Goal: Task Accomplishment & Management: Complete application form

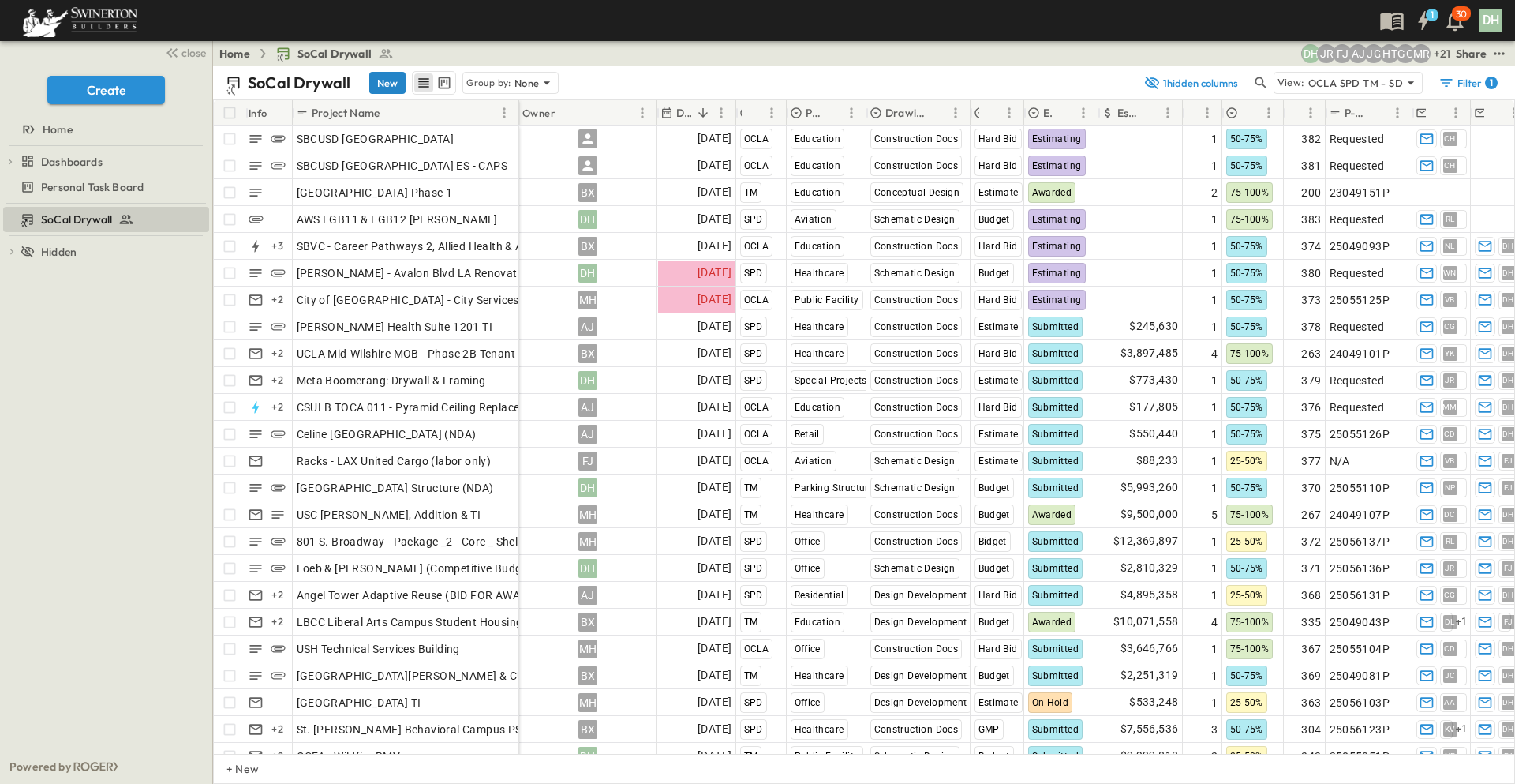
click at [387, 81] on button "New" at bounding box center [387, 82] width 36 height 22
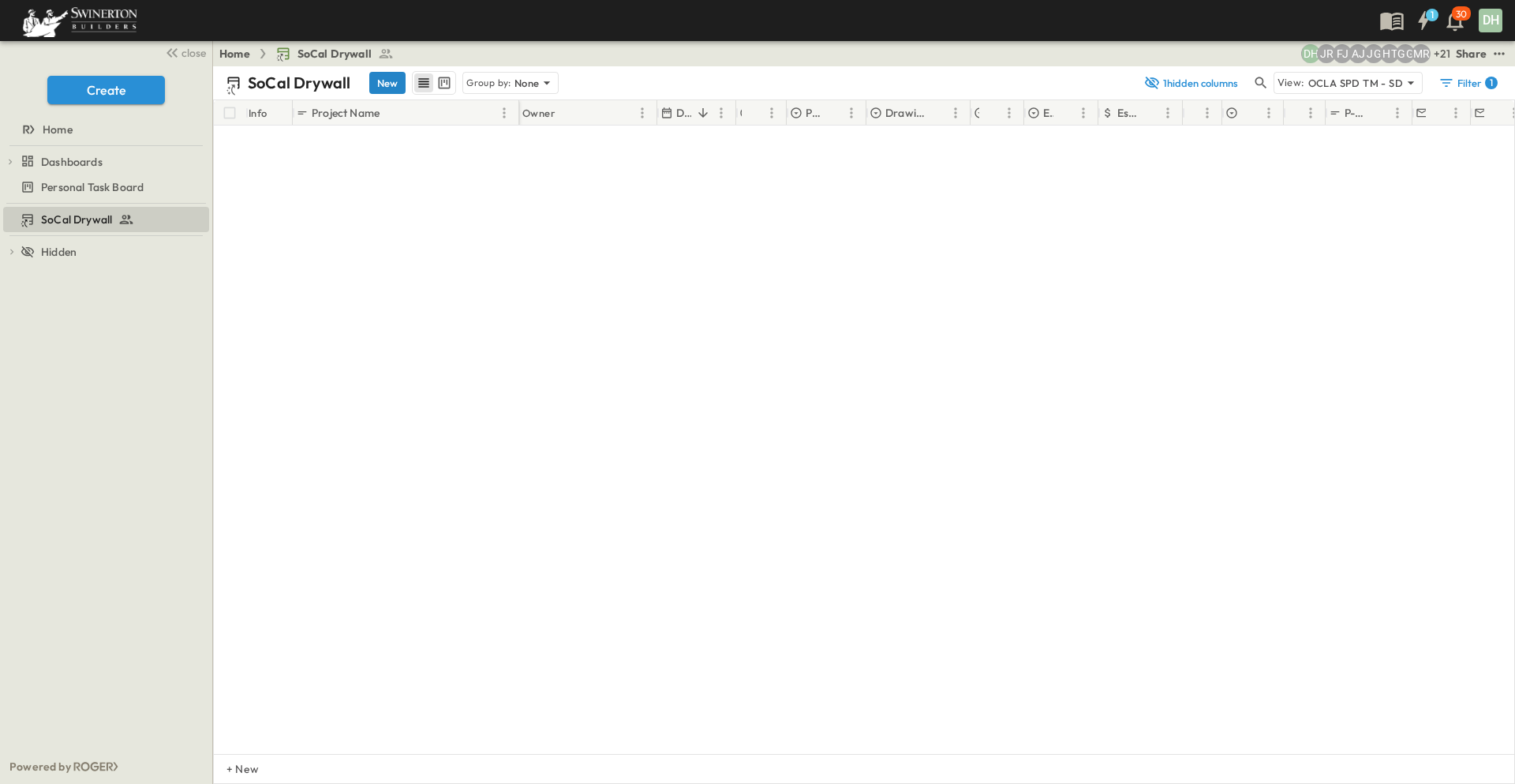
scroll to position [6279, 0]
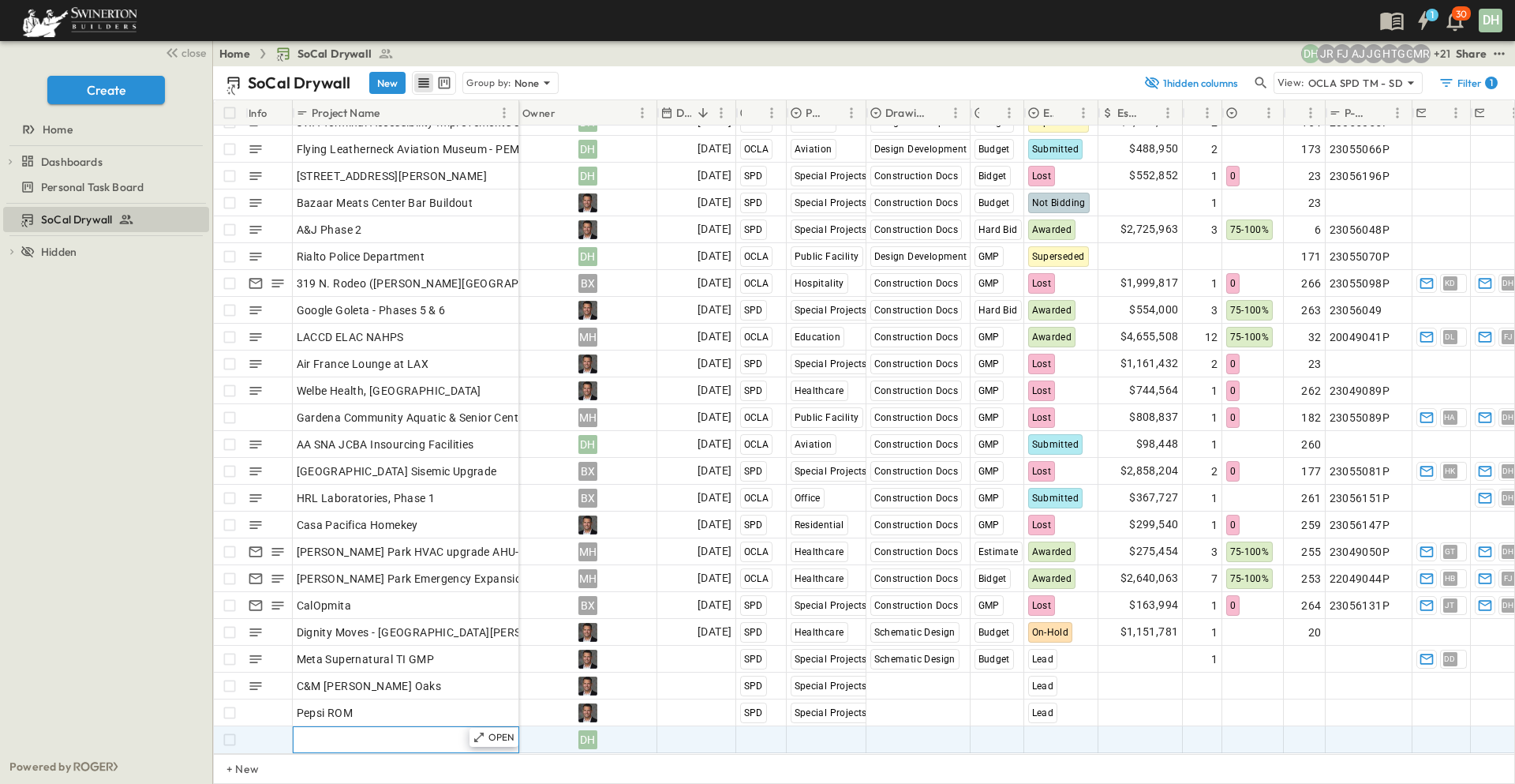
click at [423, 729] on div "Add Name" at bounding box center [406, 739] width 218 height 22
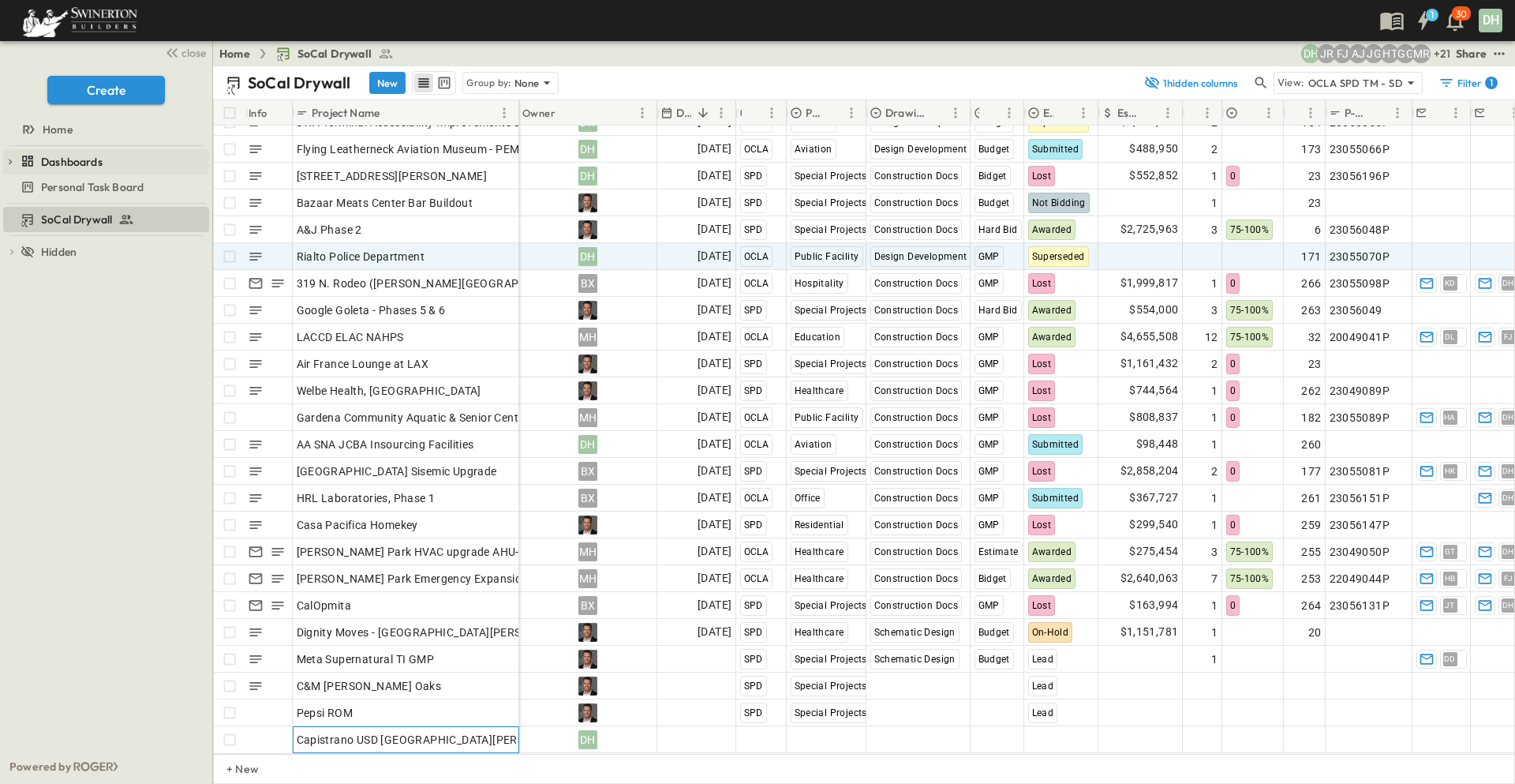
scroll to position [6280, 0]
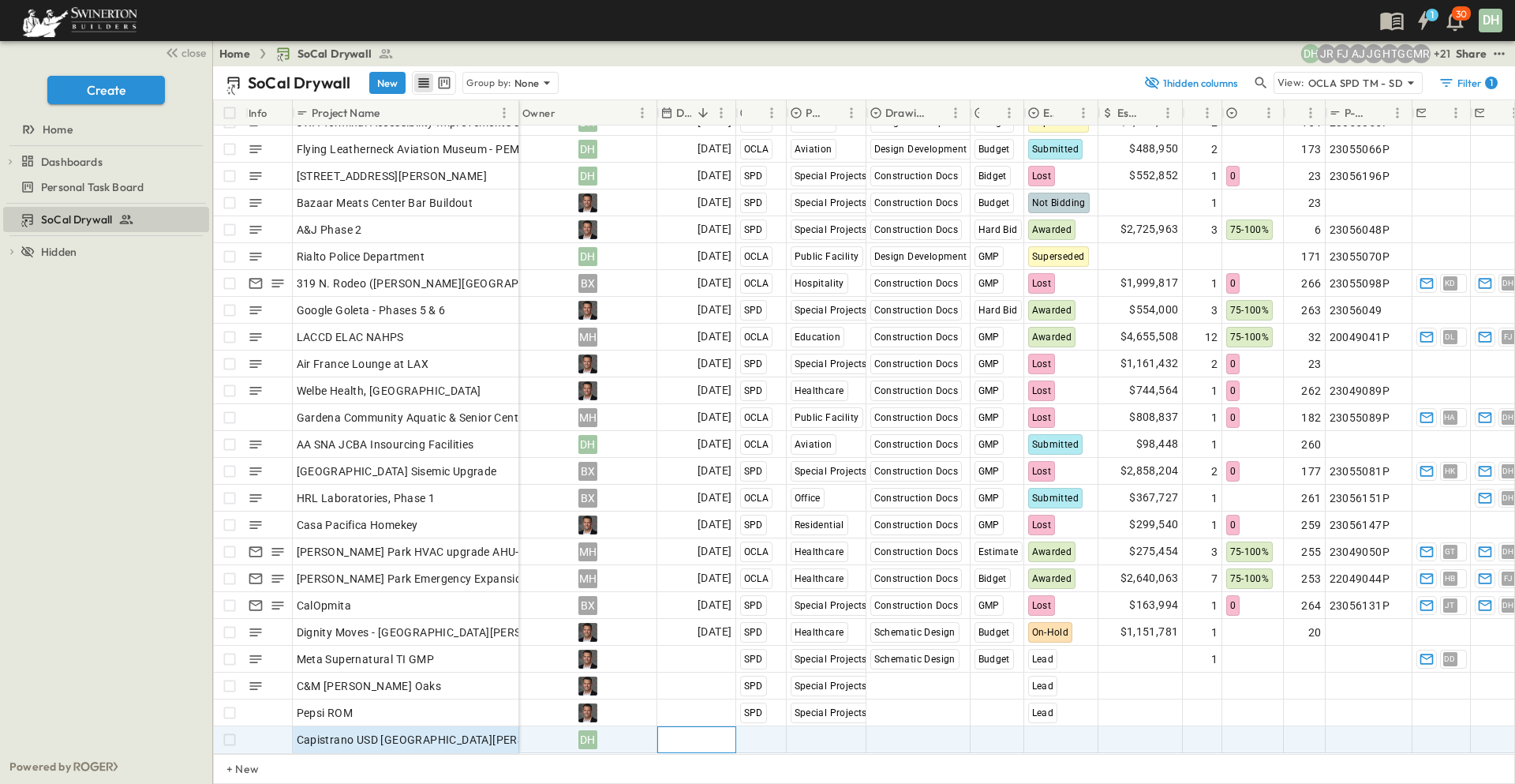
click at [712, 733] on span "Add Date" at bounding box center [708, 740] width 48 height 16
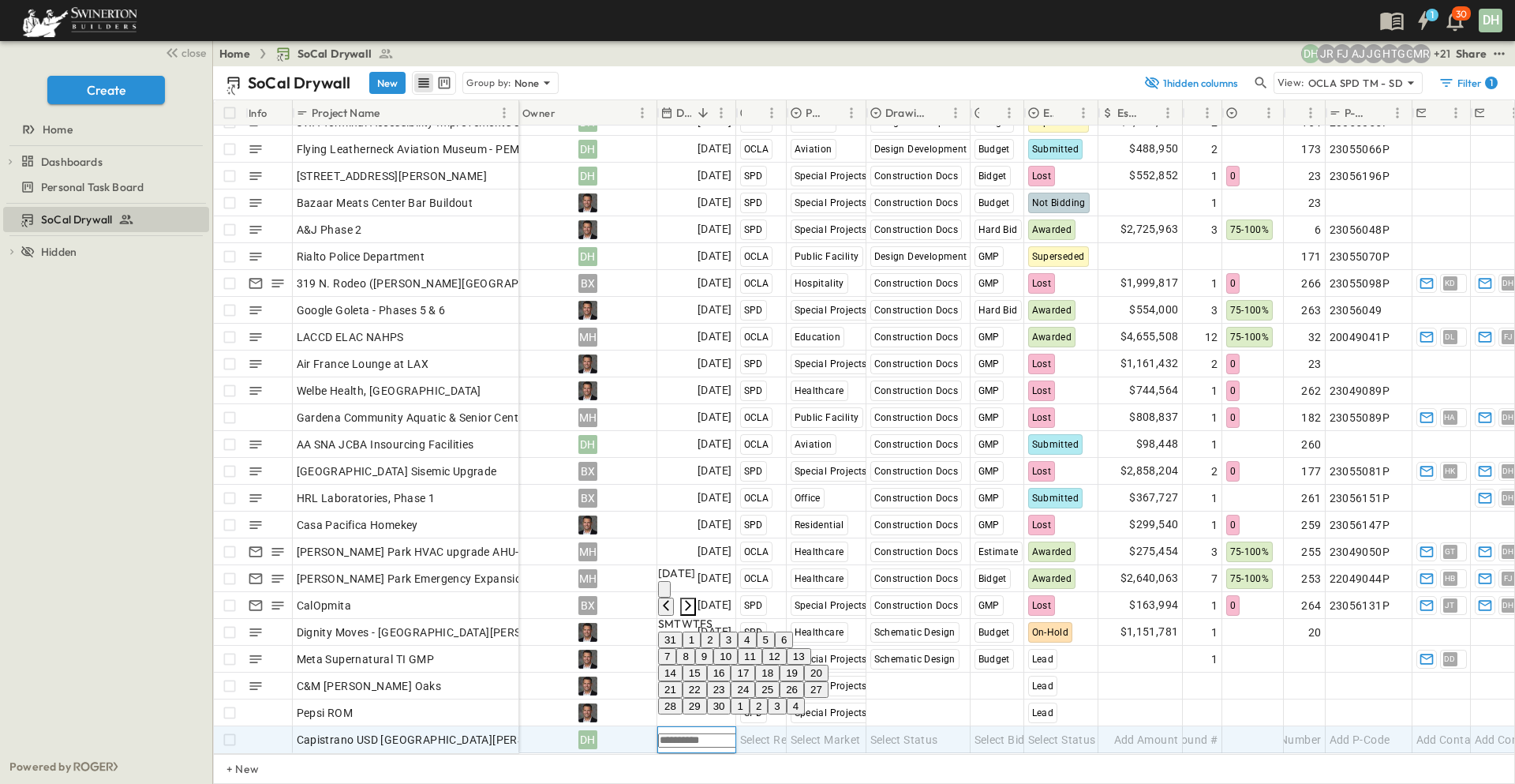
click at [691, 600] on icon "Next month" at bounding box center [688, 605] width 6 height 11
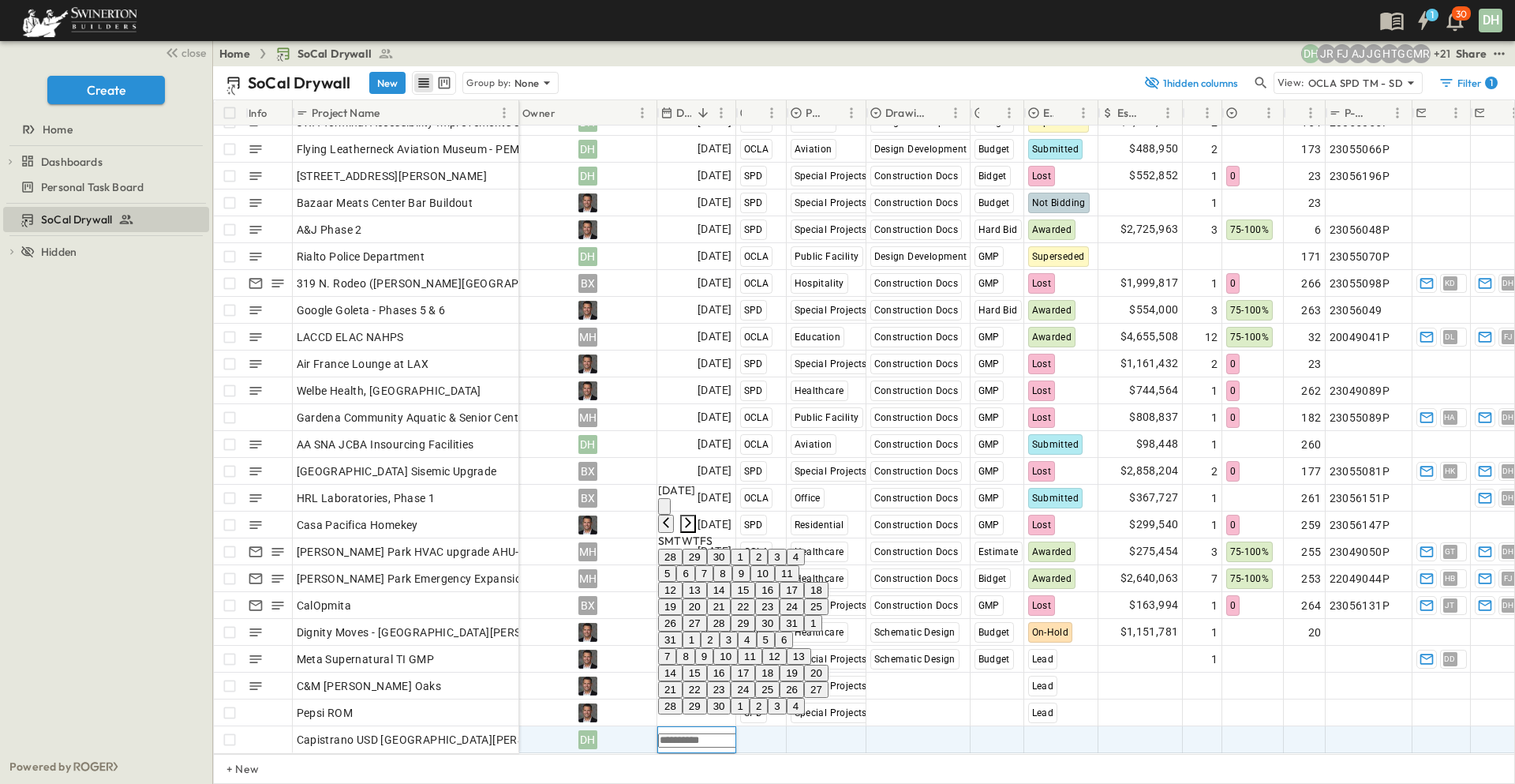
click at [691, 517] on icon "Next month" at bounding box center [688, 522] width 6 height 11
click at [732, 631] on button "5" at bounding box center [722, 639] width 19 height 17
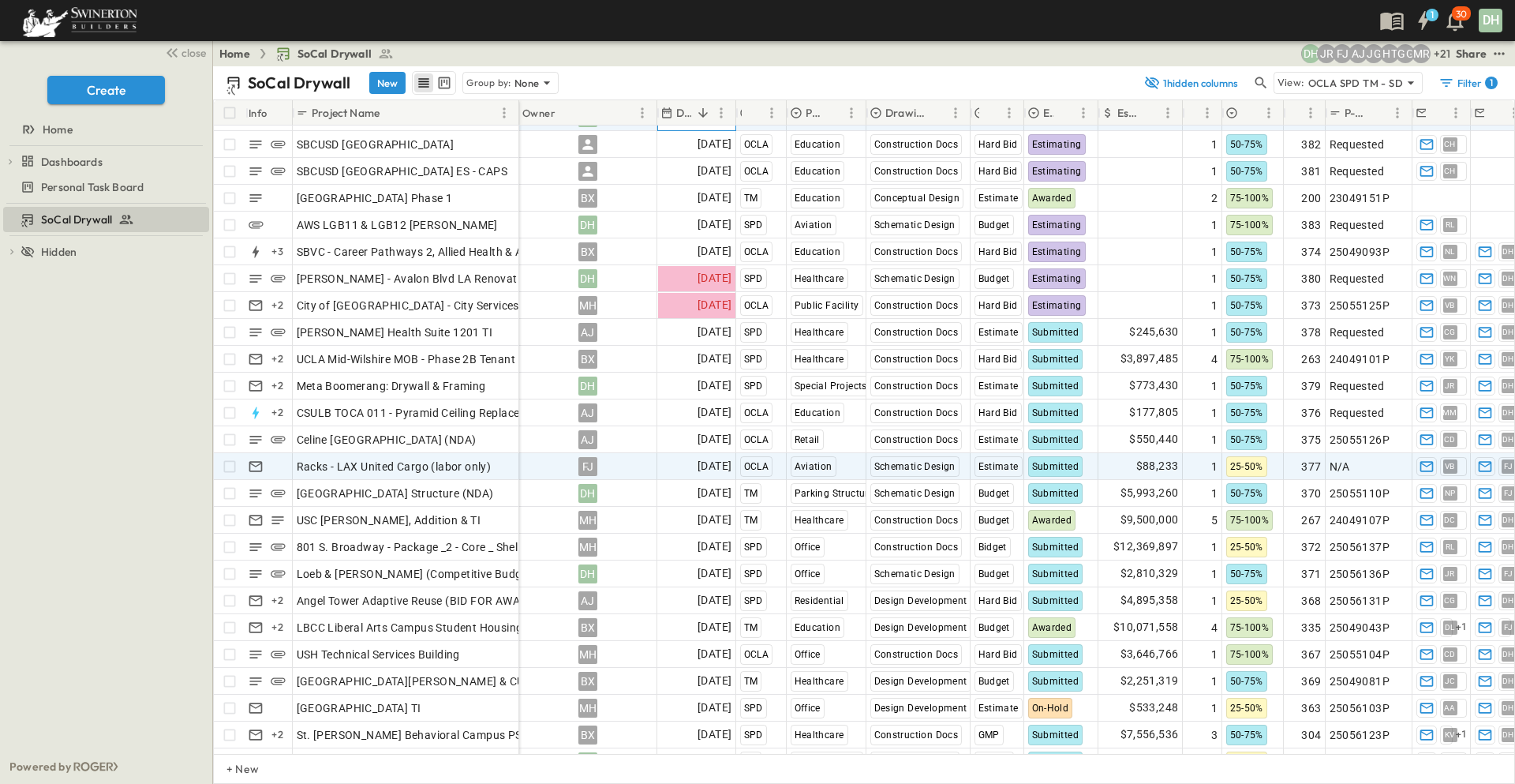
scroll to position [0, 0]
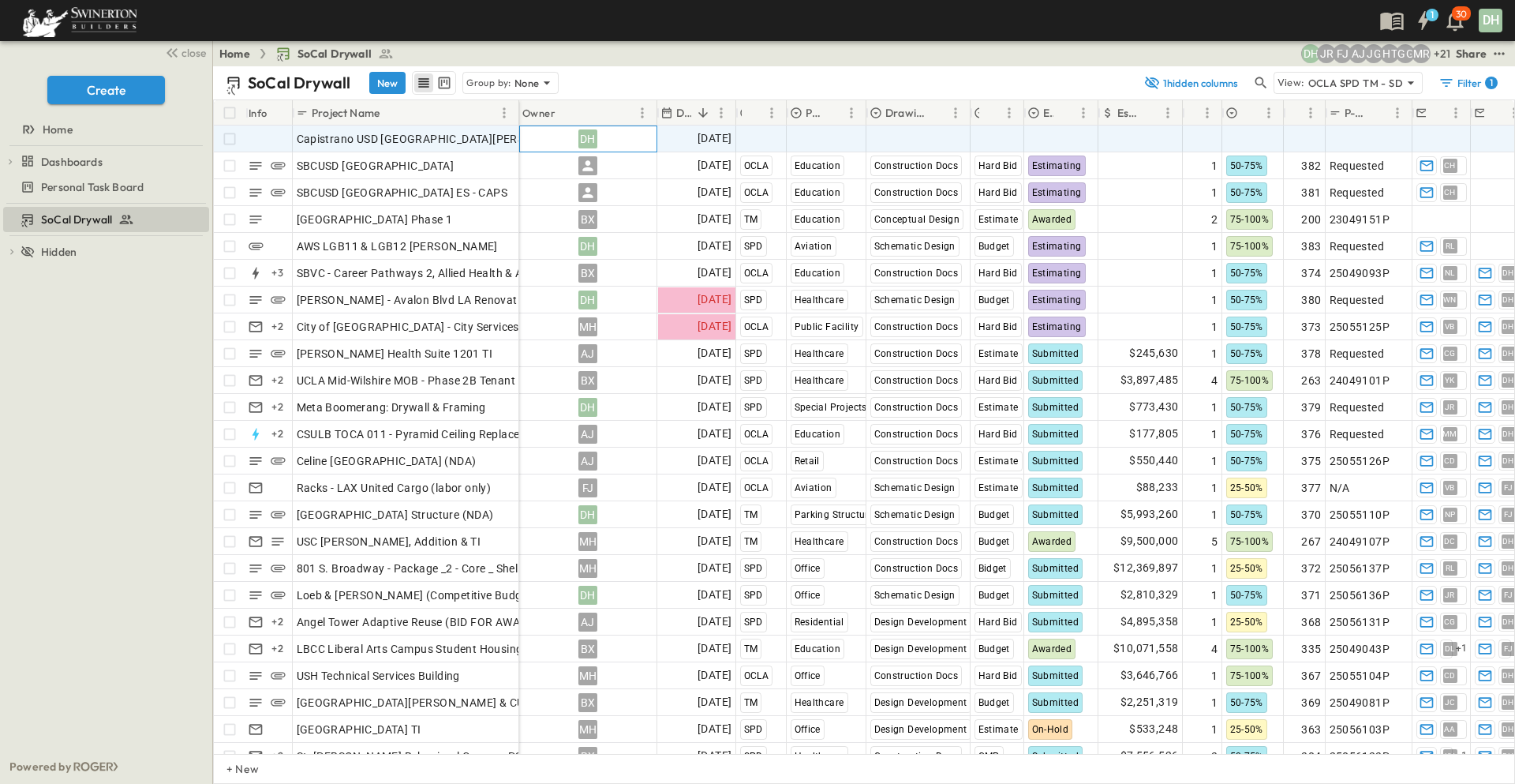
click at [590, 134] on div "DH" at bounding box center [587, 138] width 19 height 19
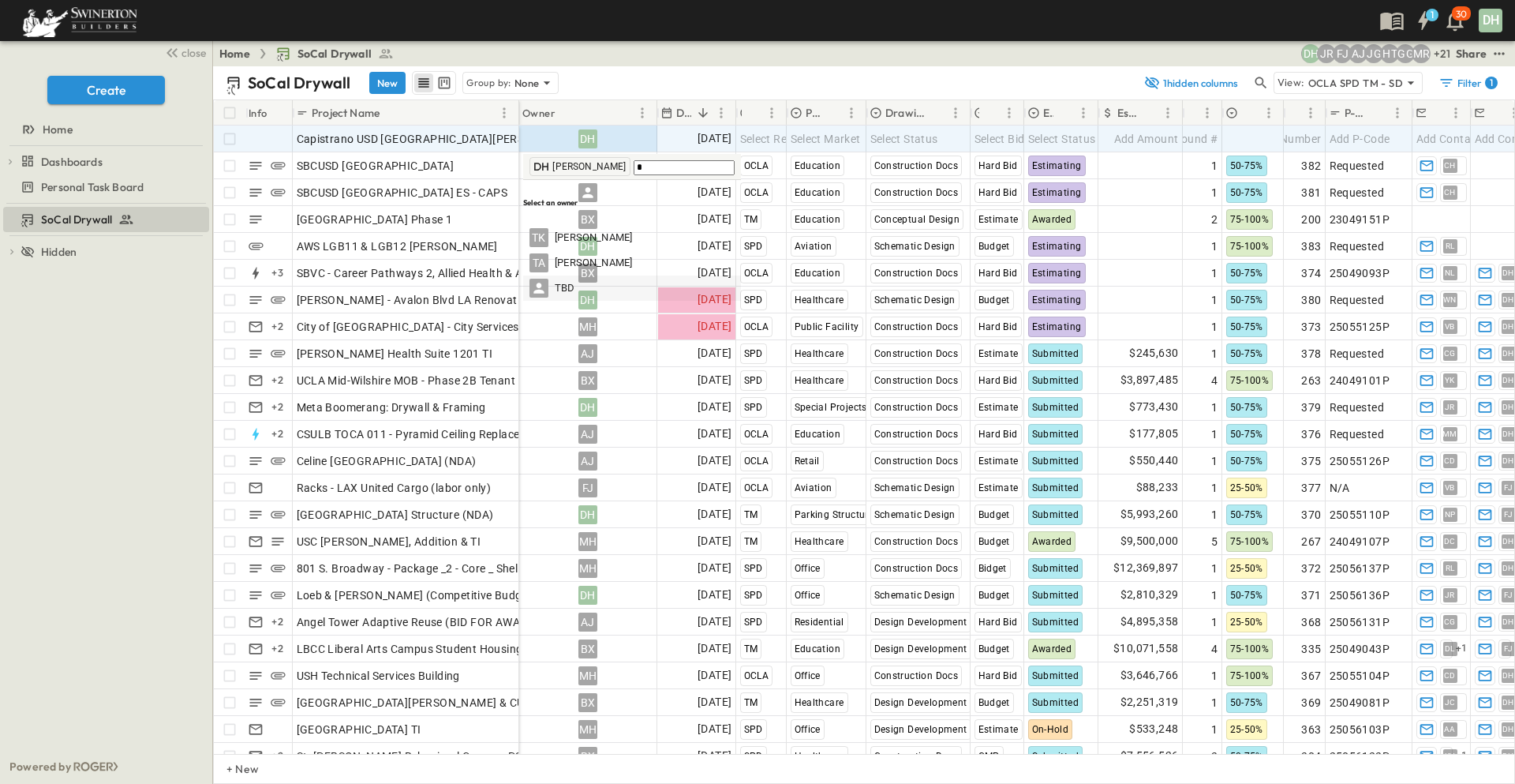
type input "*"
click at [576, 278] on div "TBD" at bounding box center [632, 287] width 205 height 19
click at [762, 140] on span "Select Region" at bounding box center [774, 139] width 70 height 16
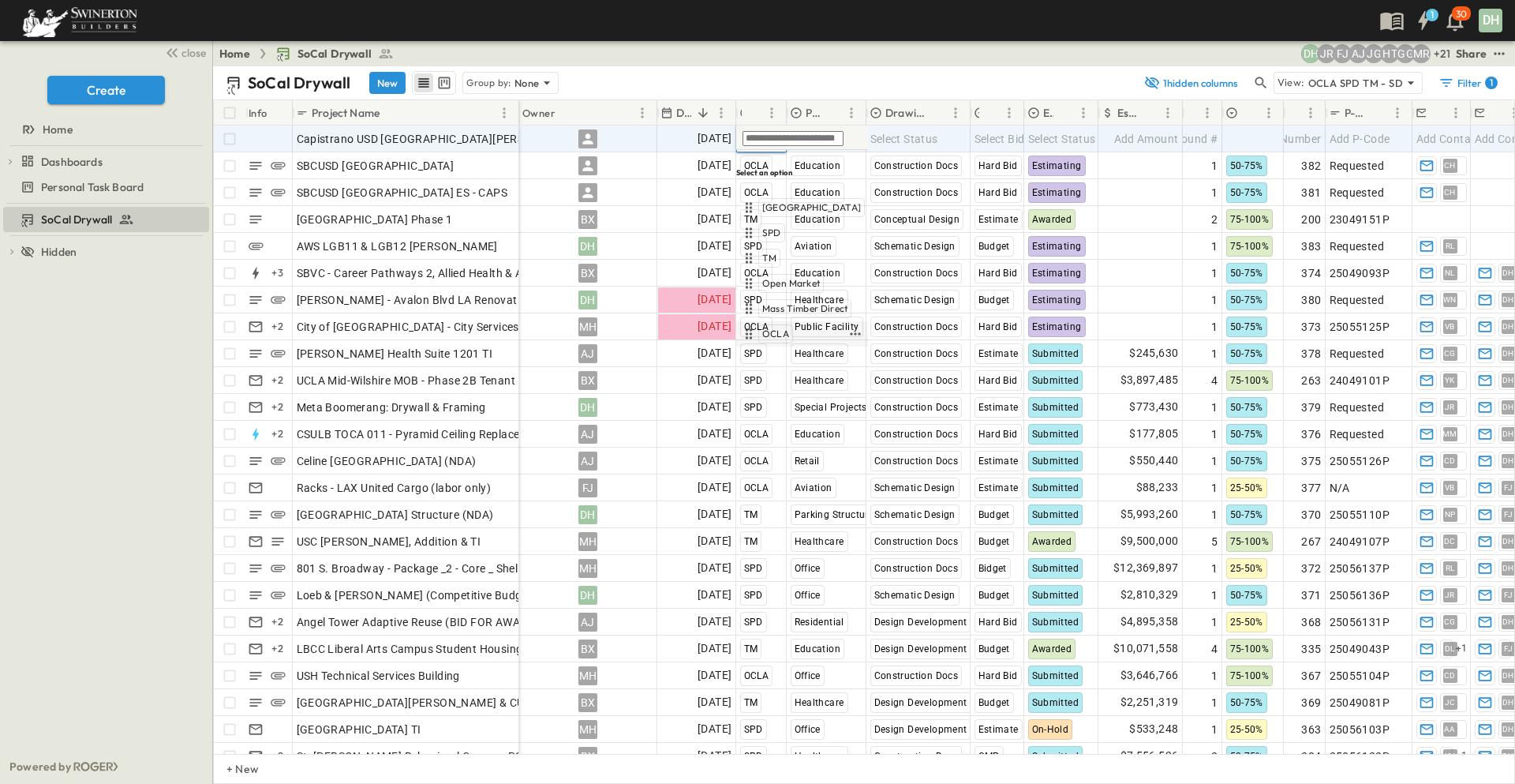
click at [770, 328] on span "OCLA" at bounding box center [775, 334] width 27 height 12
click at [836, 136] on span "Select Market" at bounding box center [826, 139] width 70 height 16
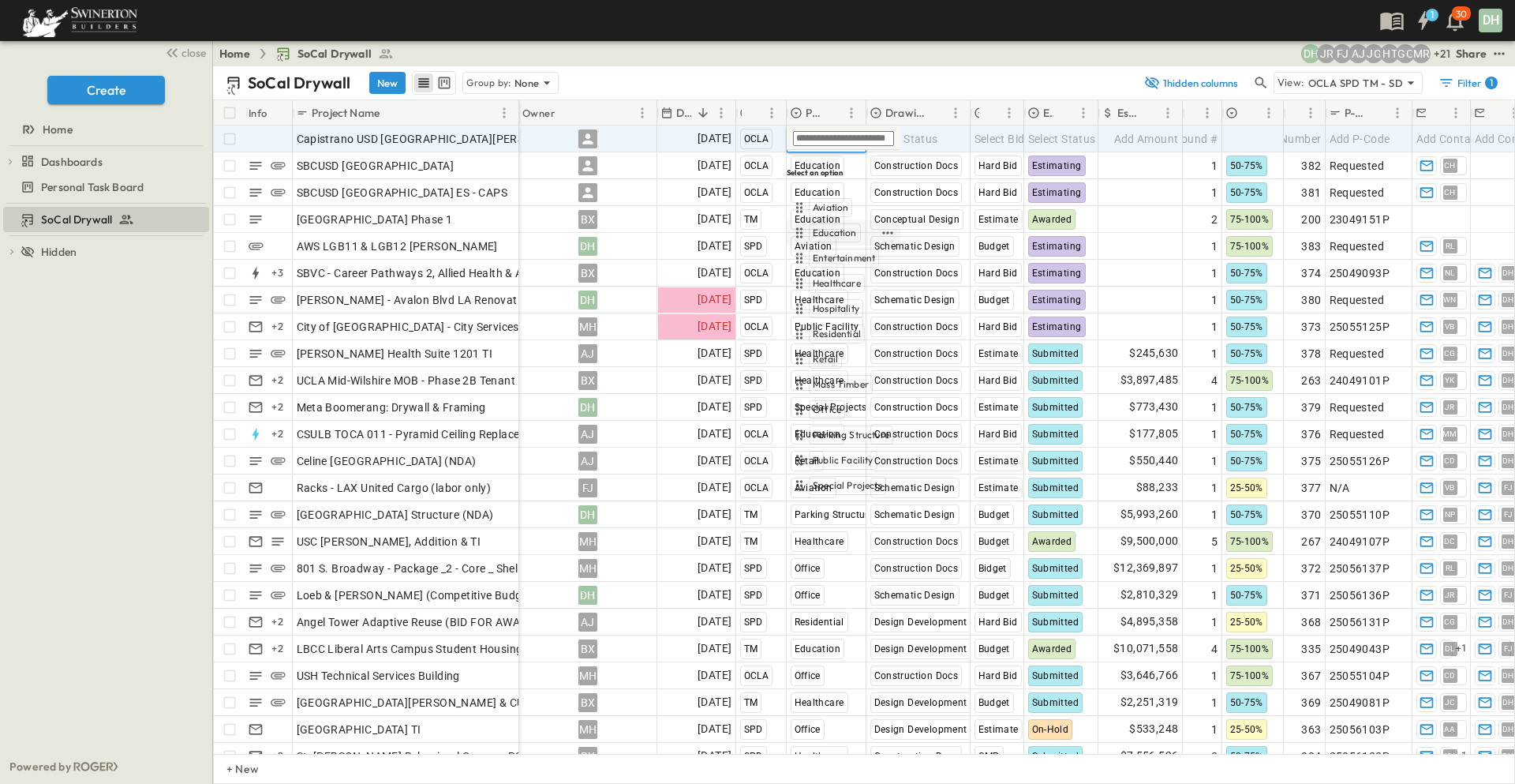
click at [828, 226] on span "Education" at bounding box center [835, 232] width 44 height 12
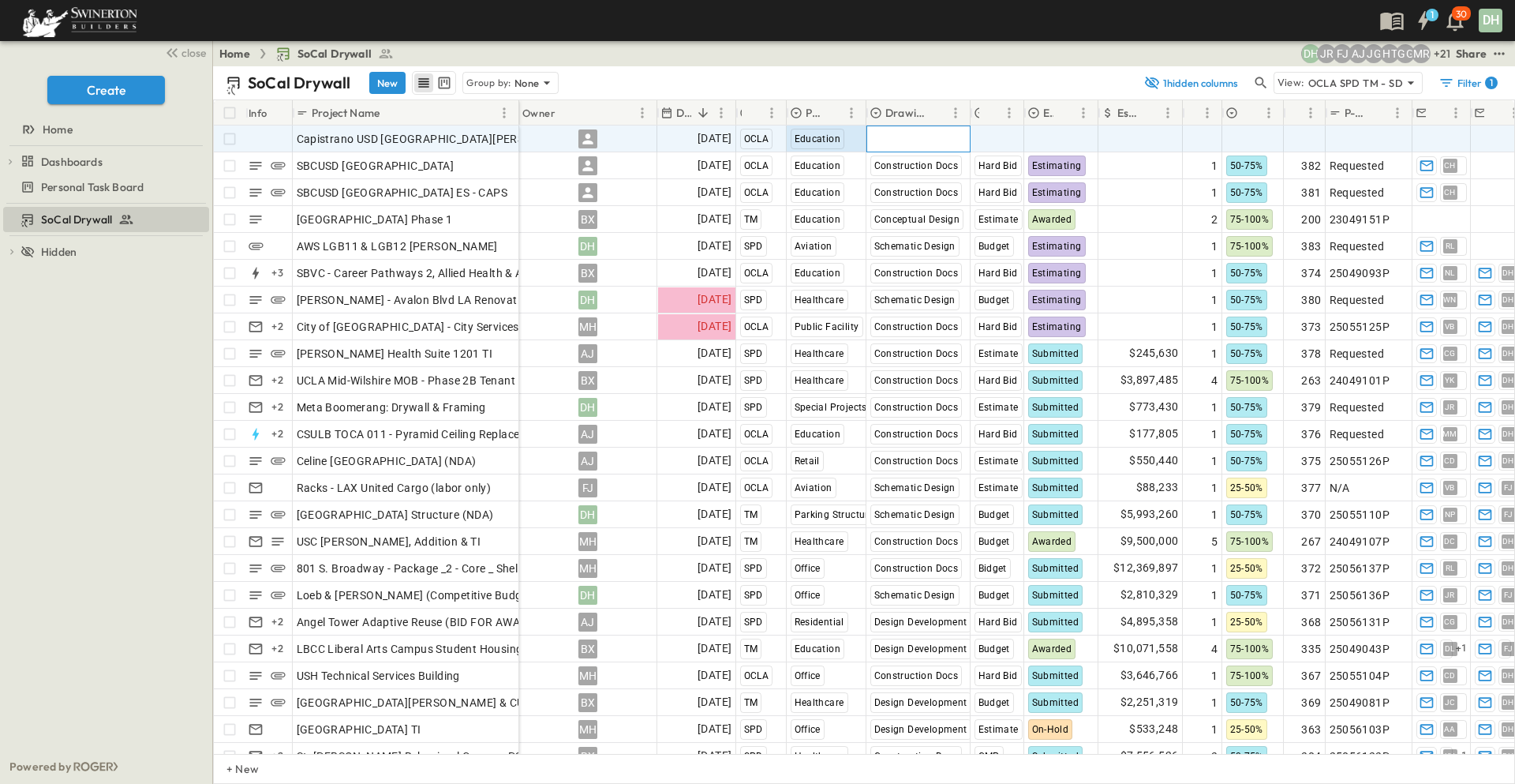
click at [916, 134] on span "Select Status" at bounding box center [904, 139] width 68 height 16
click at [917, 202] on span "Construction Docs" at bounding box center [933, 208] width 80 height 12
click at [1015, 132] on span "Select Bid Type" at bounding box center [1014, 139] width 78 height 16
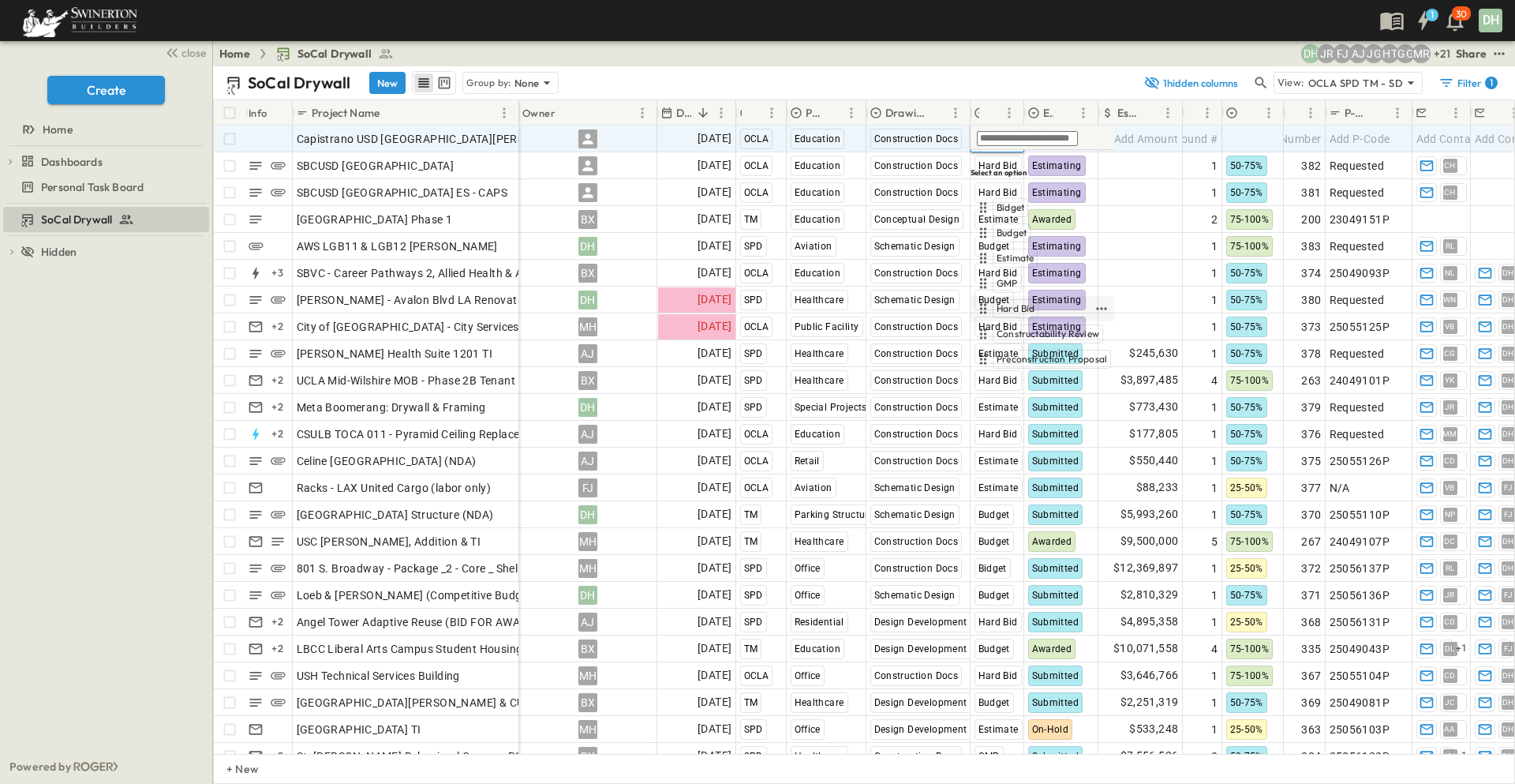
click at [1005, 302] on span "Hard Bid" at bounding box center [1016, 308] width 38 height 12
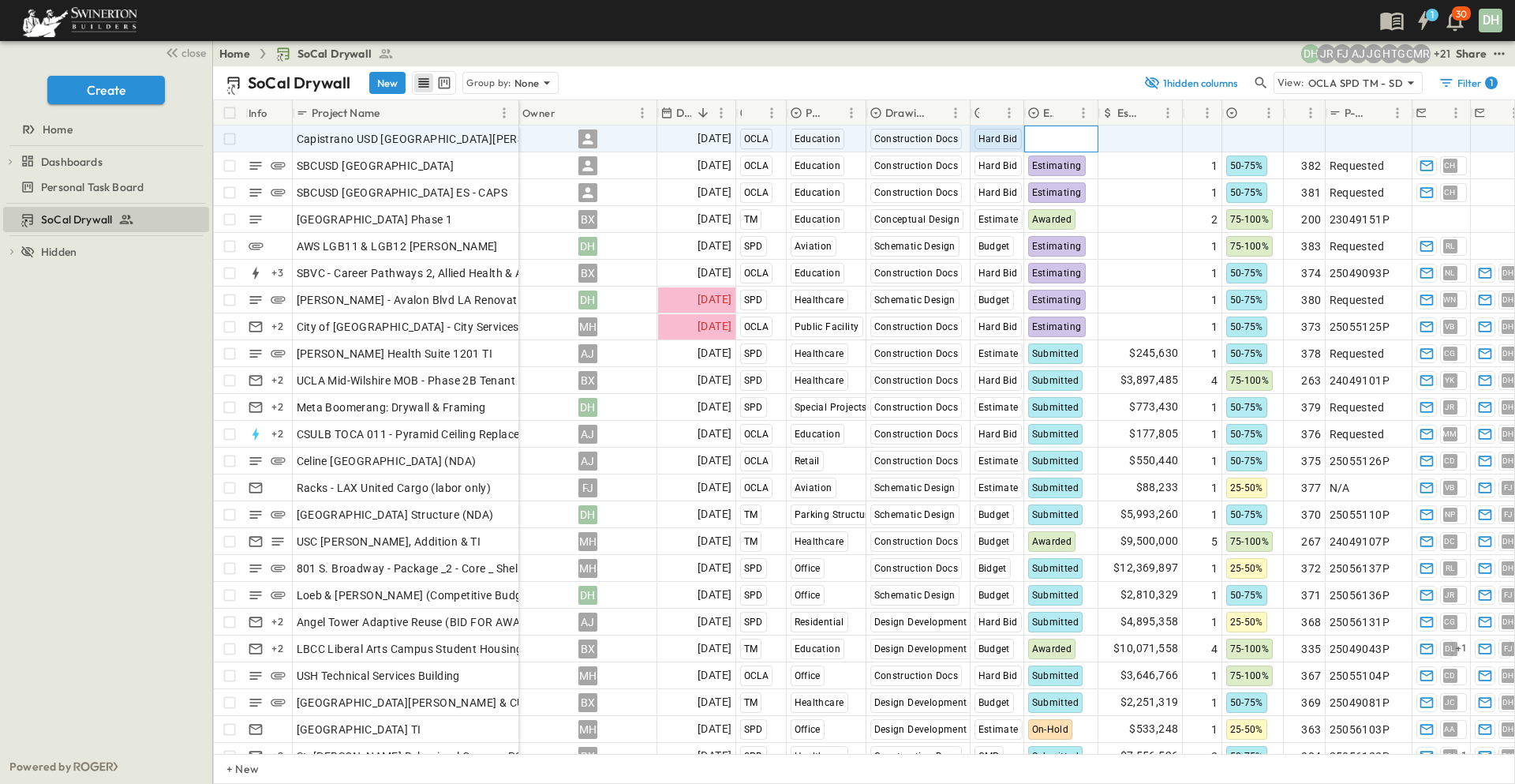
click at [1045, 131] on span "Select Status" at bounding box center [1062, 139] width 68 height 16
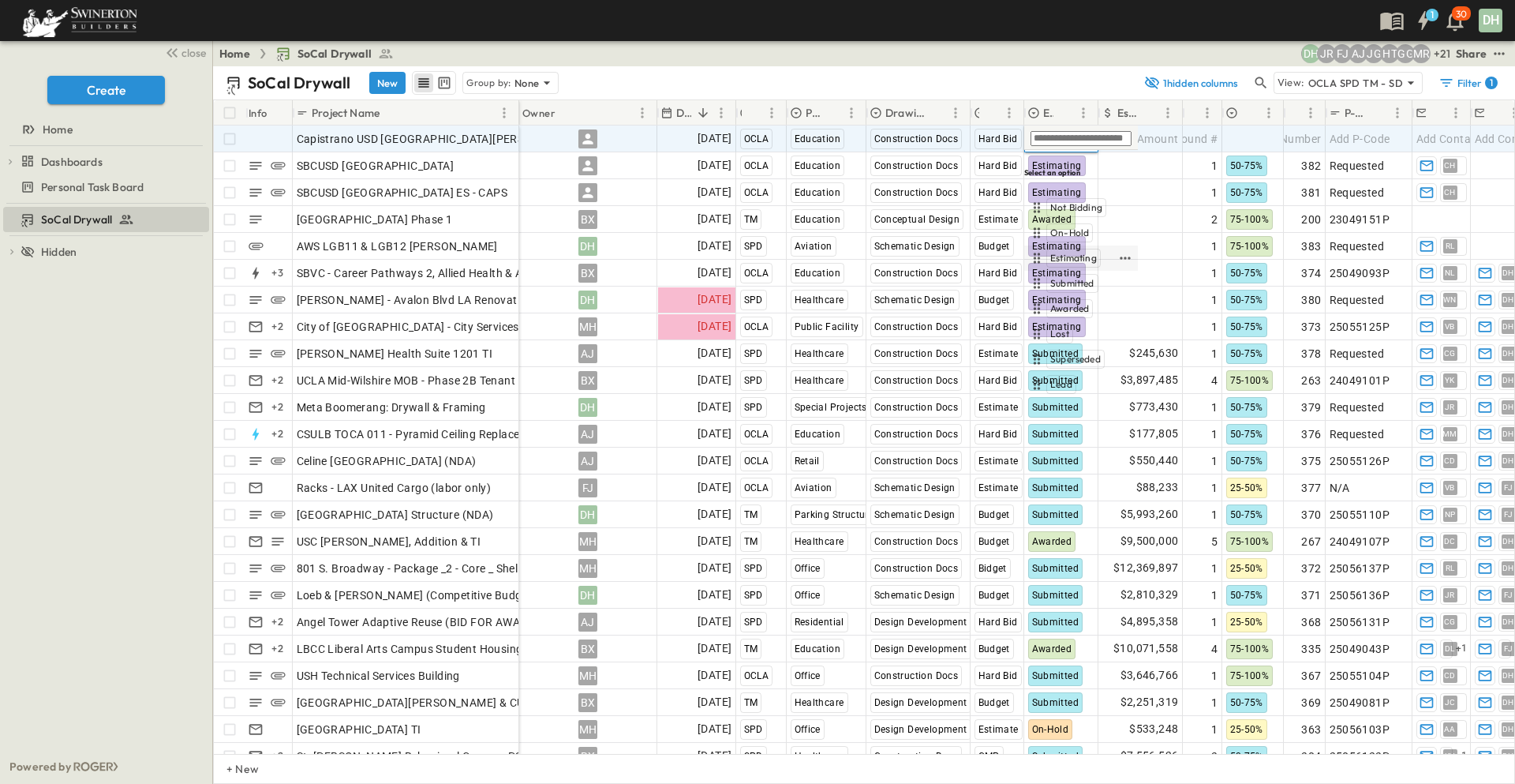
click at [1071, 252] on span "Estimating" at bounding box center [1073, 258] width 47 height 12
click at [1152, 139] on span "Add Amount" at bounding box center [1146, 139] width 65 height 16
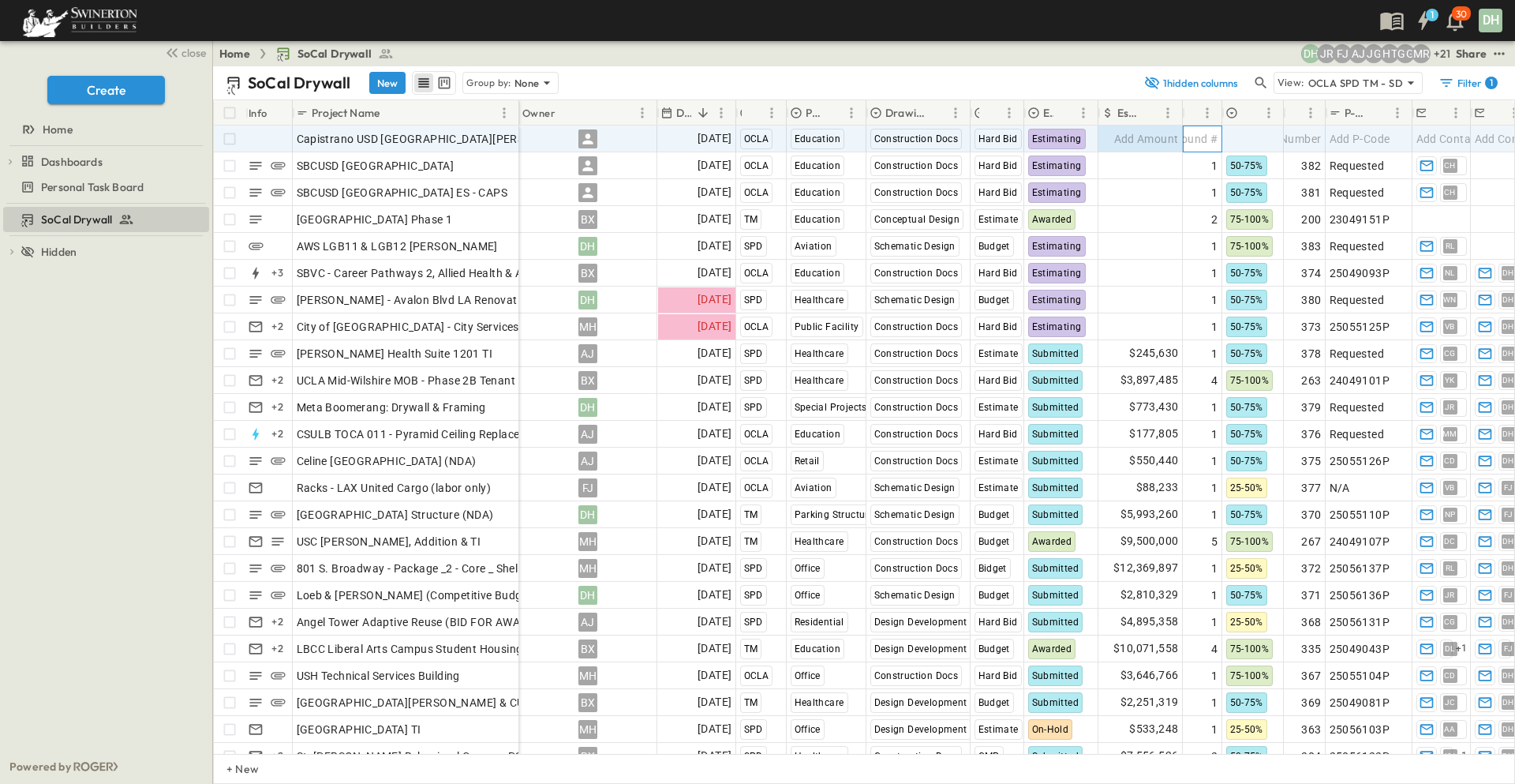
click at [1191, 136] on span "Add Round #" at bounding box center [1184, 139] width 67 height 16
type input "*"
click at [1212, 133] on input "*" at bounding box center [1241, 140] width 115 height 18
click at [1258, 135] on div at bounding box center [1253, 139] width 60 height 26
click at [1258, 252] on span "25-50%" at bounding box center [1264, 258] width 33 height 12
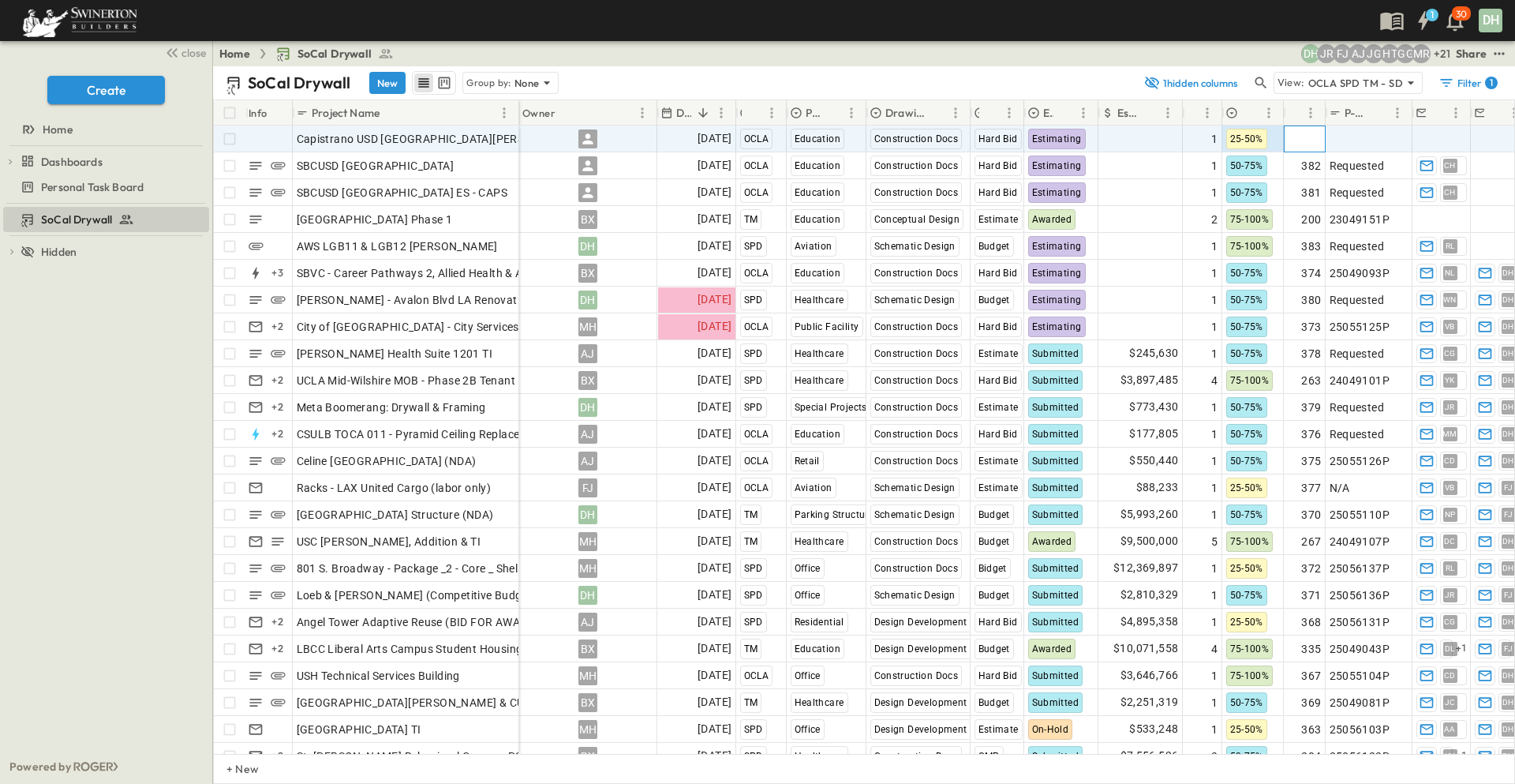
click at [1307, 139] on span "Add Number" at bounding box center [1289, 139] width 65 height 16
click at [1354, 133] on span "Add P-Code" at bounding box center [1359, 139] width 61 height 16
click at [1432, 133] on span "Add Contact" at bounding box center [1449, 139] width 65 height 16
type input "*"
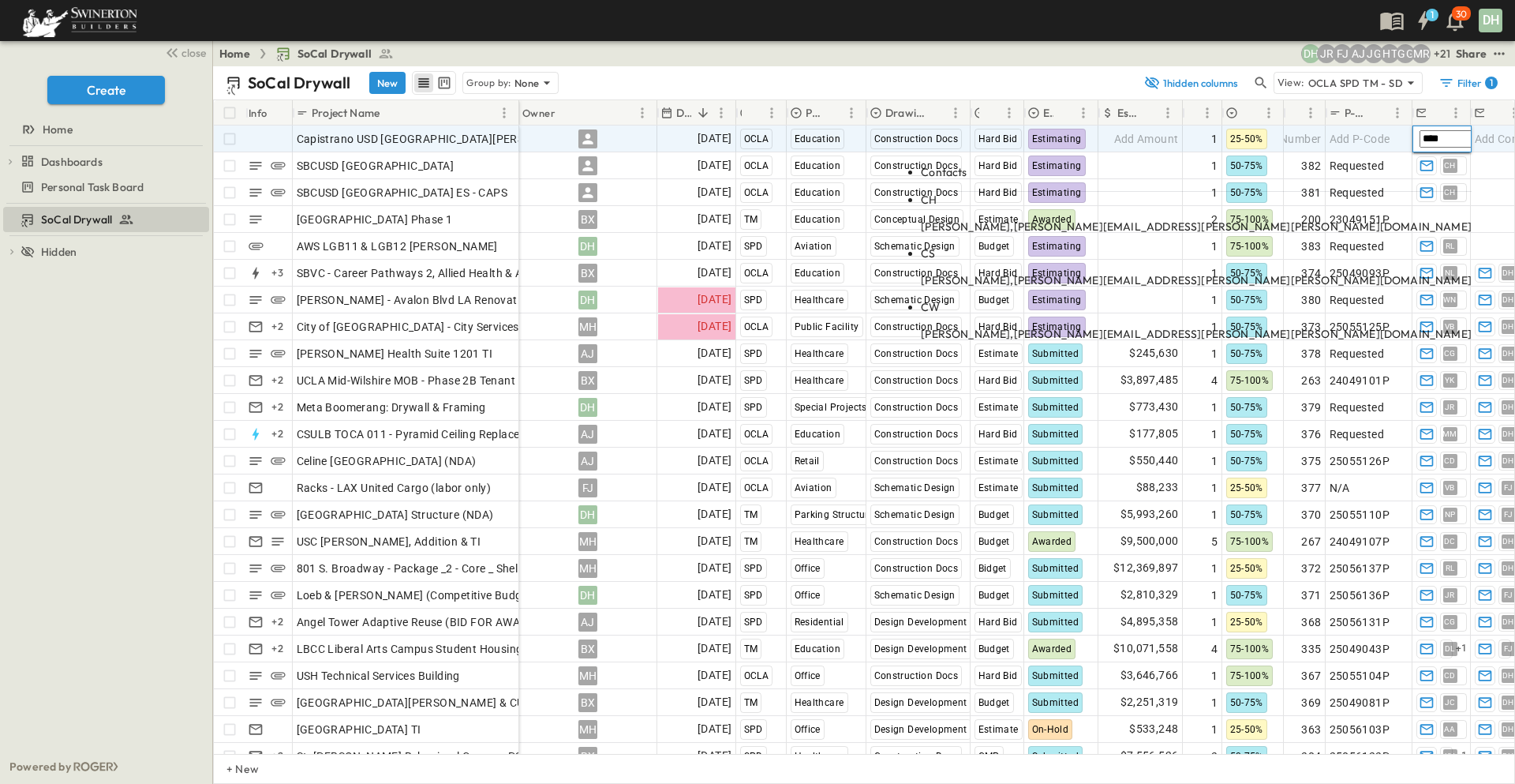
type input "****"
click at [1359, 219] on span "[PERSON_NAME][EMAIL_ADDRESS][PERSON_NAME][PERSON_NAME][DOMAIN_NAME]" at bounding box center [1243, 226] width 458 height 14
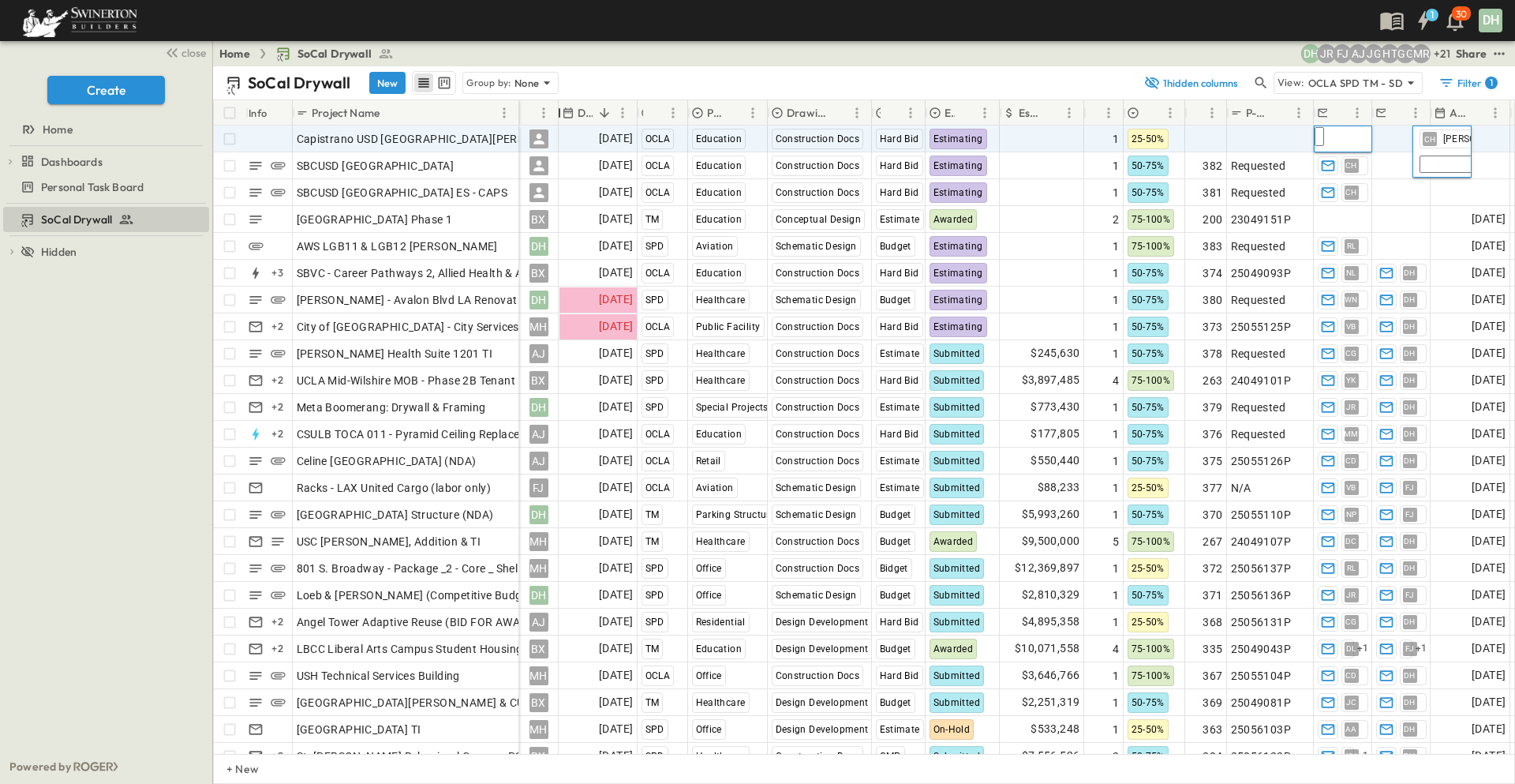
drag, startPoint x: 662, startPoint y: 113, endPoint x: 304, endPoint y: 103, distance: 358.1
click at [522, 129] on div "Info Project Name Owner Due Date Region Primary Market Drawing Status Estimate …" at bounding box center [864, 426] width 1300 height 653
click at [182, 53] on span "close" at bounding box center [194, 53] width 25 height 16
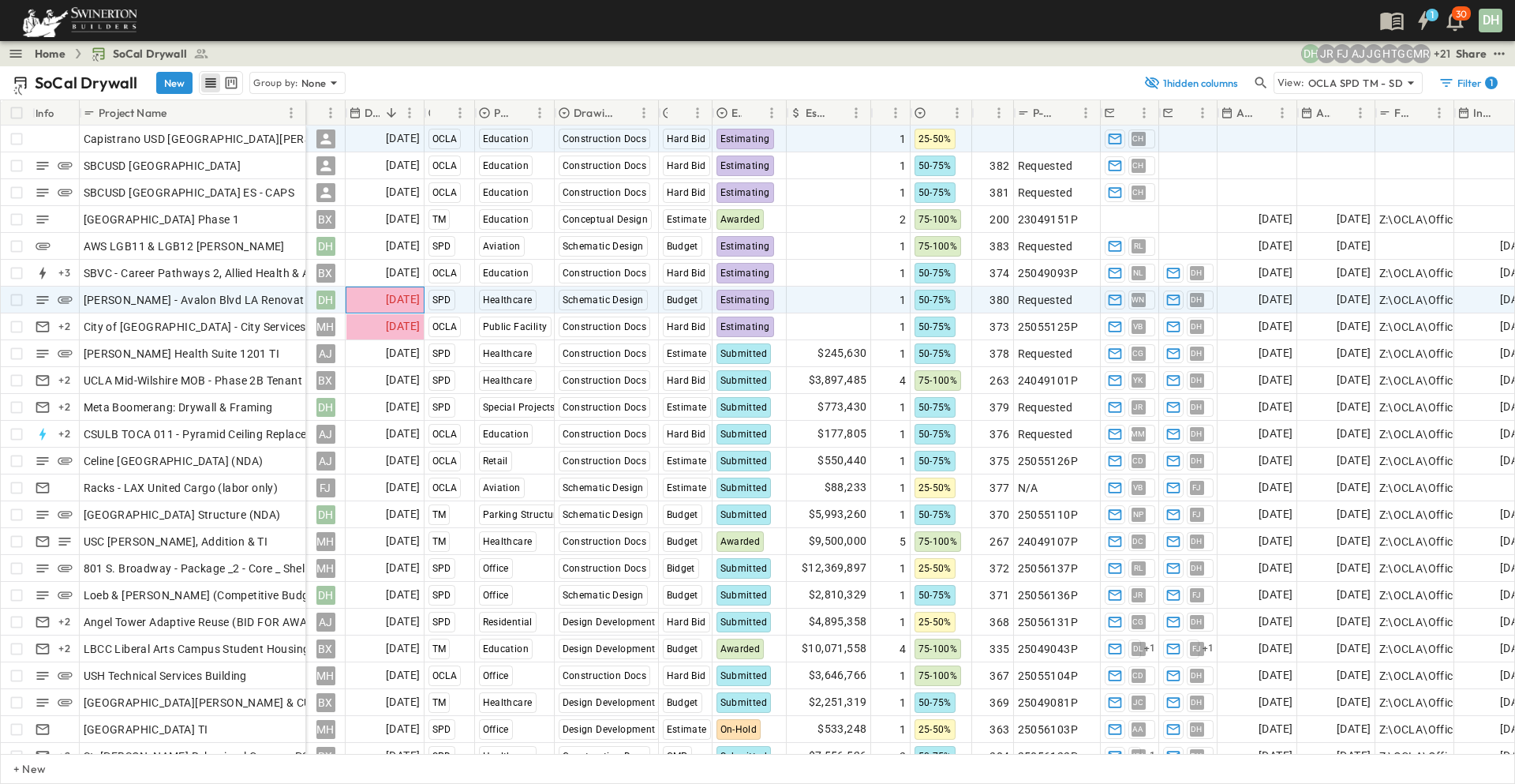
click at [395, 299] on span "[DATE]" at bounding box center [403, 300] width 34 height 19
click at [741, 298] on span "Estimating" at bounding box center [745, 300] width 49 height 11
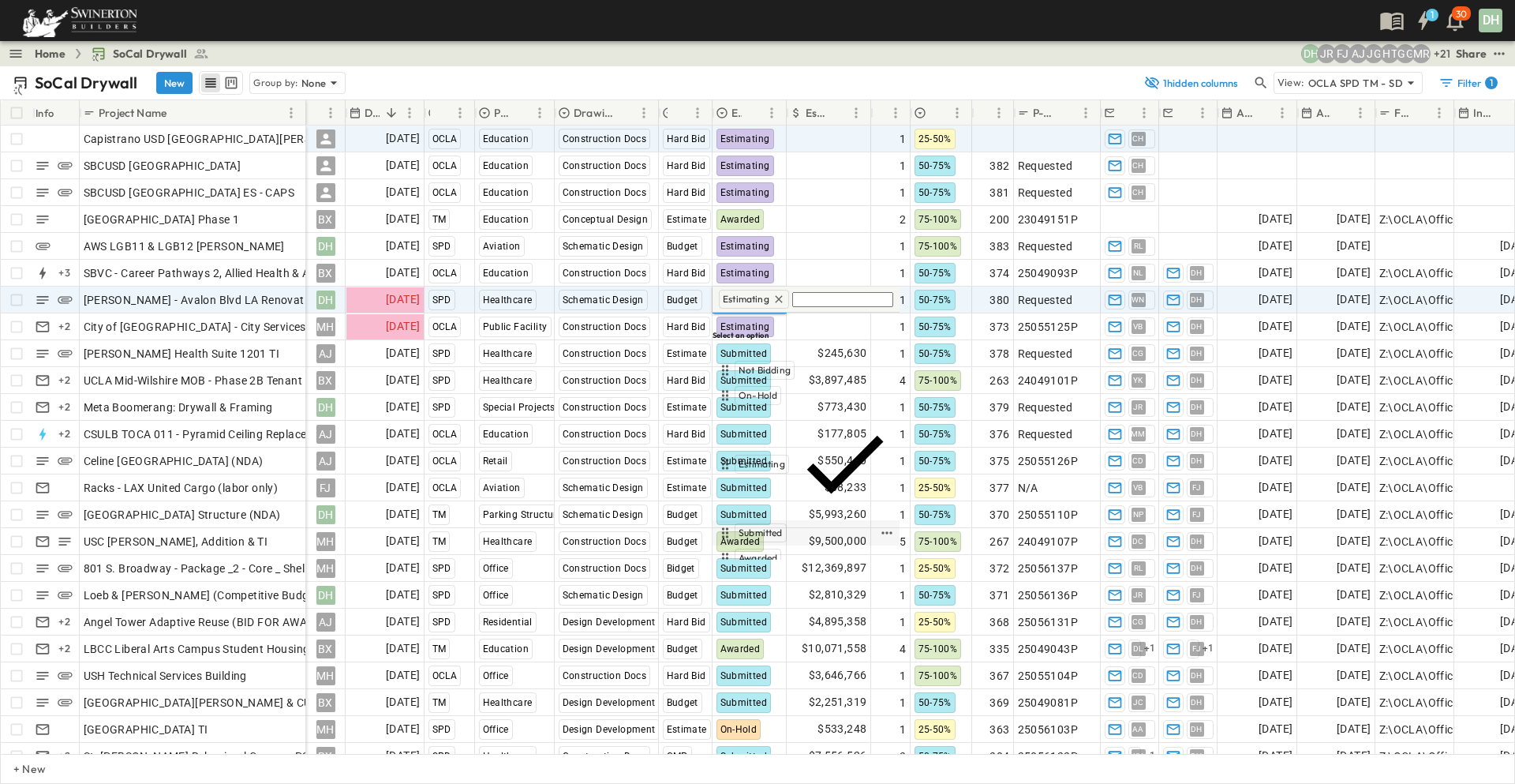
click at [765, 527] on span "Submitted" at bounding box center [761, 533] width 44 height 12
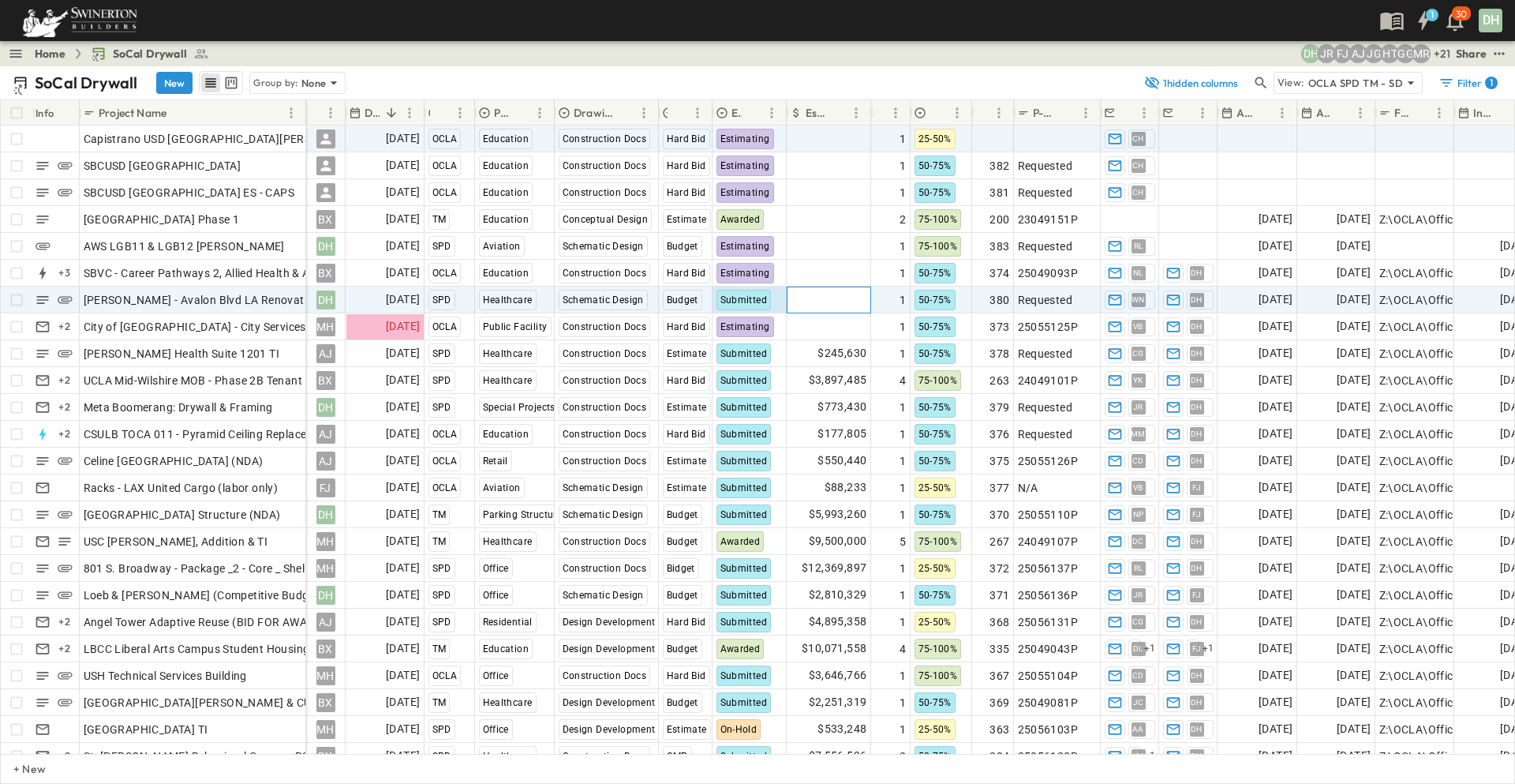
click at [821, 299] on span "Add Amount" at bounding box center [834, 300] width 65 height 16
click at [824, 303] on input "*" at bounding box center [851, 310] width 115 height 14
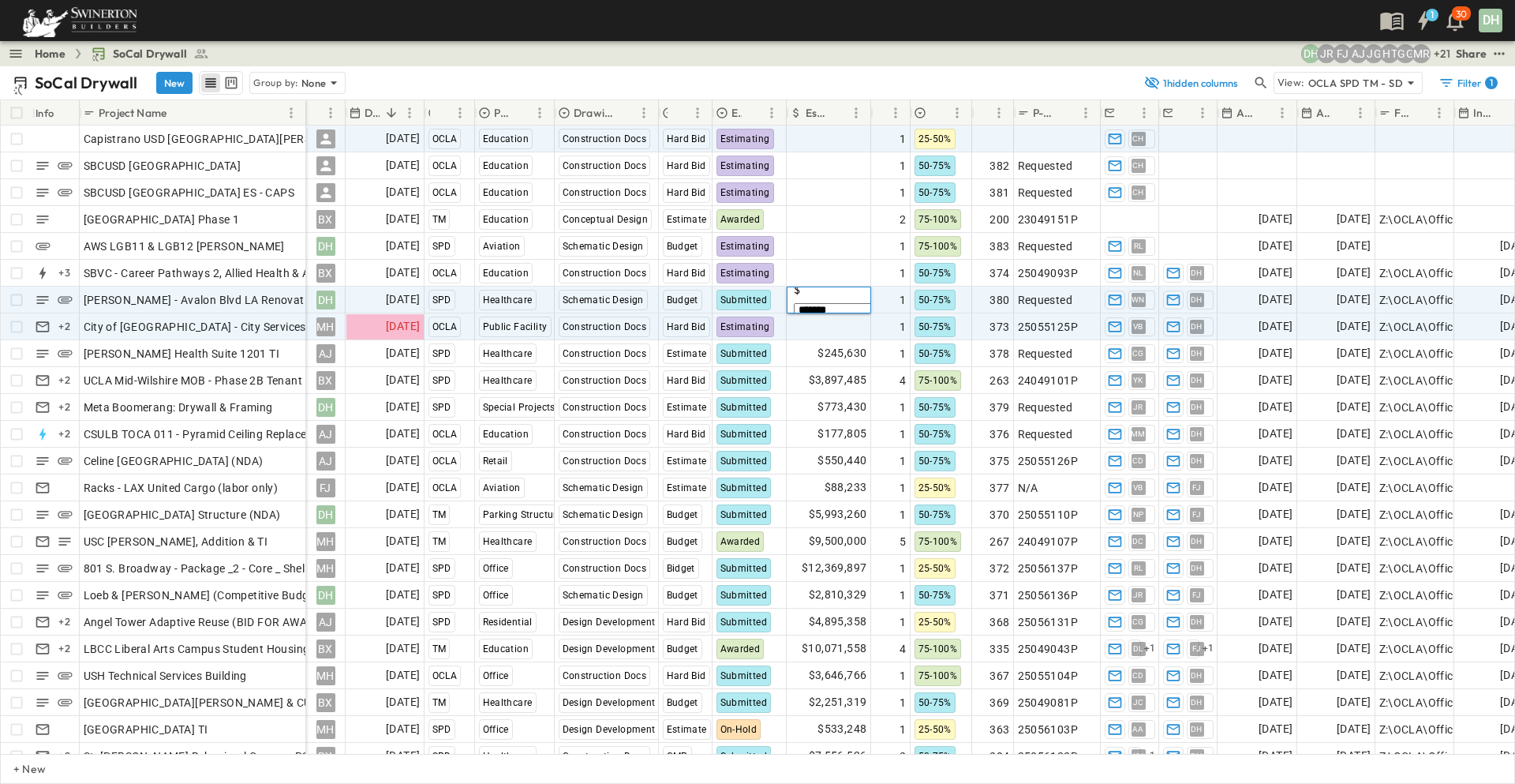
type input "*******"
click at [858, 327] on span "Add Amount" at bounding box center [834, 327] width 65 height 16
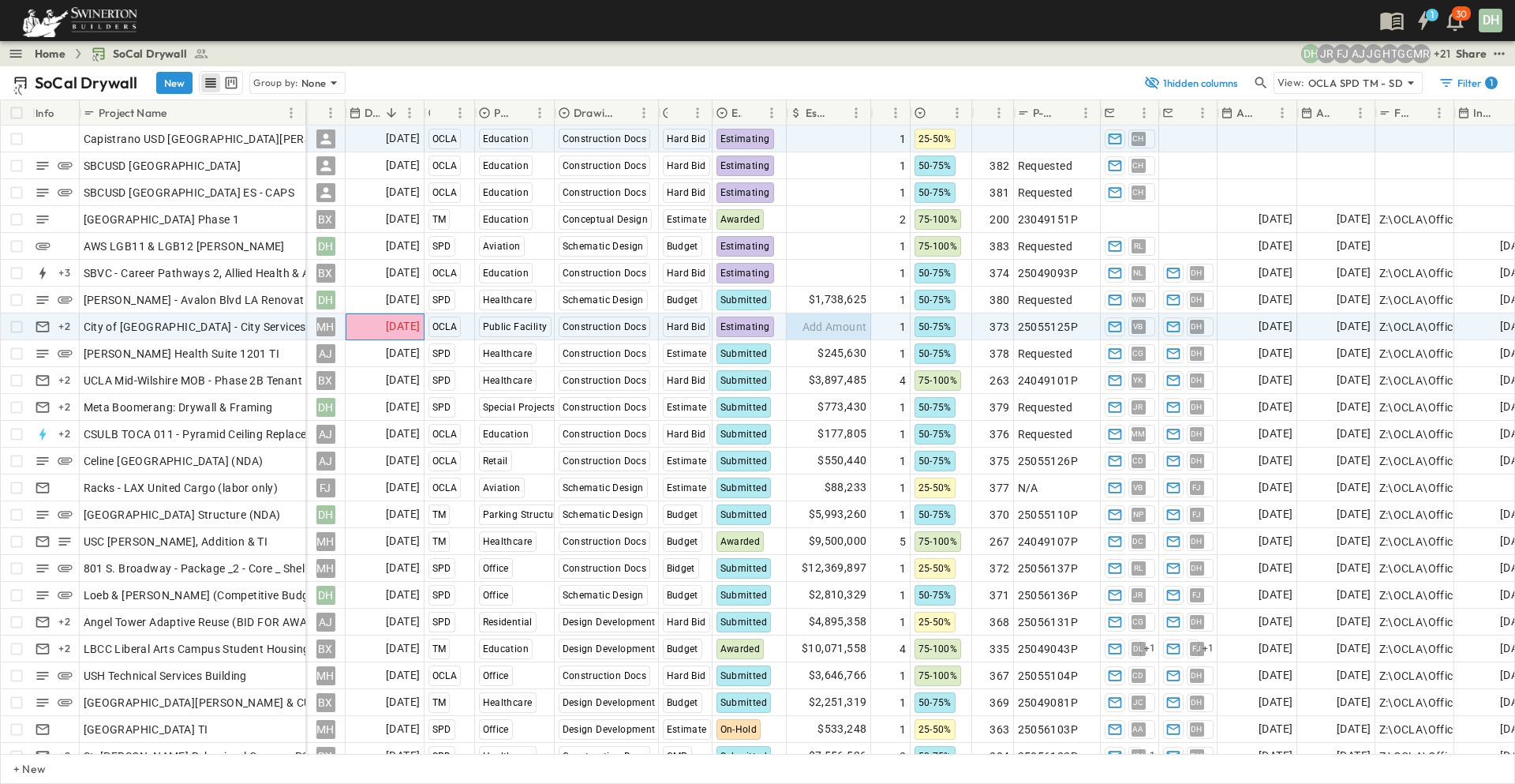
click at [412, 325] on span "[DATE]" at bounding box center [403, 326] width 34 height 19
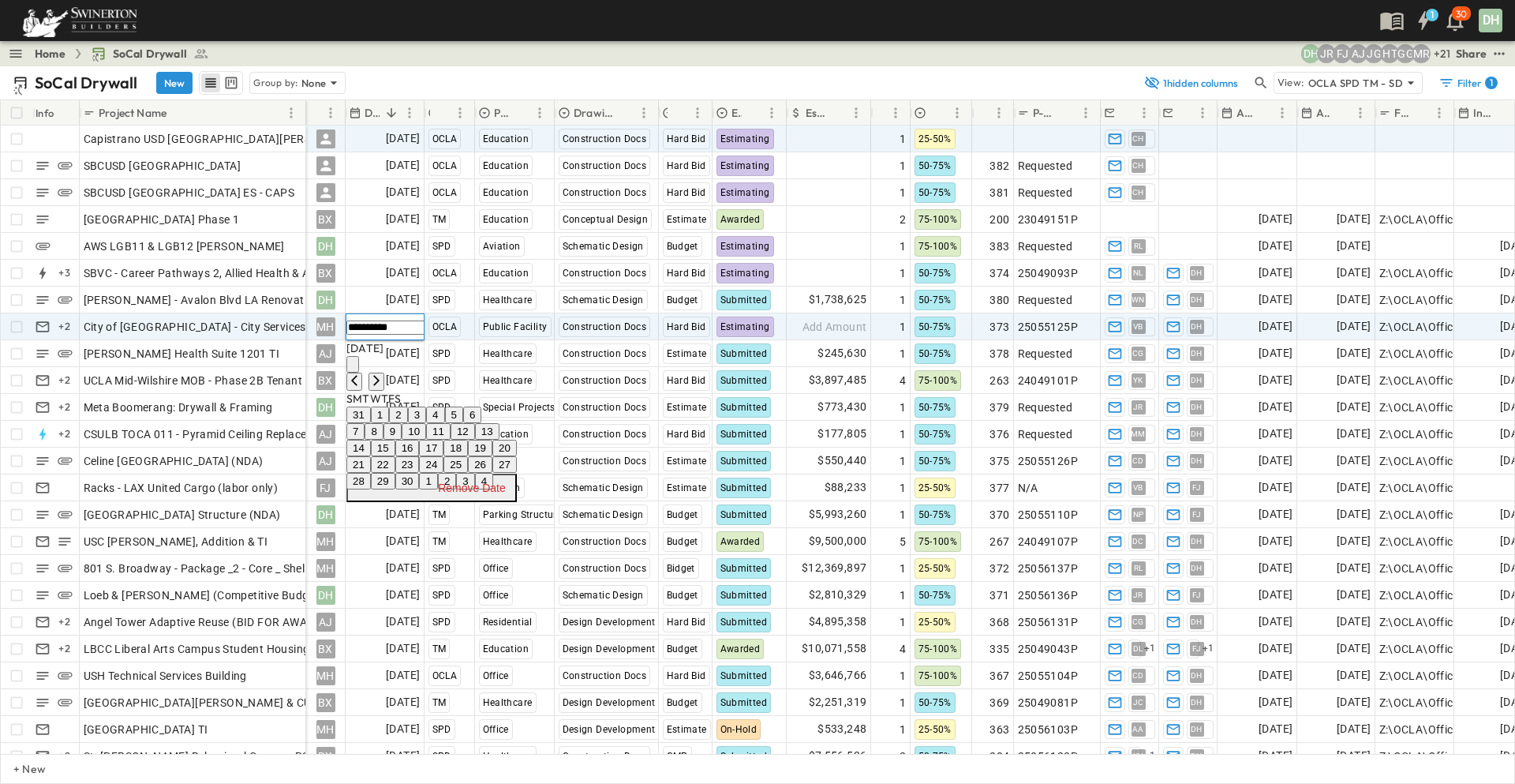
click at [395, 456] on button "15" at bounding box center [384, 447] width 25 height 17
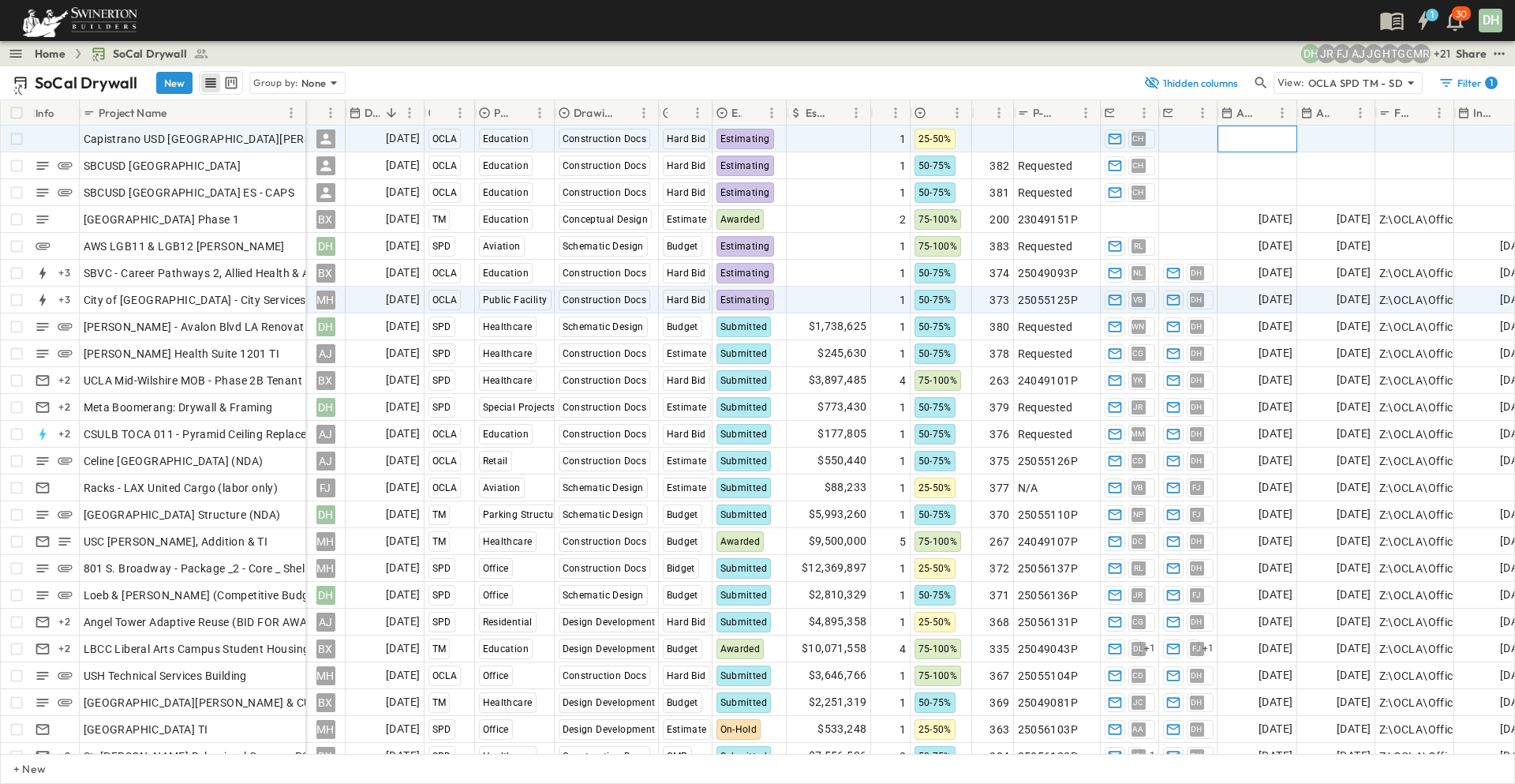
click at [1256, 141] on span "Add Date" at bounding box center [1269, 139] width 48 height 16
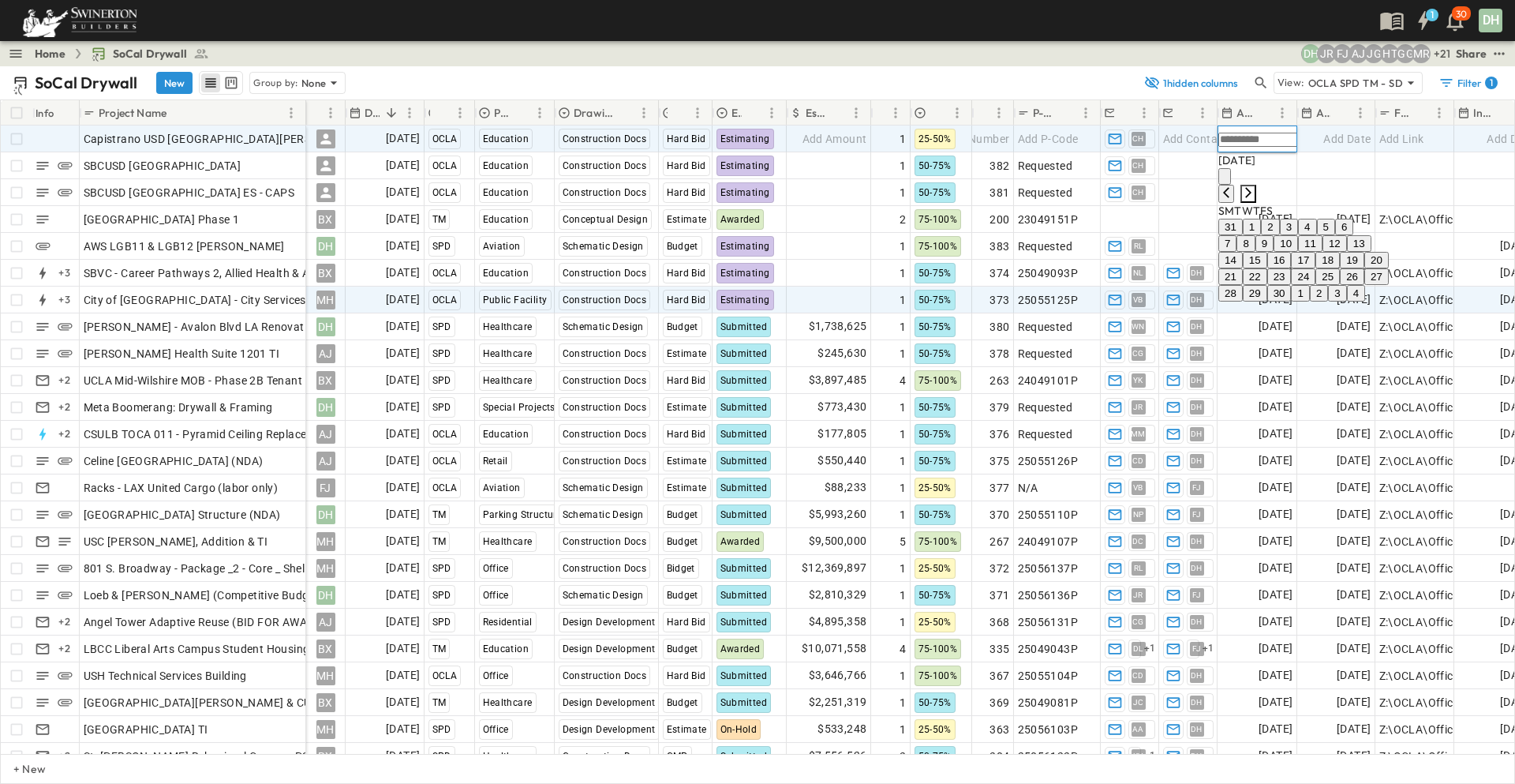
click at [1255, 186] on icon "Next month" at bounding box center [1248, 193] width 12 height 12
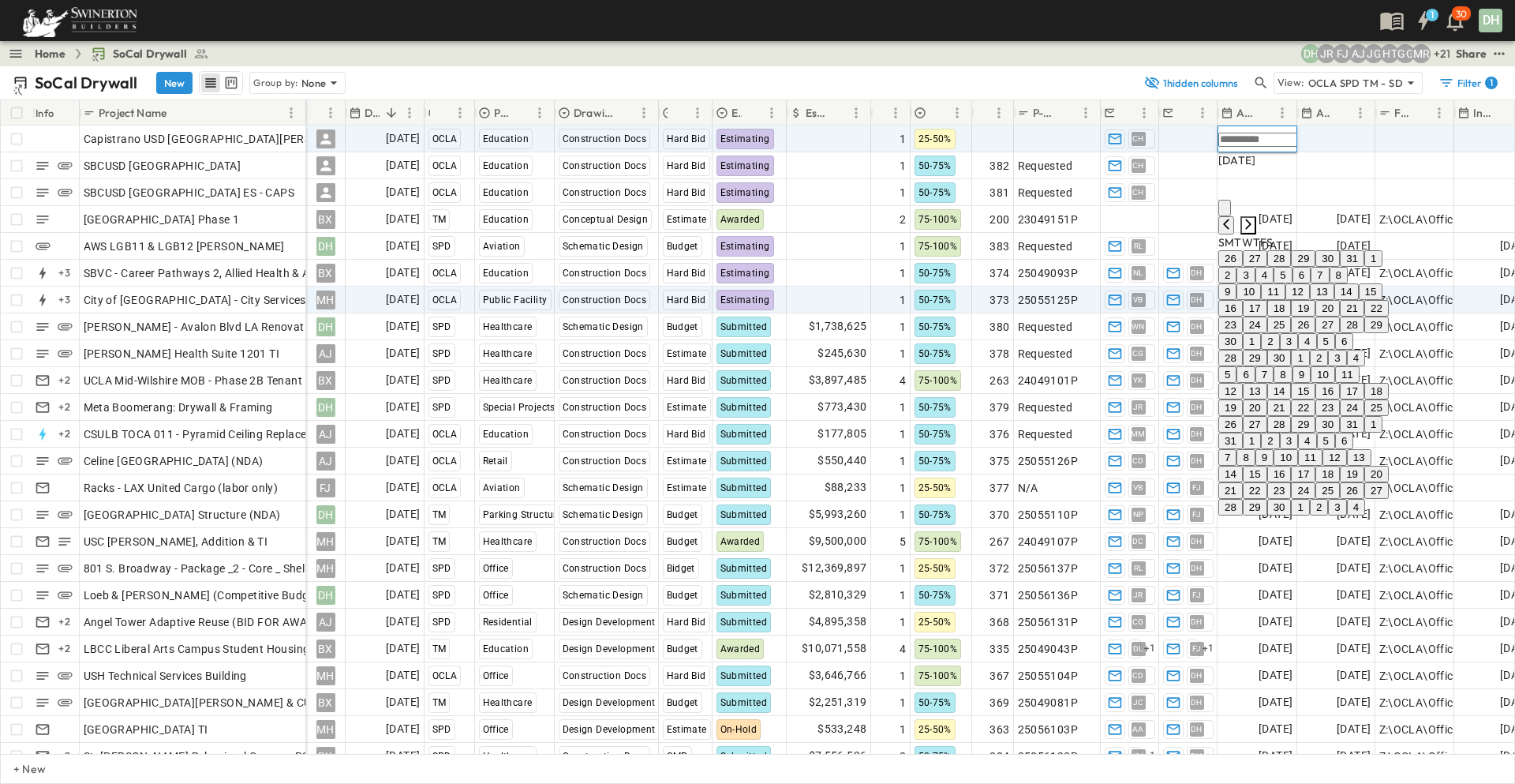
click at [1255, 217] on icon "Next month" at bounding box center [1248, 224] width 12 height 12
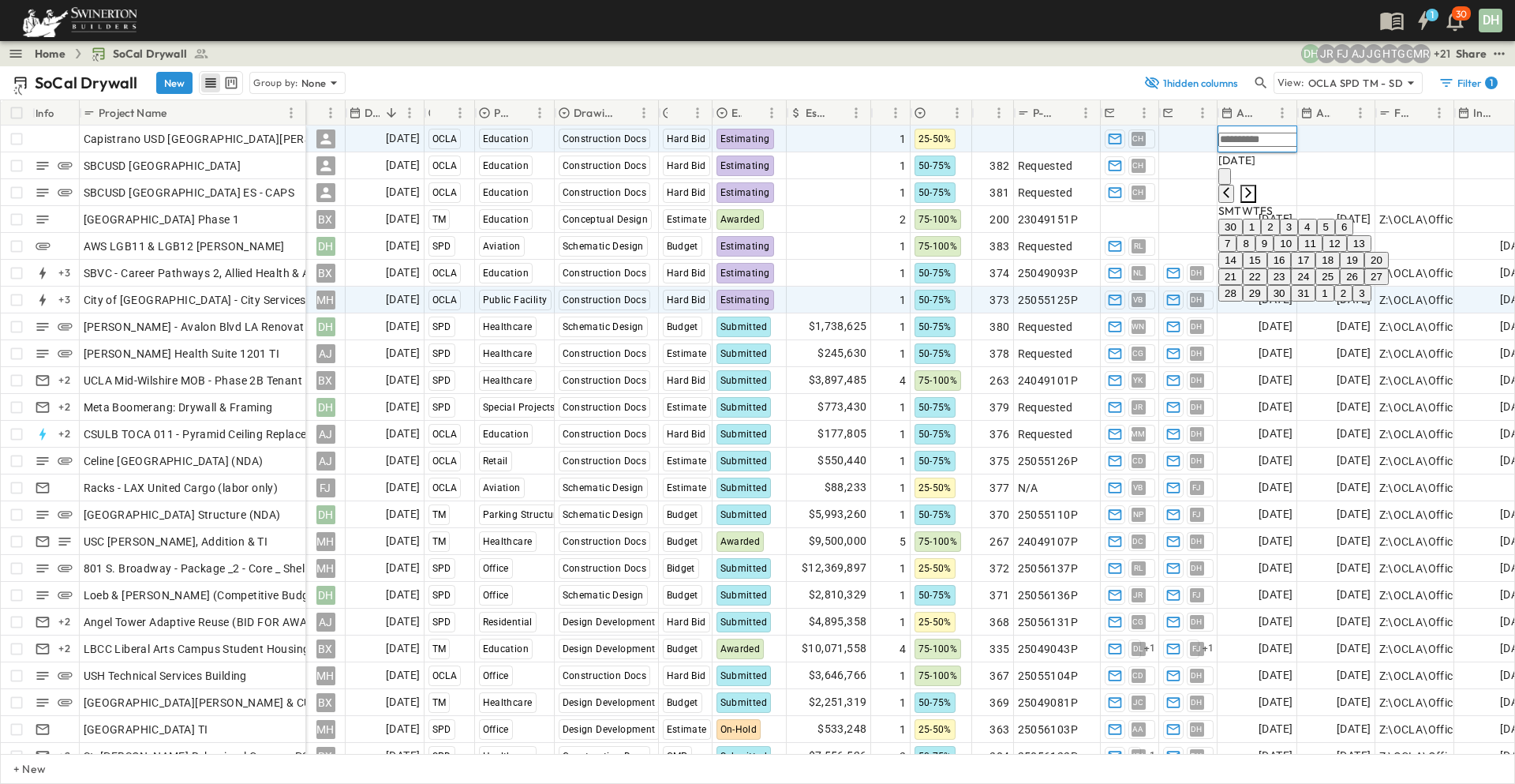
click at [1255, 186] on icon "Next month" at bounding box center [1248, 193] width 12 height 12
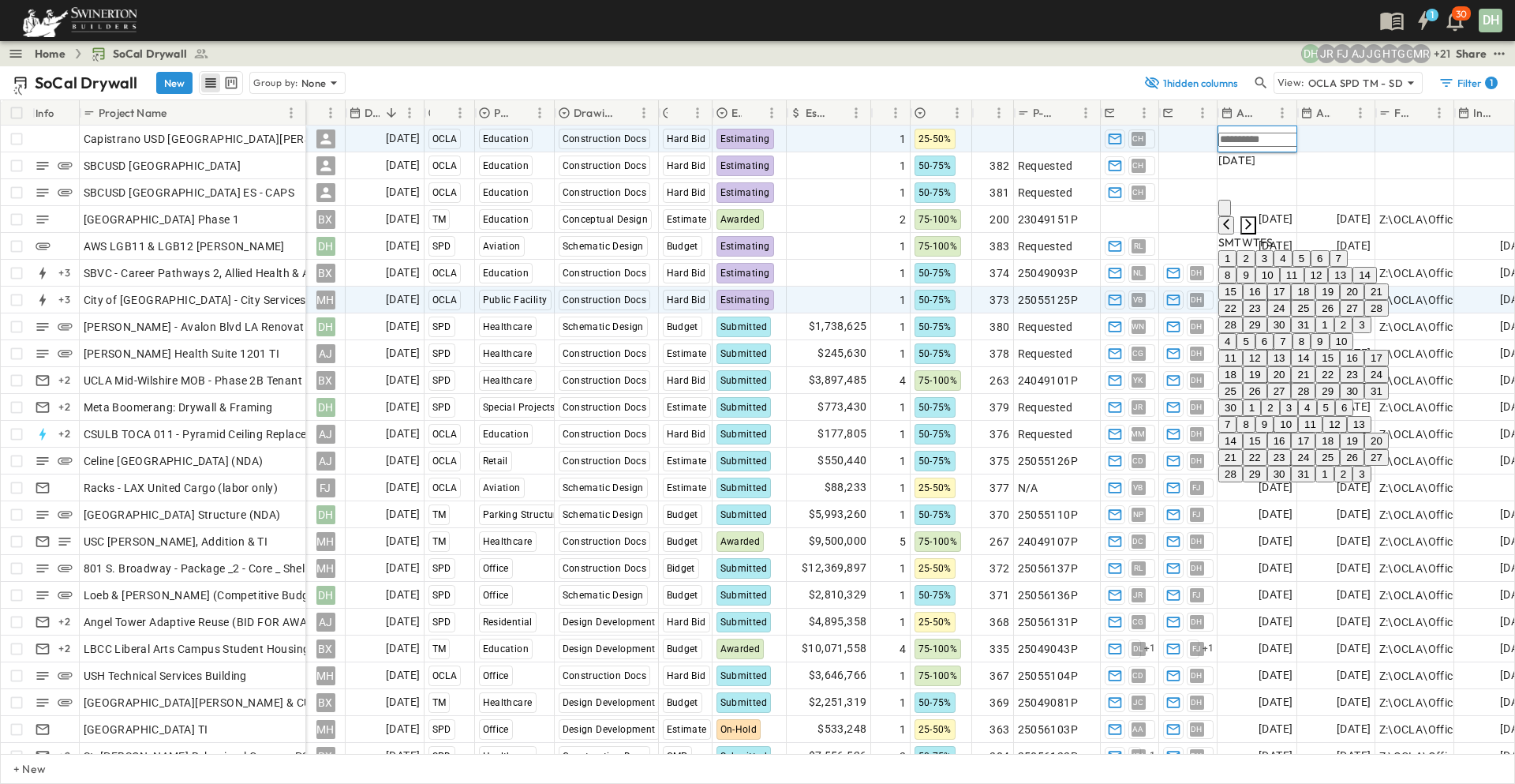
click at [1255, 217] on icon "Next month" at bounding box center [1248, 224] width 12 height 12
click at [1255, 202] on icon "Next month" at bounding box center [1248, 209] width 12 height 12
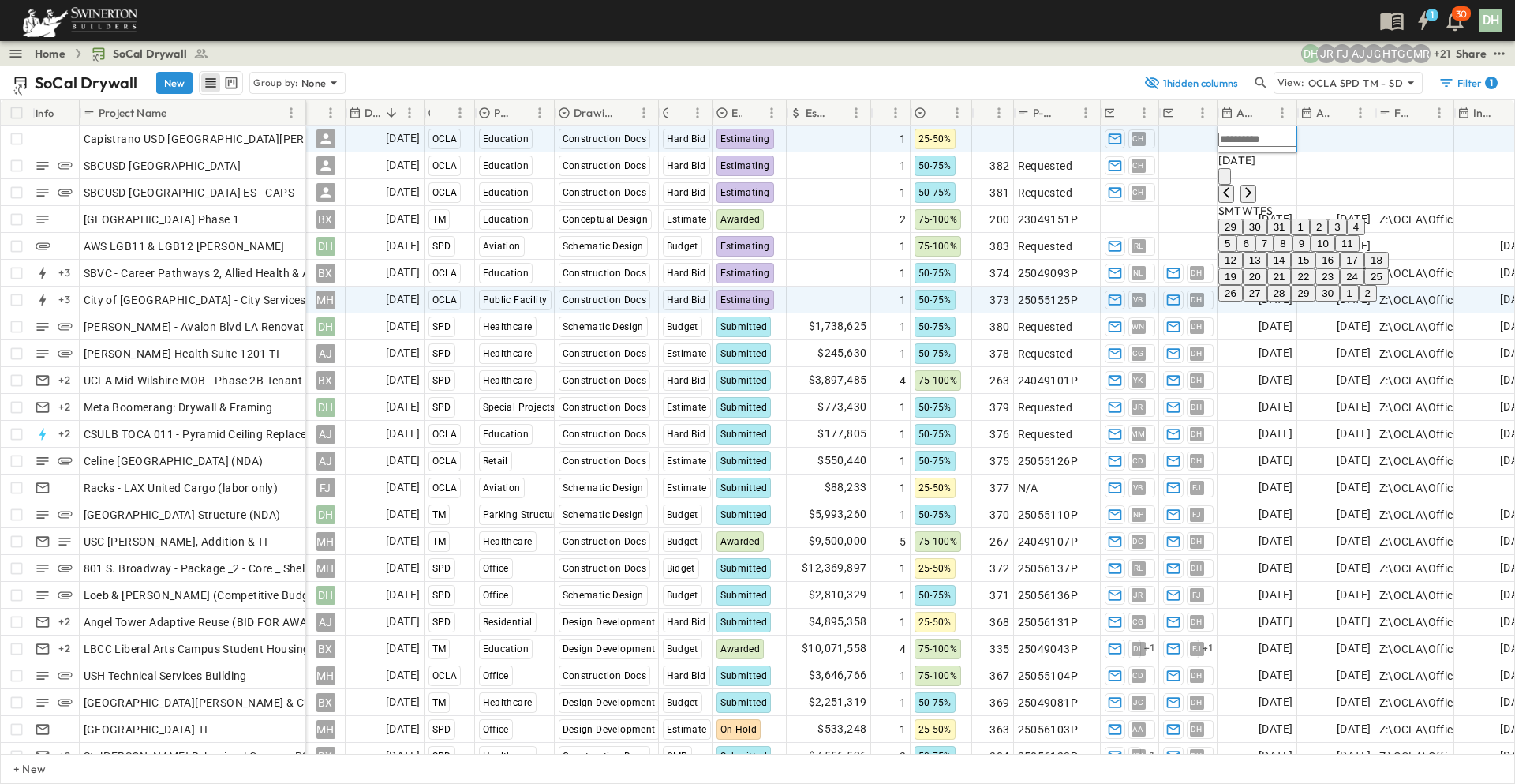
click at [1309, 230] on button "1" at bounding box center [1300, 226] width 19 height 17
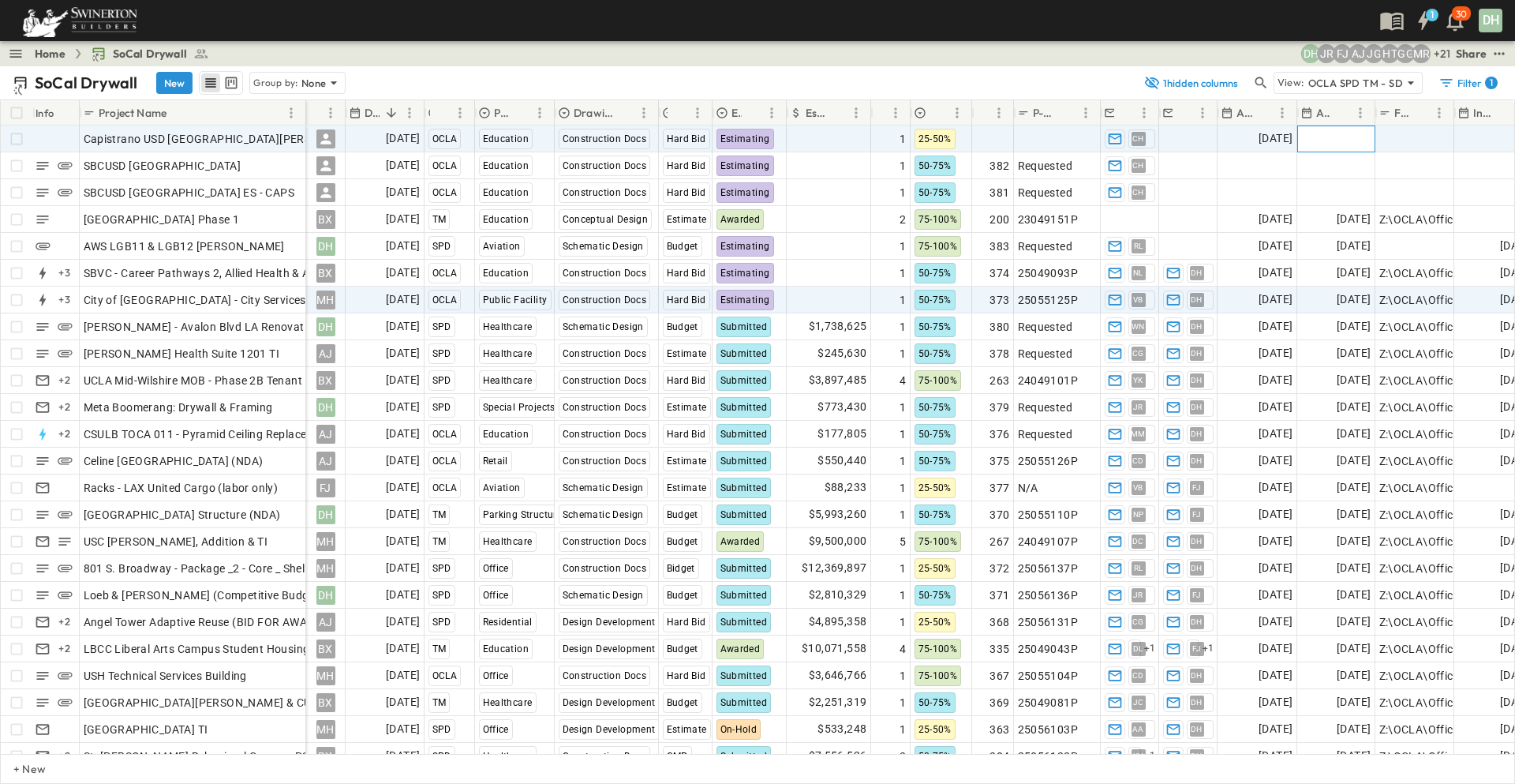
click at [1327, 138] on span "Add Date" at bounding box center [1347, 139] width 48 height 16
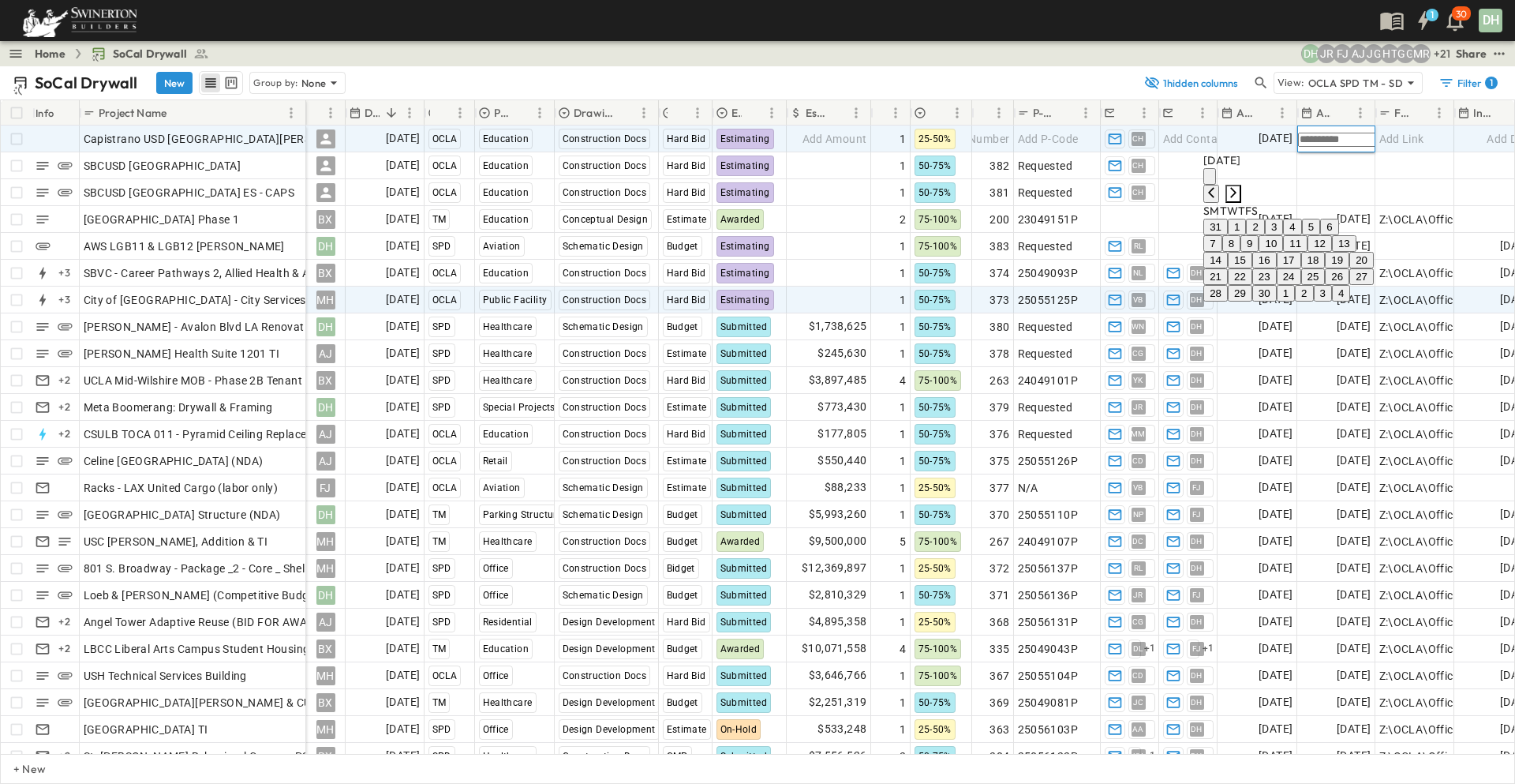
click at [1240, 186] on icon "Next month" at bounding box center [1233, 193] width 12 height 12
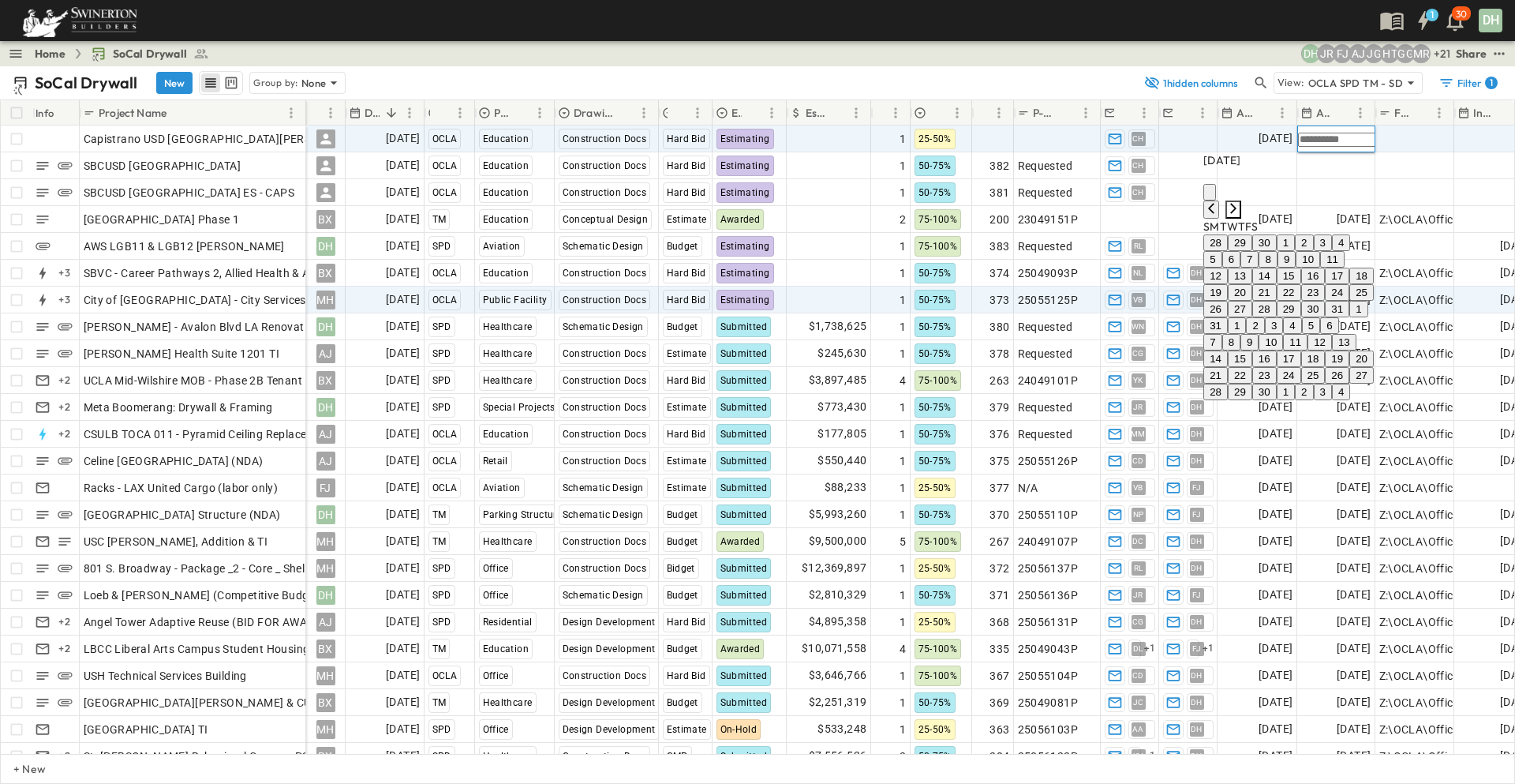
click at [1240, 202] on icon "Next month" at bounding box center [1233, 209] width 12 height 12
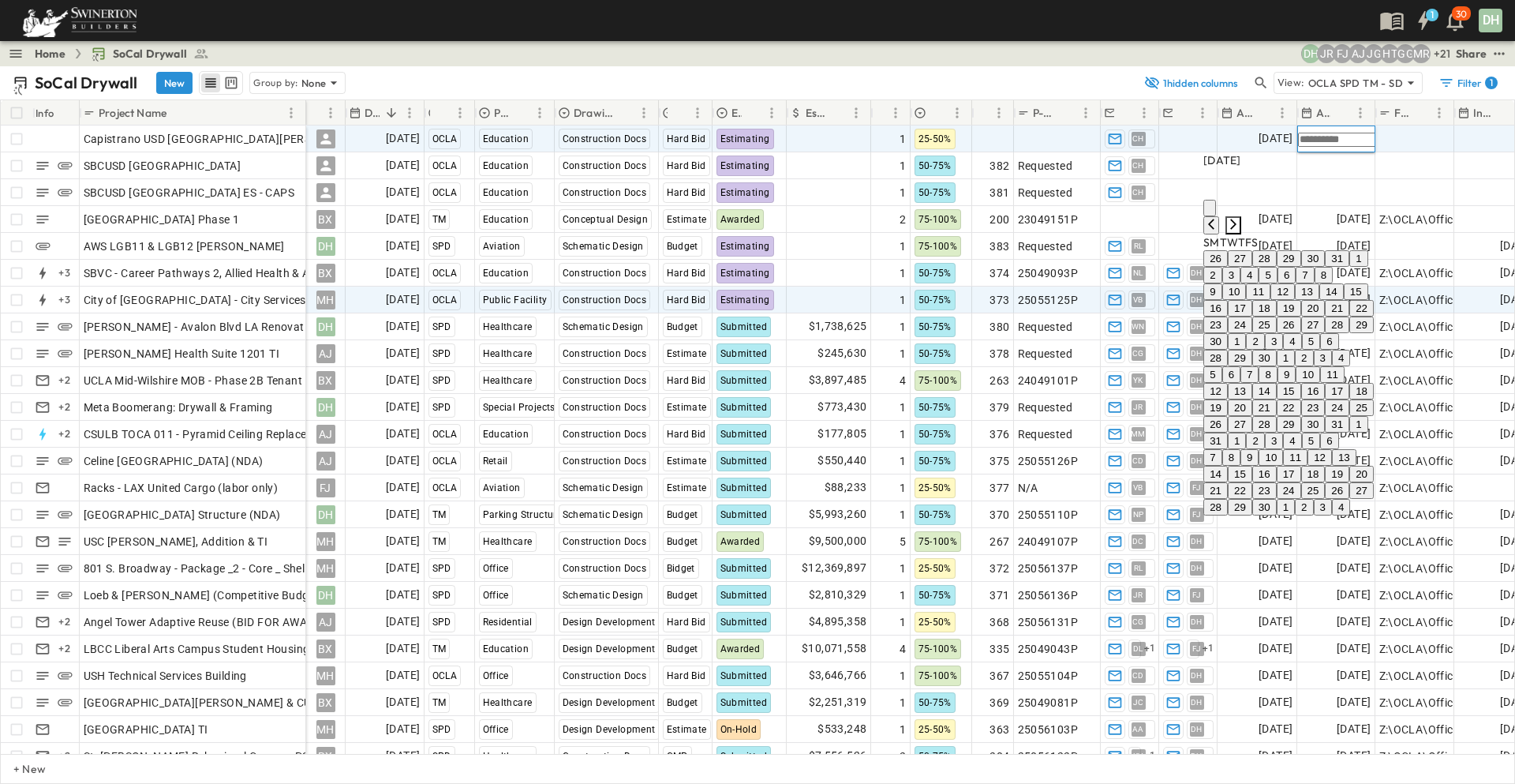
click at [1240, 217] on icon "Next month" at bounding box center [1233, 224] width 12 height 12
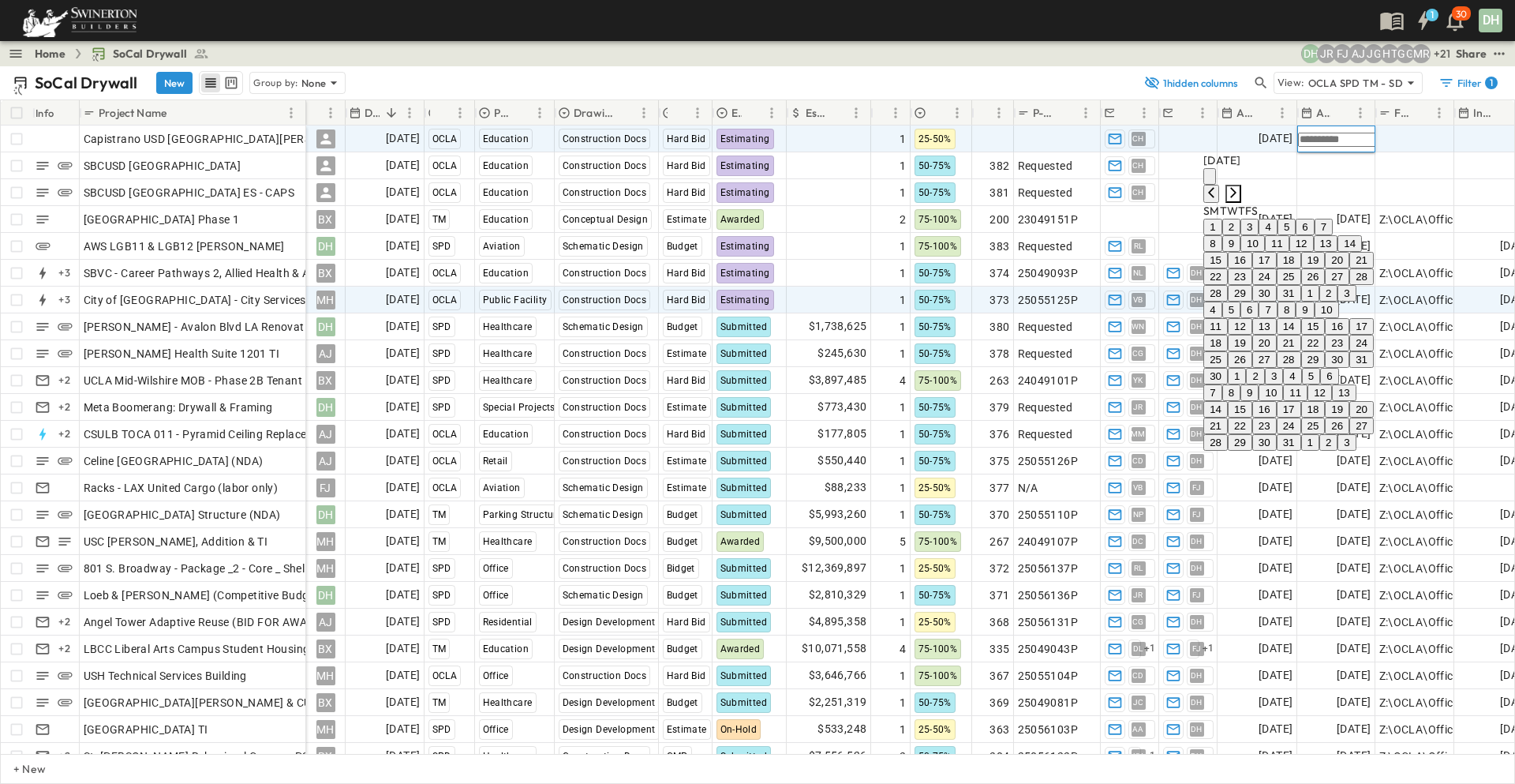
click at [1240, 186] on icon "Next month" at bounding box center [1233, 193] width 12 height 12
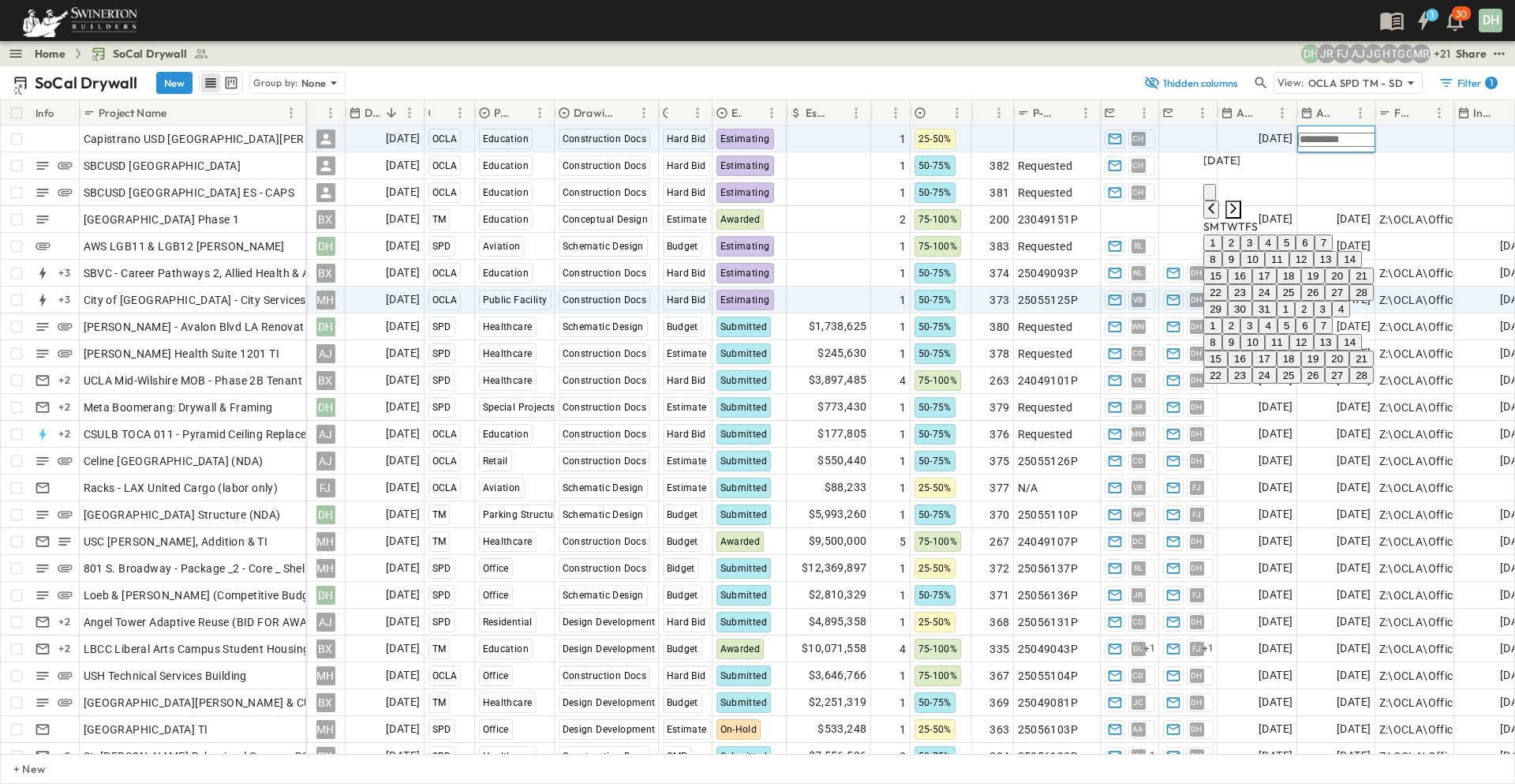
click at [1240, 202] on icon "Next month" at bounding box center [1233, 209] width 12 height 12
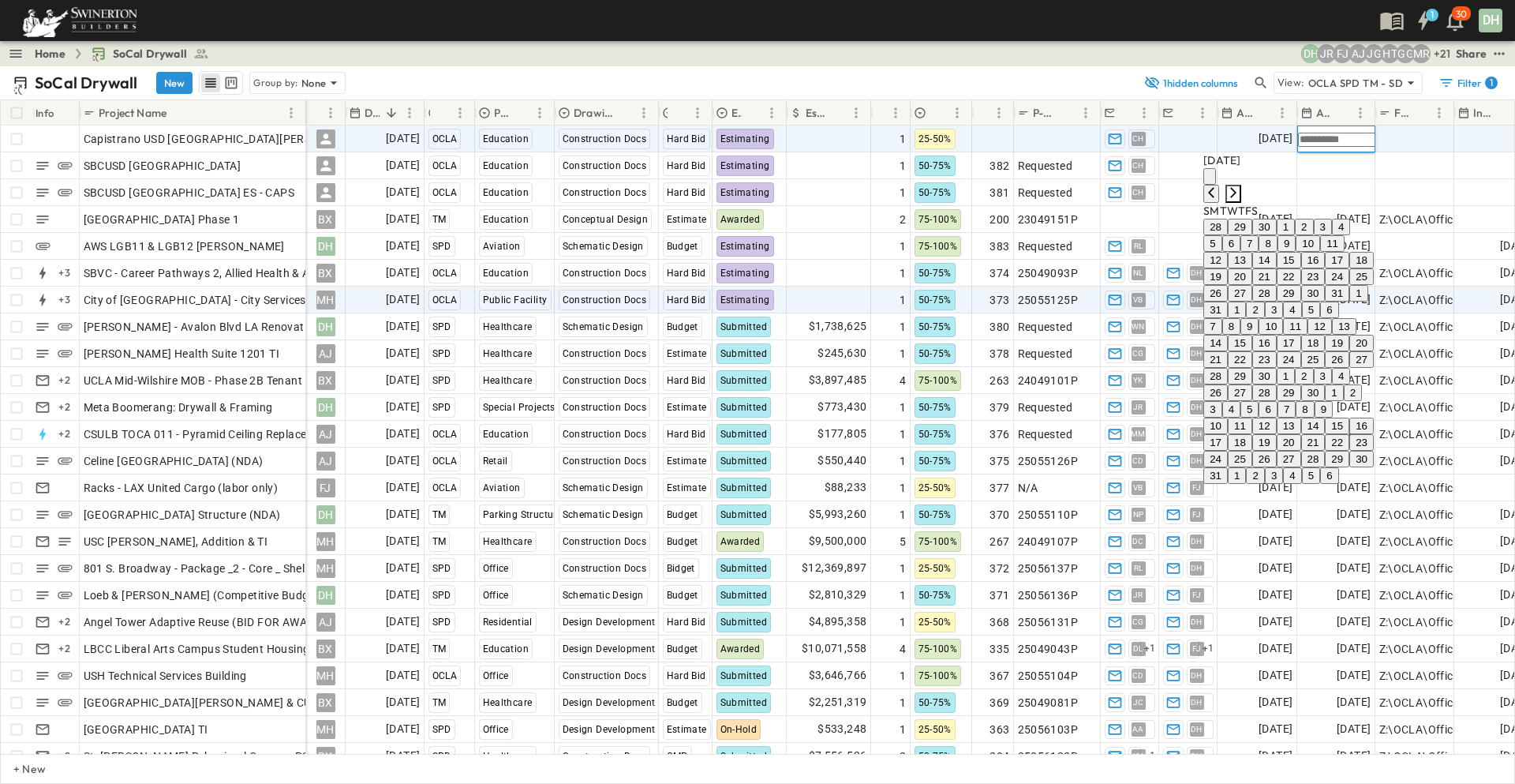
click at [1240, 186] on icon "Next month" at bounding box center [1233, 193] width 12 height 12
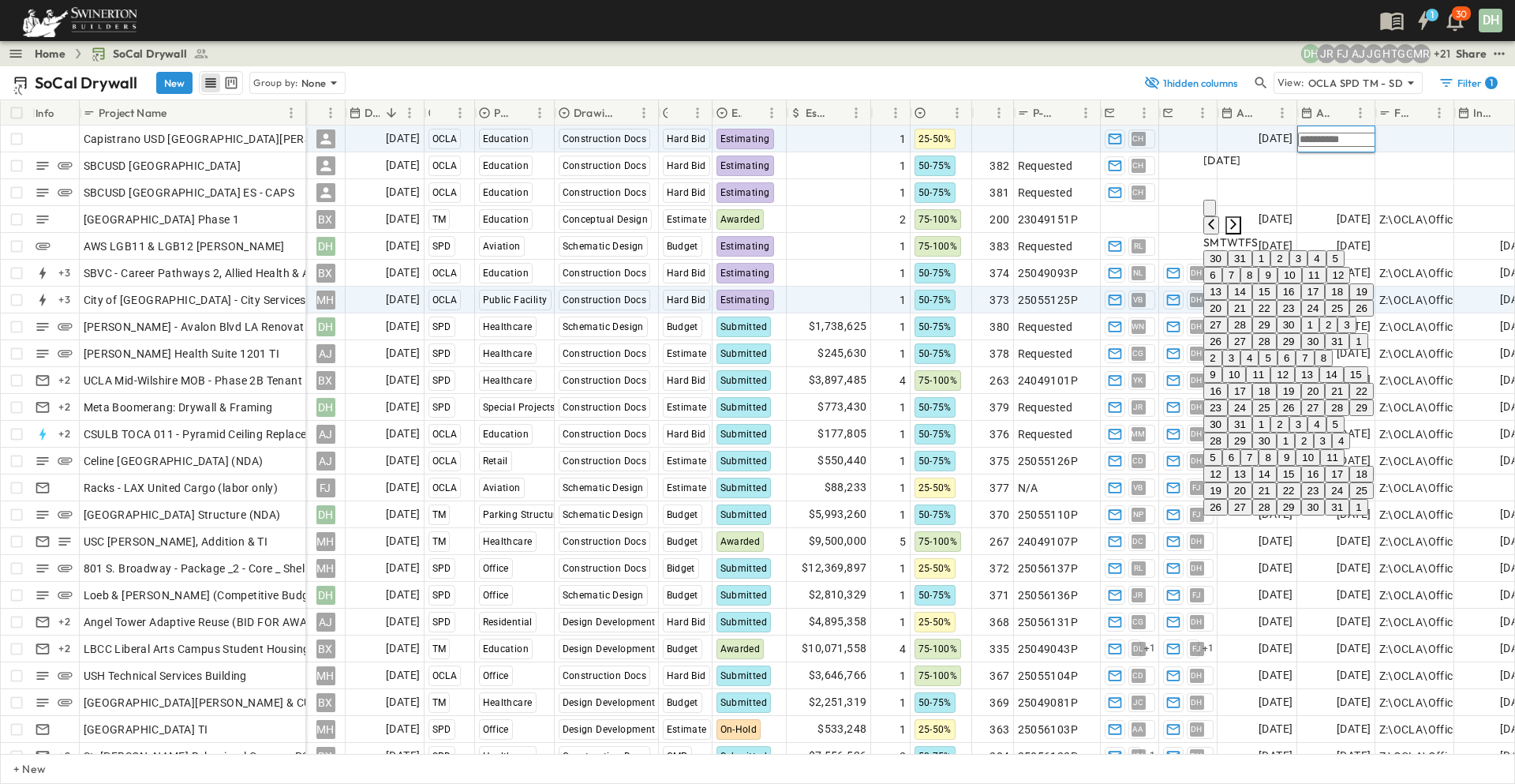
click at [1240, 217] on icon "Next month" at bounding box center [1233, 224] width 12 height 12
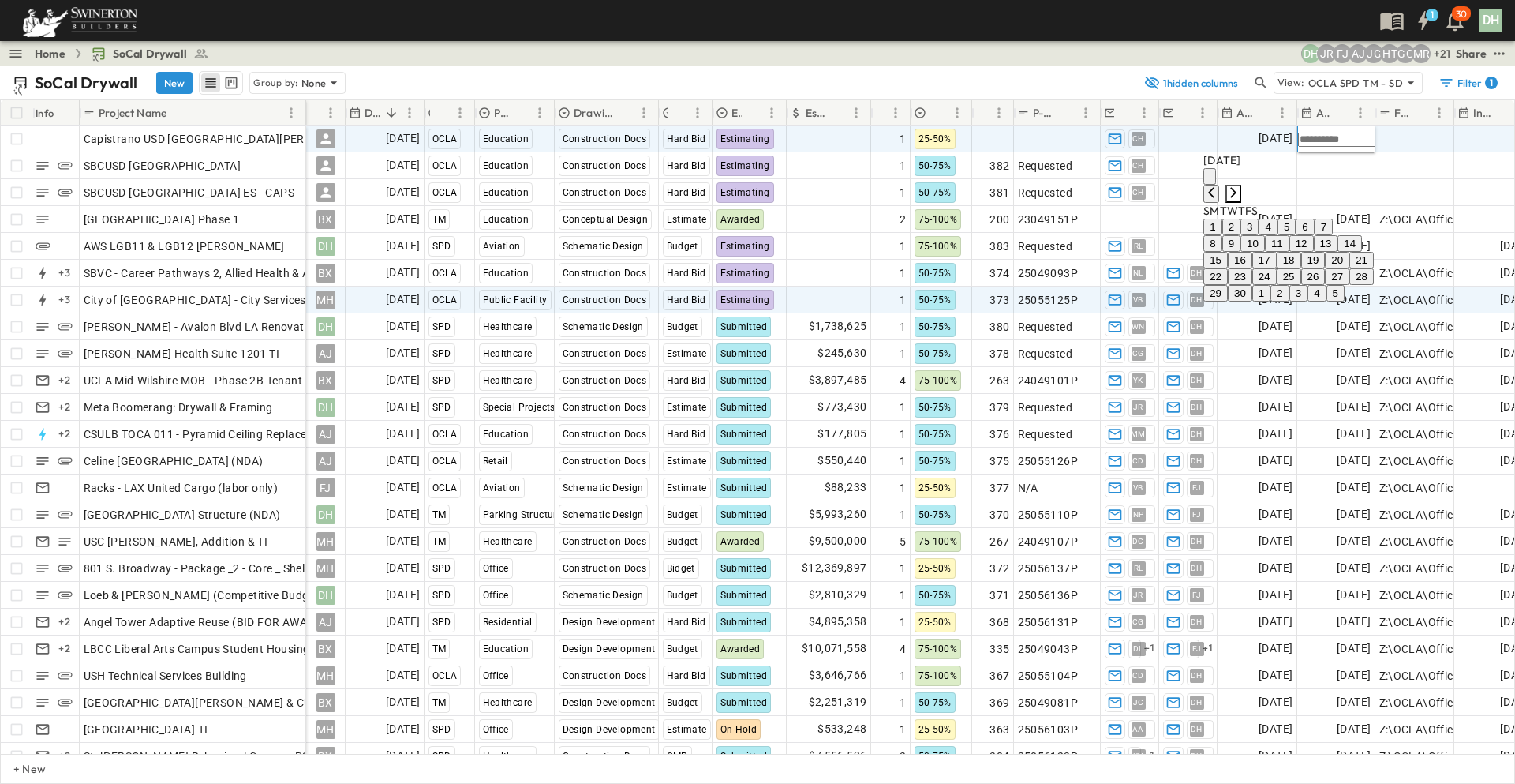
click at [1240, 186] on icon "Next month" at bounding box center [1233, 193] width 12 height 12
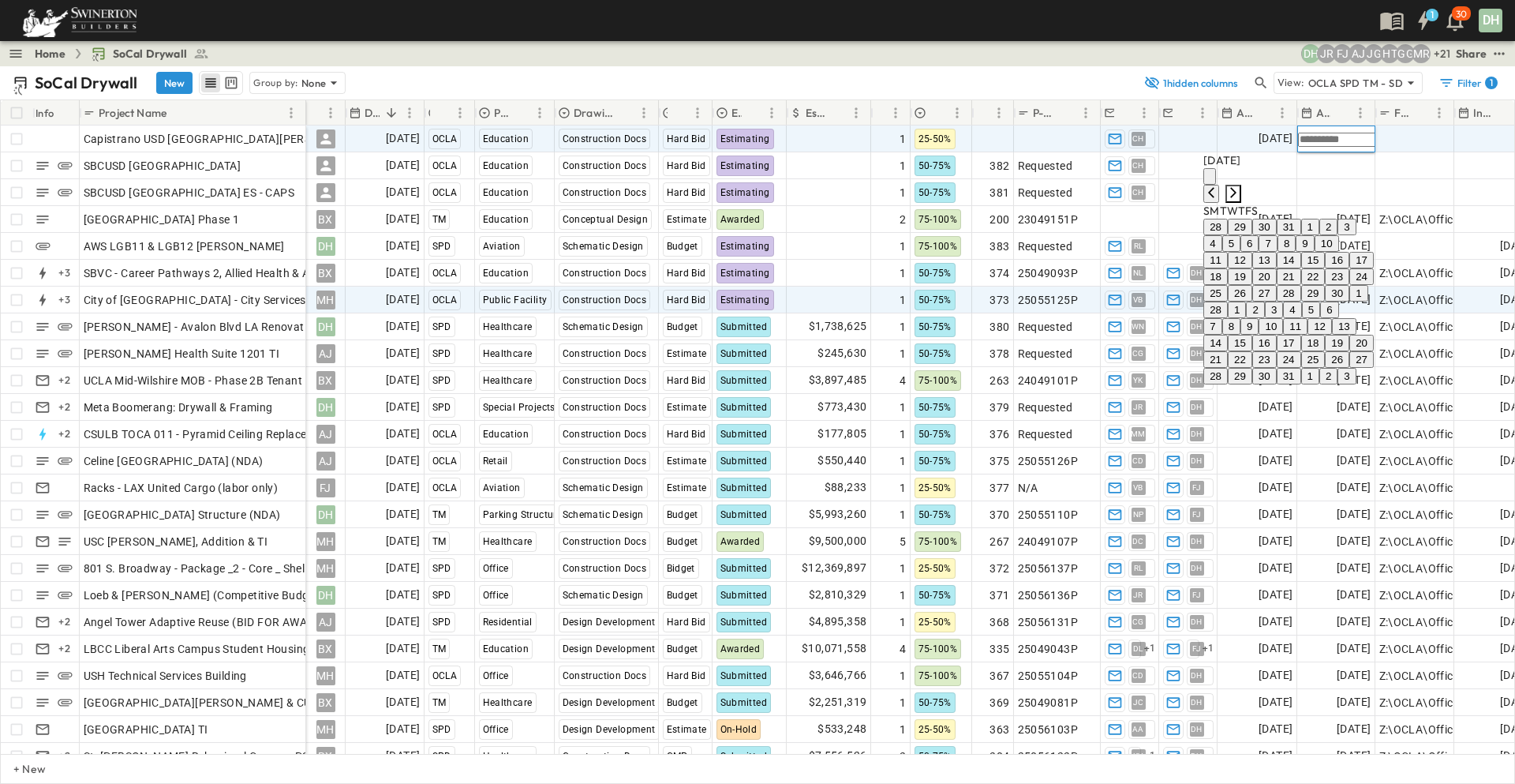
click at [1240, 186] on icon "Next month" at bounding box center [1233, 193] width 12 height 12
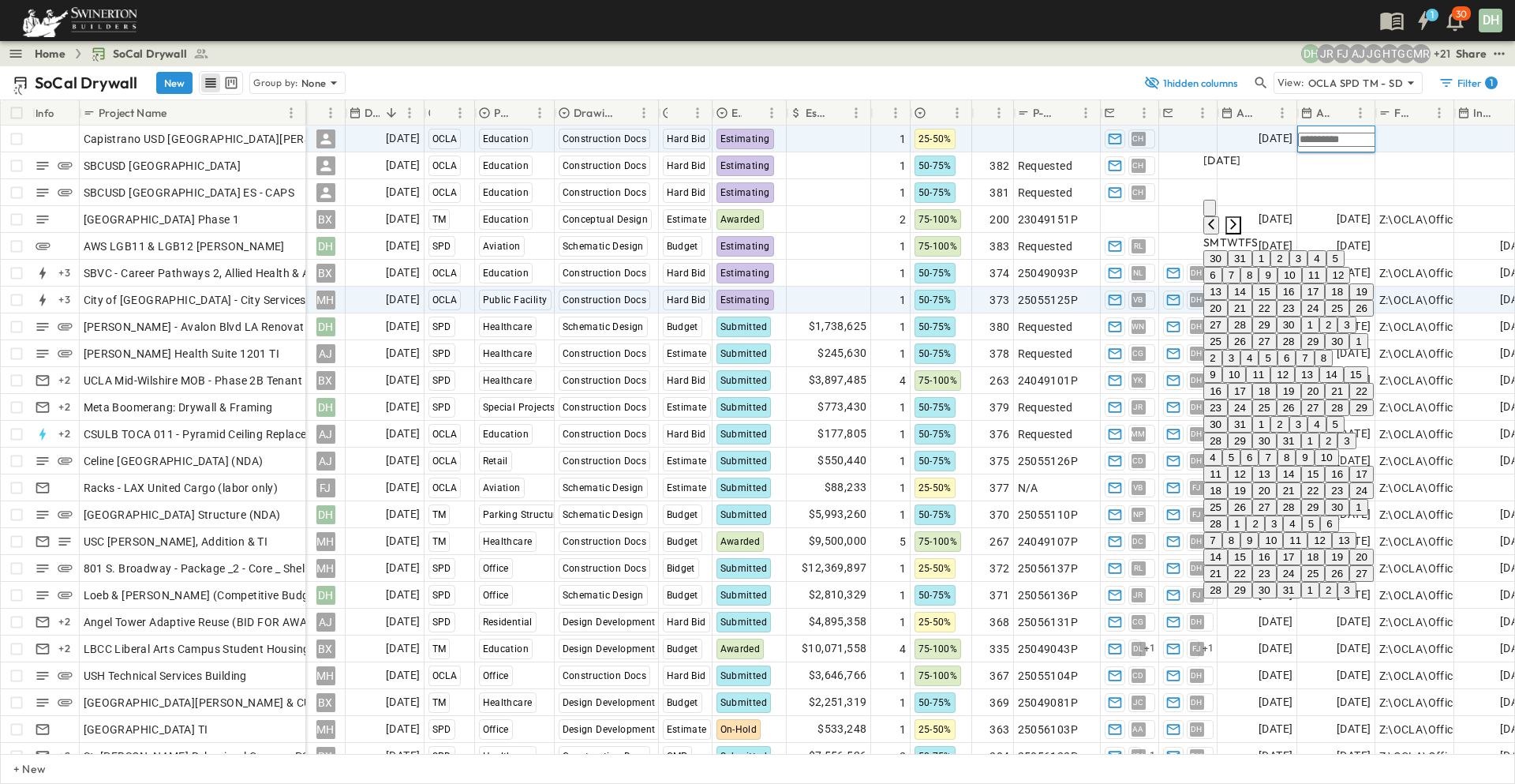
click at [1240, 217] on icon "Next month" at bounding box center [1233, 224] width 12 height 12
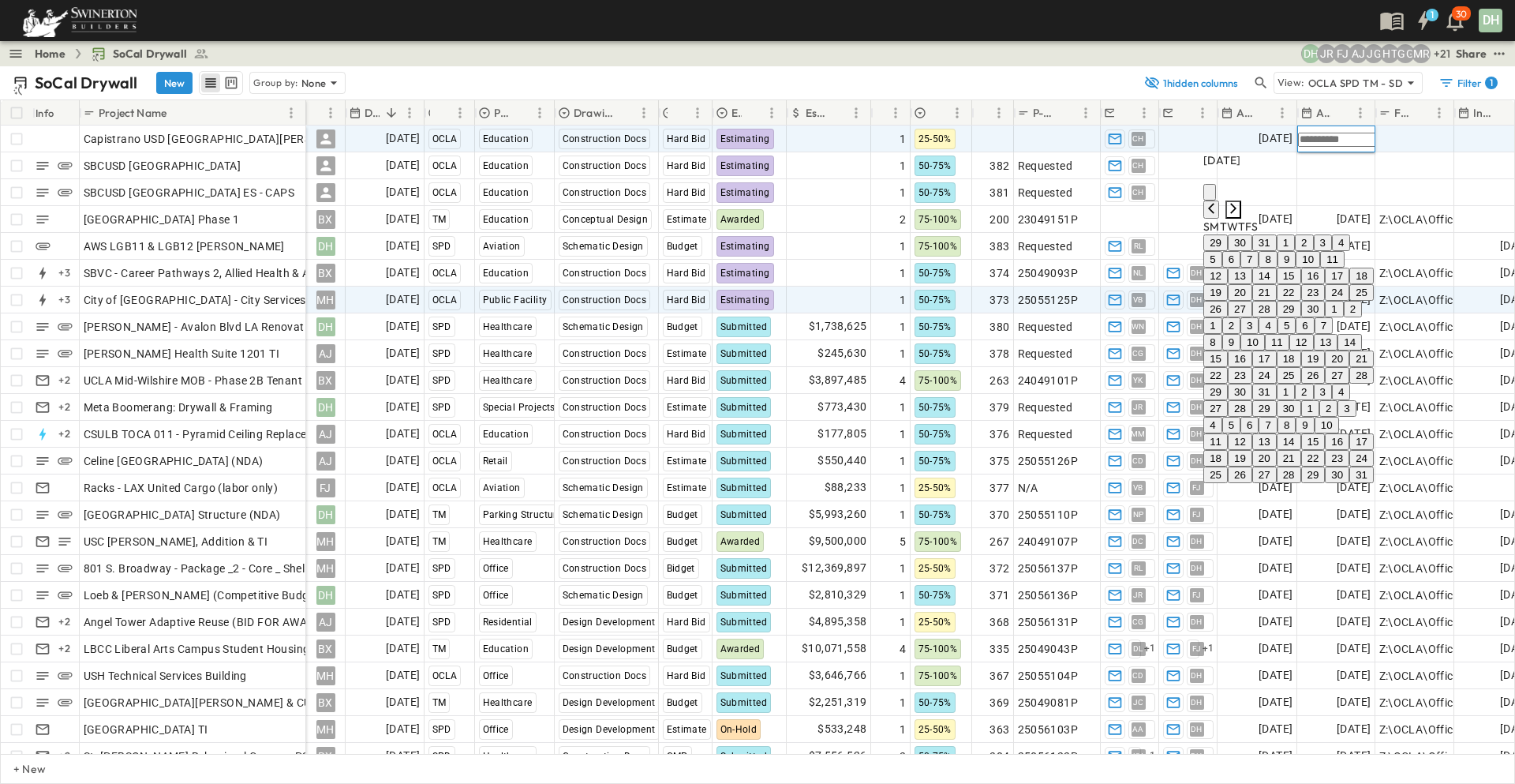
click at [1240, 202] on icon "Next month" at bounding box center [1233, 209] width 12 height 12
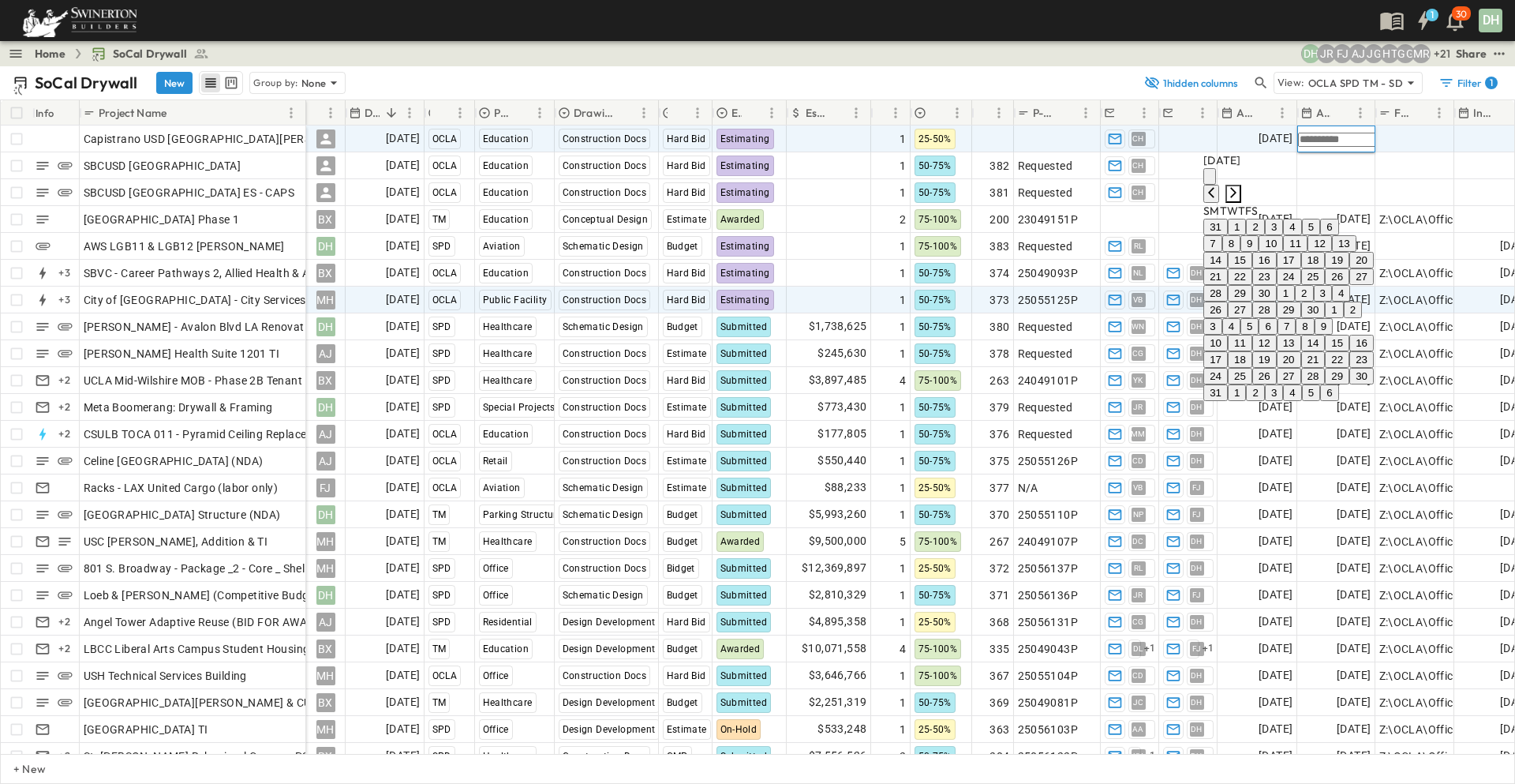
click at [1240, 186] on icon "Next month" at bounding box center [1233, 193] width 12 height 12
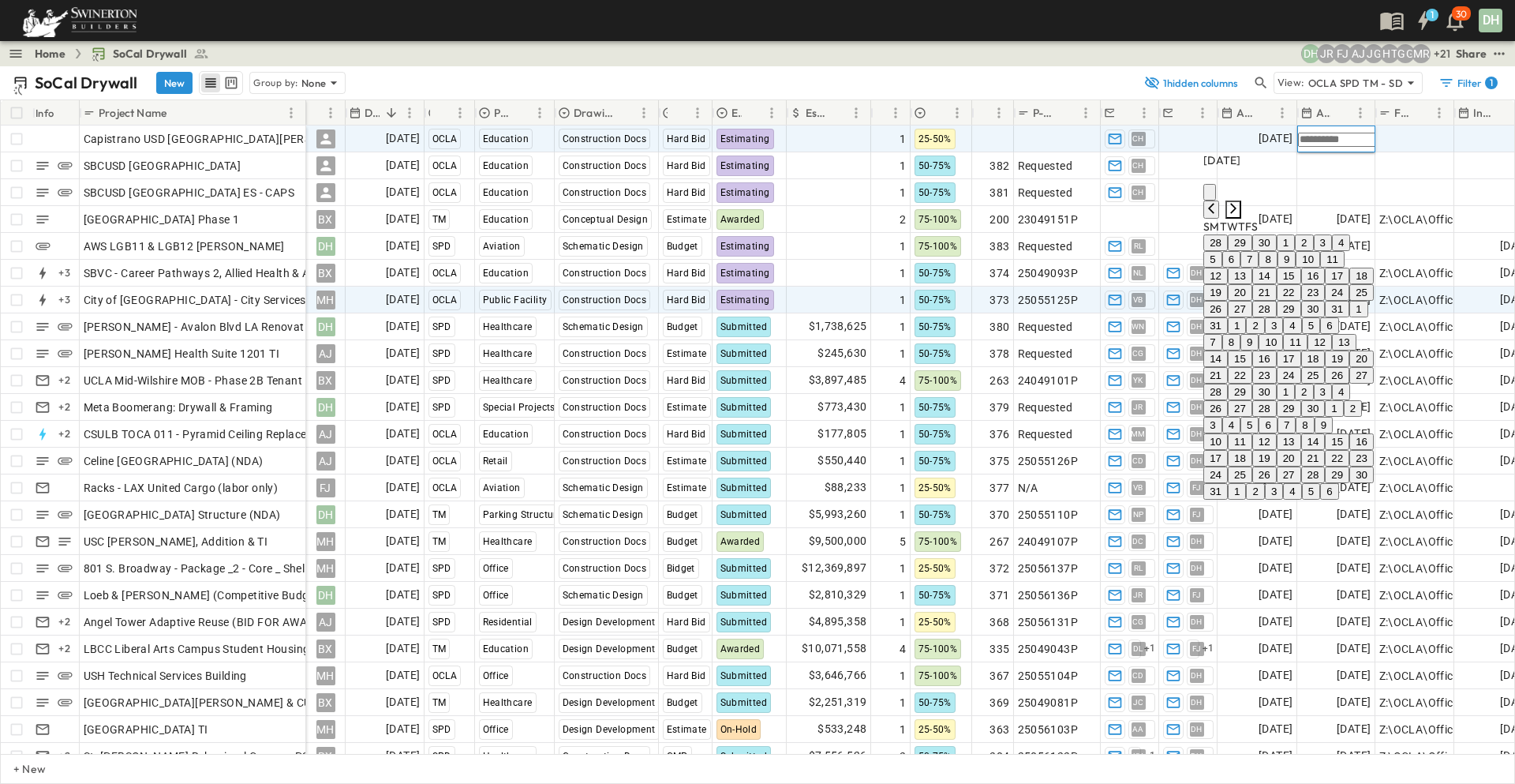
click at [1240, 202] on icon "Next month" at bounding box center [1233, 209] width 12 height 12
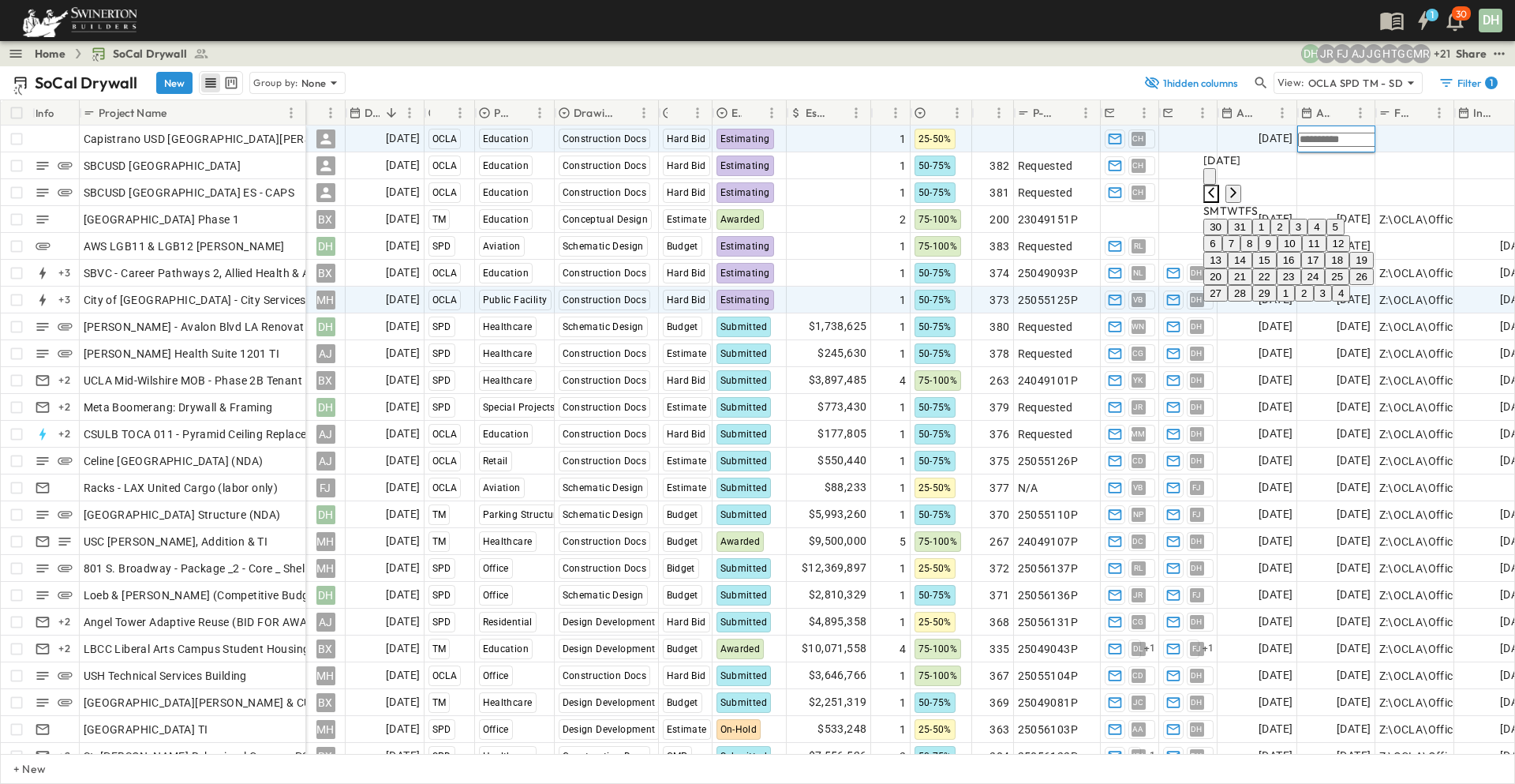
click at [1218, 186] on icon "Previous month" at bounding box center [1211, 193] width 12 height 12
click at [1320, 269] on button "14" at bounding box center [1332, 260] width 25 height 17
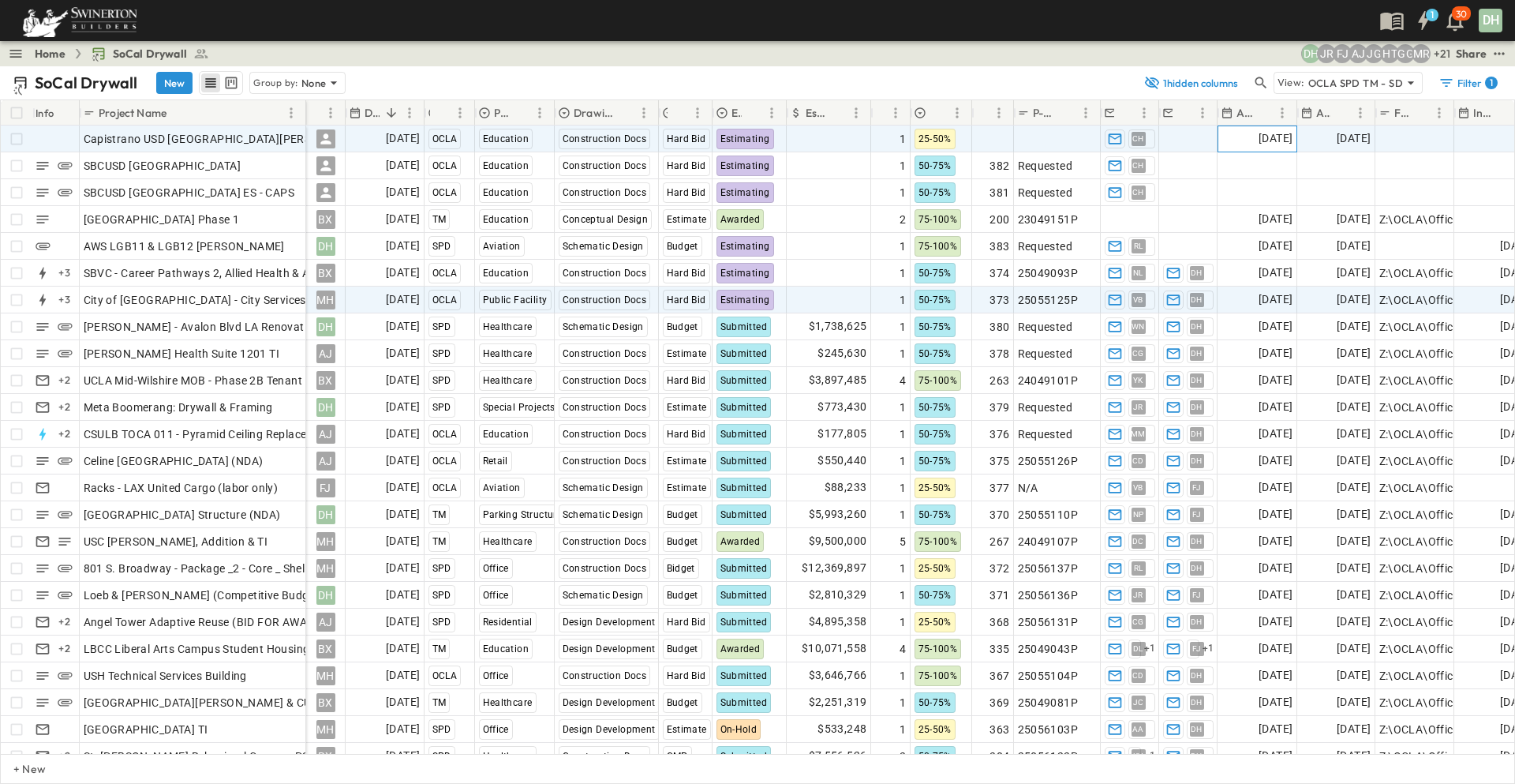
click at [1267, 136] on span "[DATE]" at bounding box center [1275, 138] width 34 height 19
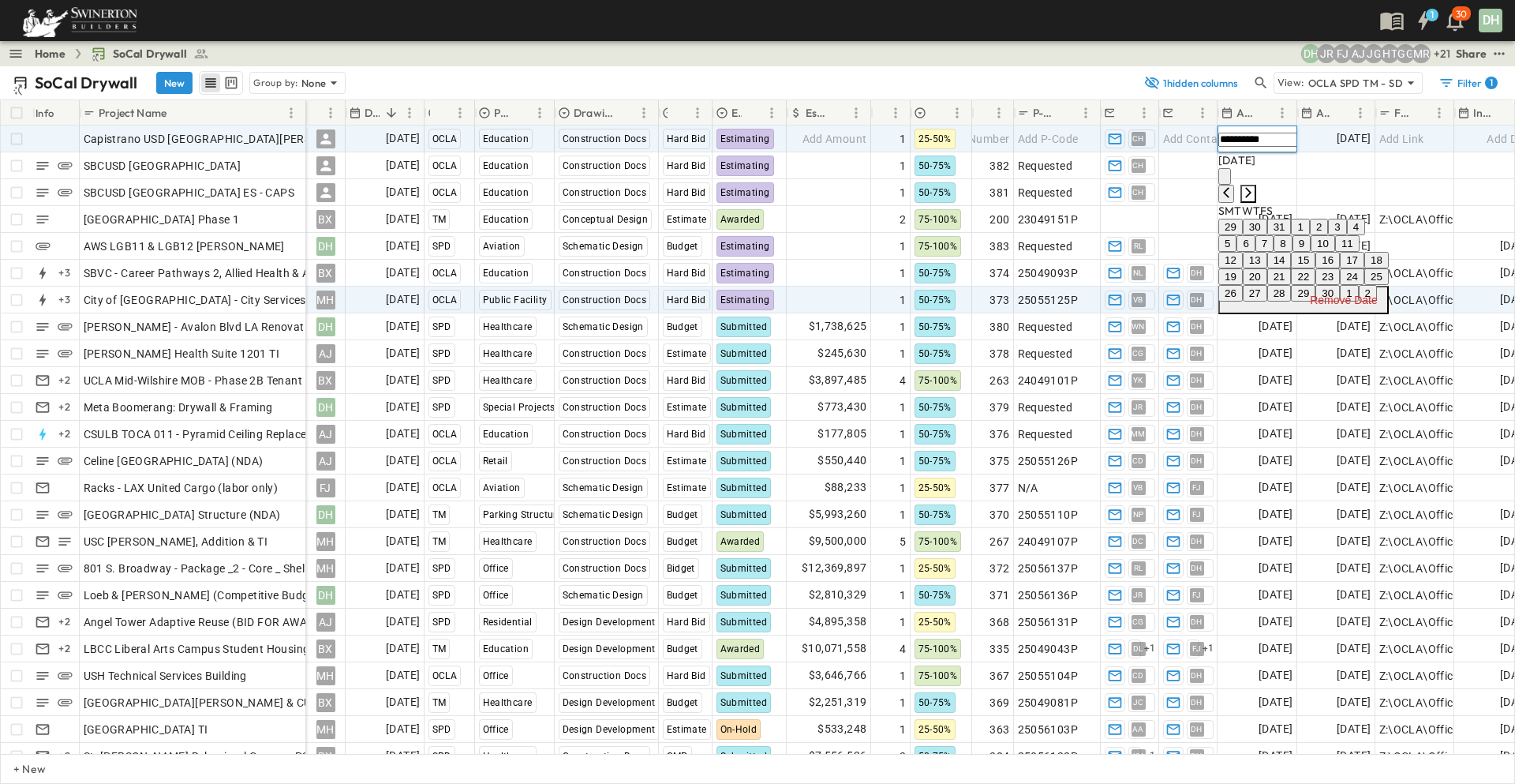
click at [1252, 187] on icon "Next month" at bounding box center [1248, 193] width 6 height 11
click at [1255, 186] on icon "Next month" at bounding box center [1248, 193] width 12 height 12
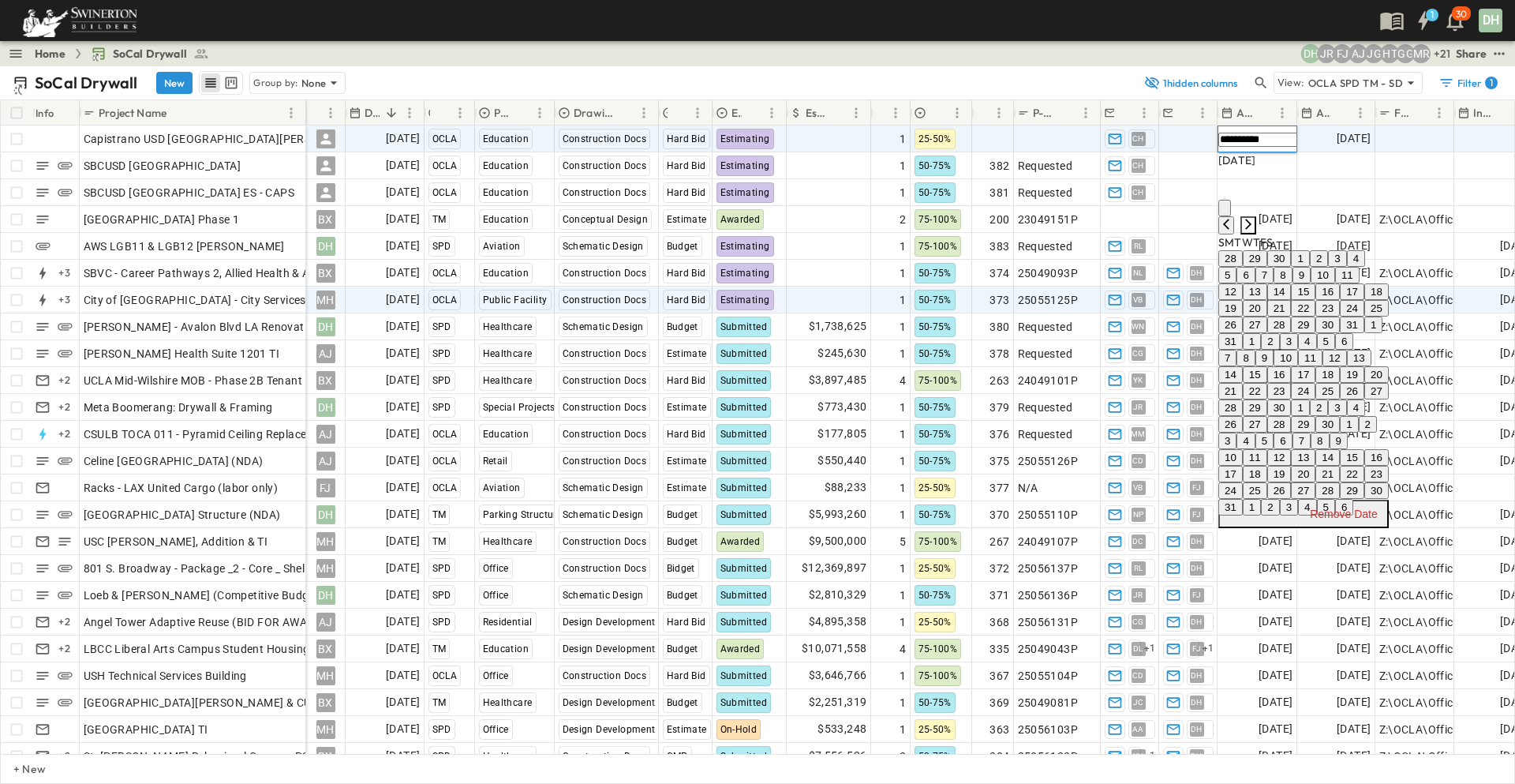
click at [1255, 217] on icon "Next month" at bounding box center [1248, 224] width 12 height 12
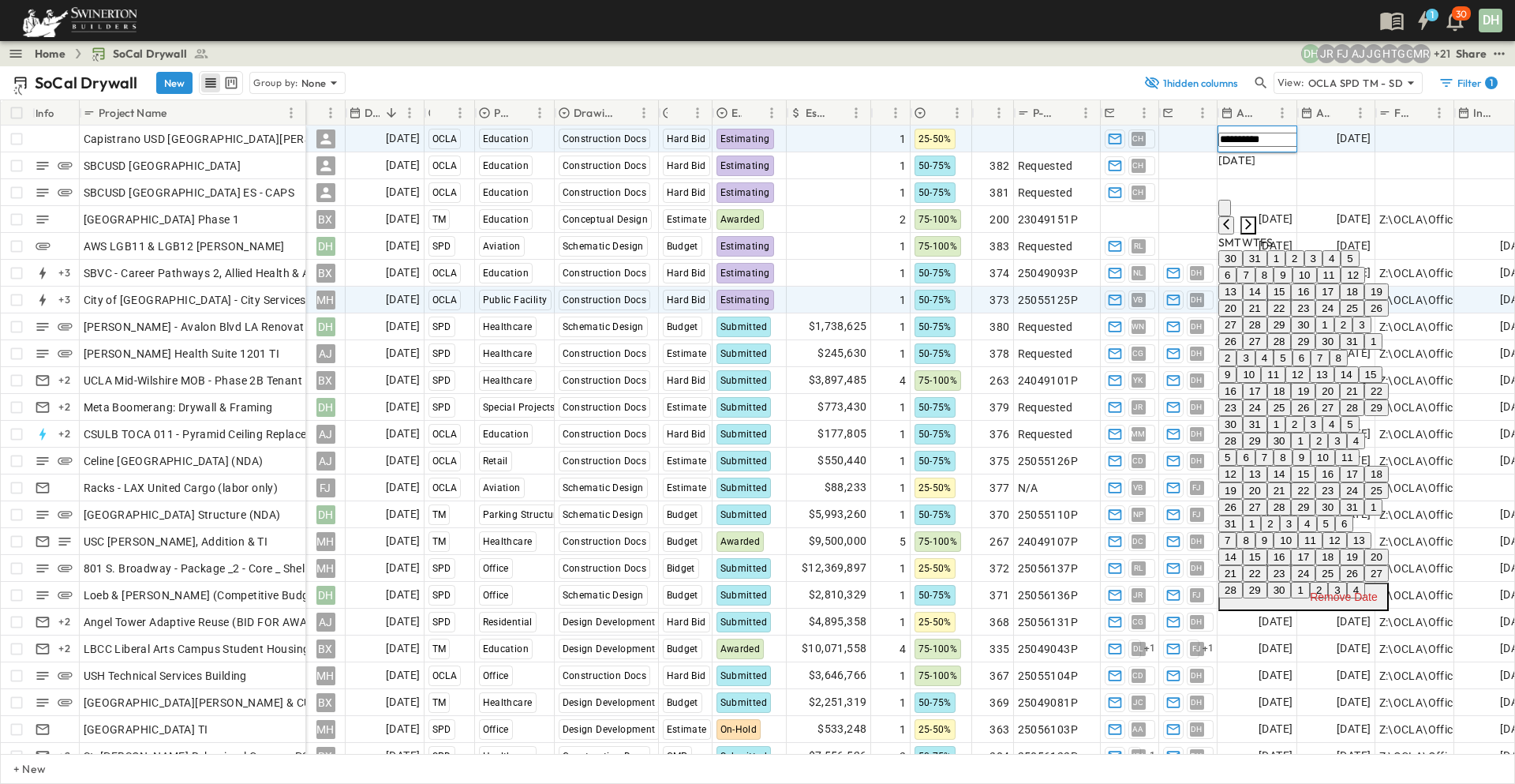
click at [1255, 217] on icon "Next month" at bounding box center [1248, 224] width 12 height 12
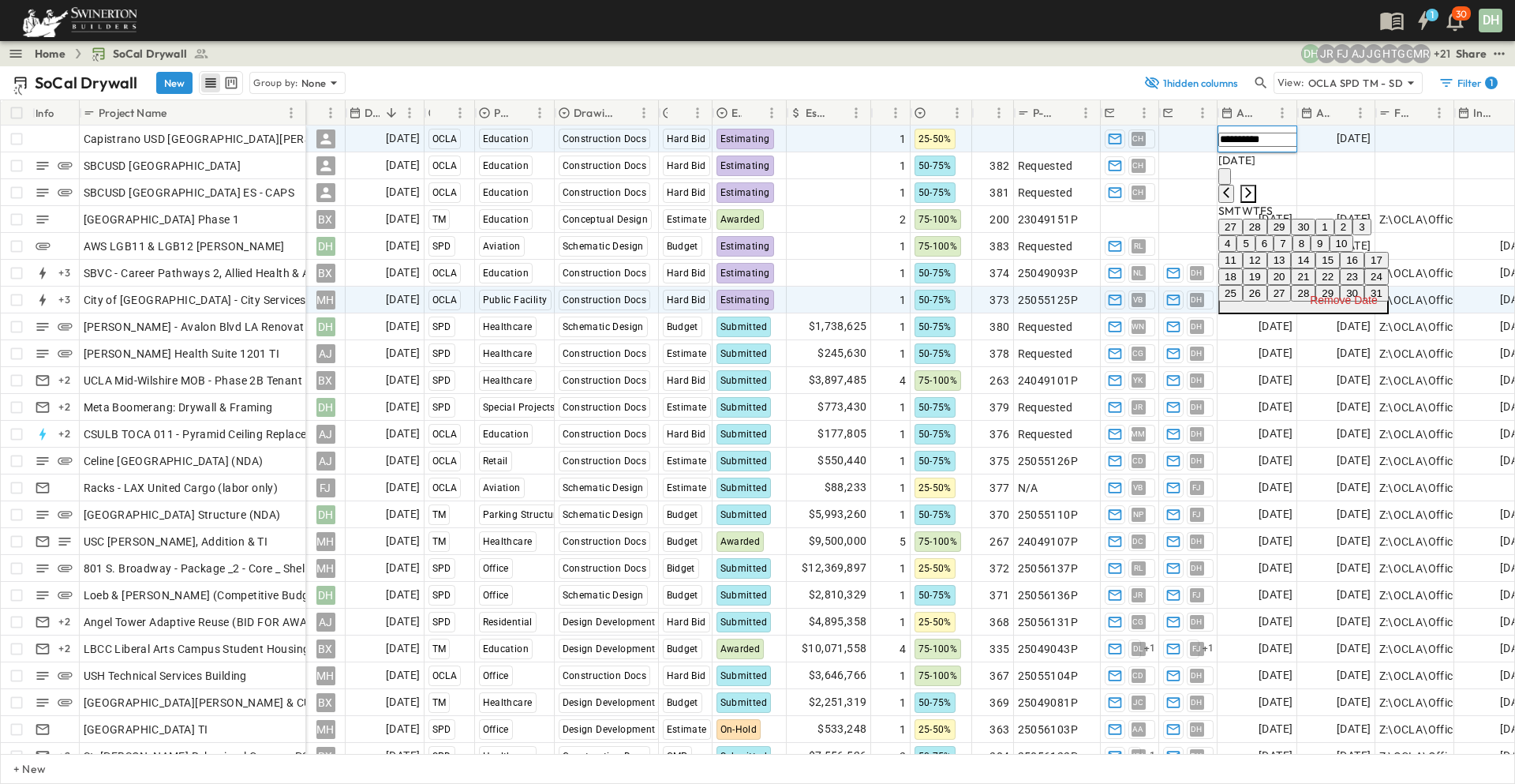
click at [1255, 186] on icon "Next month" at bounding box center [1248, 193] width 12 height 12
click at [1359, 232] on button "1" at bounding box center [1349, 226] width 19 height 17
click at [1292, 269] on button "12" at bounding box center [1280, 260] width 25 height 17
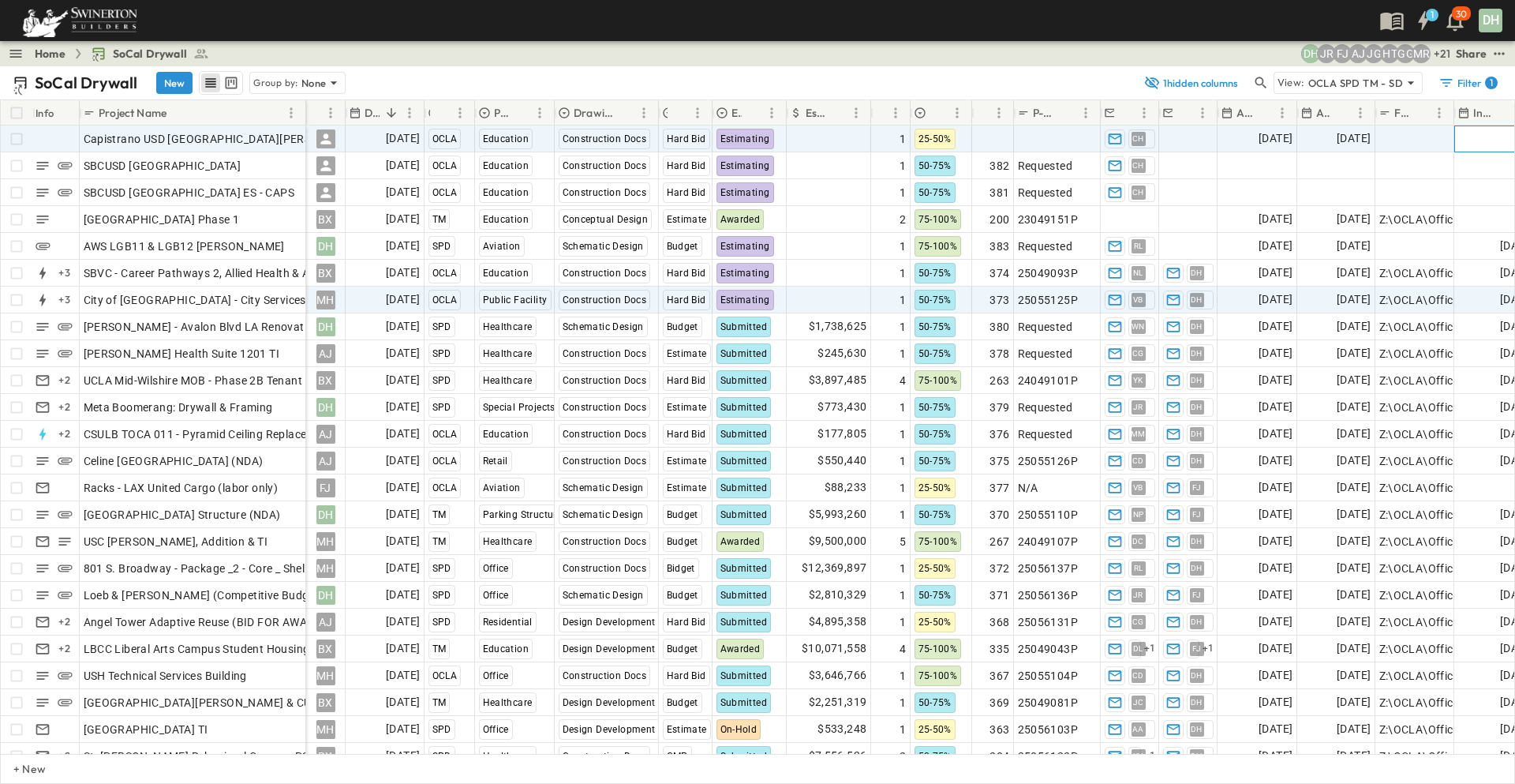
click at [1476, 141] on div "Add Date" at bounding box center [1496, 139] width 83 height 26
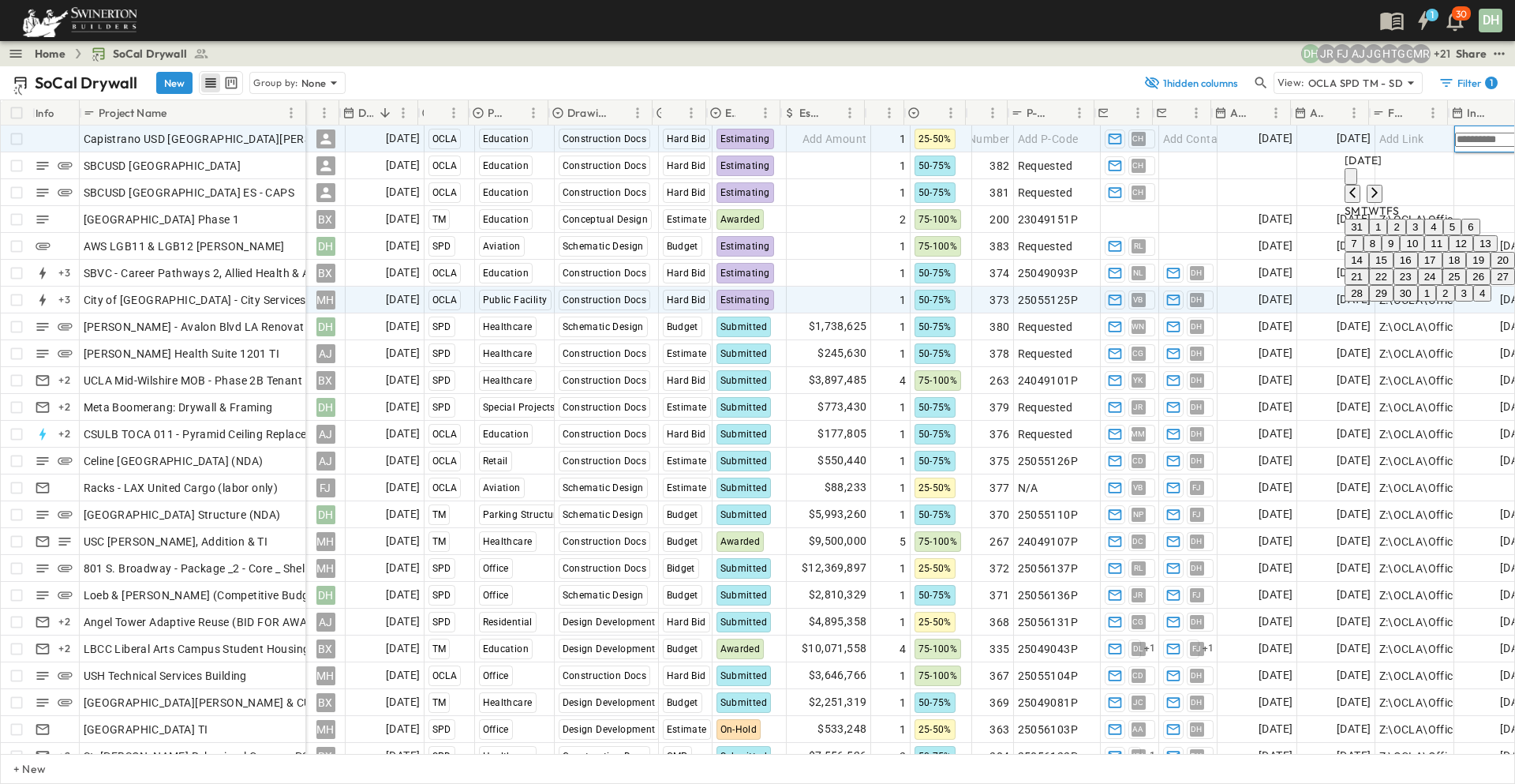
scroll to position [0, 6]
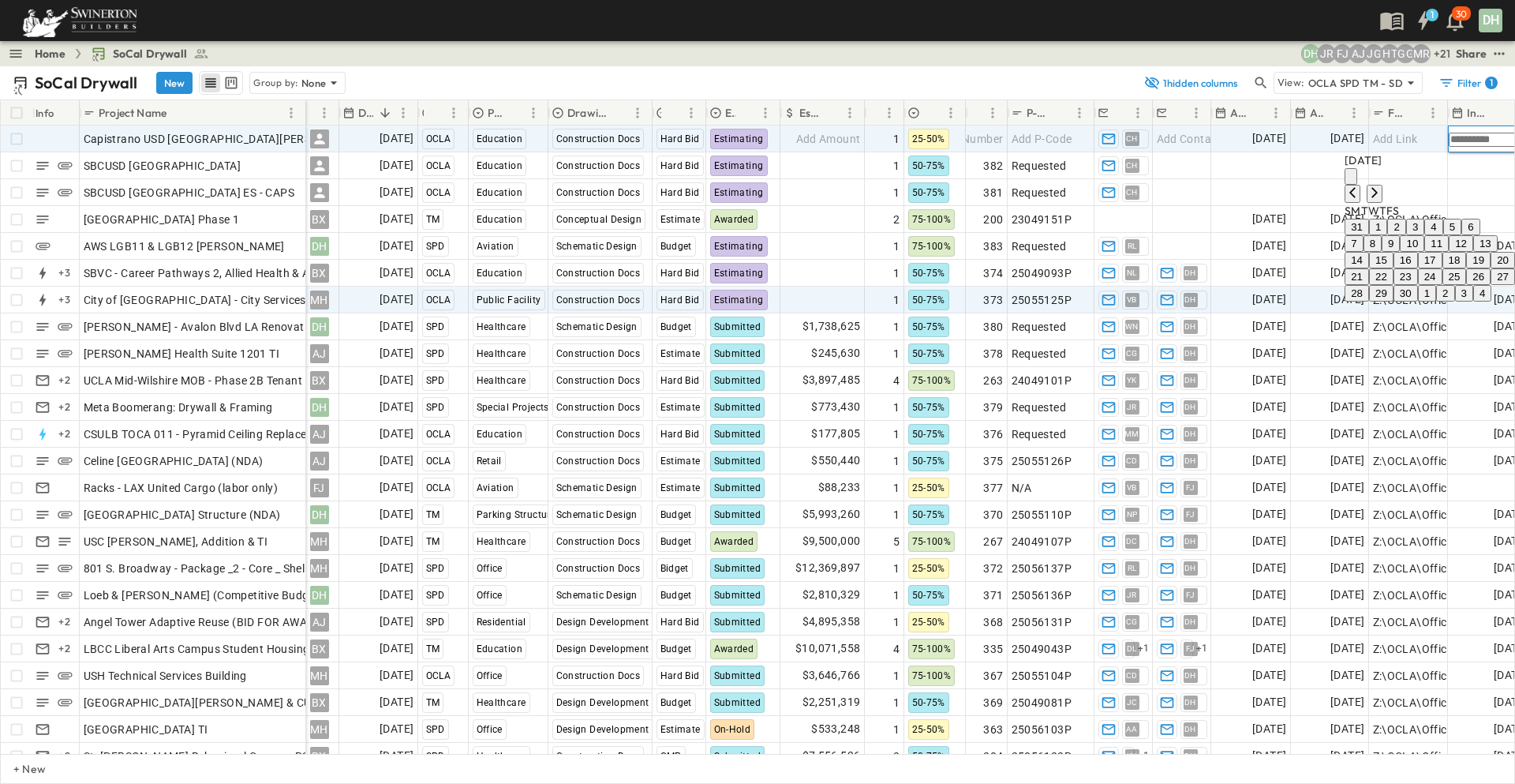
click at [1435, 252] on button "11" at bounding box center [1437, 243] width 25 height 17
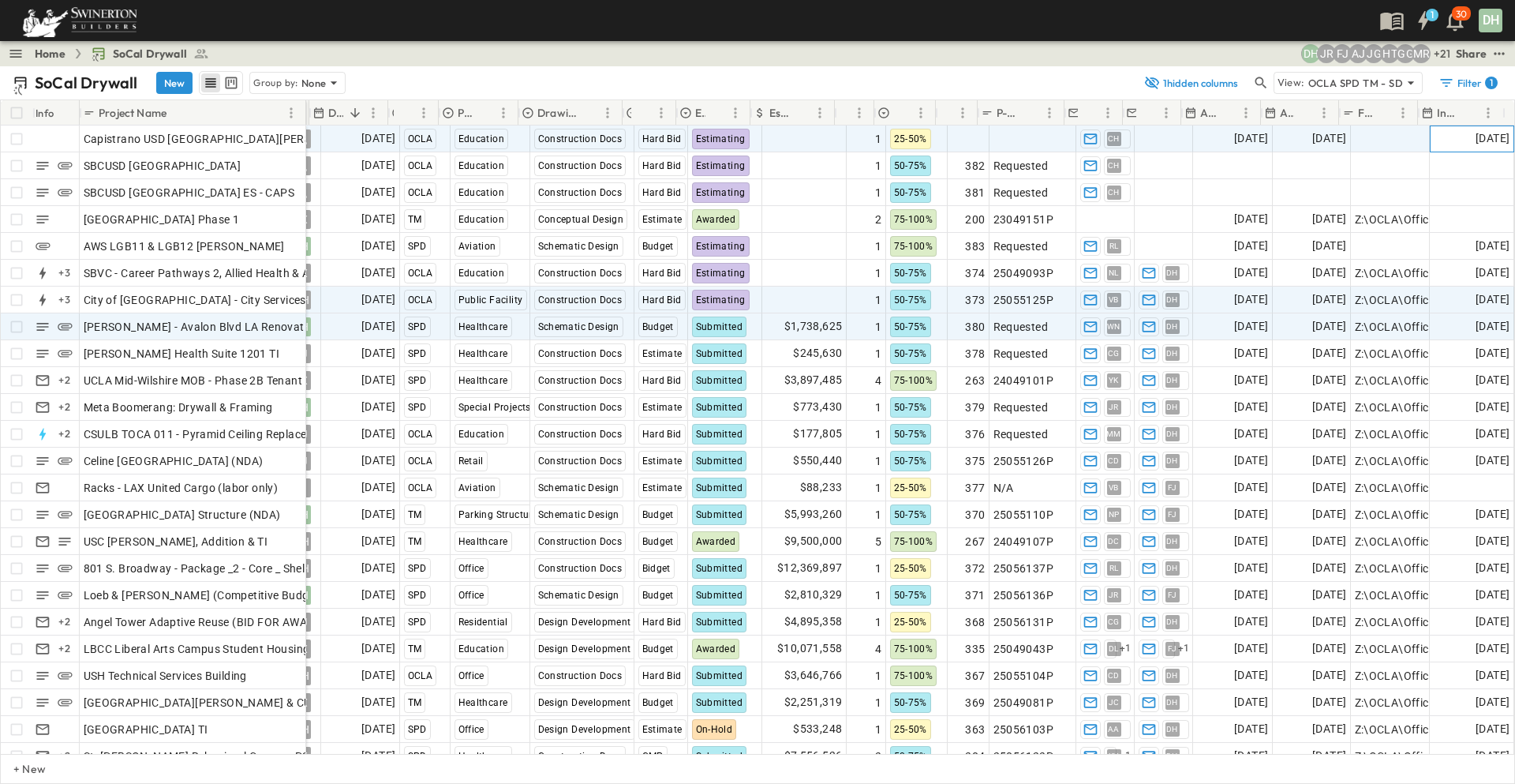
scroll to position [0, 36]
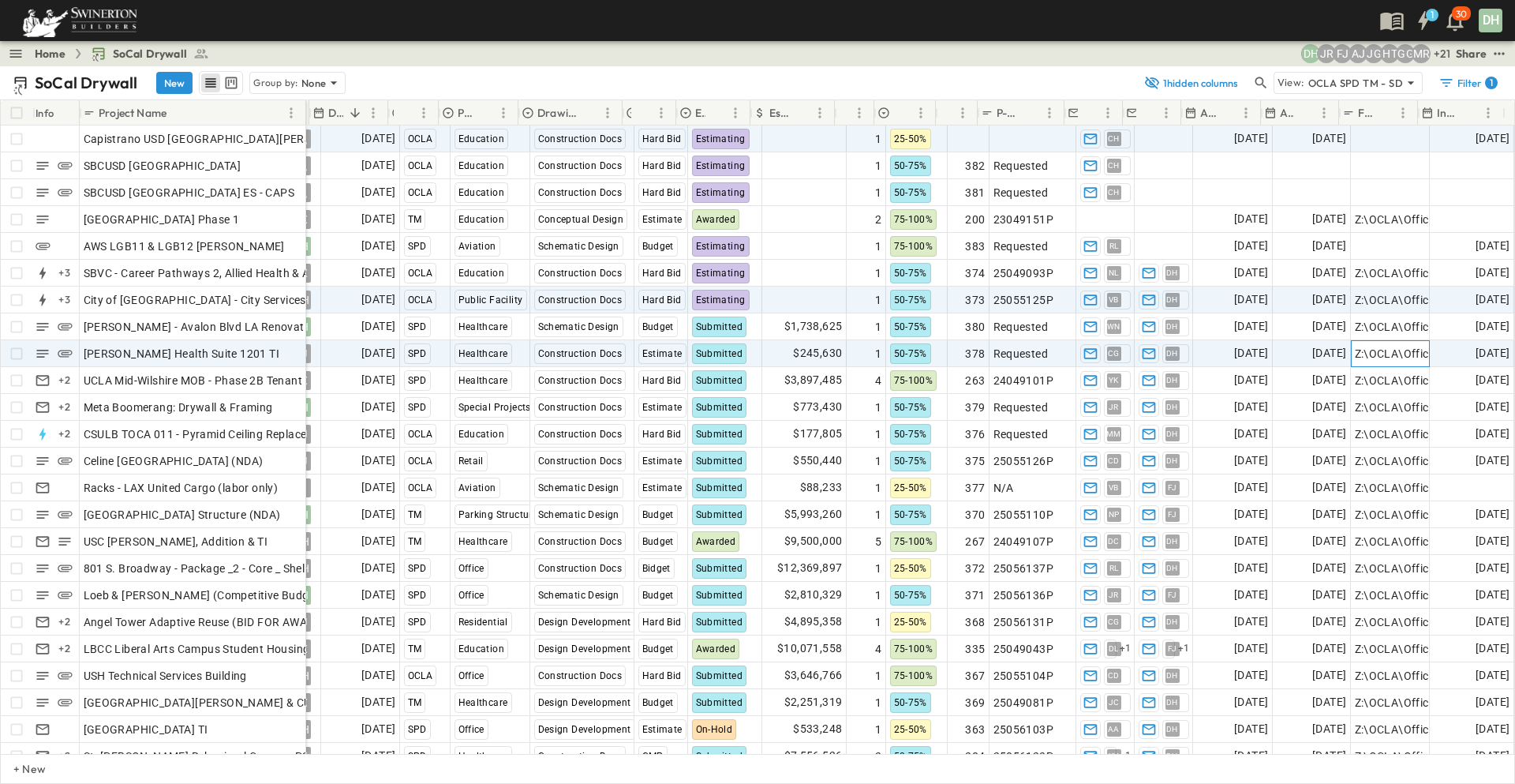
click at [1351, 341] on div "Z:\OCLA\Office\Estimating Shared\OCLA DRYWALL DIVISION\00.---2025 Estimates\[PH…" at bounding box center [1389, 354] width 77 height 26
click at [963, 139] on span "Add Number" at bounding box center [953, 139] width 65 height 16
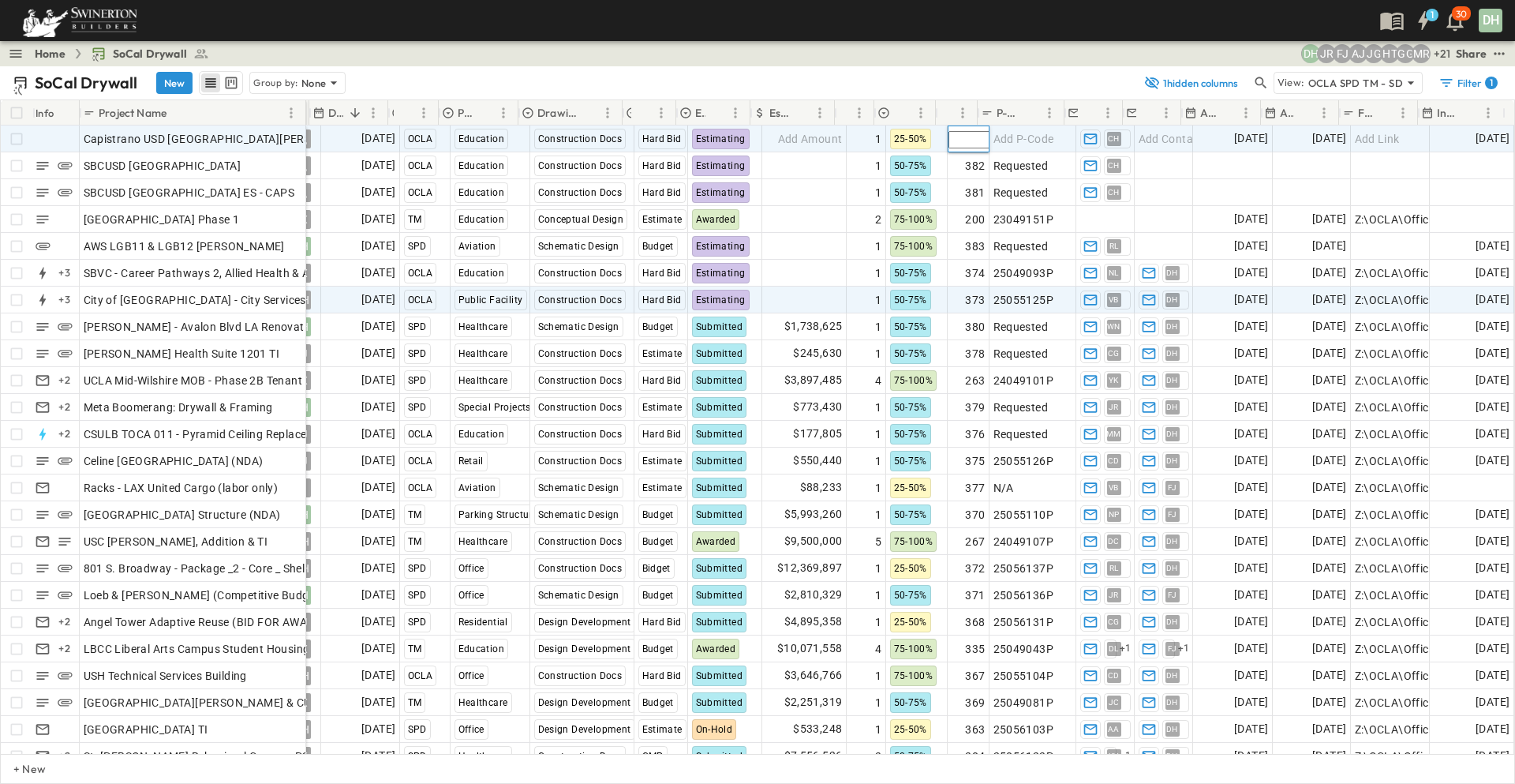
type input "***"
click at [955, 58] on div "Home SoCal Drywall + 21 MR GG HT JG AJ [PERSON_NAME] DH Share" at bounding box center [758, 53] width 1515 height 26
click at [284, 131] on p "OPEN" at bounding box center [289, 136] width 27 height 12
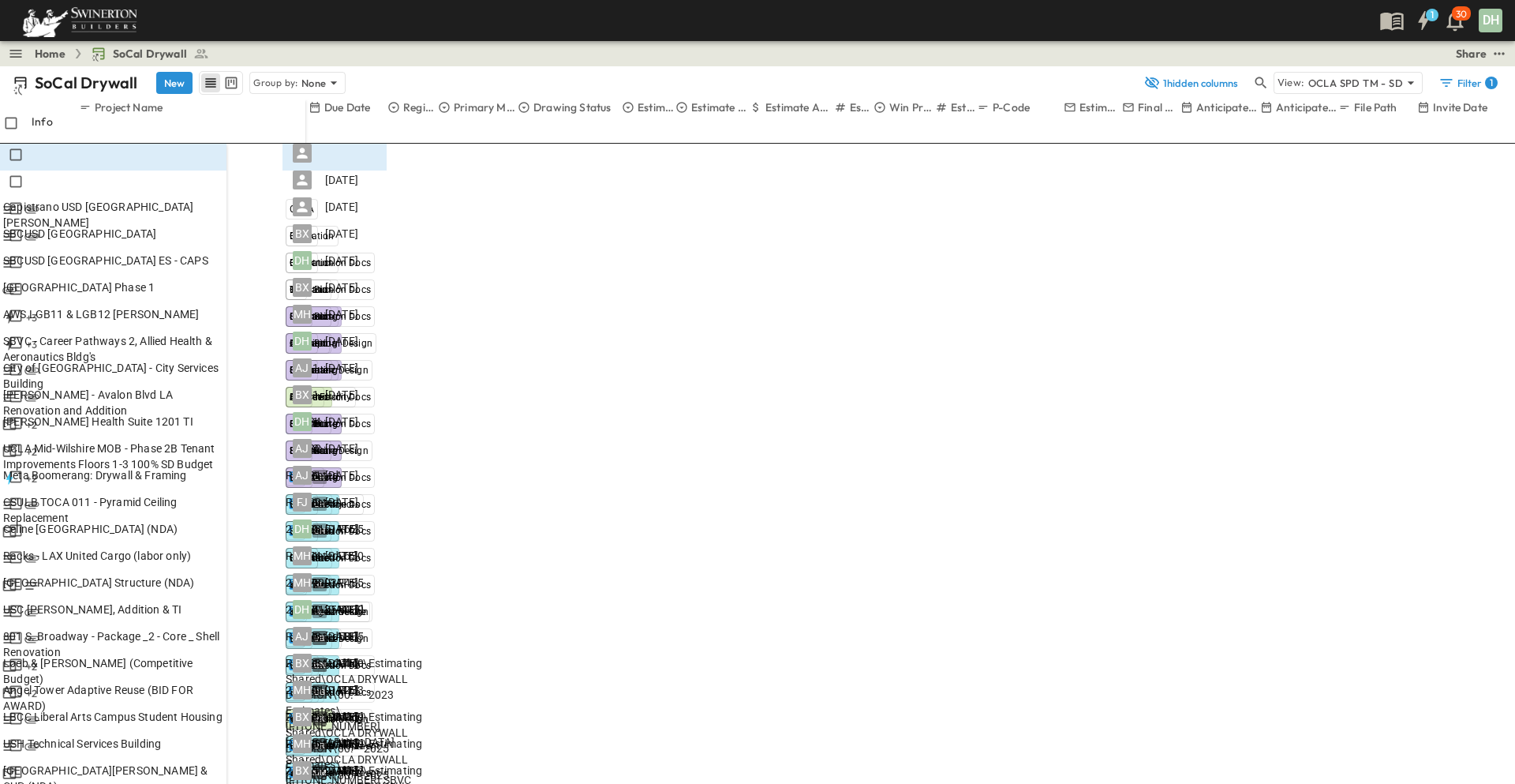
drag, startPoint x: 1070, startPoint y: 217, endPoint x: 971, endPoint y: 148, distance: 120.7
drag, startPoint x: 1047, startPoint y: 299, endPoint x: 981, endPoint y: 190, distance: 127.4
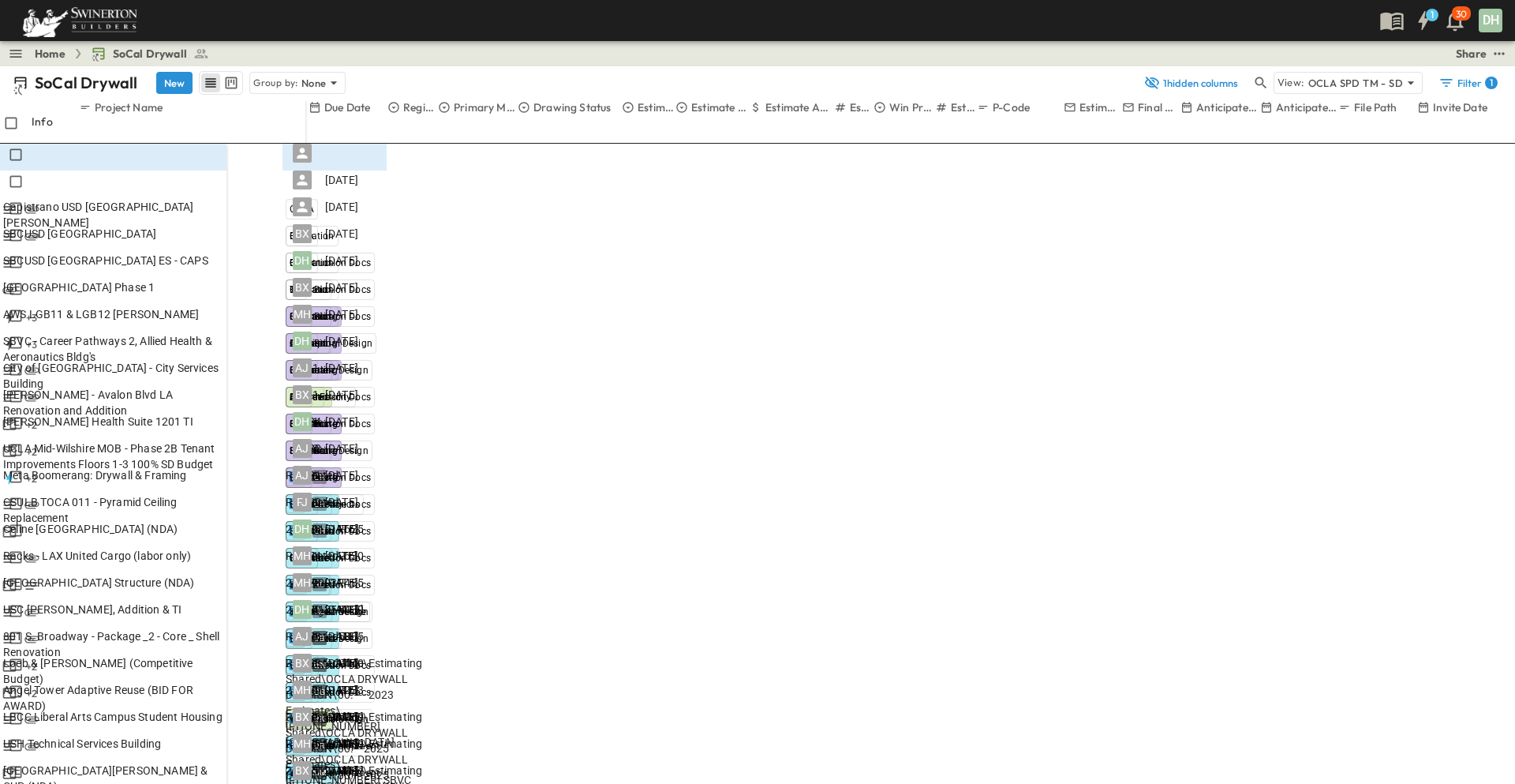
drag, startPoint x: 1002, startPoint y: 599, endPoint x: 978, endPoint y: 351, distance: 249.2
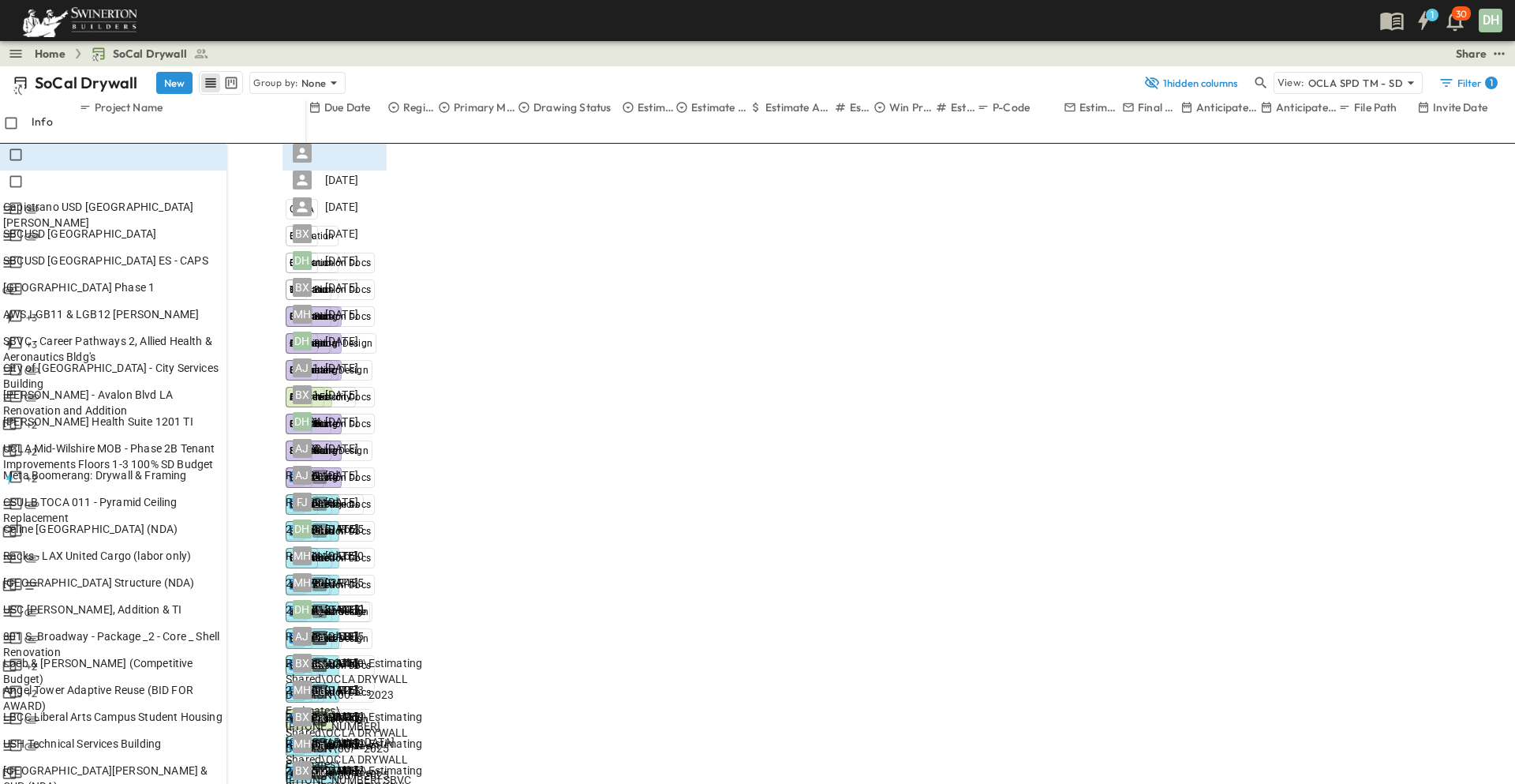
scroll to position [57, 0]
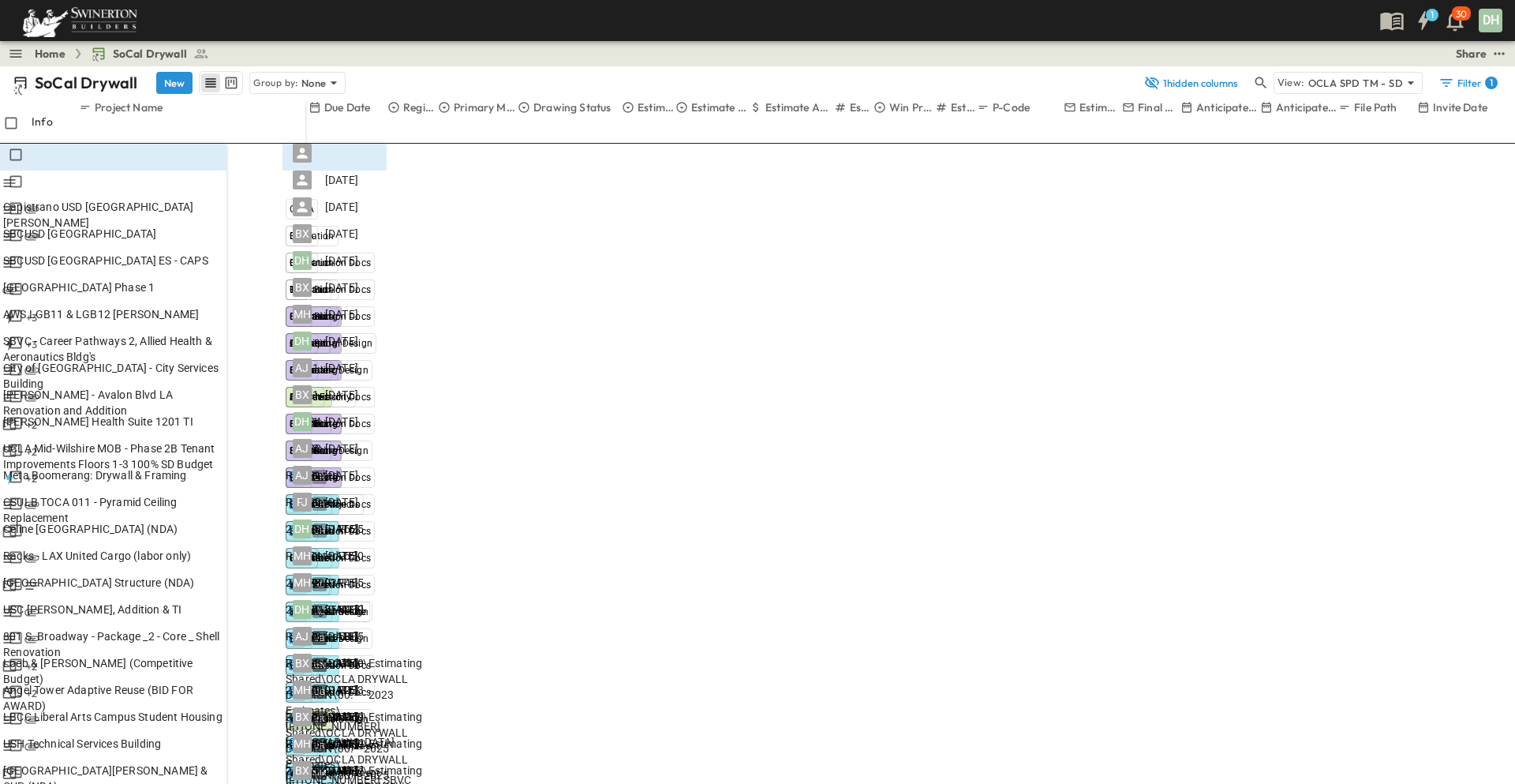
click at [178, 199] on span "Capistrano USD [GEOGRAPHIC_DATA][PERSON_NAME]" at bounding box center [113, 215] width 220 height 32
click at [217, 197] on input "**********" at bounding box center [112, 206] width 225 height 19
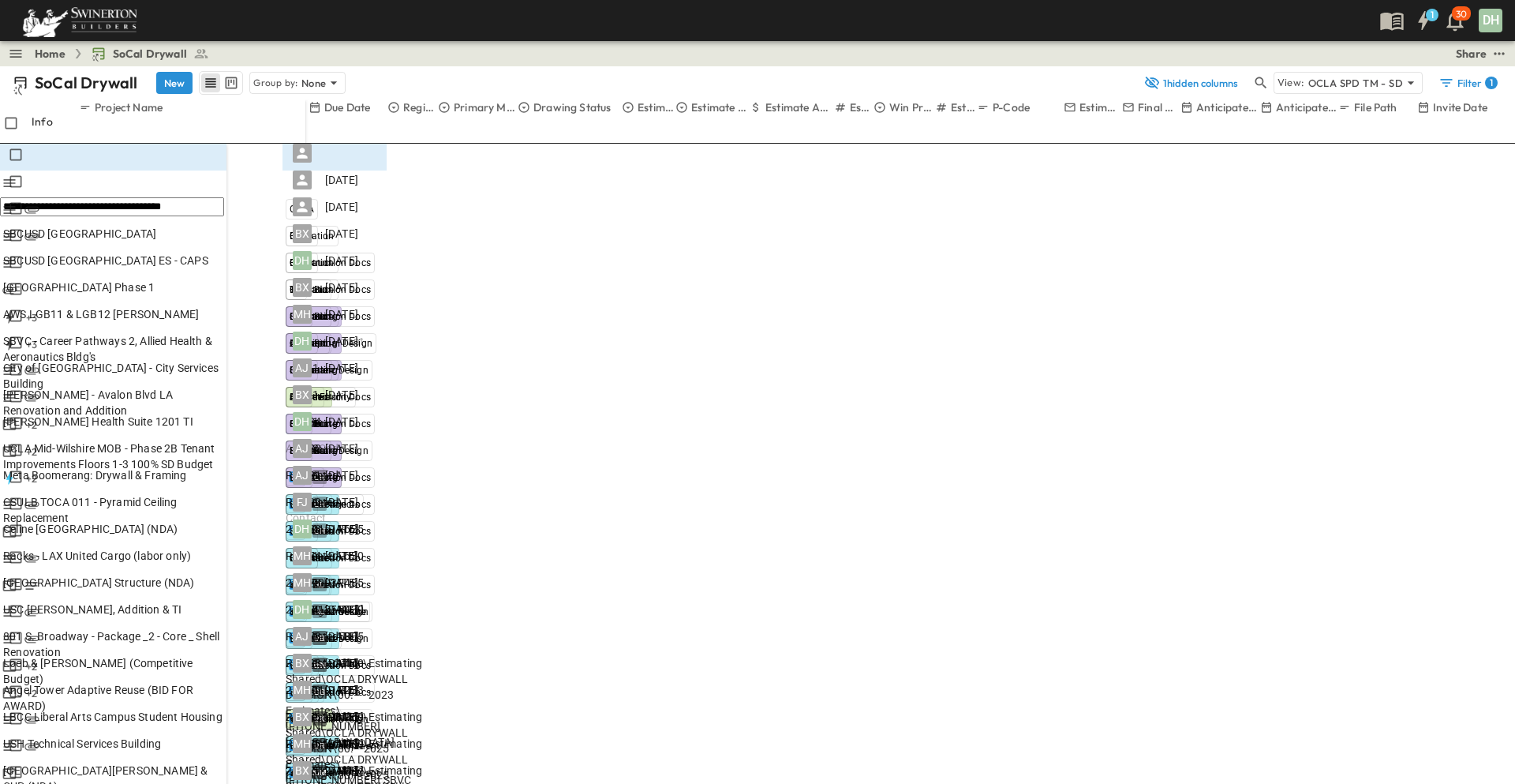
click at [217, 197] on input "**********" at bounding box center [112, 206] width 225 height 19
drag, startPoint x: 955, startPoint y: 114, endPoint x: 1027, endPoint y: 262, distance: 164.6
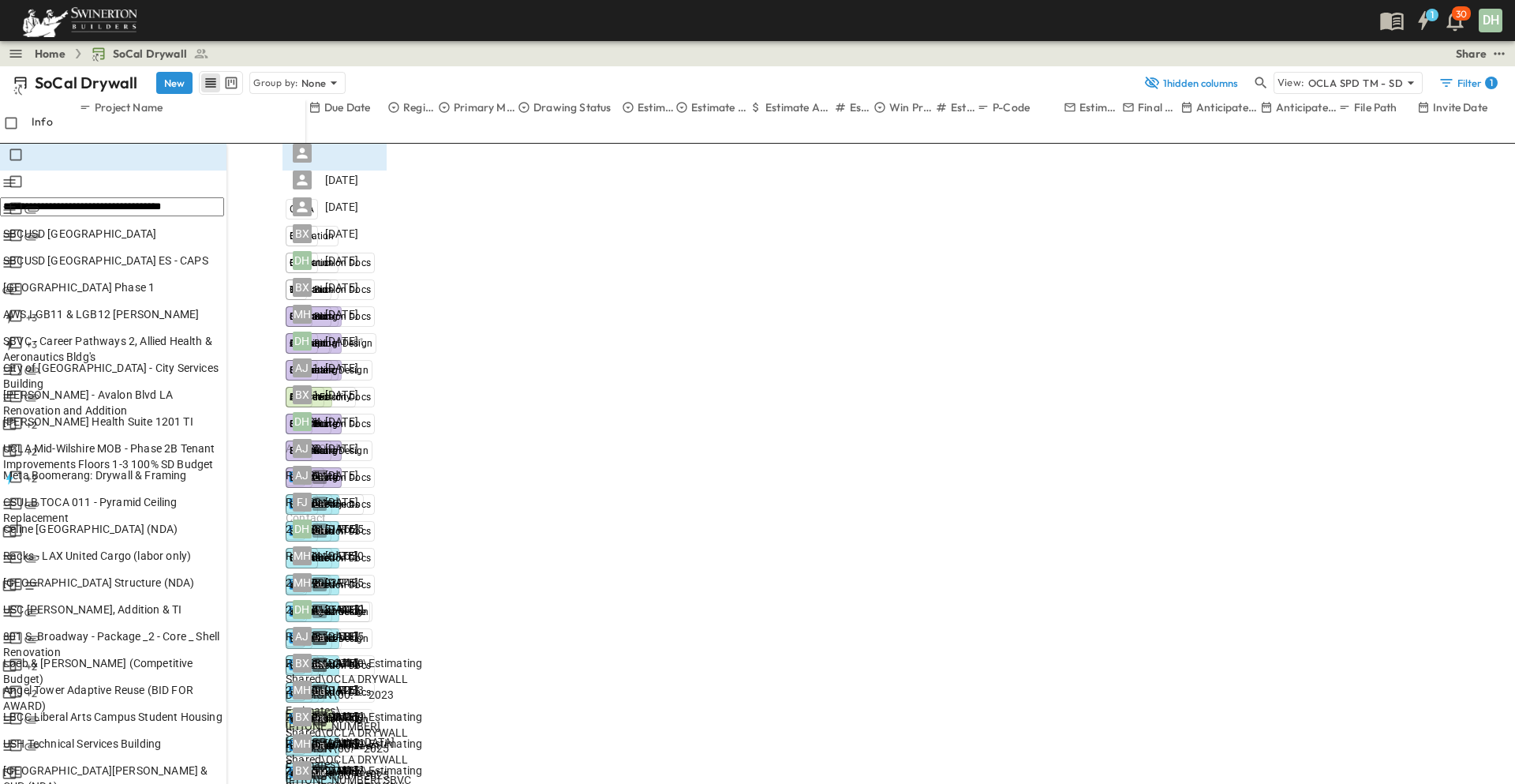
drag, startPoint x: 1048, startPoint y: 114, endPoint x: 1013, endPoint y: 143, distance: 45.5
drag, startPoint x: 977, startPoint y: 155, endPoint x: 1447, endPoint y: 701, distance: 720.4
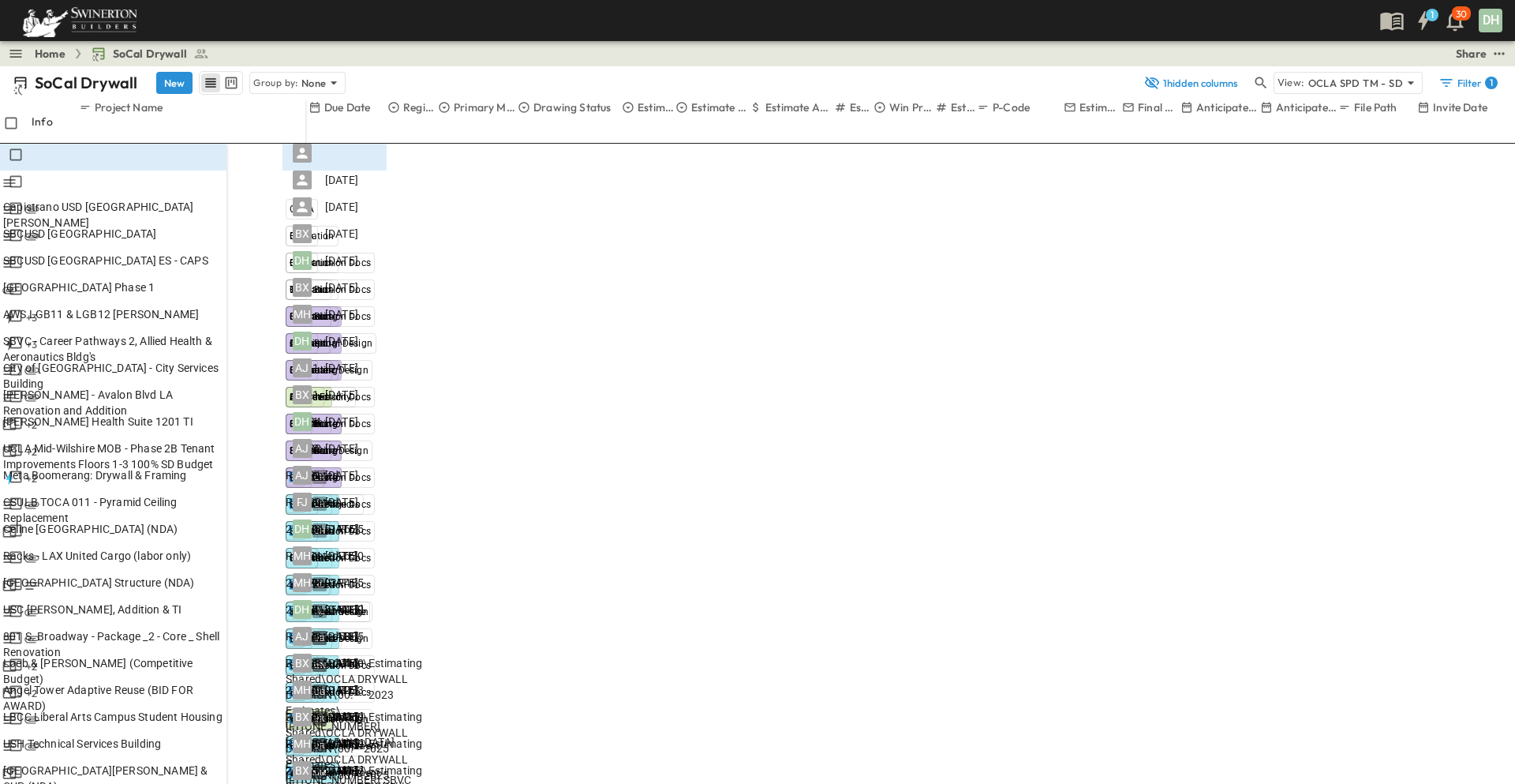
copy div "**********"
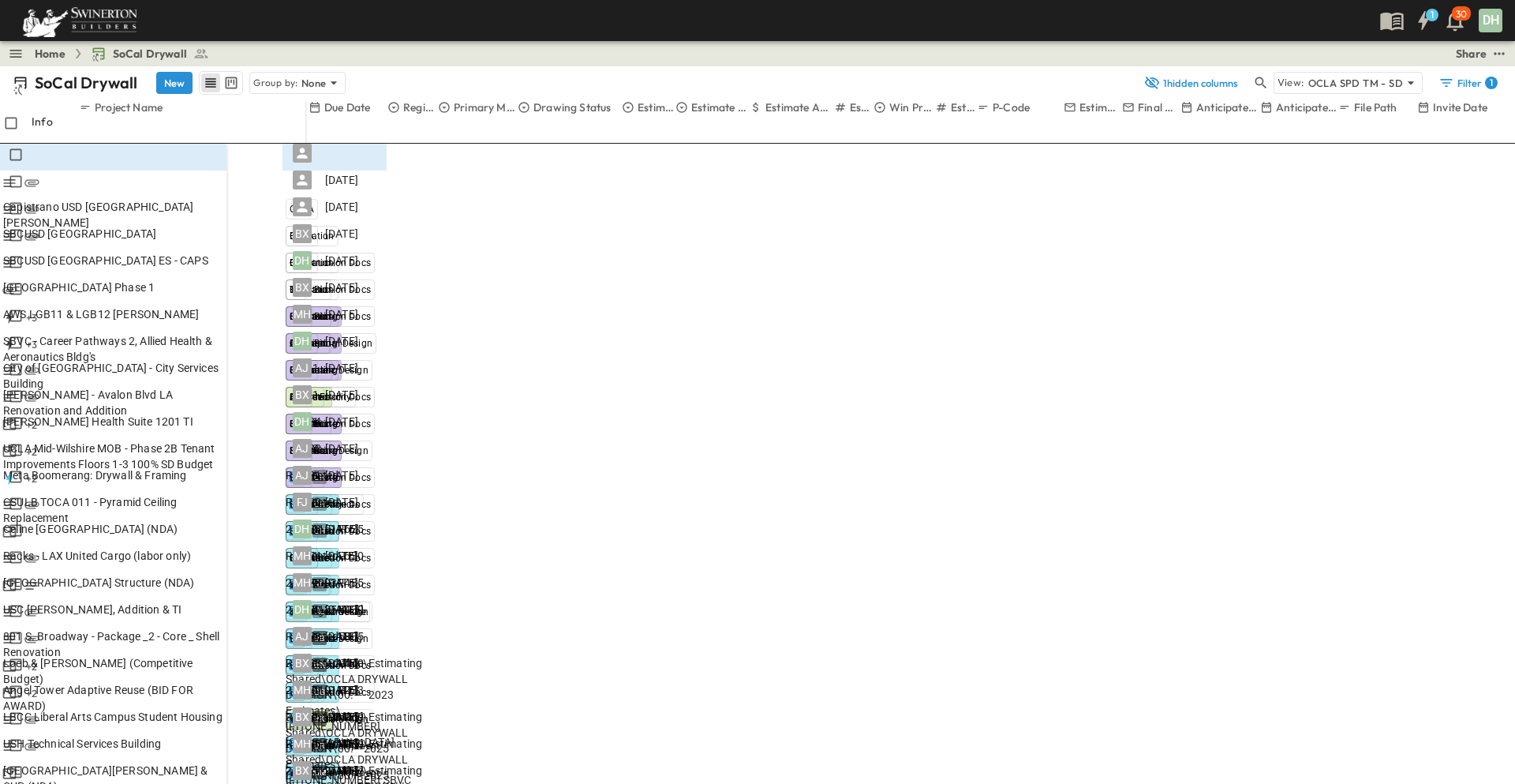
type input "*********"
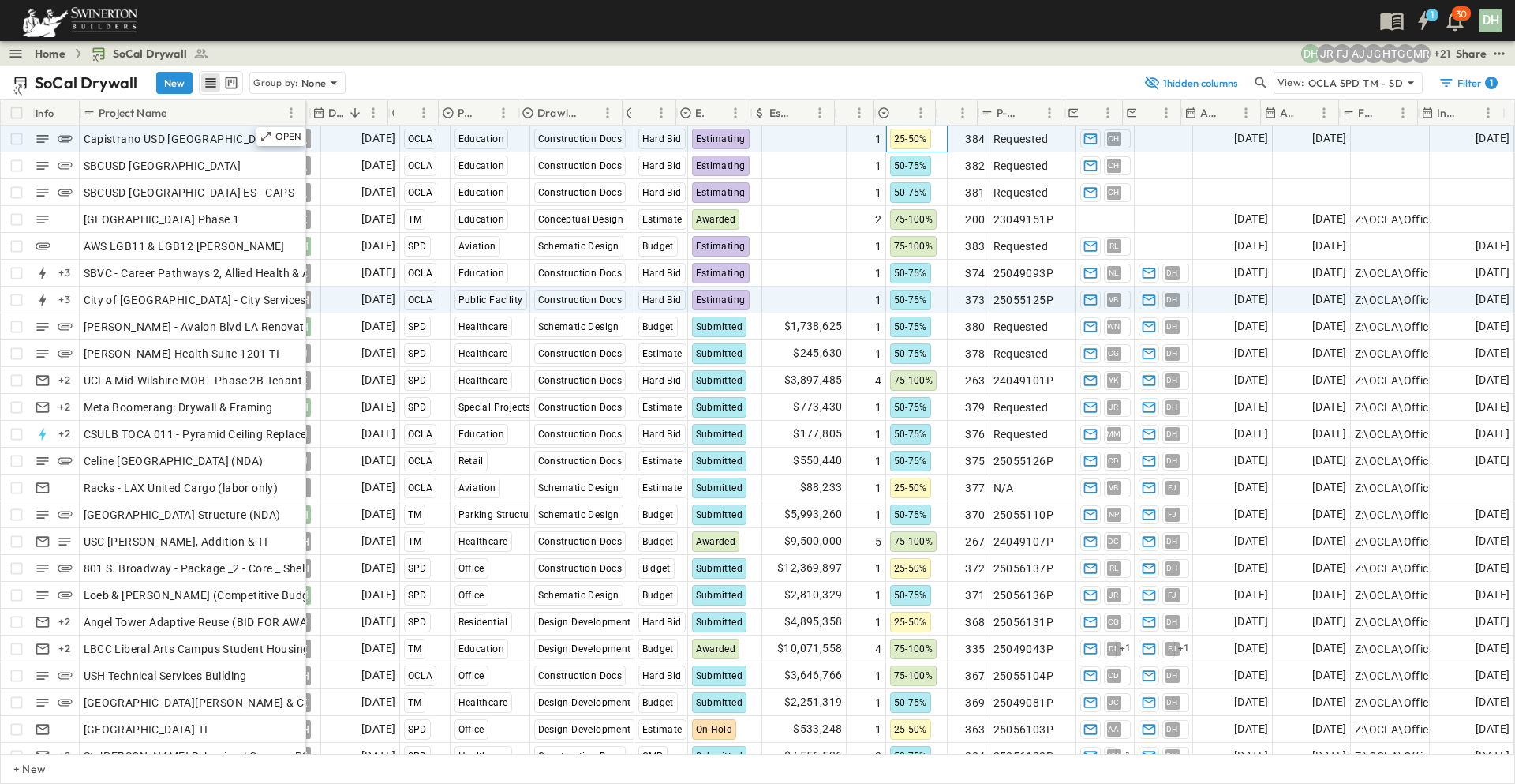
click at [903, 136] on span "25-50%" at bounding box center [910, 139] width 33 height 11
click at [925, 228] on span "50-75%" at bounding box center [917, 234] width 32 height 12
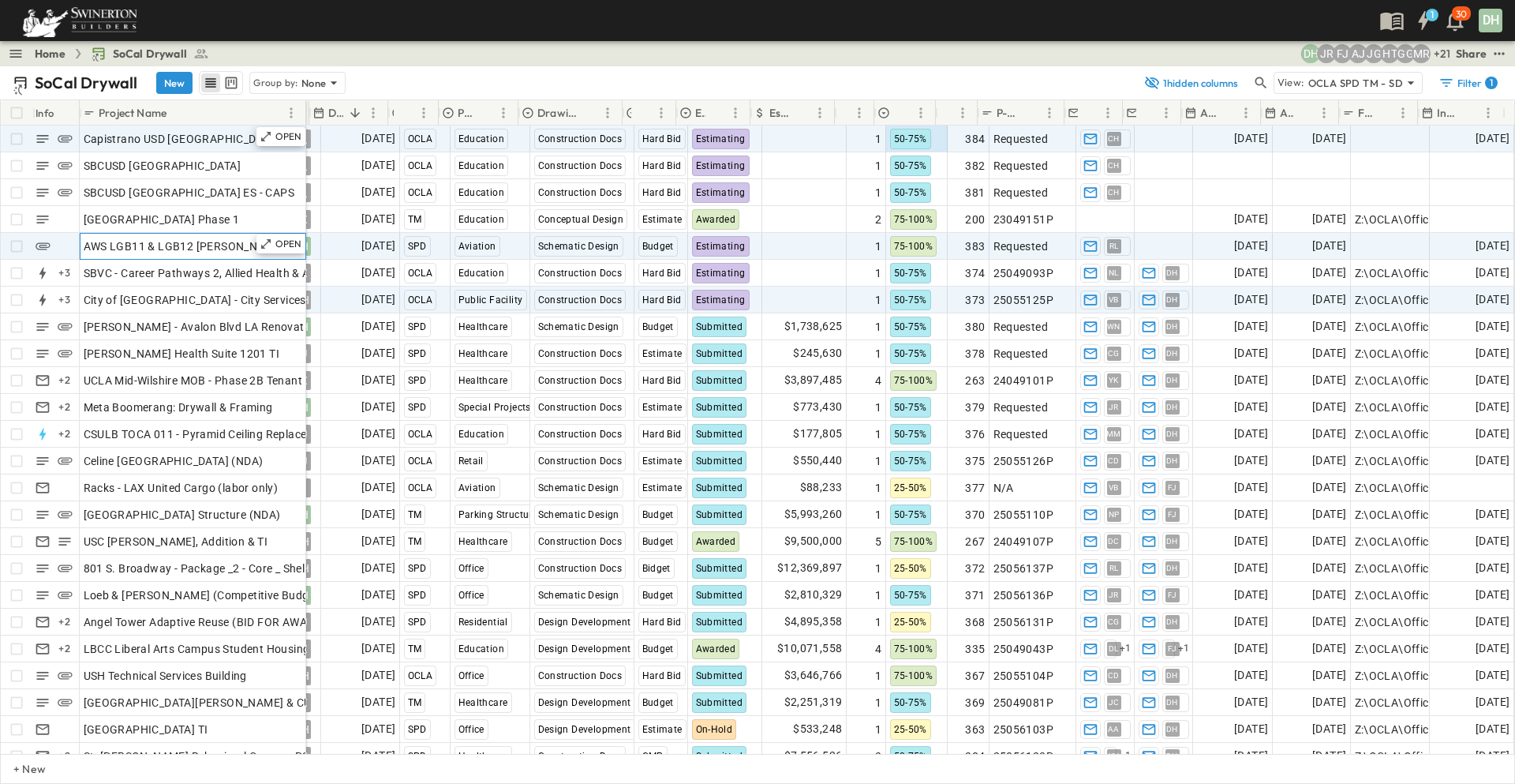
drag, startPoint x: 176, startPoint y: 249, endPoint x: 203, endPoint y: 247, distance: 27.1
click at [176, 249] on span "AWS LGB11 & LGB12 [PERSON_NAME]" at bounding box center [185, 247] width 202 height 16
drag, startPoint x: 234, startPoint y: 247, endPoint x: 76, endPoint y: 245, distance: 158.0
click at [76, 245] on div "**********" at bounding box center [154, 246] width 306 height 27
click at [1376, 250] on span "Add Link" at bounding box center [1377, 247] width 45 height 16
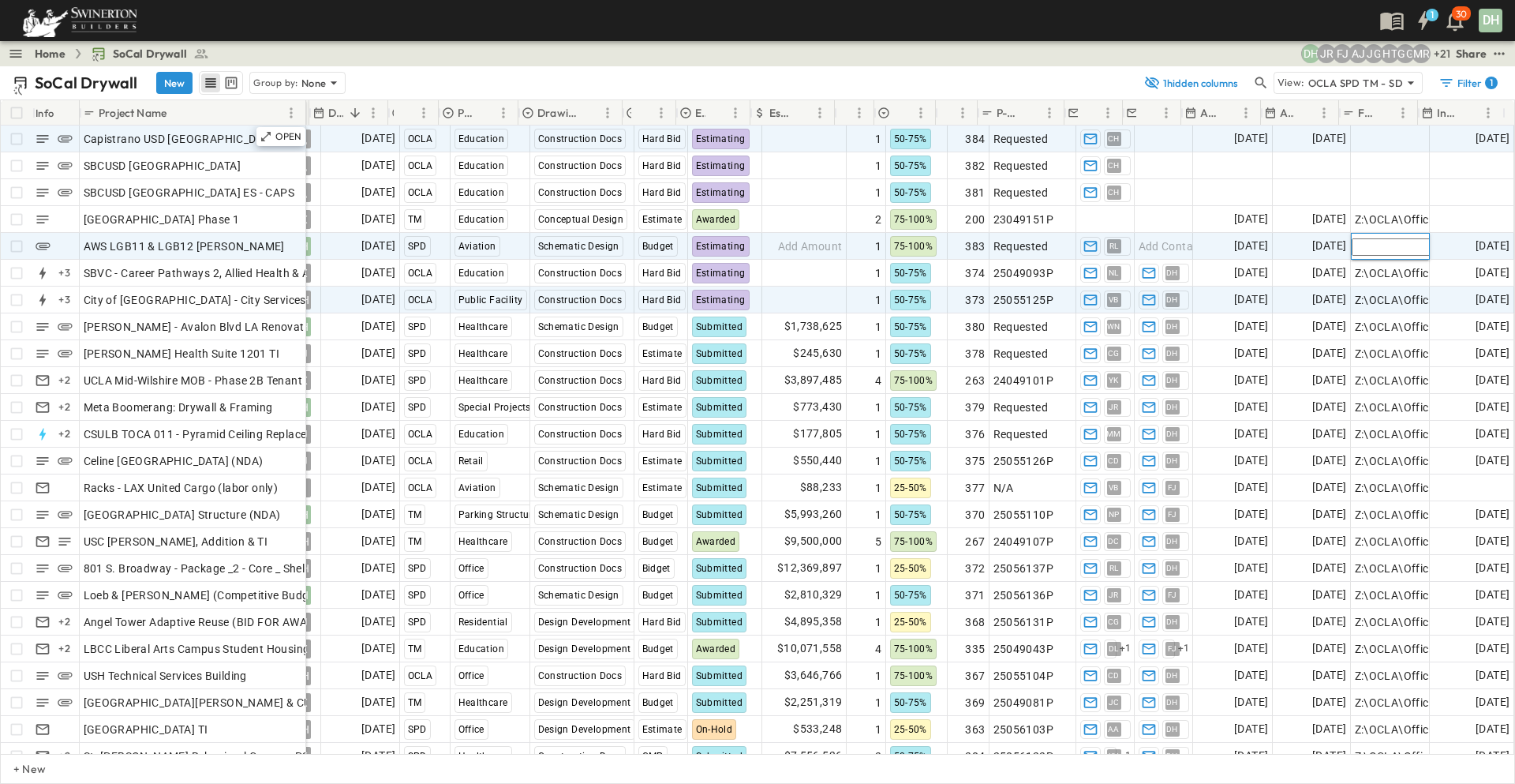
paste input "**********"
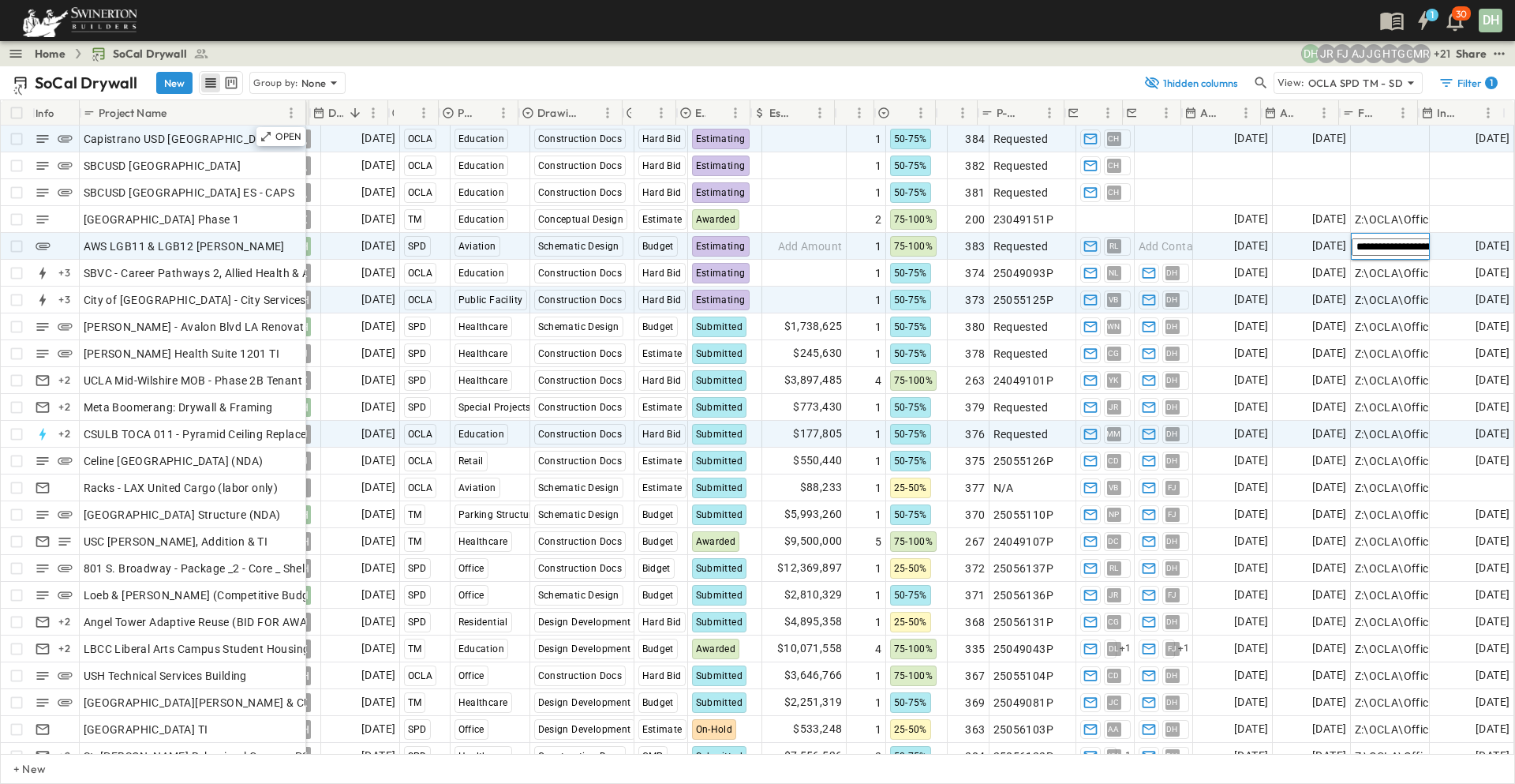
scroll to position [0, 423]
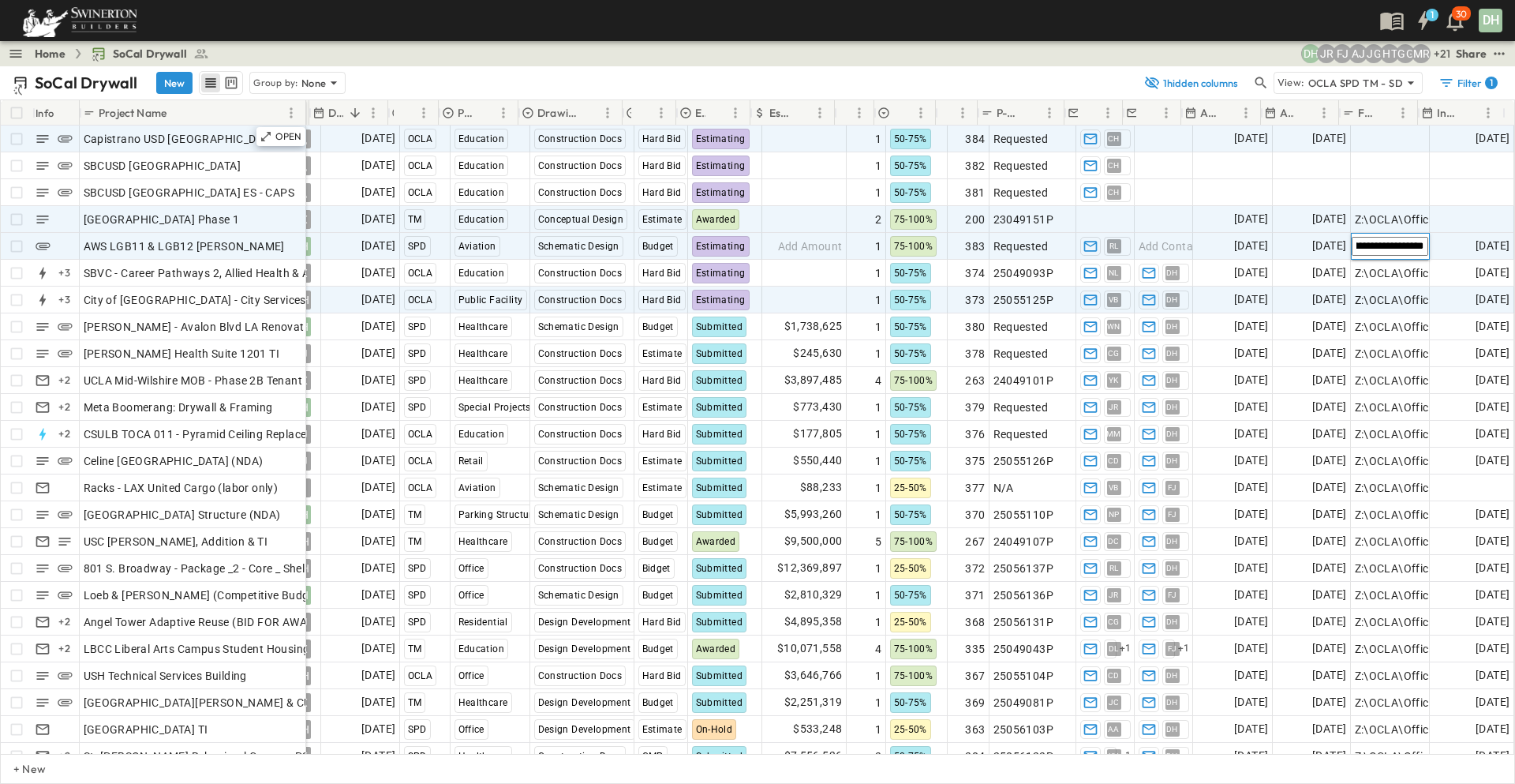
type input "**********"
click at [1476, 220] on span "Add Date" at bounding box center [1486, 219] width 48 height 16
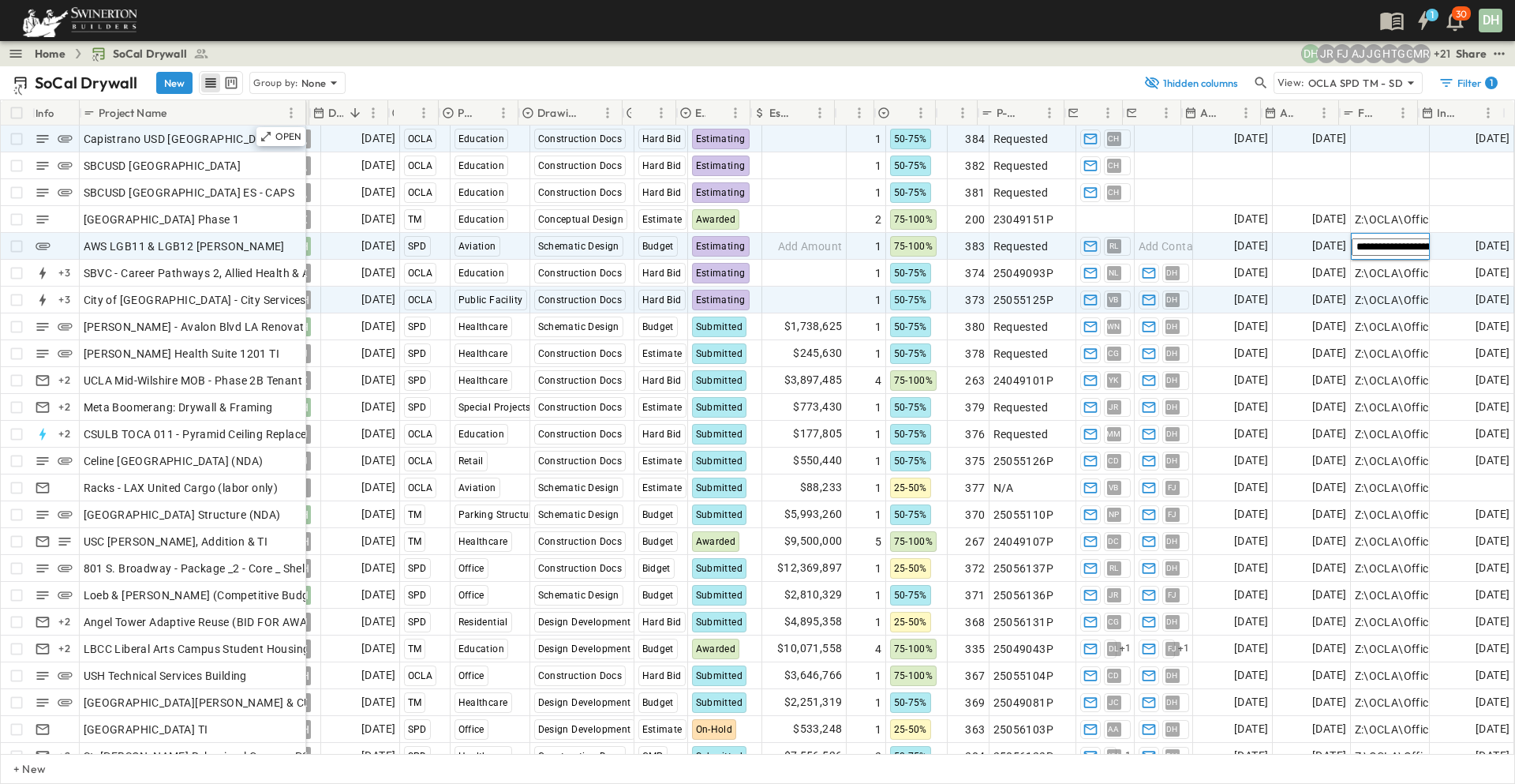
scroll to position [0, 423]
click at [1388, 244] on input "**********" at bounding box center [1409, 247] width 115 height 18
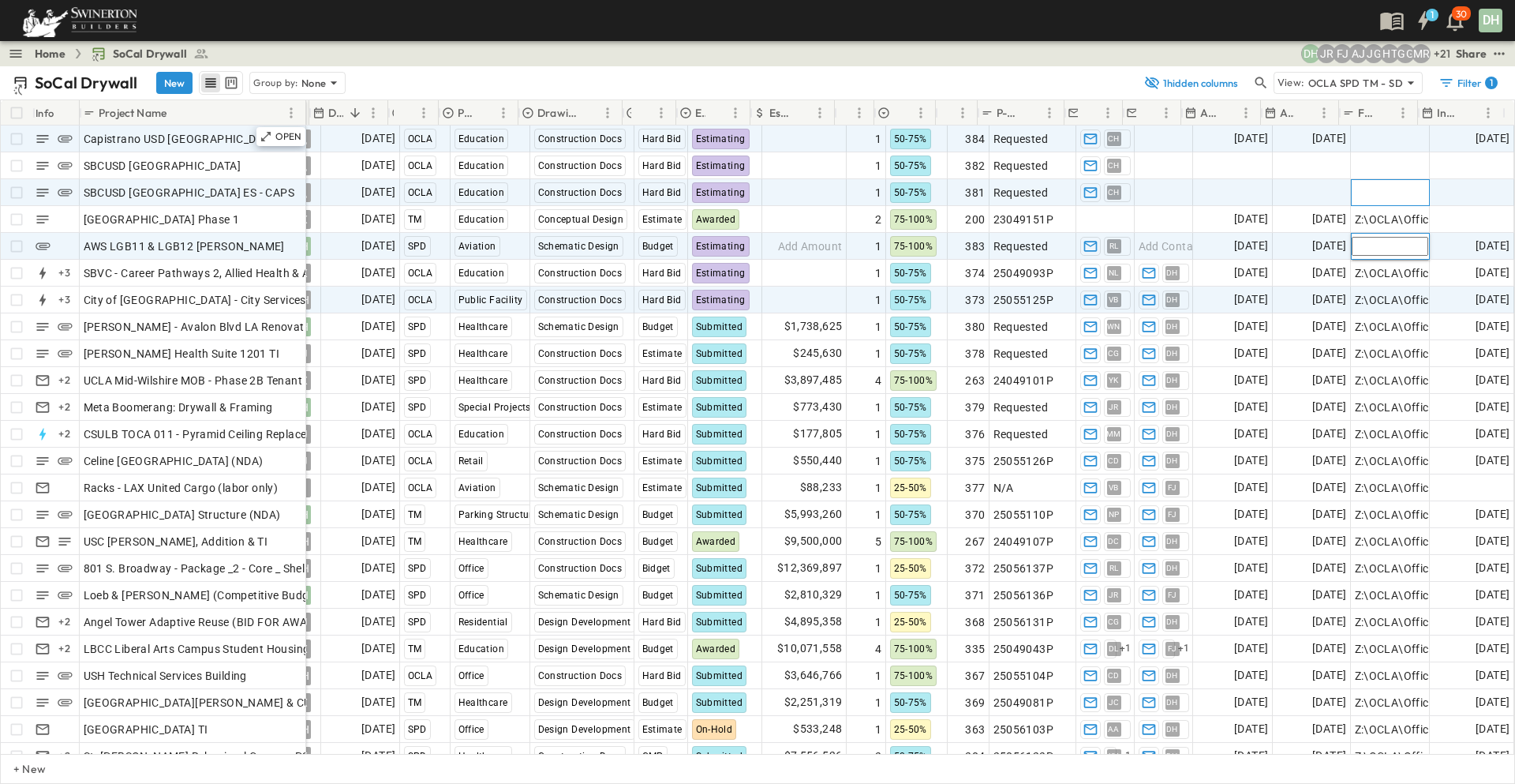
click at [1387, 187] on span "Add Link" at bounding box center [1377, 193] width 45 height 16
paste input "**********"
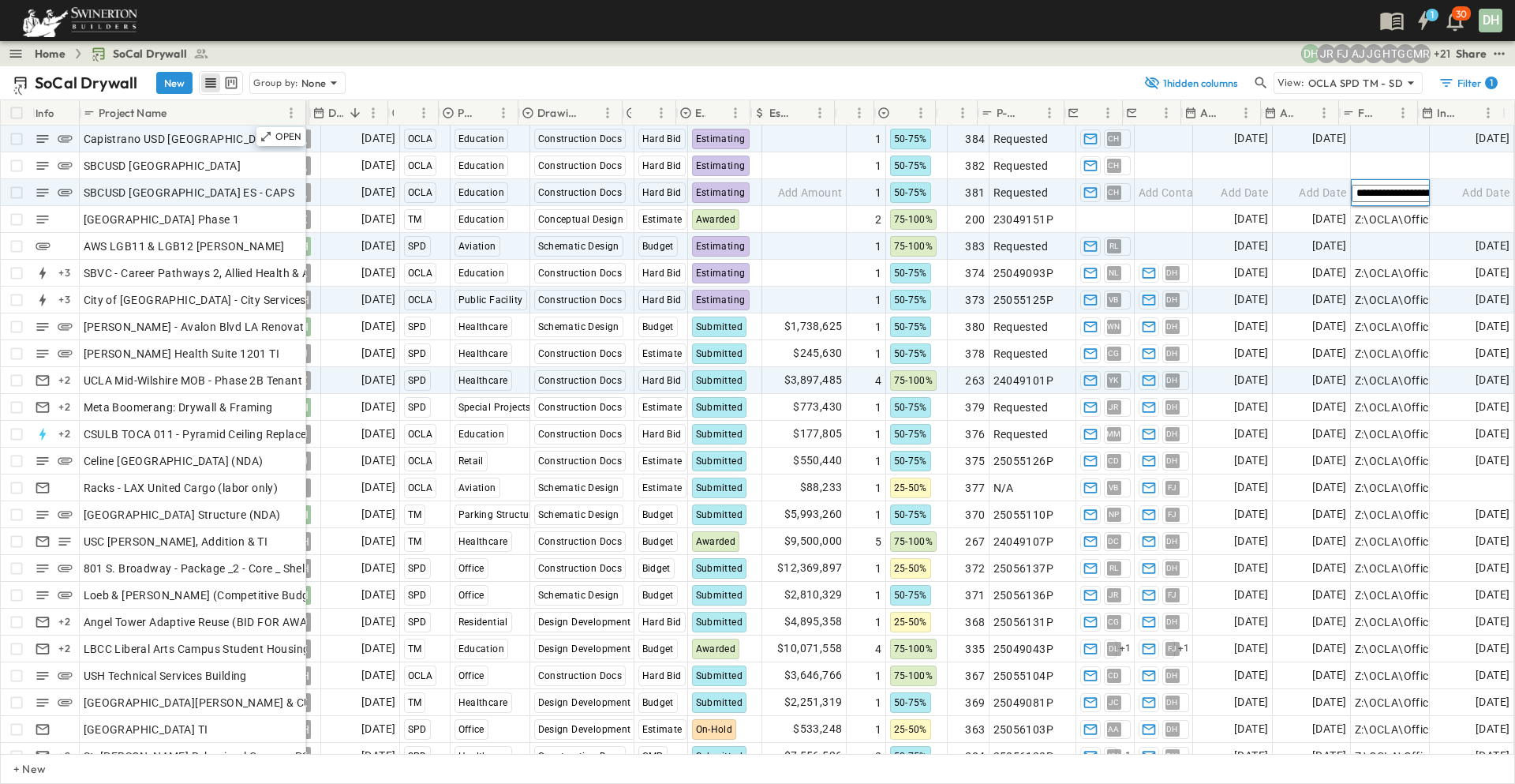
scroll to position [0, 652]
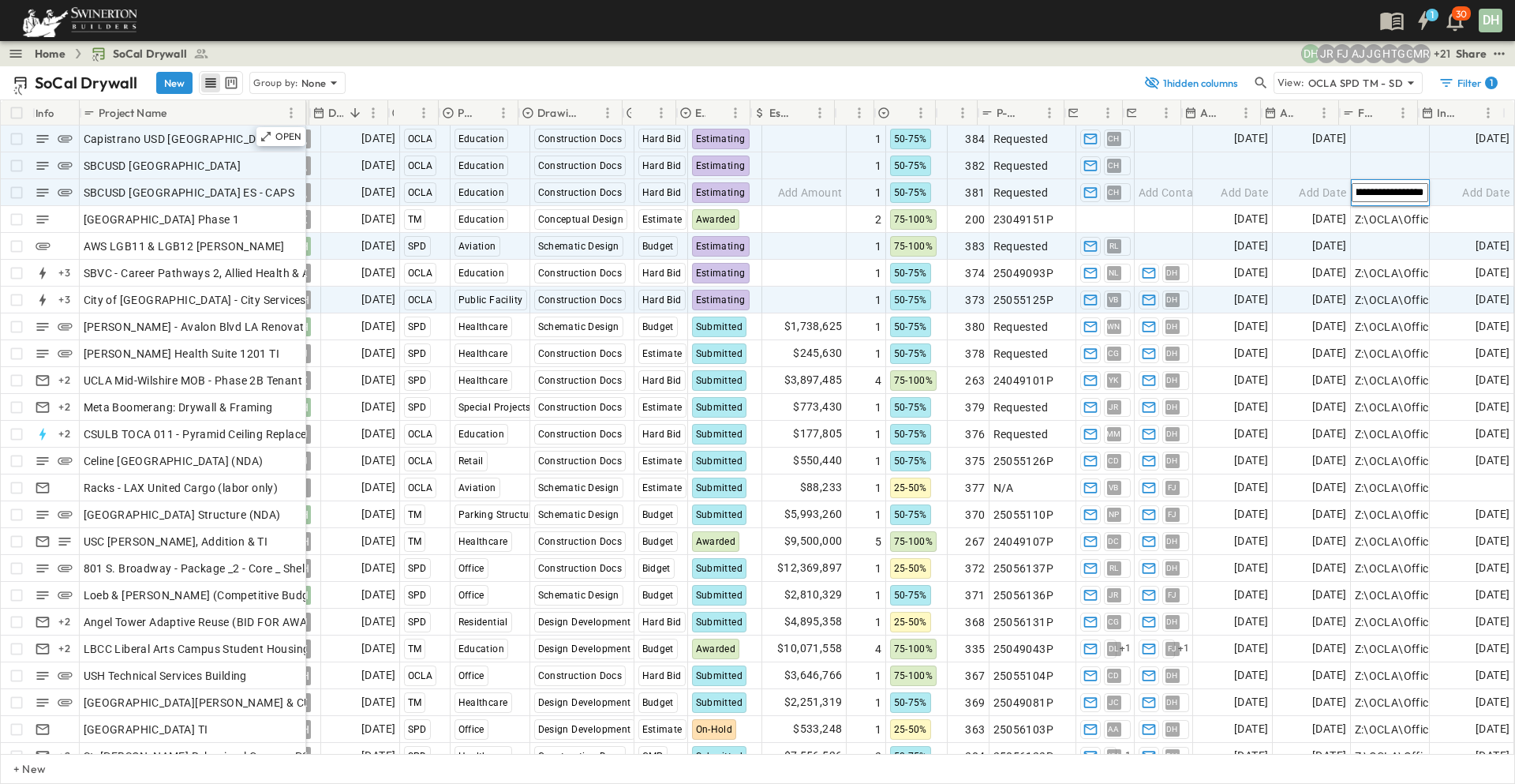
type input "**********"
click at [1387, 166] on span "Add Link" at bounding box center [1377, 166] width 45 height 16
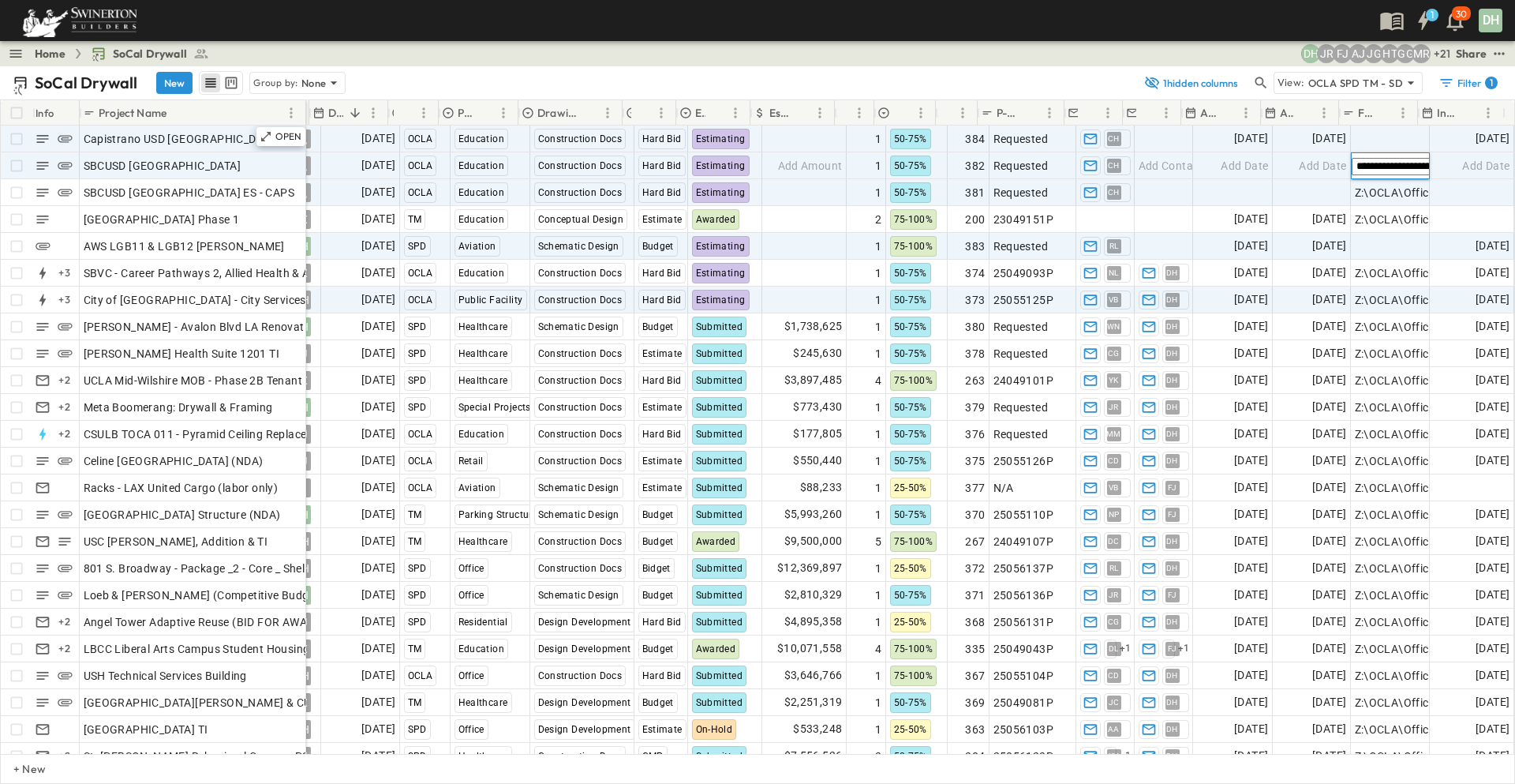
scroll to position [0, 681]
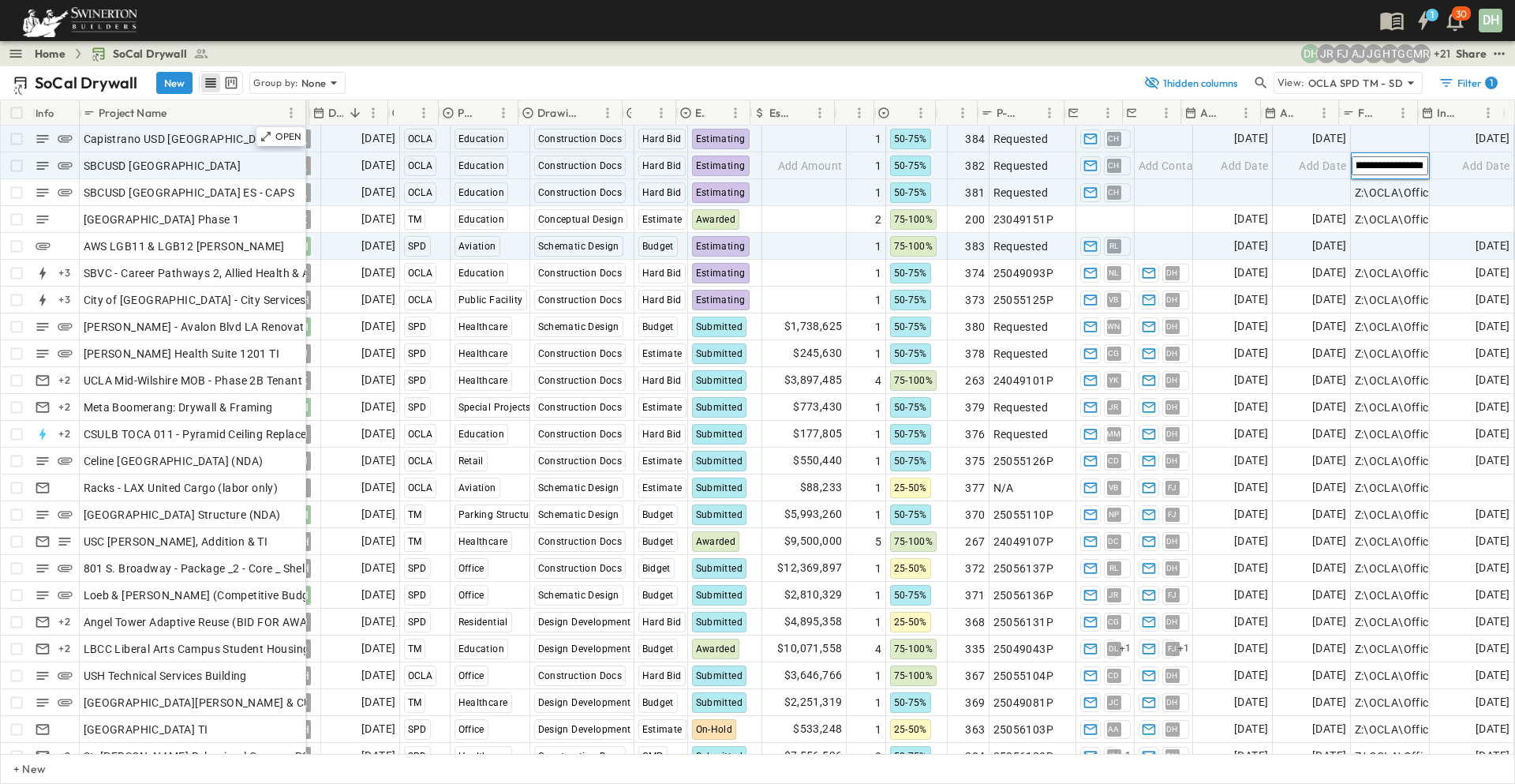
type input "**********"
click at [1363, 137] on span "Add Link" at bounding box center [1377, 139] width 45 height 16
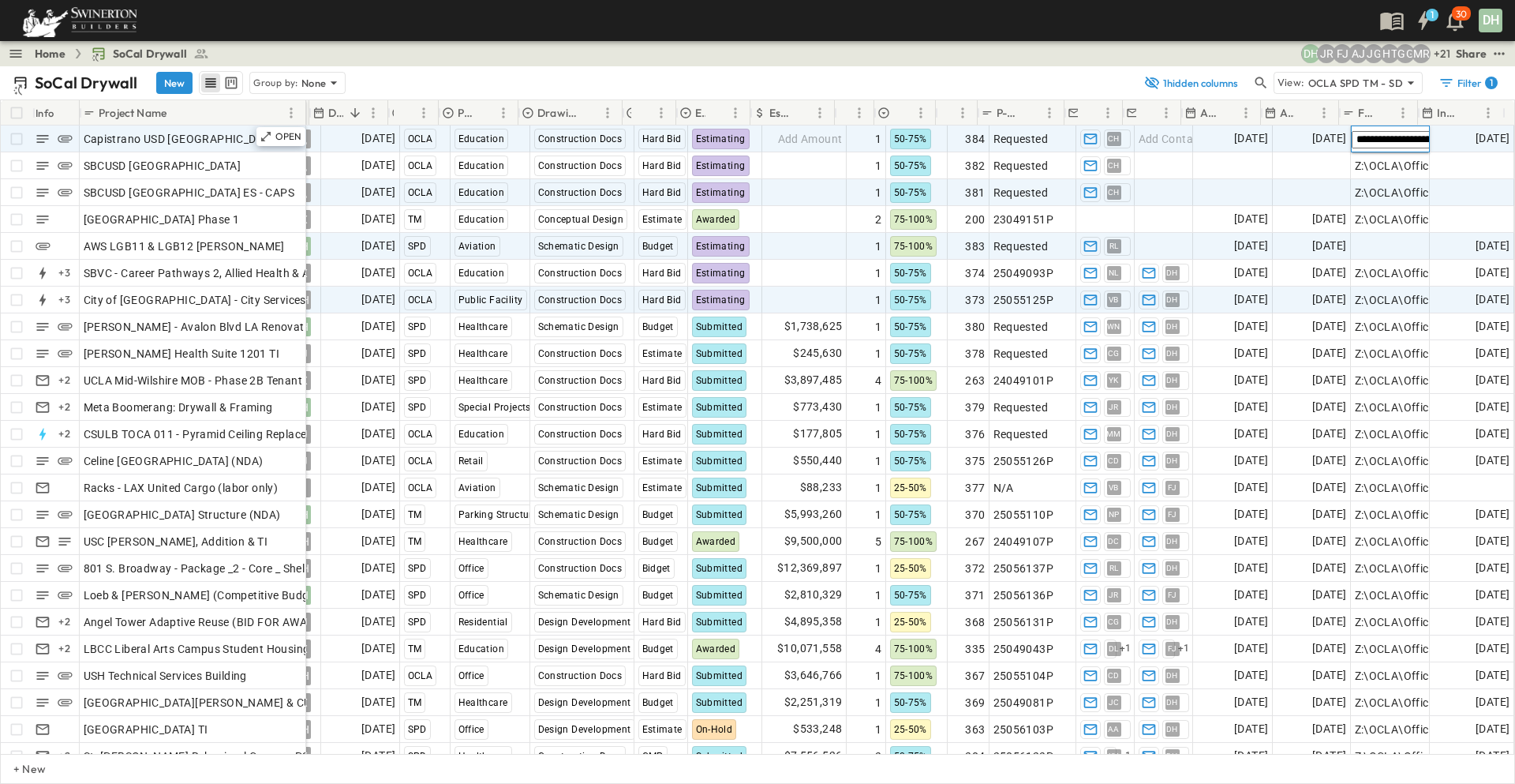
type input "**********"
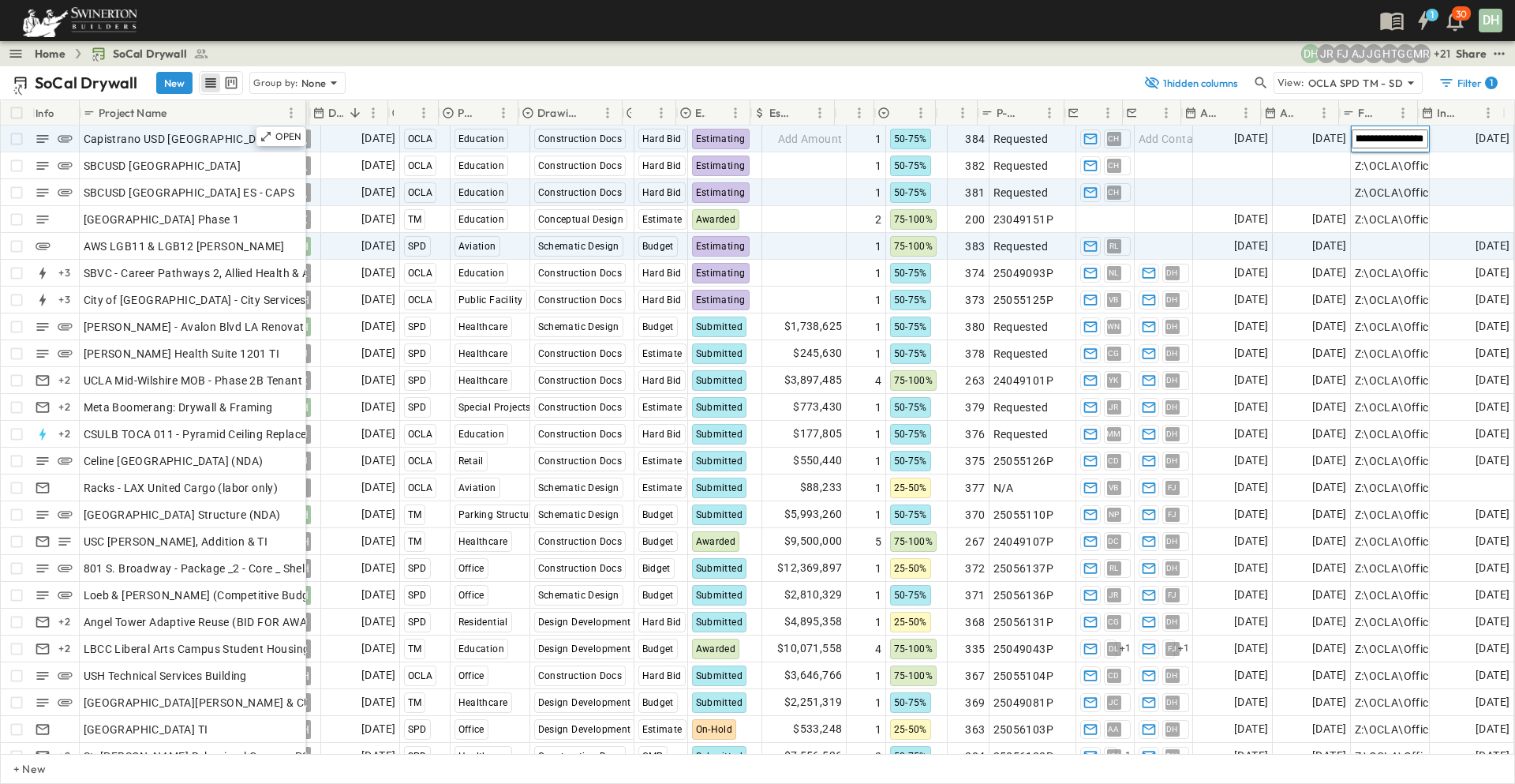
click at [1084, 26] on div "1 30 DH" at bounding box center [756, 20] width 1512 height 41
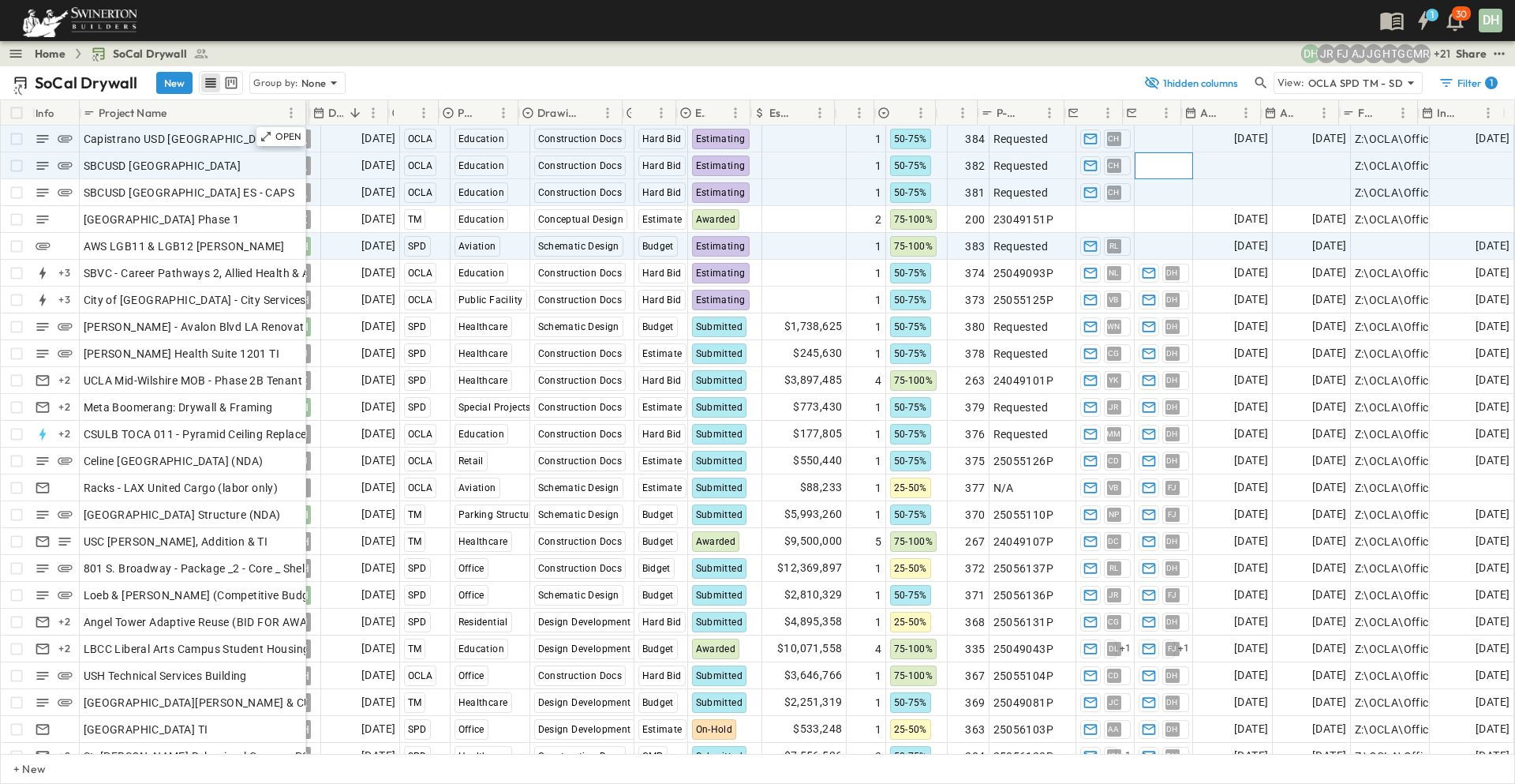
click at [1165, 172] on span "Add Contact" at bounding box center [1170, 166] width 65 height 16
click at [1239, 165] on span "Add Date" at bounding box center [1245, 166] width 48 height 16
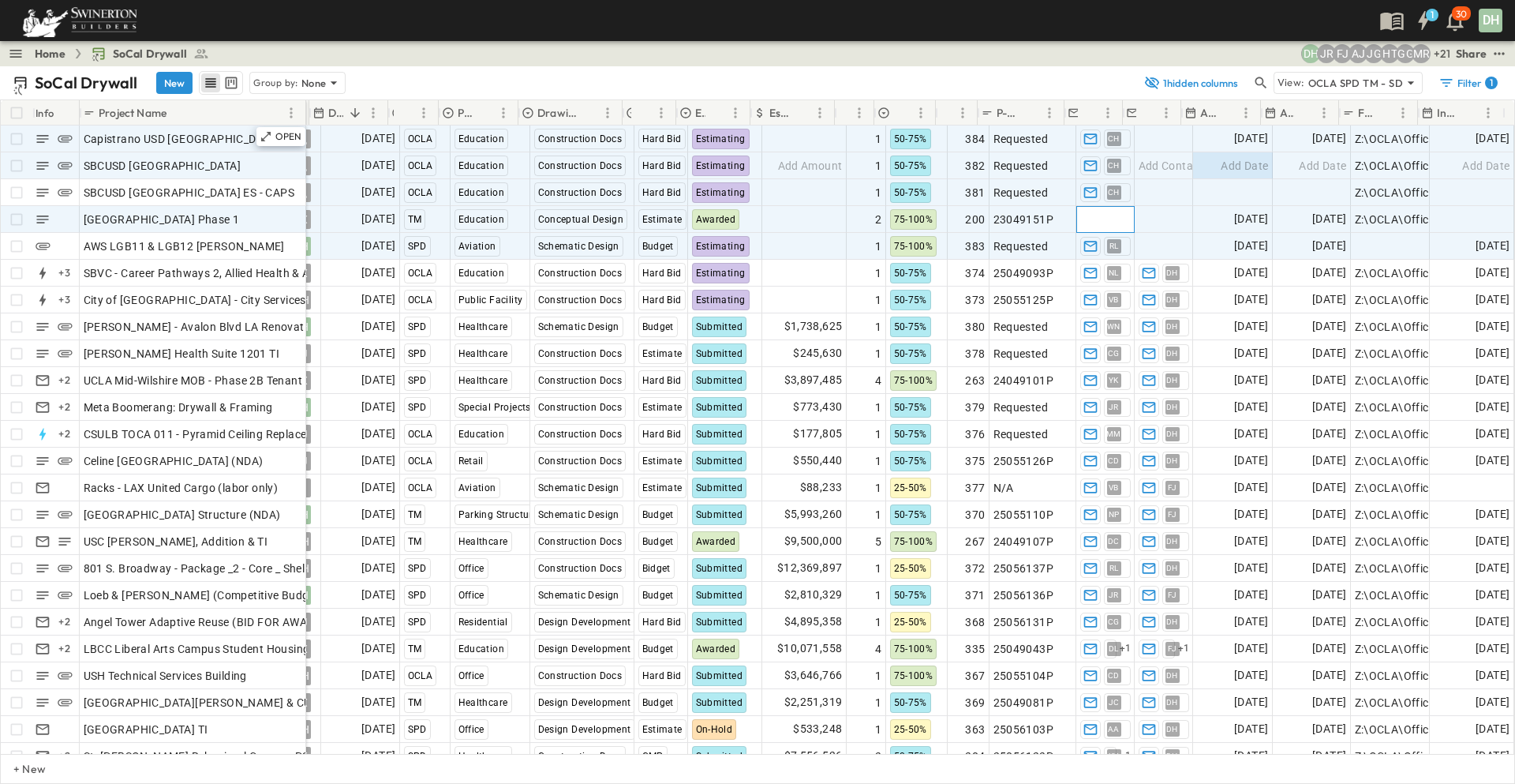
click at [1098, 218] on span "Add Contact" at bounding box center [1112, 219] width 65 height 16
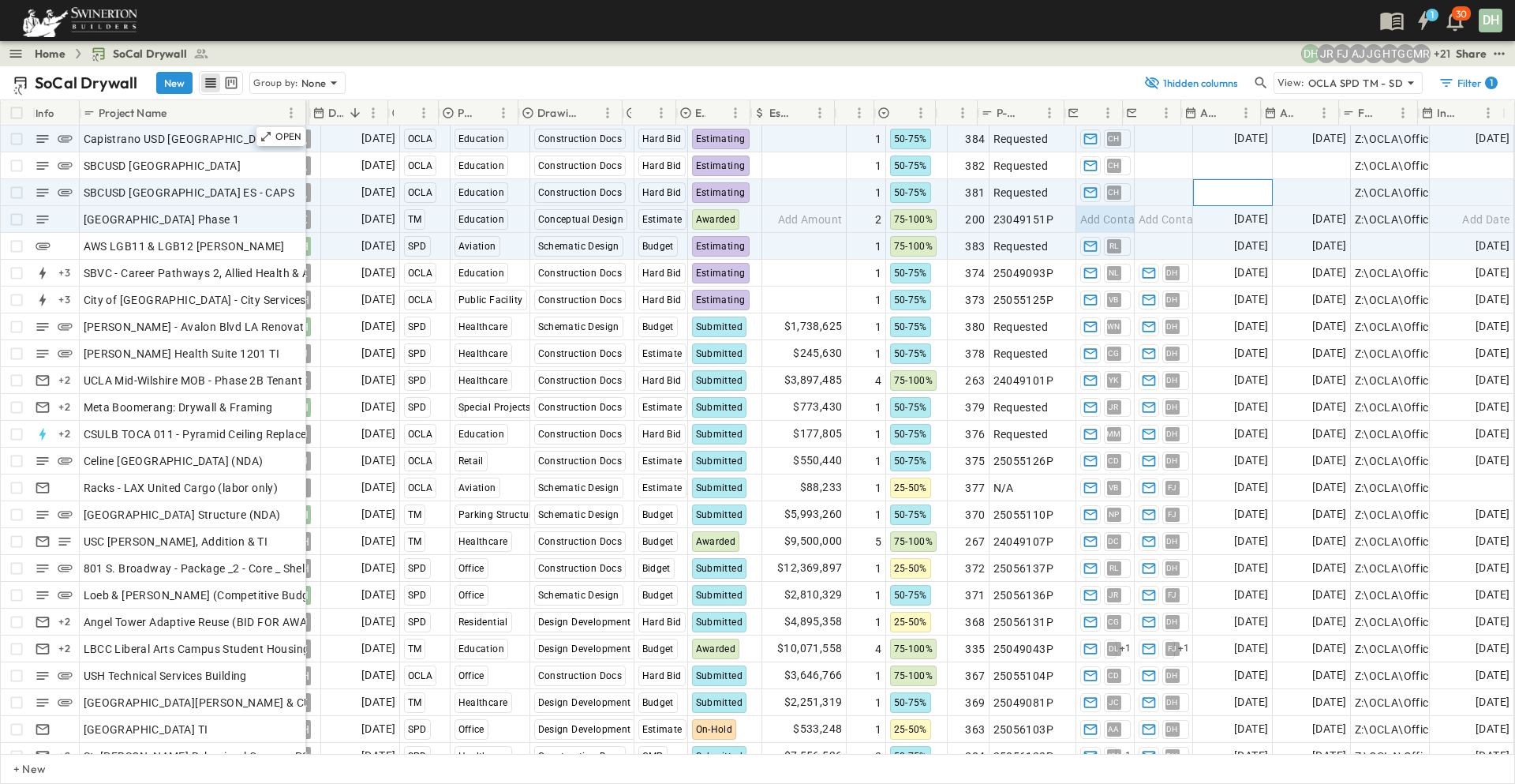
click at [1221, 187] on span "Add Date" at bounding box center [1245, 193] width 48 height 16
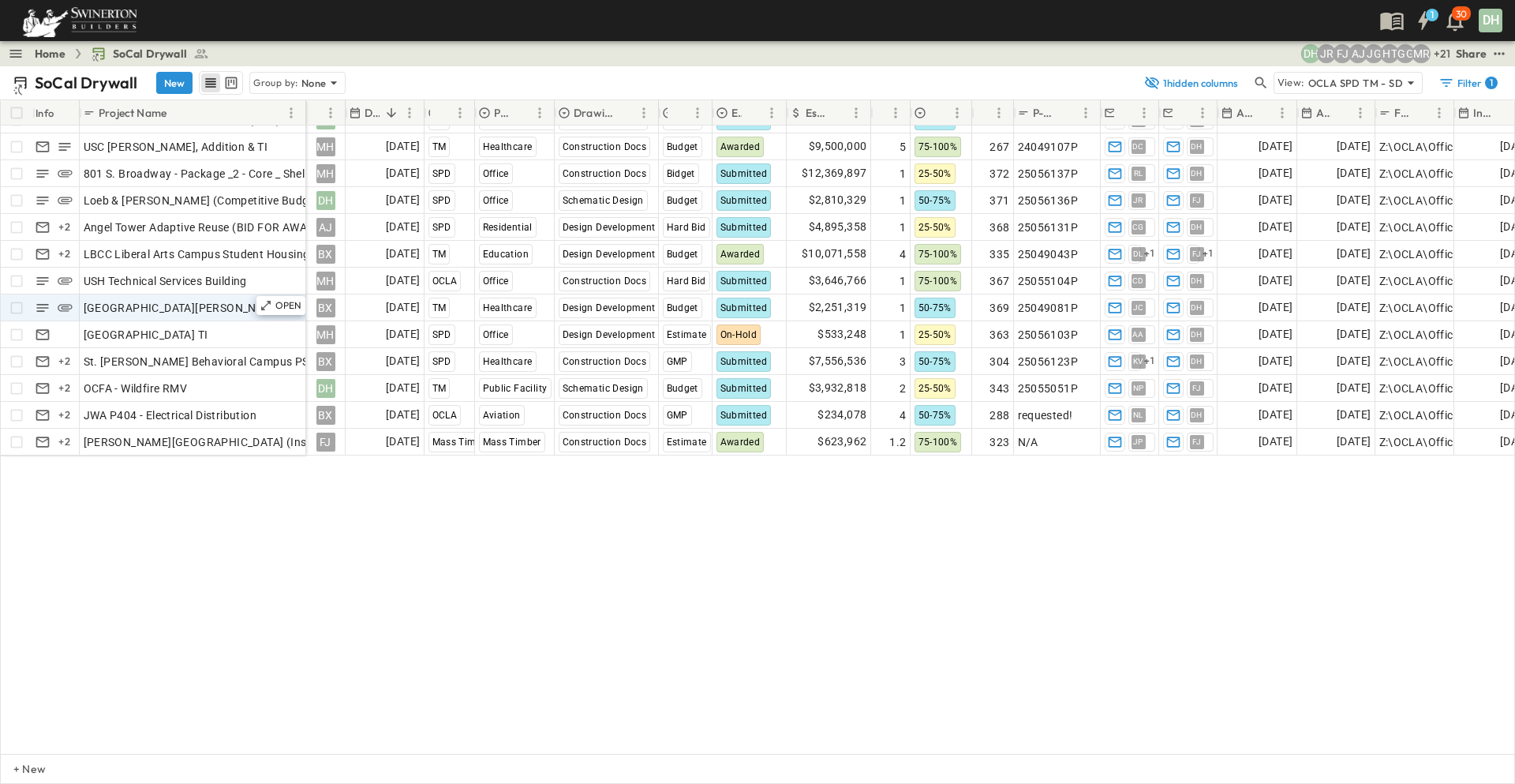
scroll to position [0, 0]
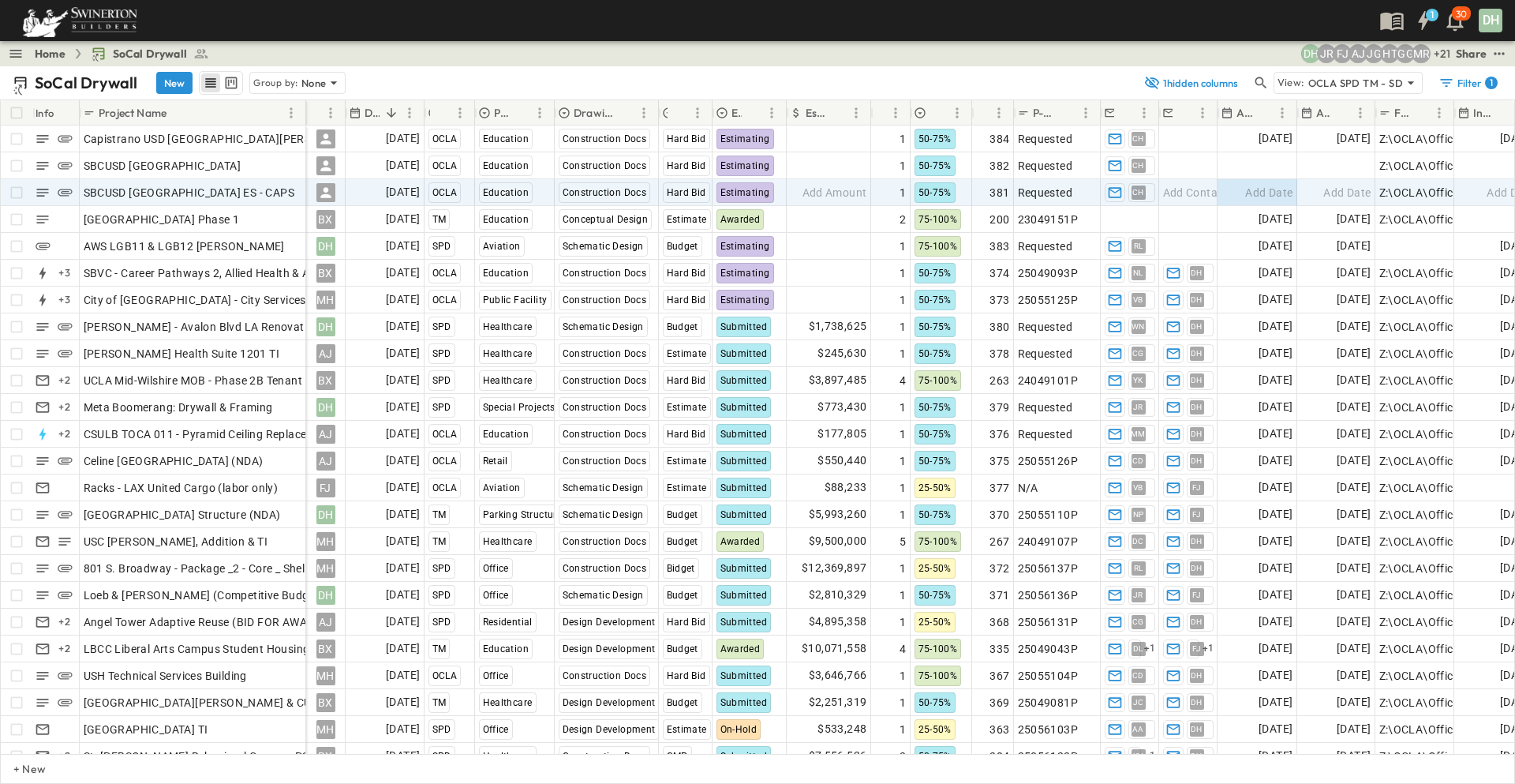
click at [423, 78] on div "SoCal Drywall New Group by: None" at bounding box center [574, 82] width 1123 height 24
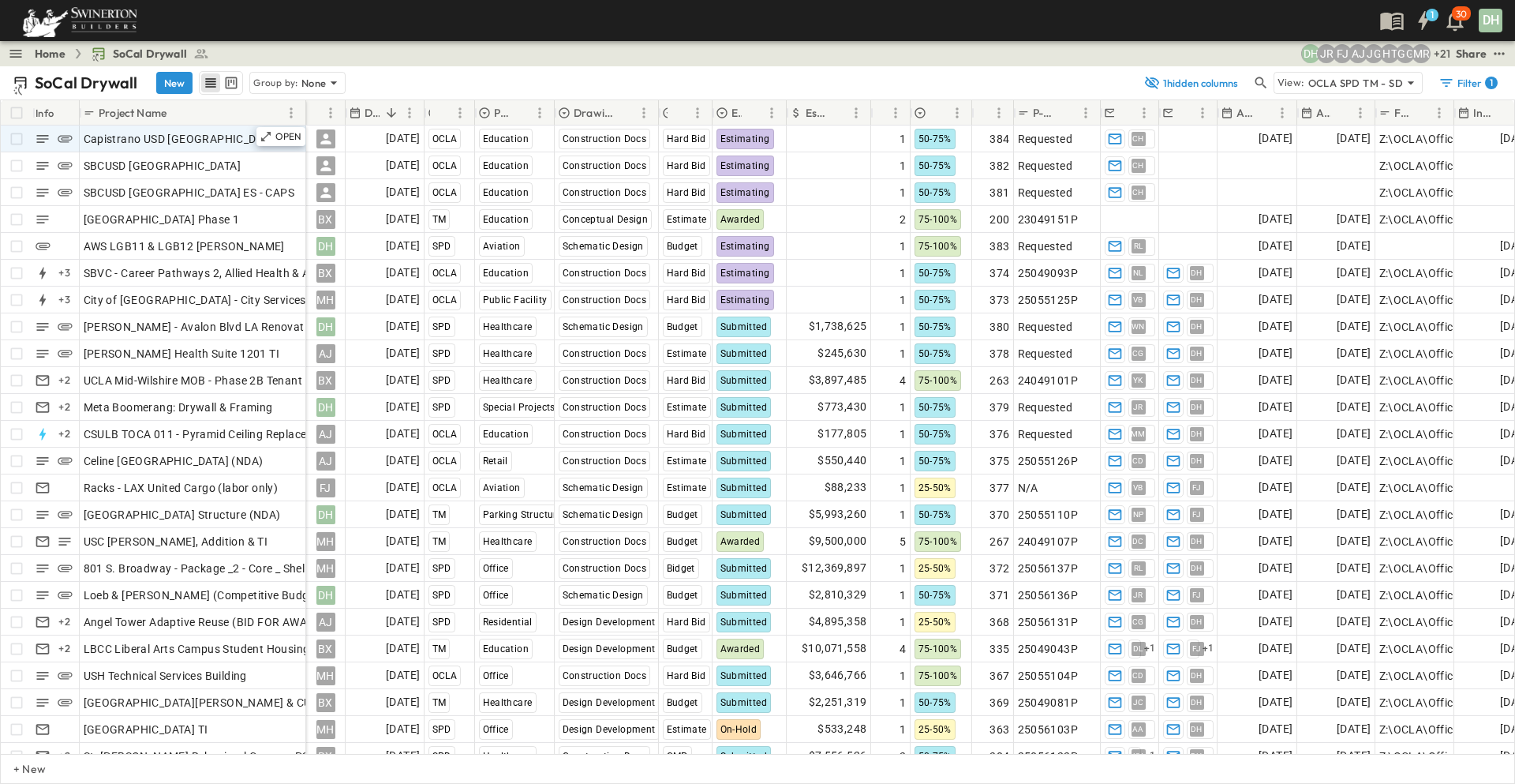
drag, startPoint x: 167, startPoint y: 77, endPoint x: 189, endPoint y: 143, distance: 69.6
click at [167, 77] on button "New" at bounding box center [174, 82] width 36 height 22
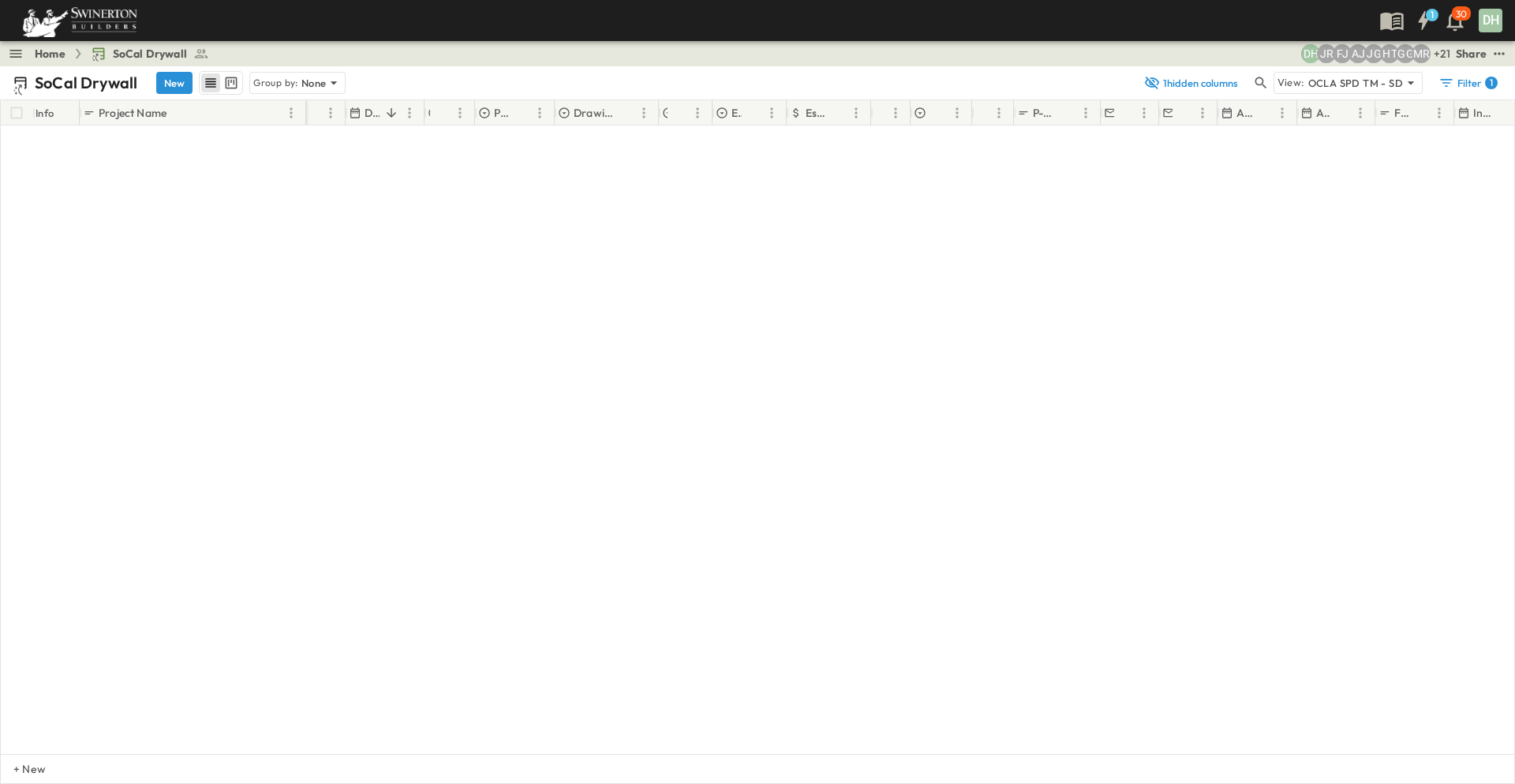
scroll to position [6306, 0]
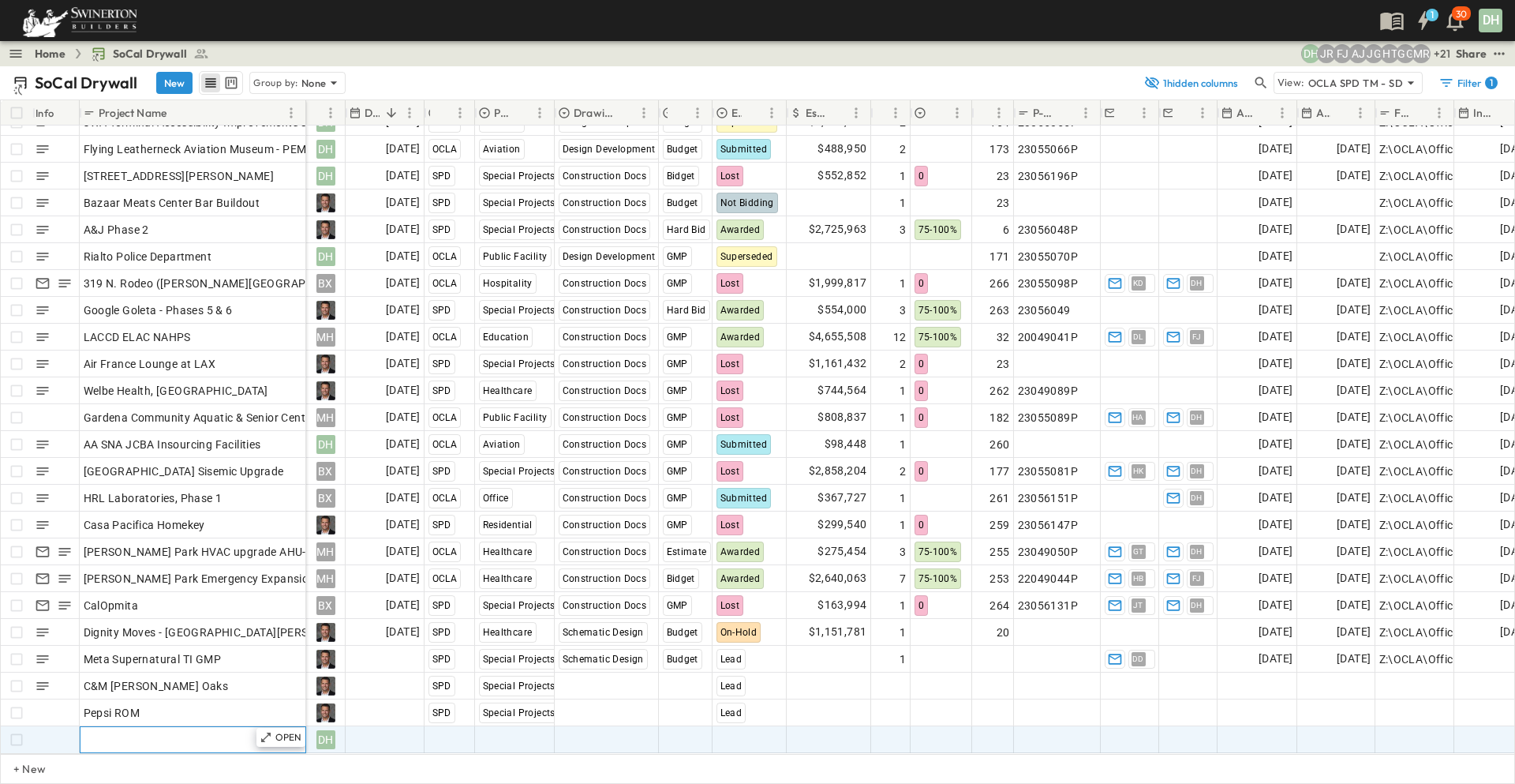
click at [234, 728] on div "Add Name" at bounding box center [193, 739] width 218 height 22
click at [374, 732] on span "Add Date" at bounding box center [396, 740] width 48 height 16
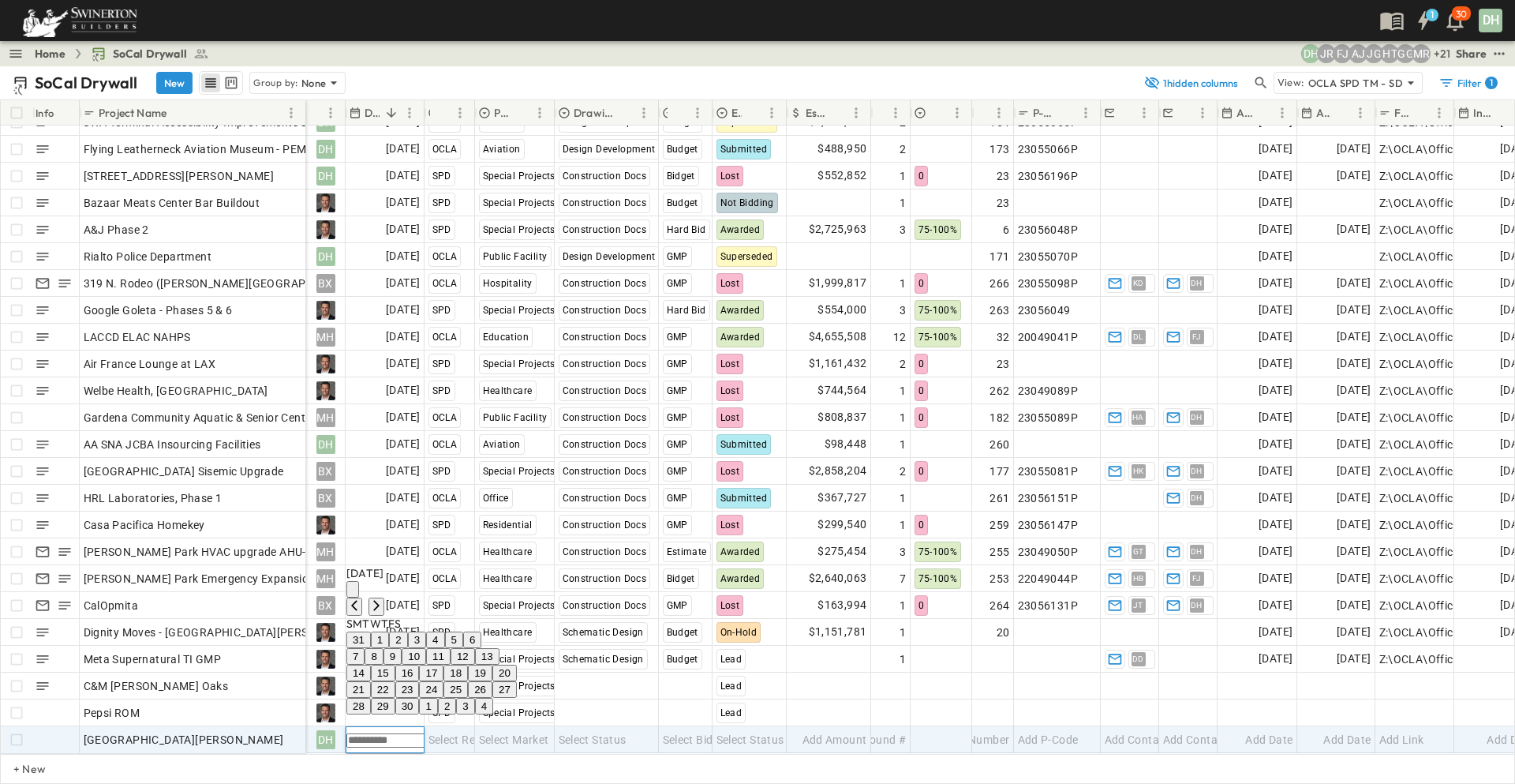
scroll to position [6307, 0]
click at [395, 697] on button "29" at bounding box center [384, 705] width 25 height 17
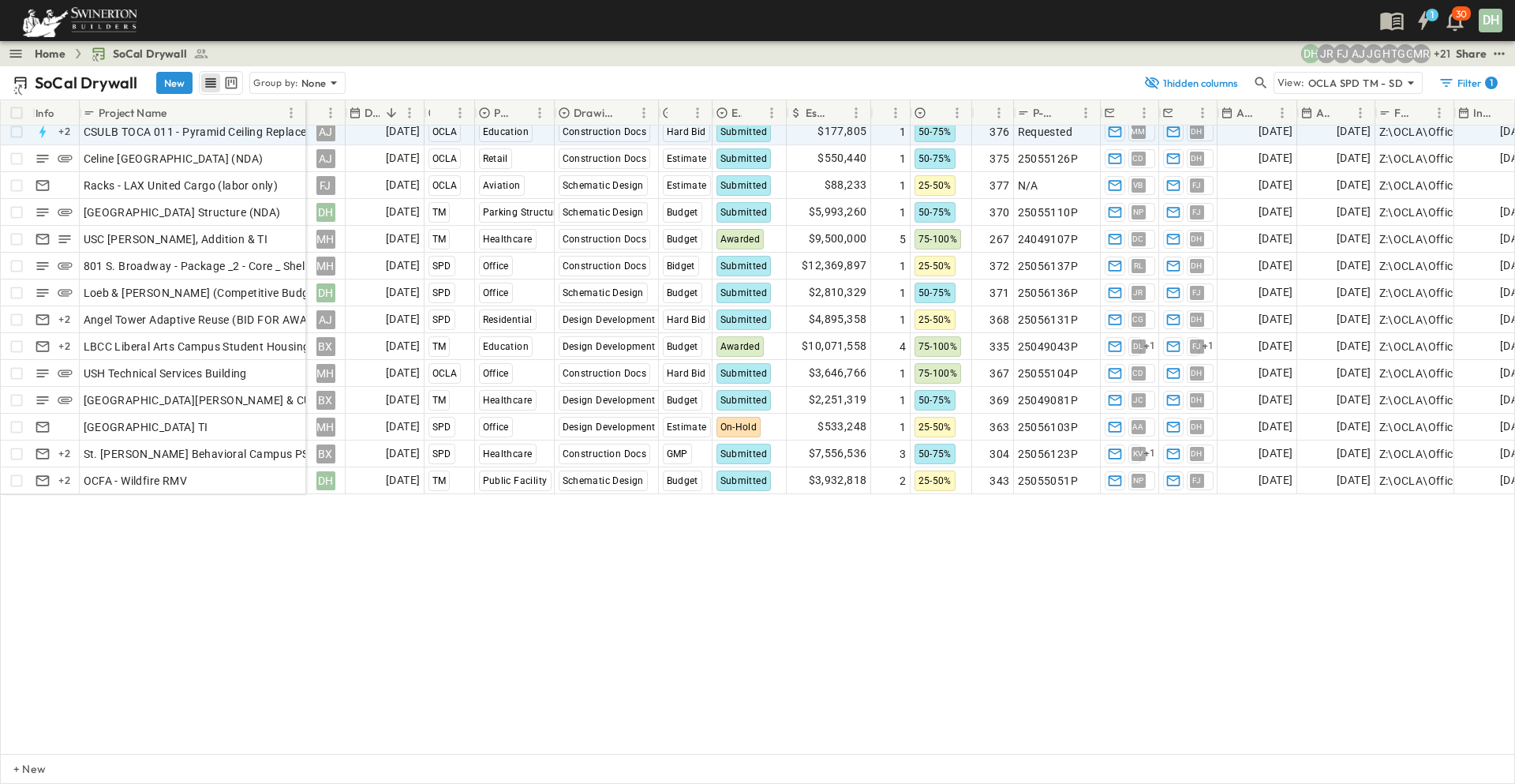
scroll to position [0, 0]
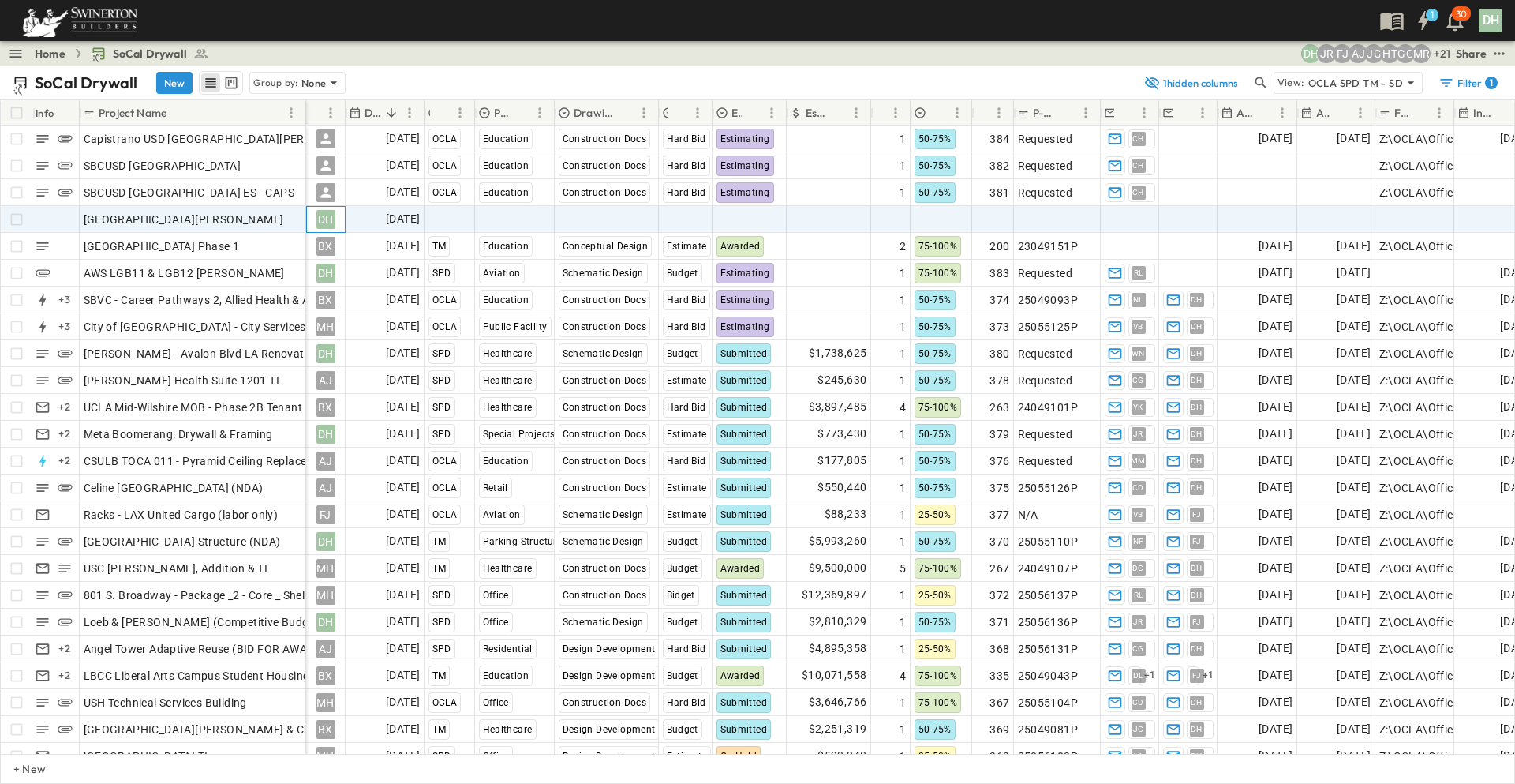
click at [322, 223] on div "DH" at bounding box center [325, 218] width 19 height 19
type input "*"
click at [354, 311] on span "[PERSON_NAME]" at bounding box center [380, 318] width 77 height 15
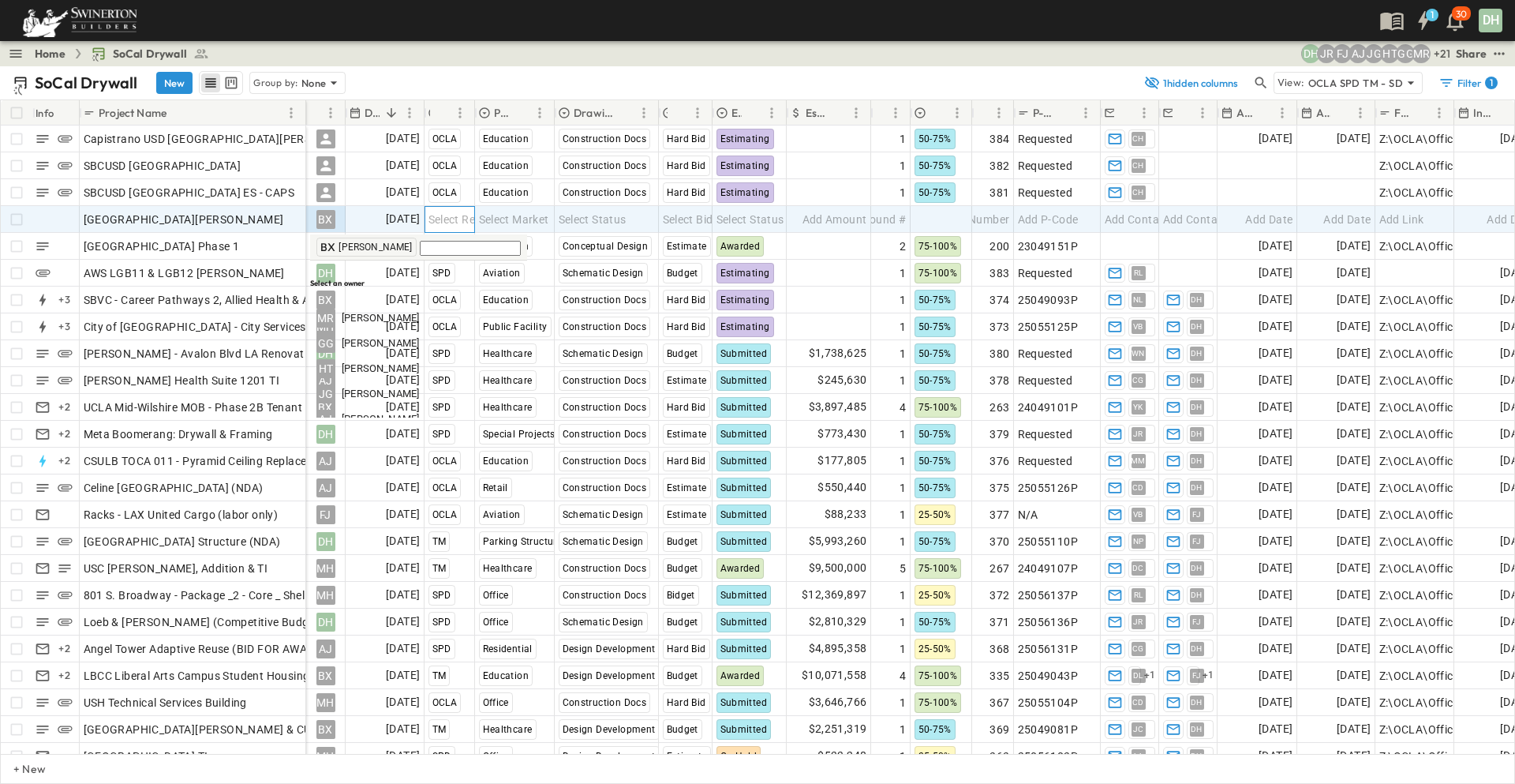
click at [461, 215] on span "Select Region" at bounding box center [463, 219] width 70 height 16
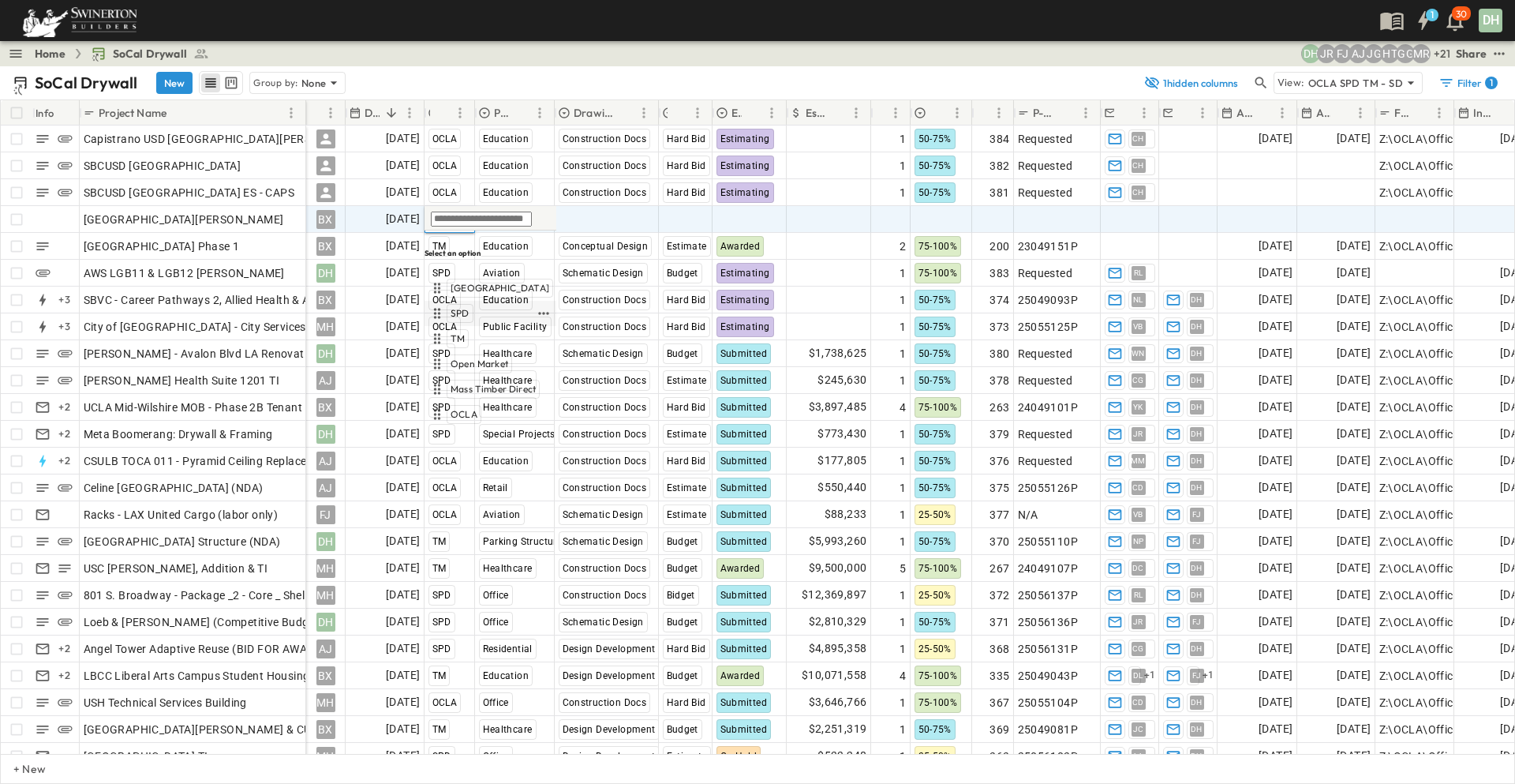
click at [457, 307] on span "SPD" at bounding box center [460, 313] width 19 height 12
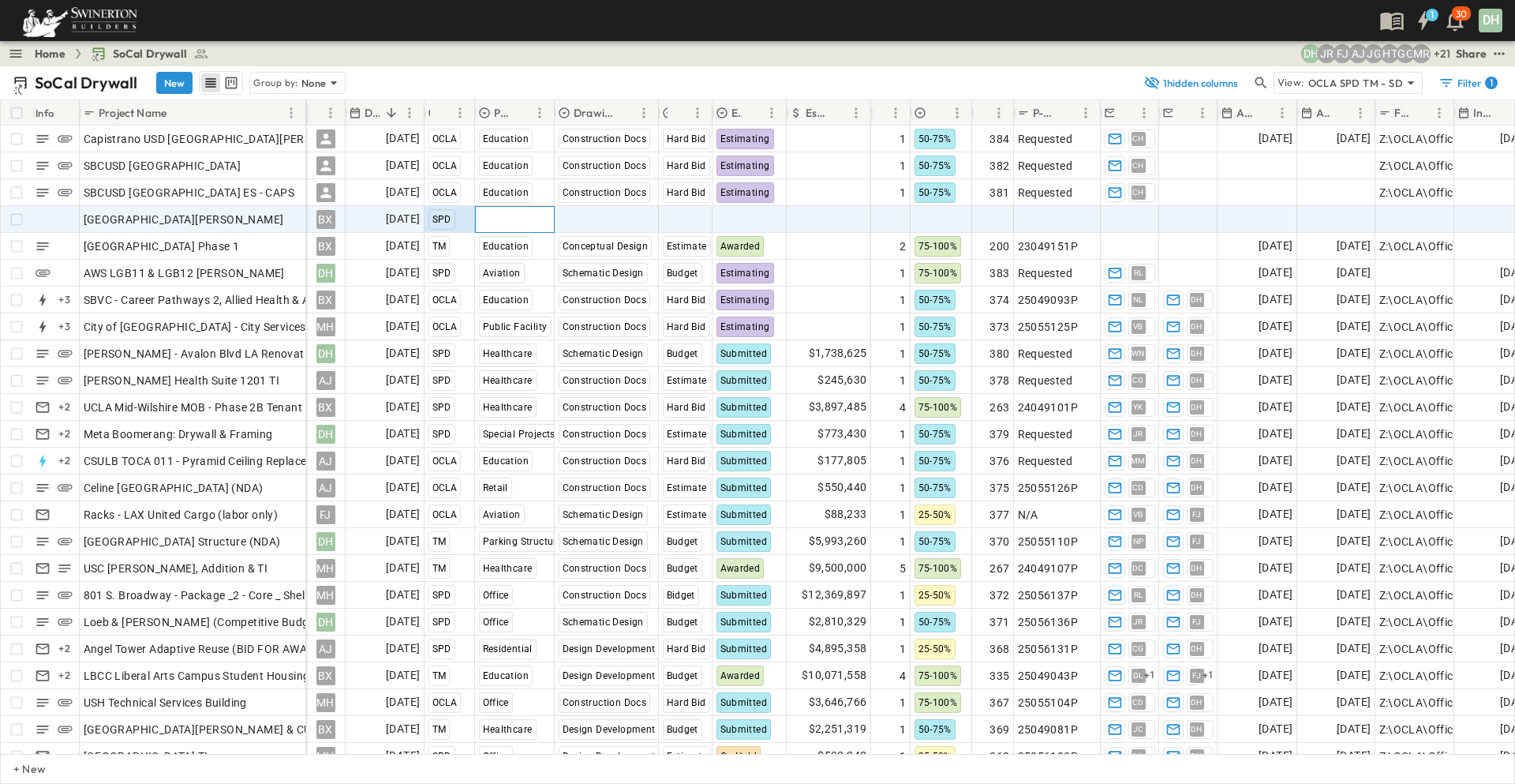
click at [522, 221] on span "Select Market" at bounding box center [514, 219] width 70 height 16
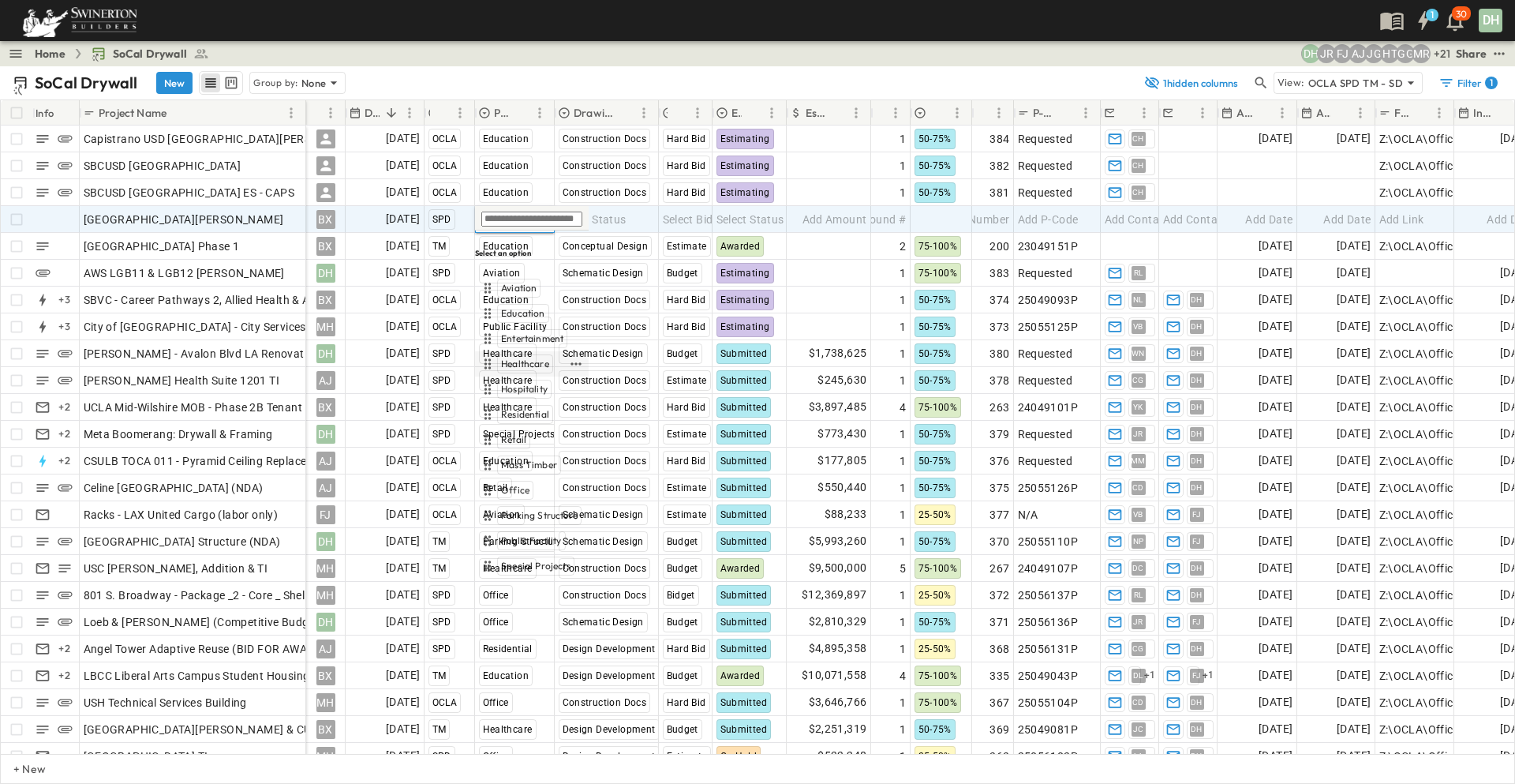
click at [531, 357] on span "Healthcare" at bounding box center [525, 363] width 48 height 12
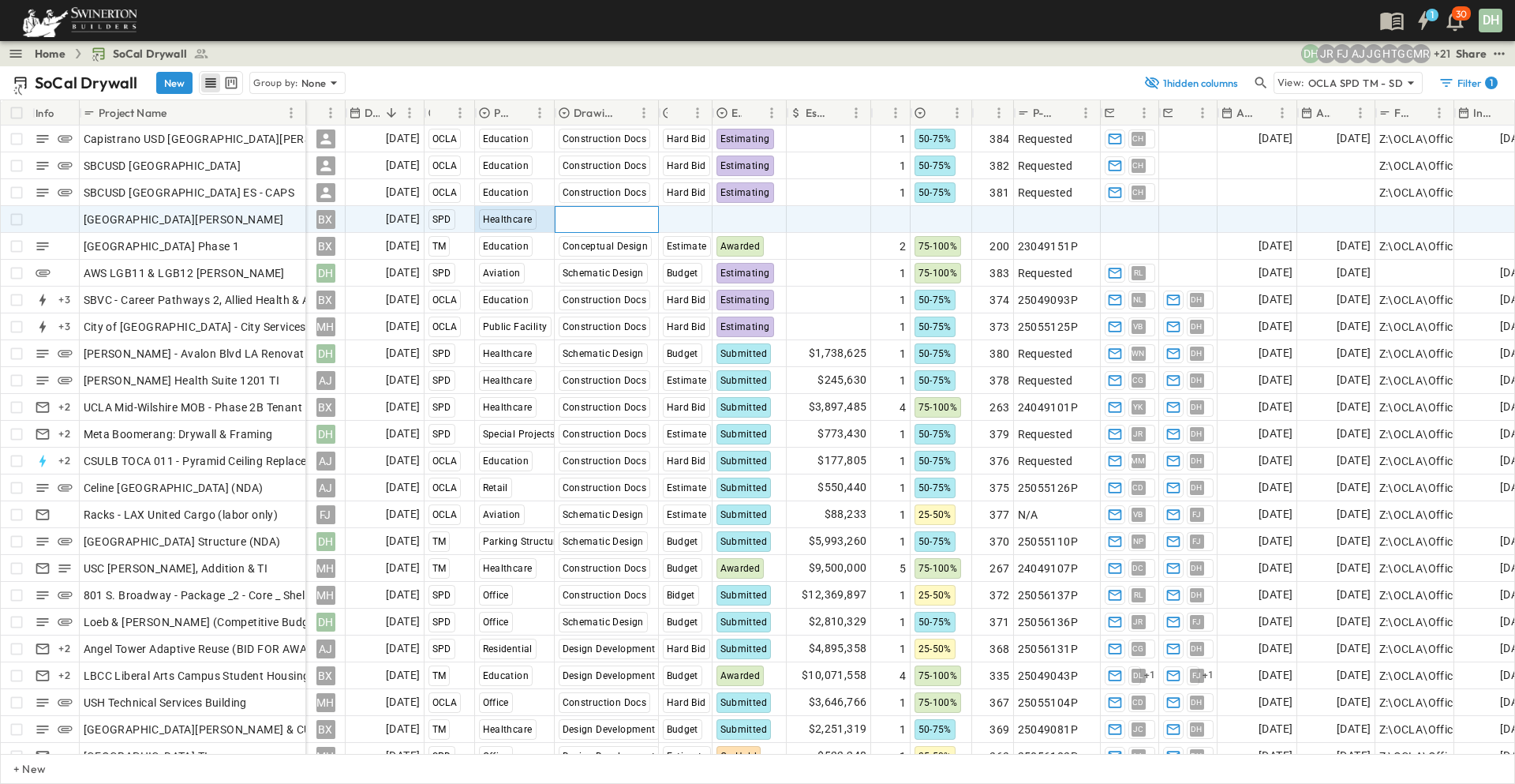
click at [619, 218] on span "Select Status" at bounding box center [592, 219] width 68 height 16
click at [1409, 218] on span "Add Link" at bounding box center [1402, 219] width 45 height 16
paste input "**********"
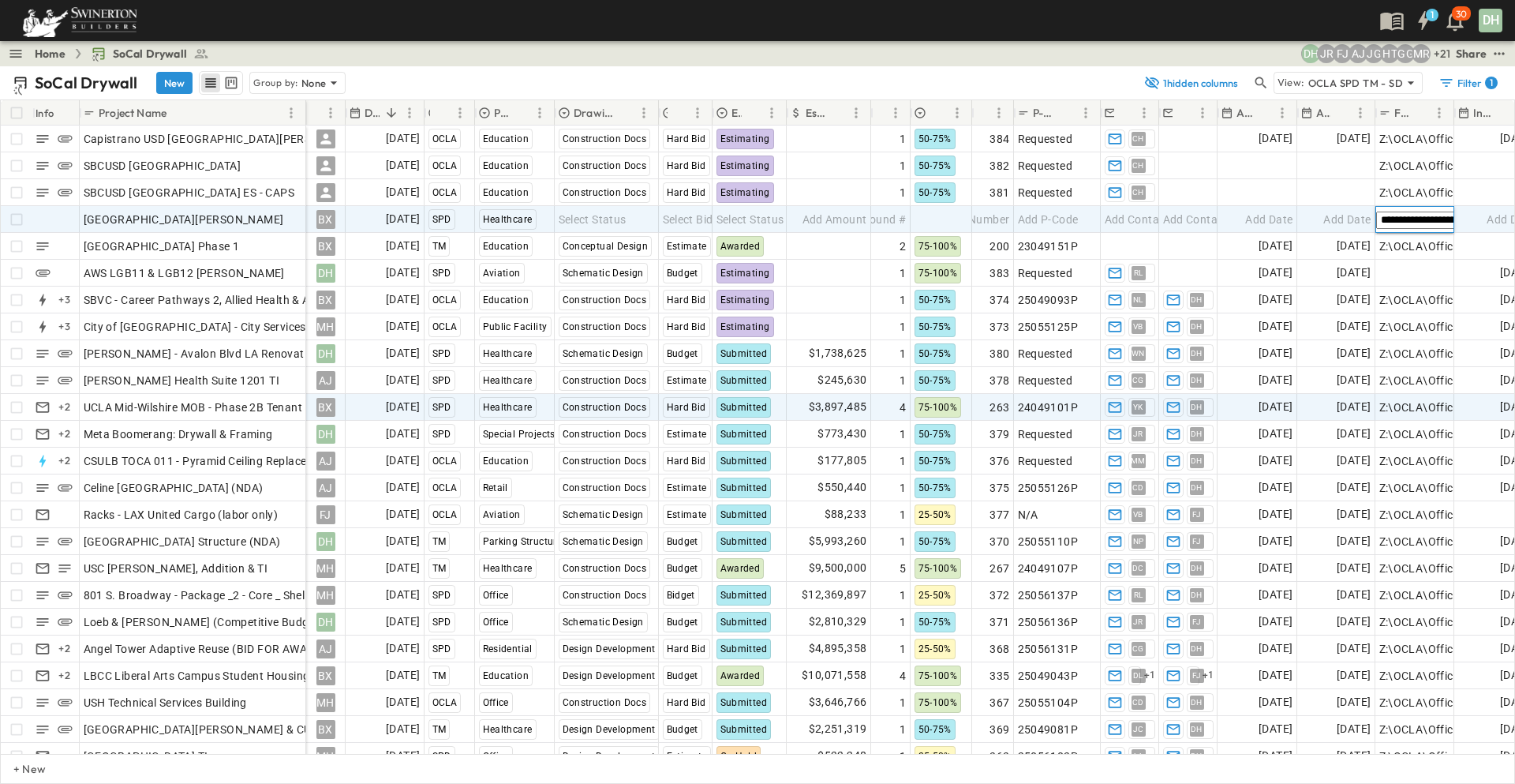
scroll to position [0, 2882]
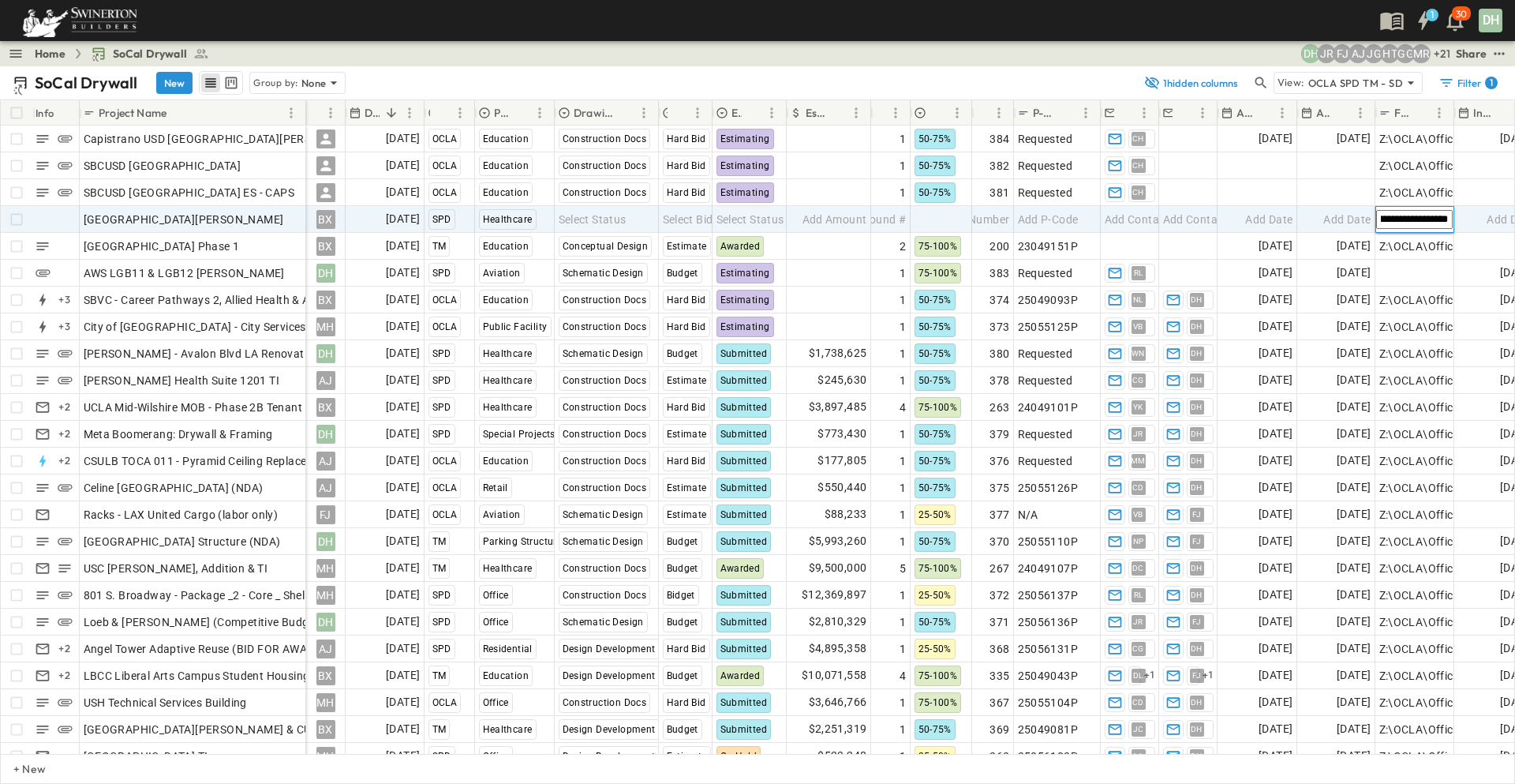
type input "**********"
click at [1341, 214] on span "Add Date" at bounding box center [1347, 219] width 48 height 16
click at [1137, 225] on span "Add Contact" at bounding box center [1137, 219] width 65 height 16
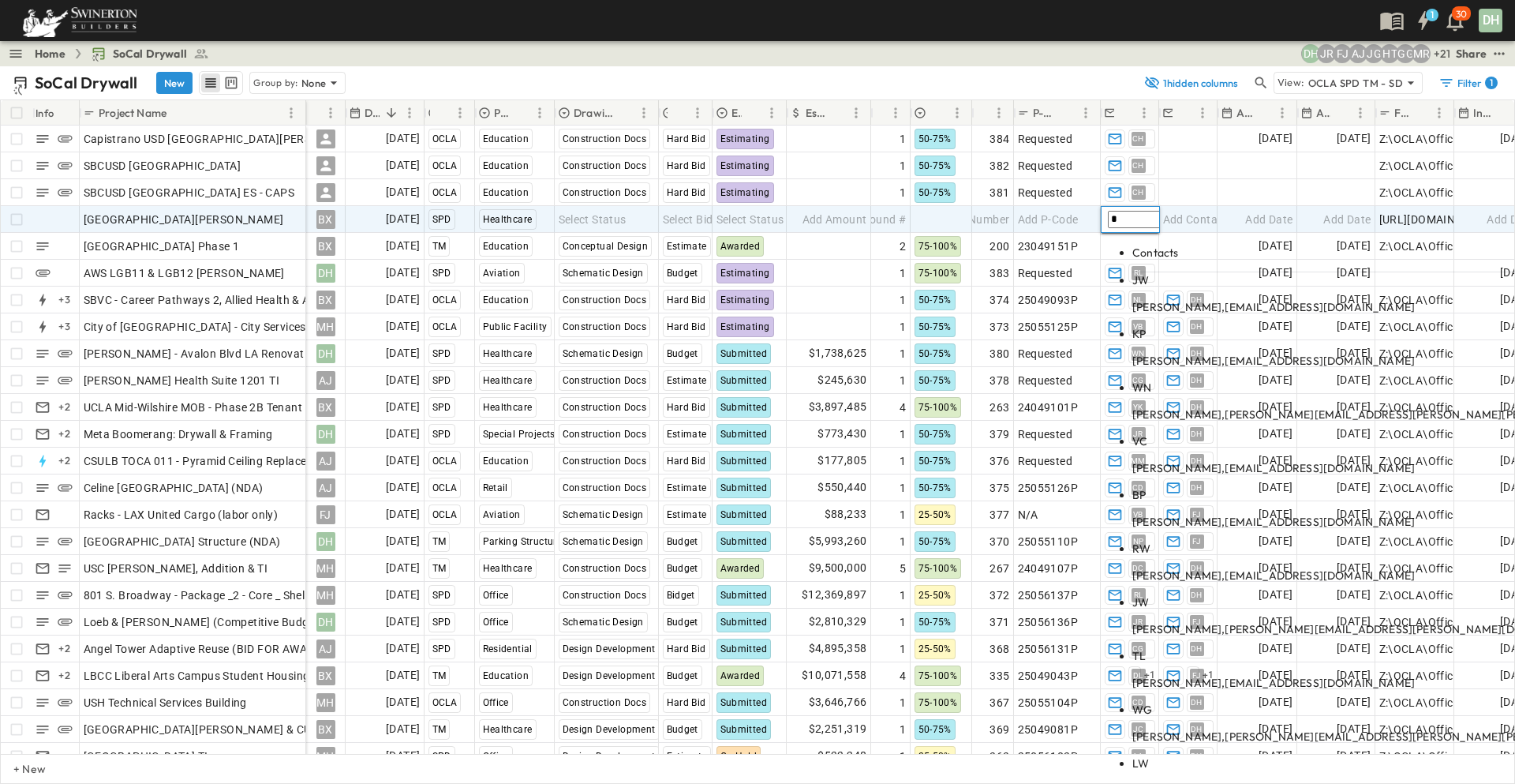
type input "*"
click at [1200, 407] on p "[PERSON_NAME], [PERSON_NAME][EMAIL_ADDRESS][PERSON_NAME][PERSON_NAME][DOMAIN_NA…" at bounding box center [1407, 415] width 551 height 16
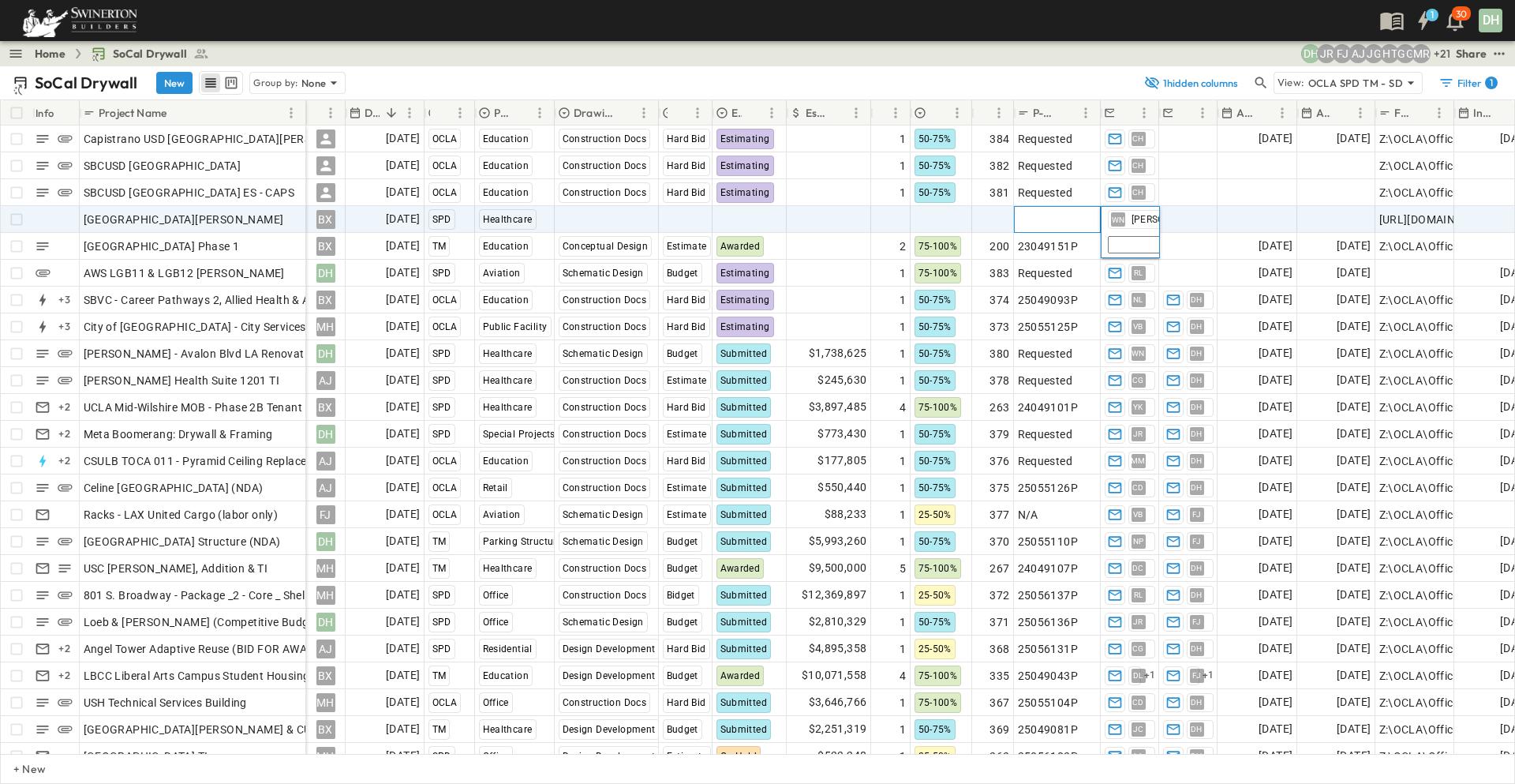
click at [1052, 223] on span "Add P-Code" at bounding box center [1048, 219] width 61 height 16
click at [1013, 217] on div "Add Number" at bounding box center [994, 219] width 41 height 26
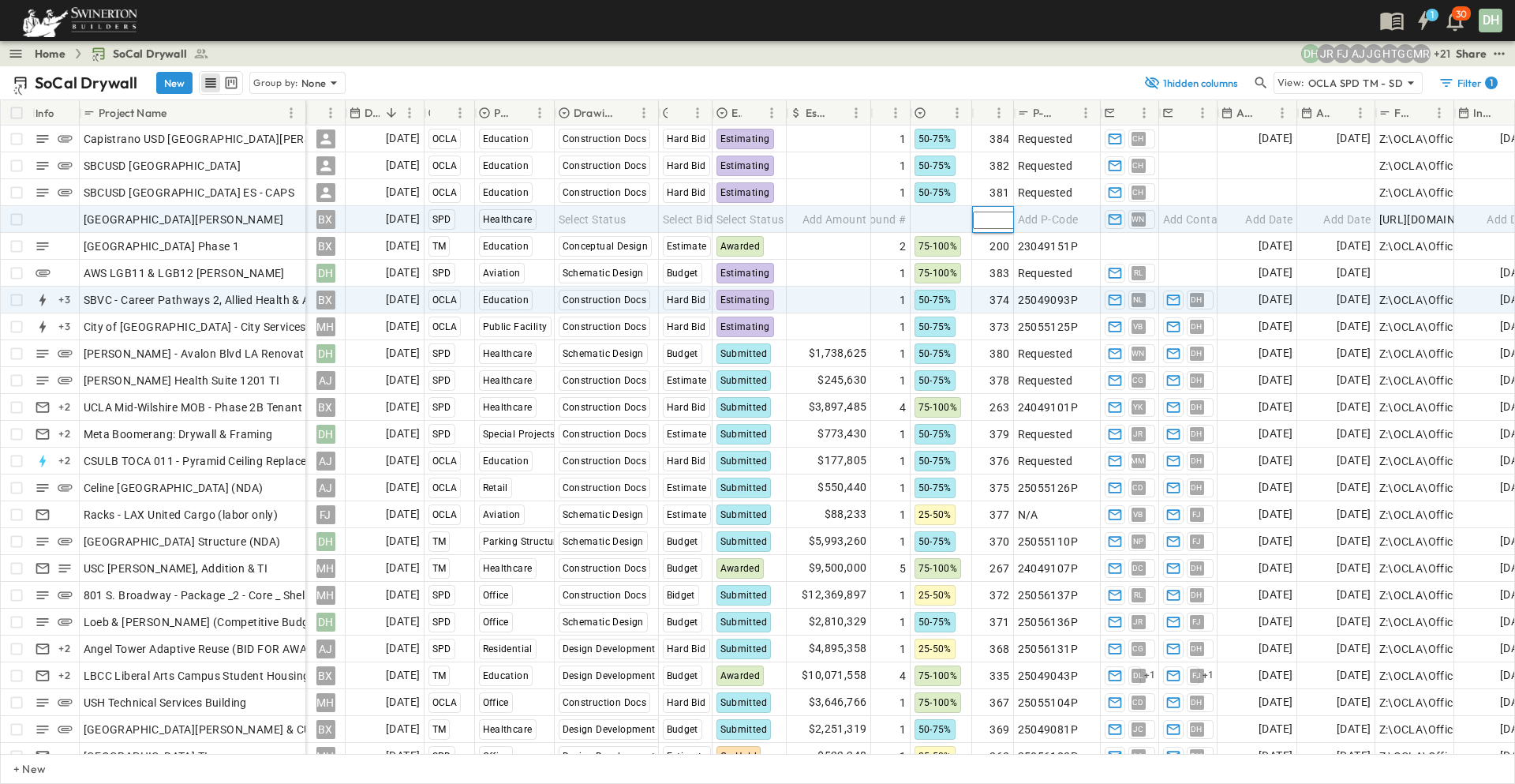
type input "***"
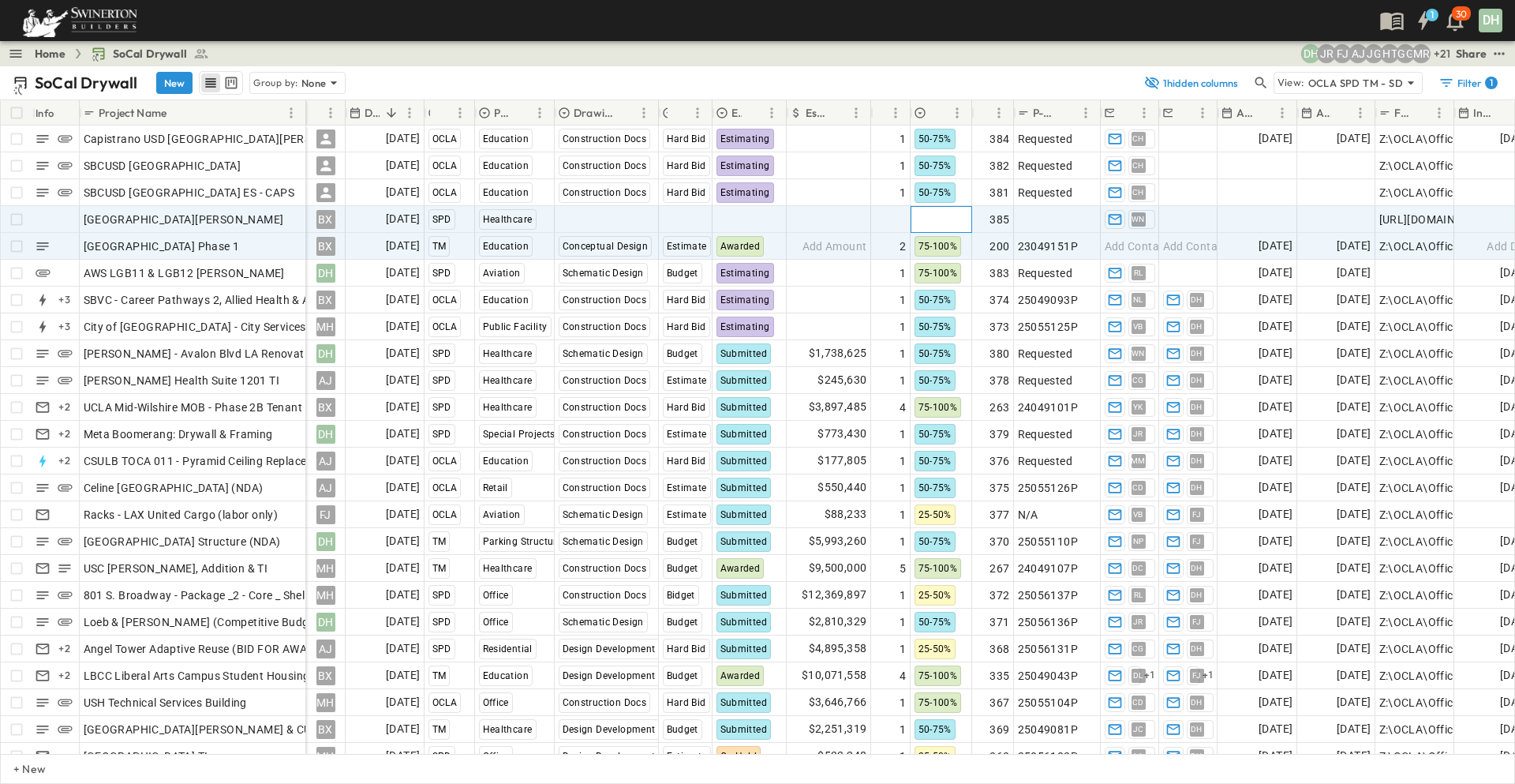
click at [945, 223] on div at bounding box center [941, 219] width 60 height 26
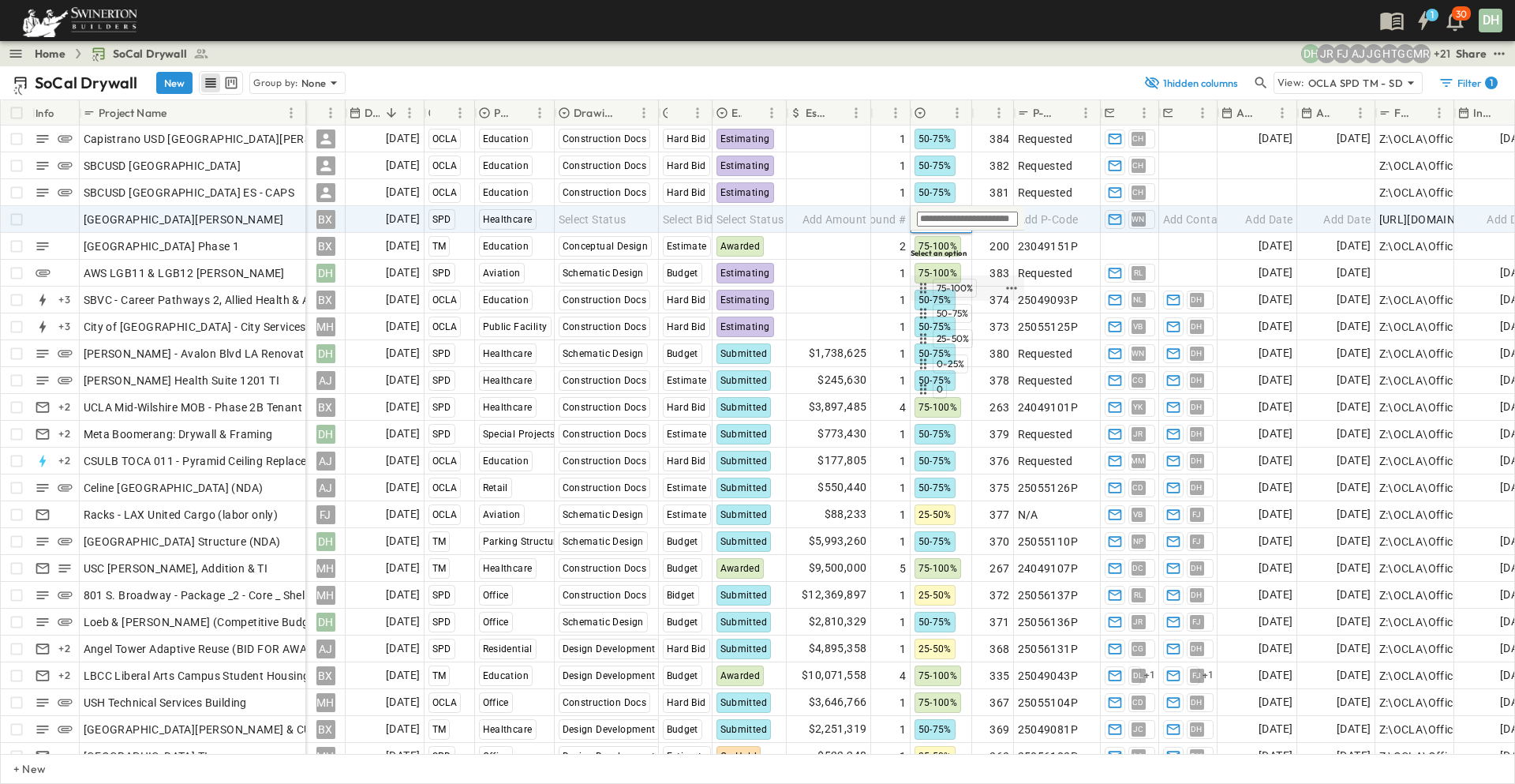
click at [967, 282] on span "75-100%" at bounding box center [955, 288] width 36 height 12
click at [756, 214] on span "Select Status" at bounding box center [750, 219] width 68 height 16
click at [690, 218] on span "Select Bid Type" at bounding box center [702, 219] width 78 height 16
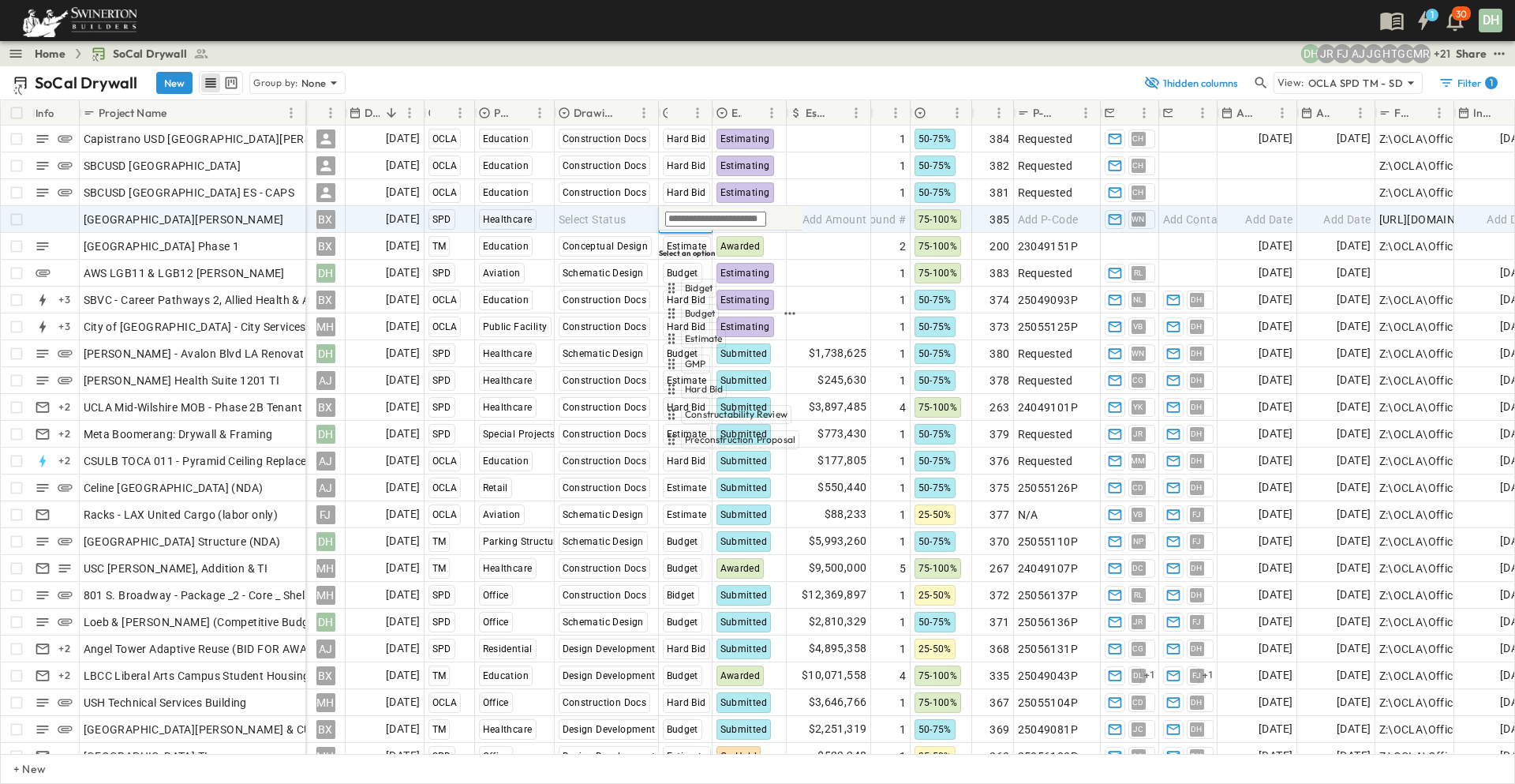
drag, startPoint x: 698, startPoint y: 293, endPoint x: 750, endPoint y: 227, distance: 84.0
click at [700, 307] on span "Budget" at bounding box center [700, 313] width 30 height 12
click at [756, 225] on span "Select Status" at bounding box center [750, 219] width 68 height 16
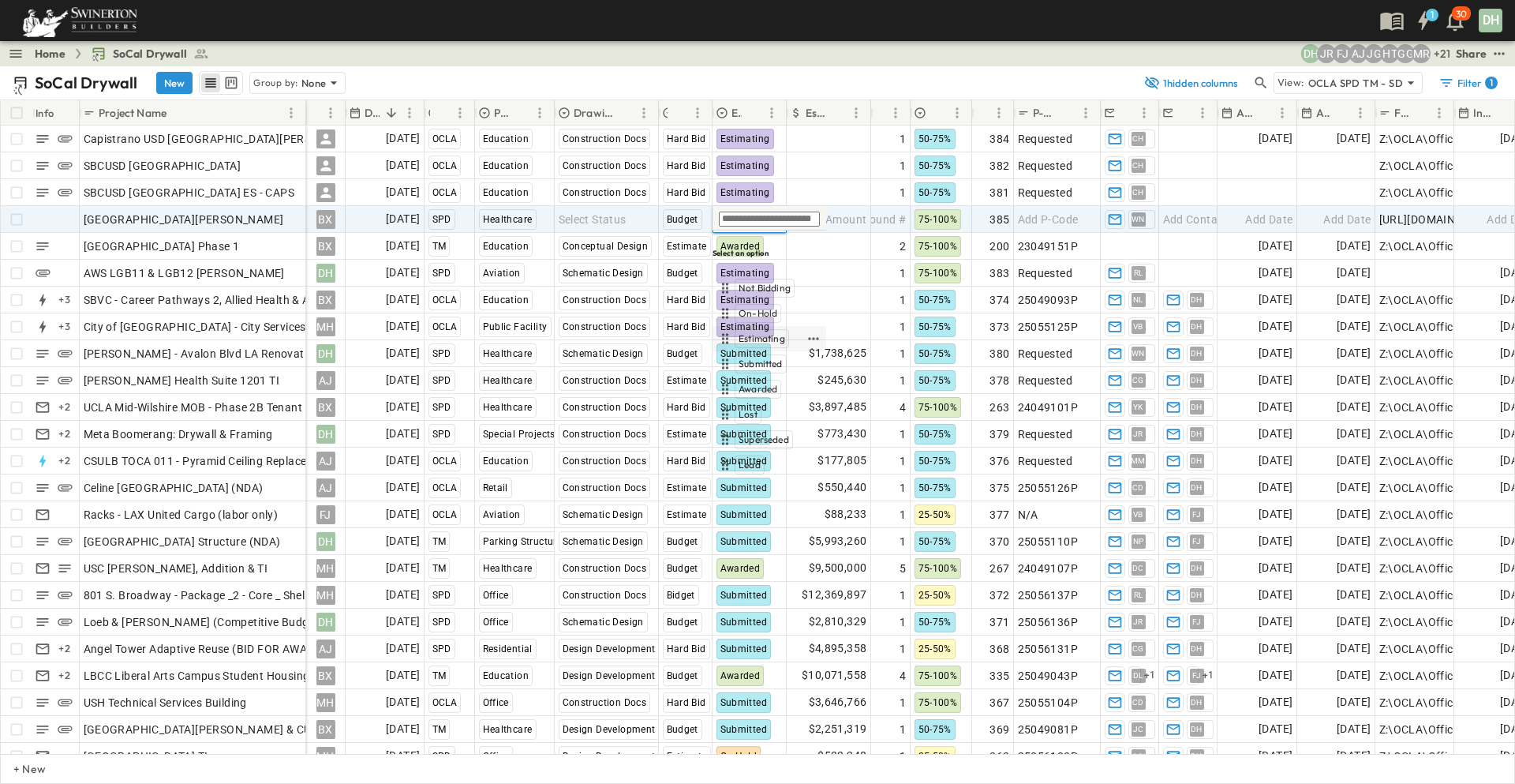
click at [760, 332] on span "Estimating" at bounding box center [762, 339] width 47 height 12
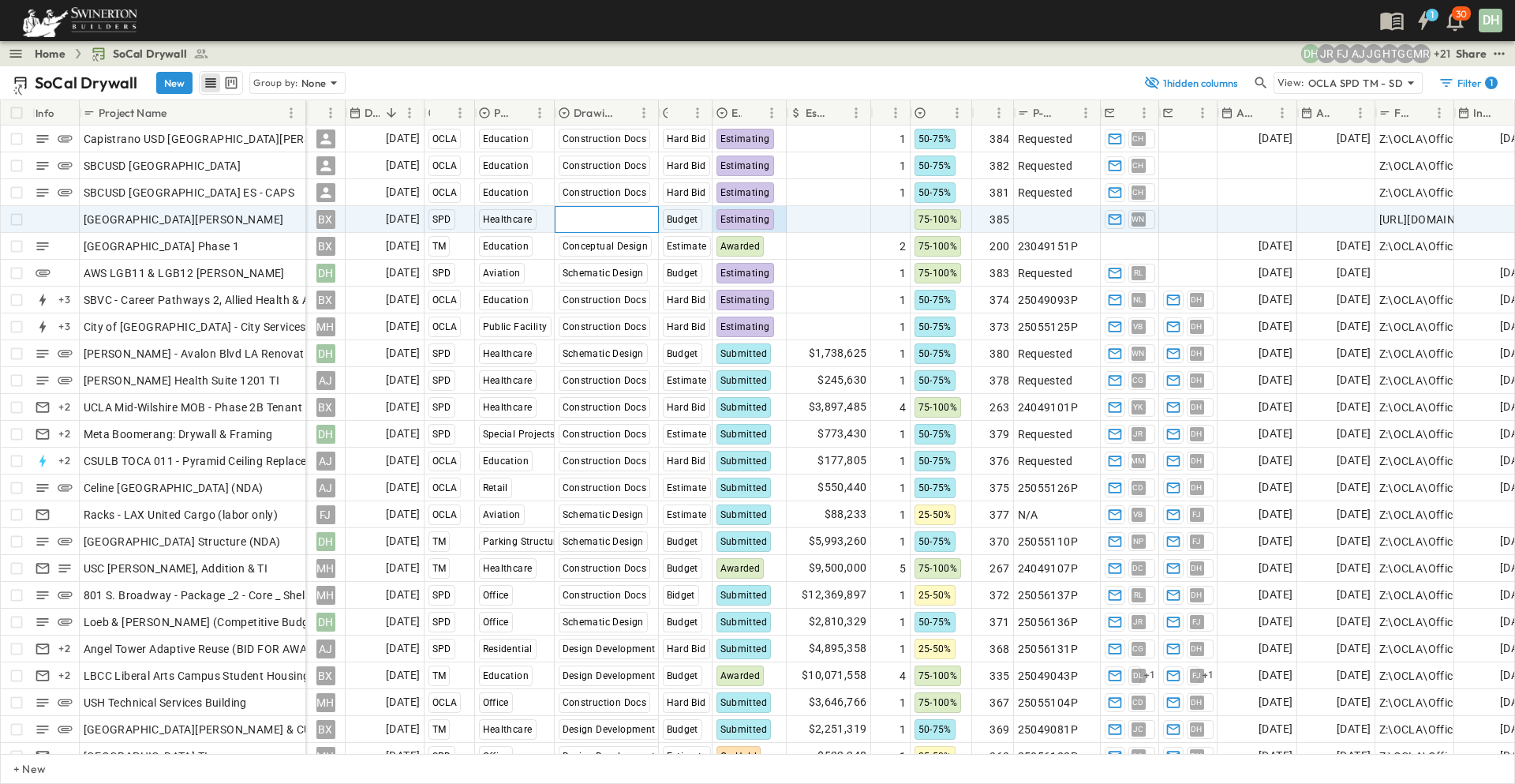
click at [612, 220] on span "Select Status" at bounding box center [592, 219] width 68 height 16
click at [600, 357] on span "Schematic Design" at bounding box center [620, 363] width 78 height 12
click at [895, 218] on span "Add Round #" at bounding box center [872, 219] width 67 height 16
type input "*"
click at [899, 215] on input "*" at bounding box center [930, 220] width 115 height 18
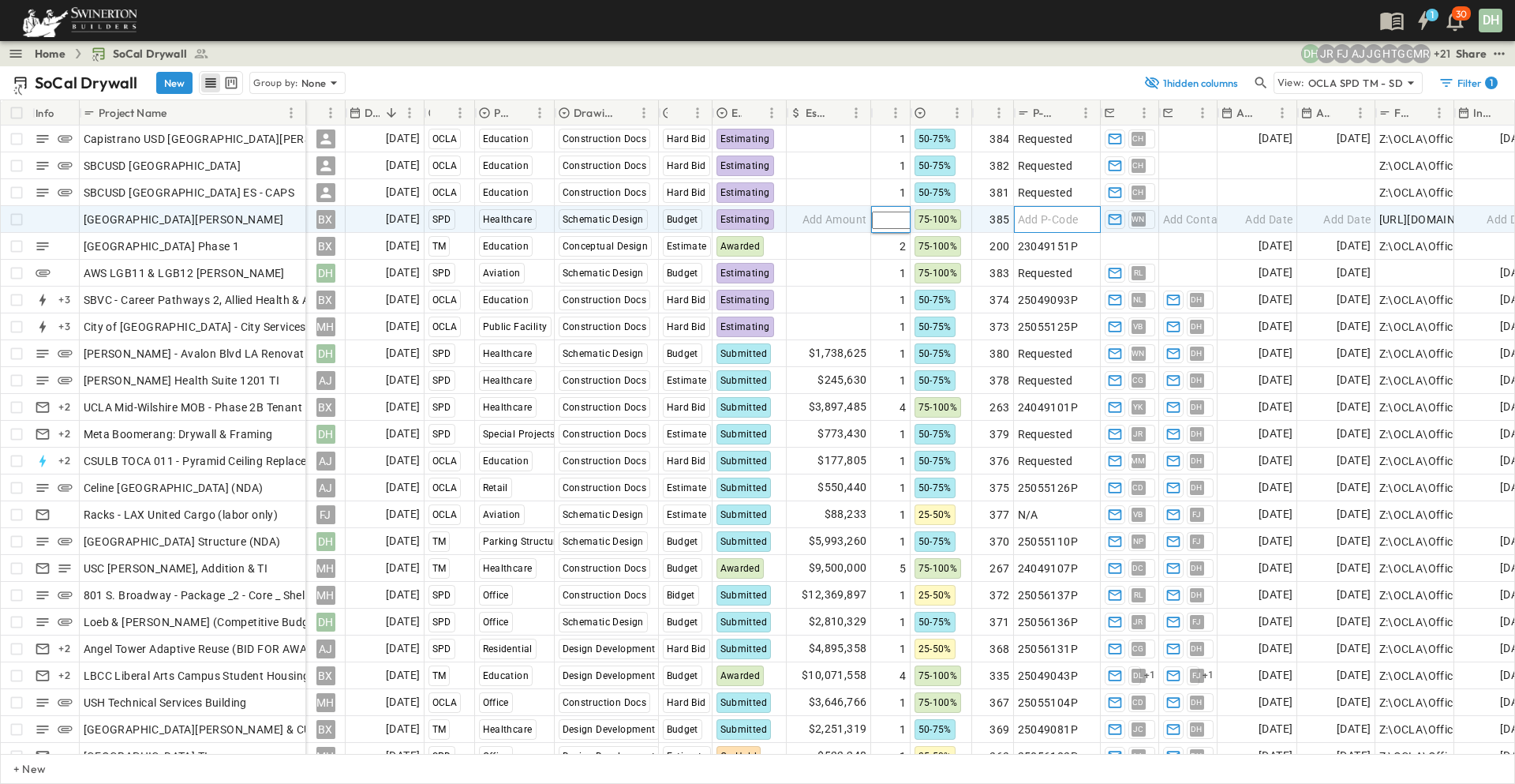
click at [1048, 225] on span "Add P-Code" at bounding box center [1048, 219] width 61 height 16
click at [284, 213] on p "OPEN" at bounding box center [289, 217] width 27 height 12
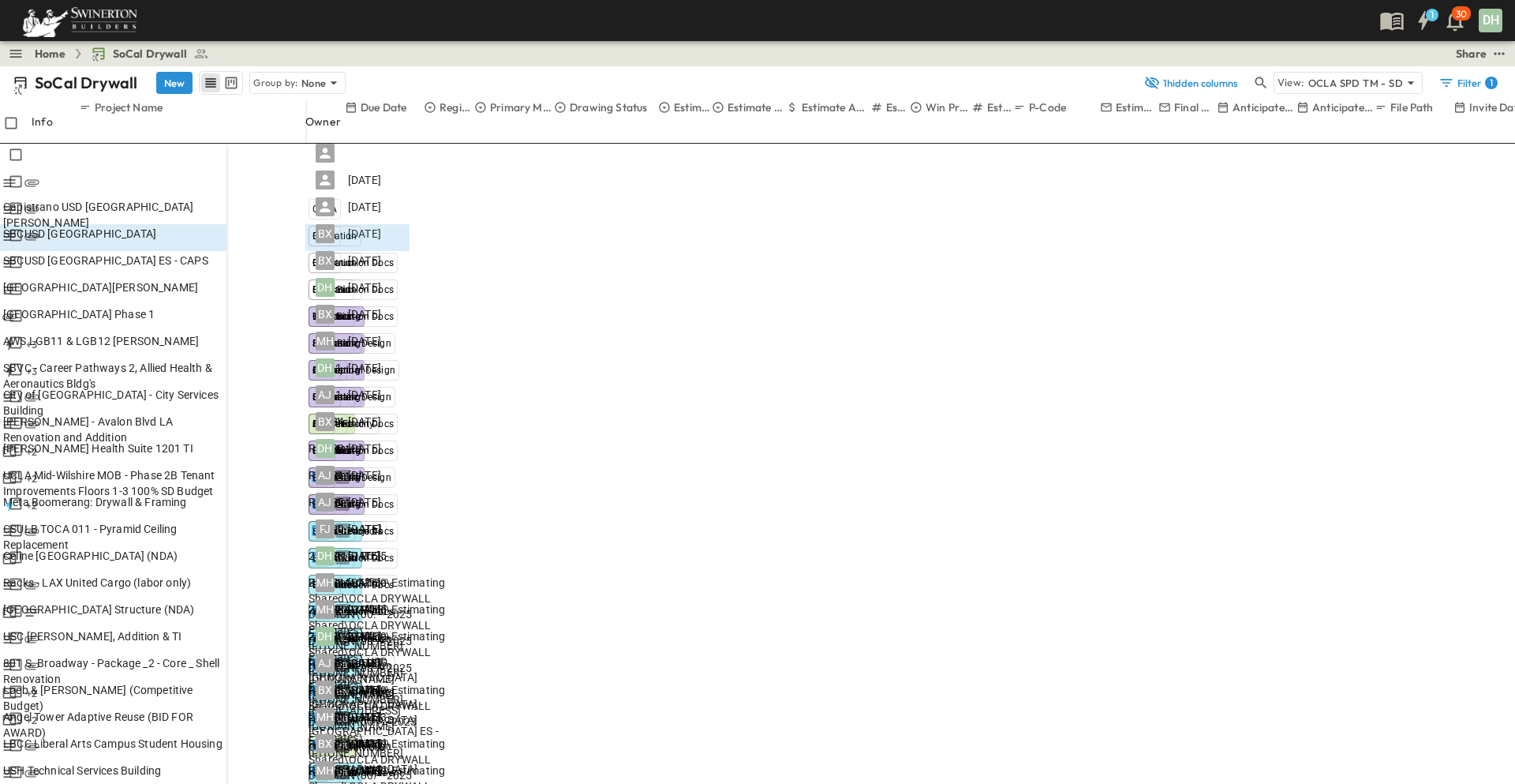
drag, startPoint x: 1095, startPoint y: 120, endPoint x: 1118, endPoint y: 110, distance: 25.1
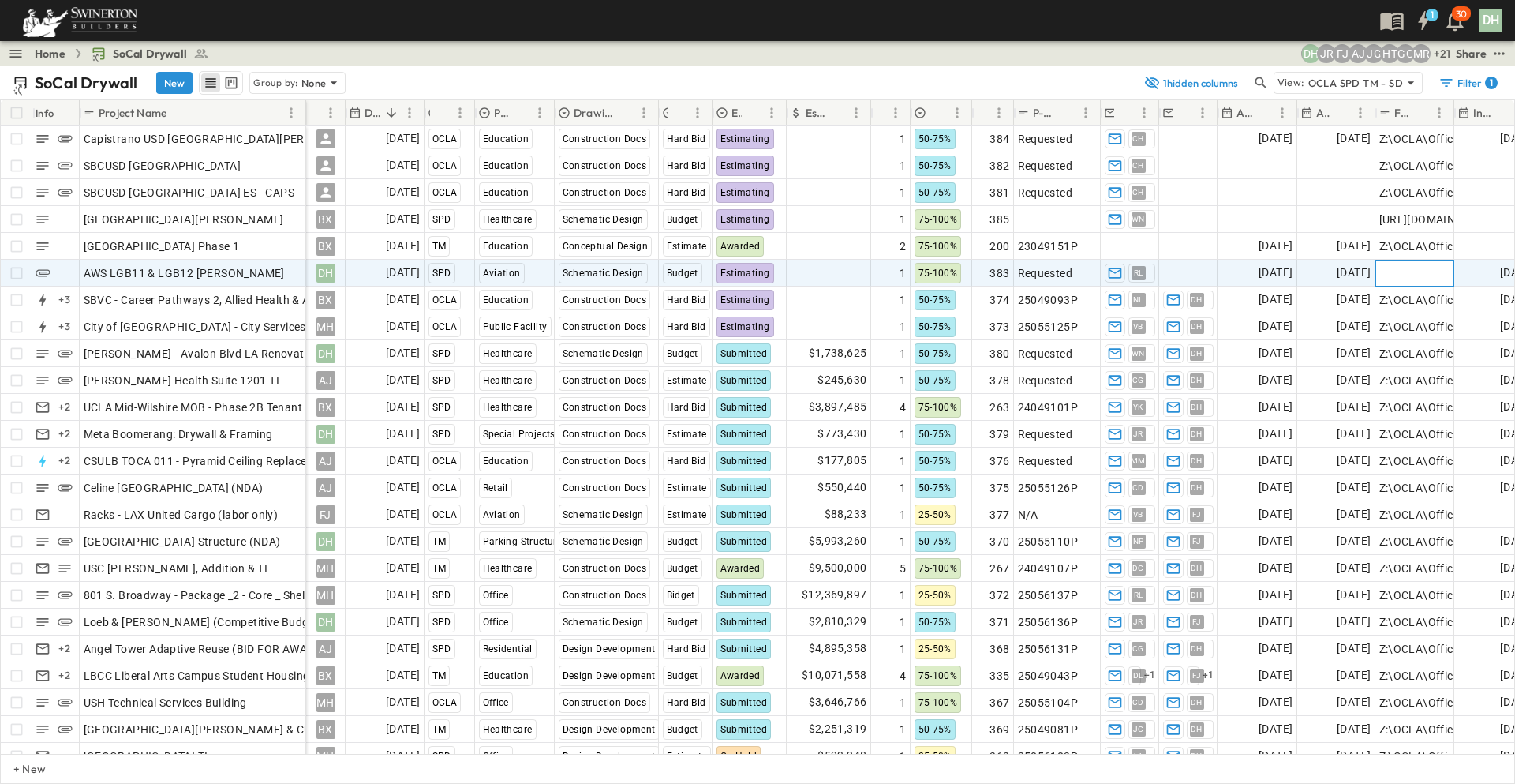
click at [1418, 270] on span "Add Link" at bounding box center [1402, 273] width 45 height 16
paste input "**********"
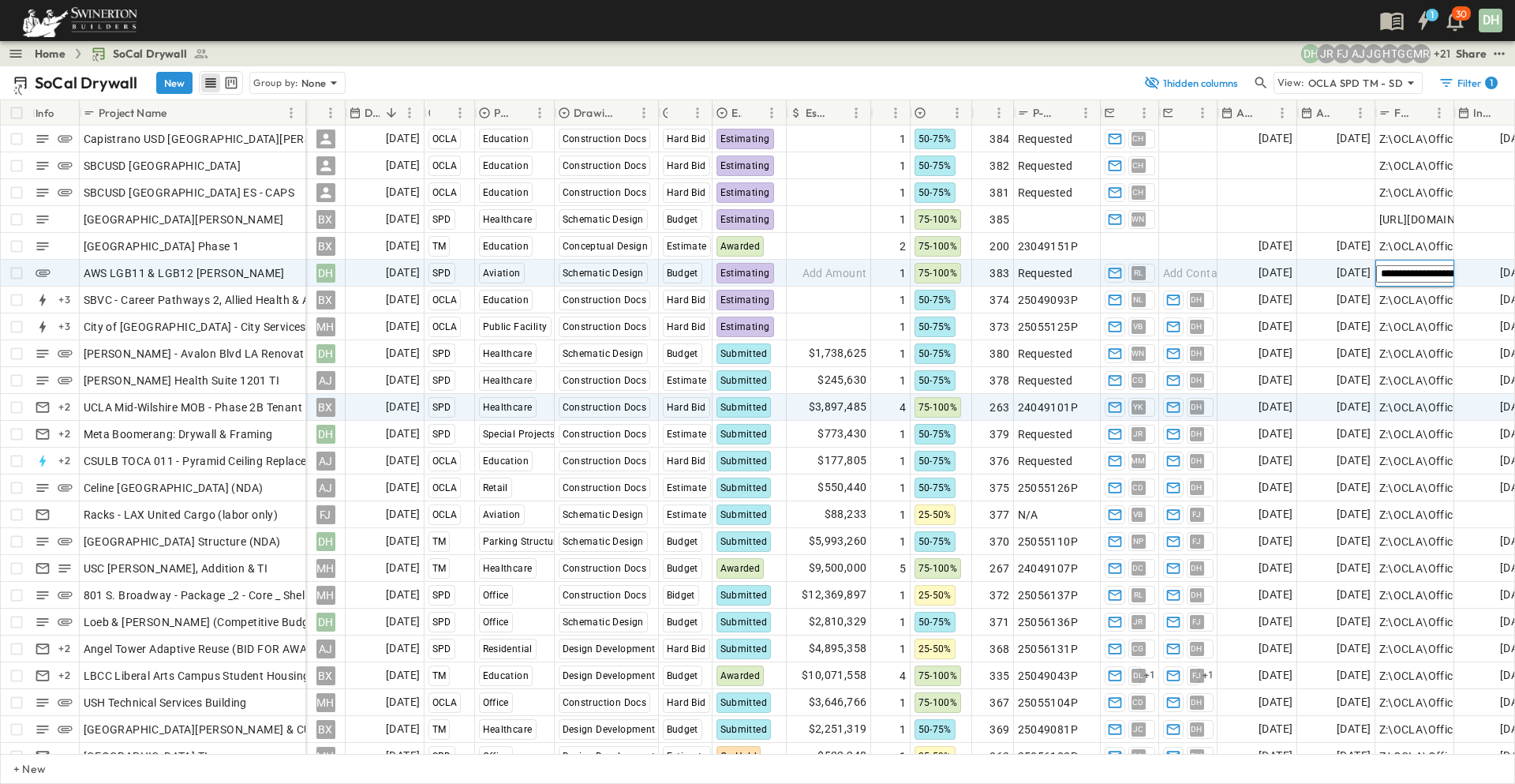
scroll to position [0, 562]
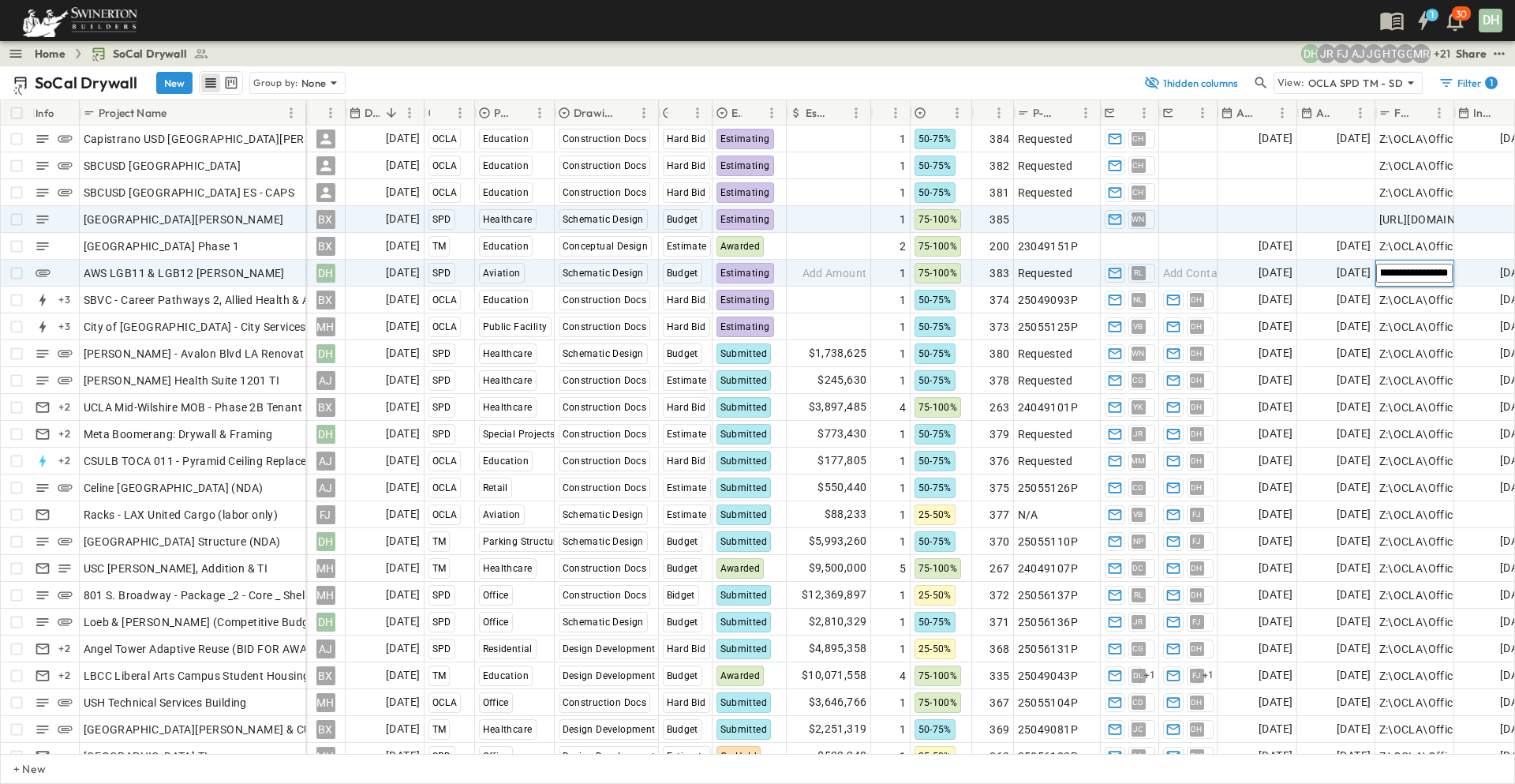
type input "**********"
click at [1323, 215] on span "Add Date" at bounding box center [1347, 219] width 48 height 16
click at [231, 220] on span "[GEOGRAPHIC_DATA][PERSON_NAME]" at bounding box center [184, 219] width 201 height 16
drag, startPoint x: 261, startPoint y: 225, endPoint x: 80, endPoint y: 224, distance: 181.0
click at [80, 224] on div "**********" at bounding box center [193, 219] width 226 height 27
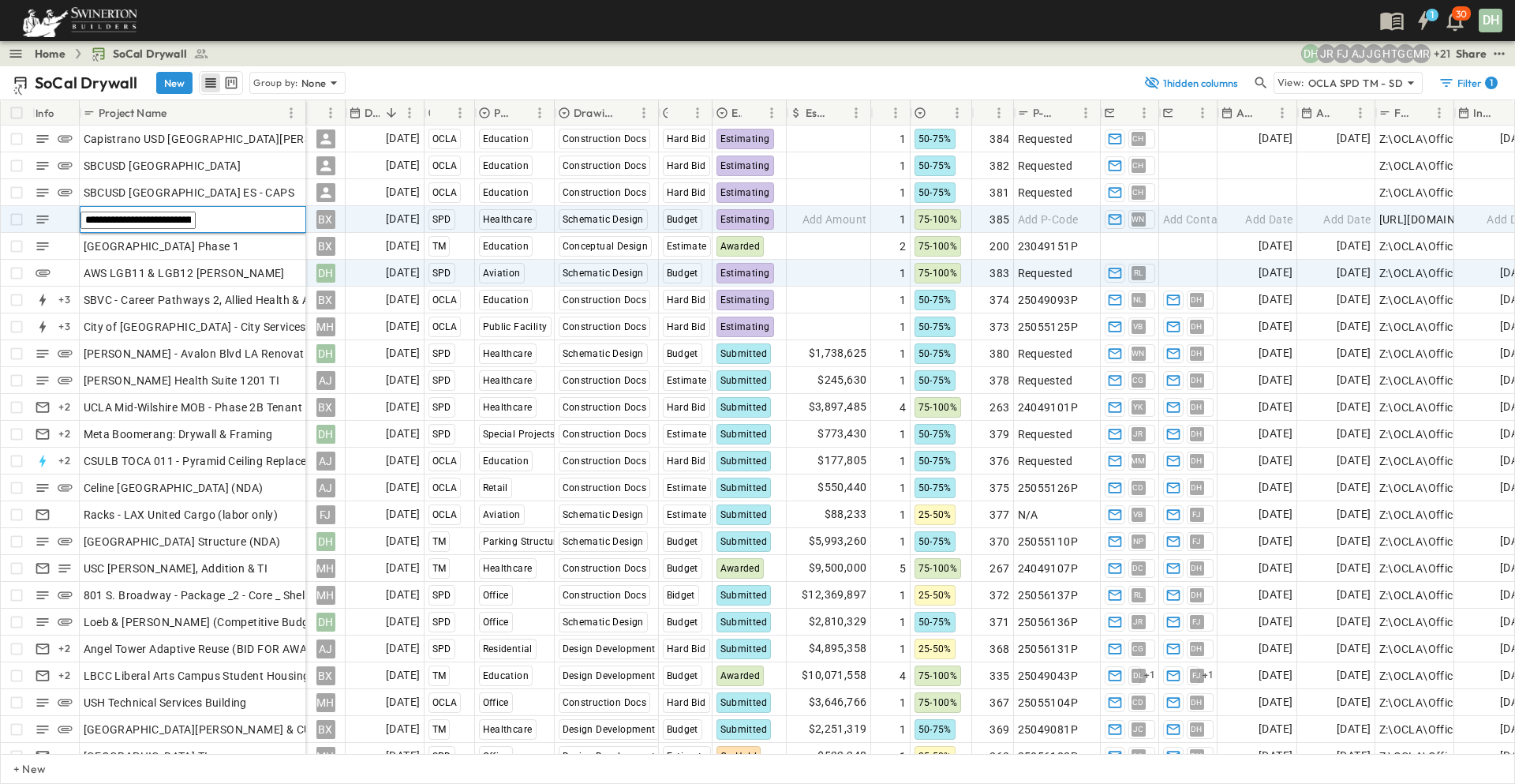
drag, startPoint x: 583, startPoint y: 80, endPoint x: 637, endPoint y: 178, distance: 111.9
click at [583, 80] on div "SoCal Drywall New Group by: None" at bounding box center [574, 82] width 1123 height 24
click at [291, 214] on p "OPEN" at bounding box center [289, 217] width 27 height 12
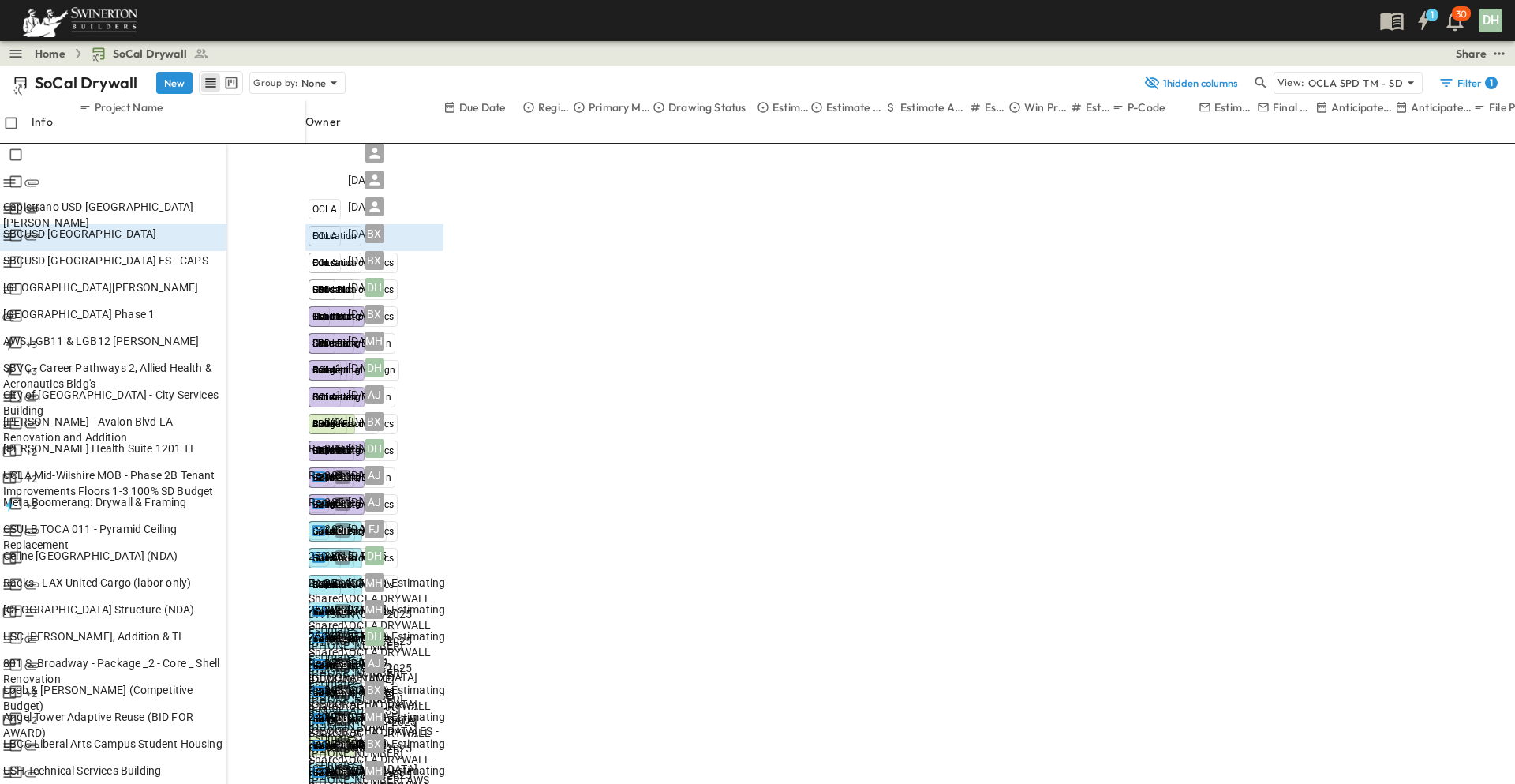
drag, startPoint x: 982, startPoint y: 152, endPoint x: 1443, endPoint y: 671, distance: 694.2
drag, startPoint x: 1086, startPoint y: 678, endPoint x: 980, endPoint y: 155, distance: 533.6
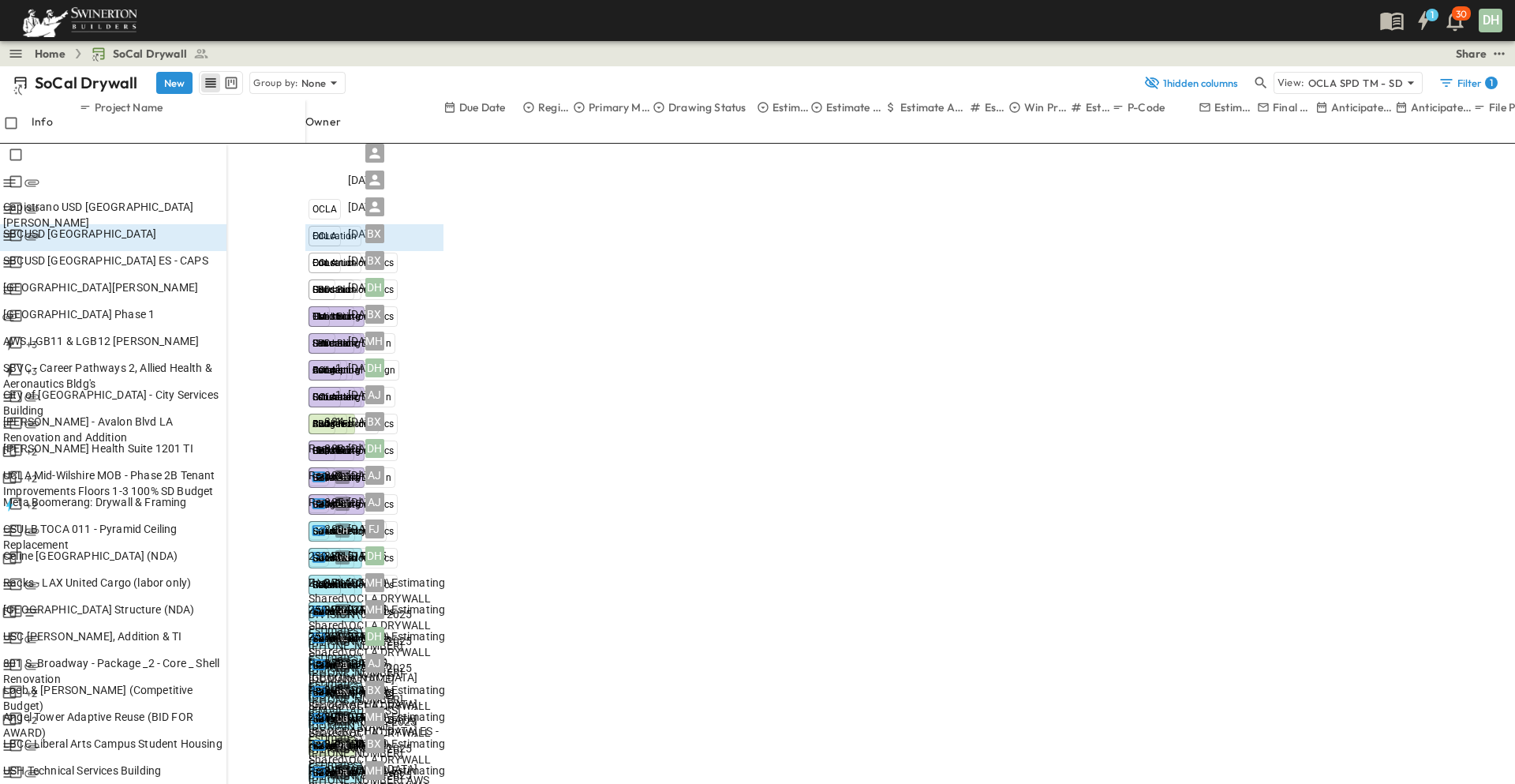
copy div "**********"
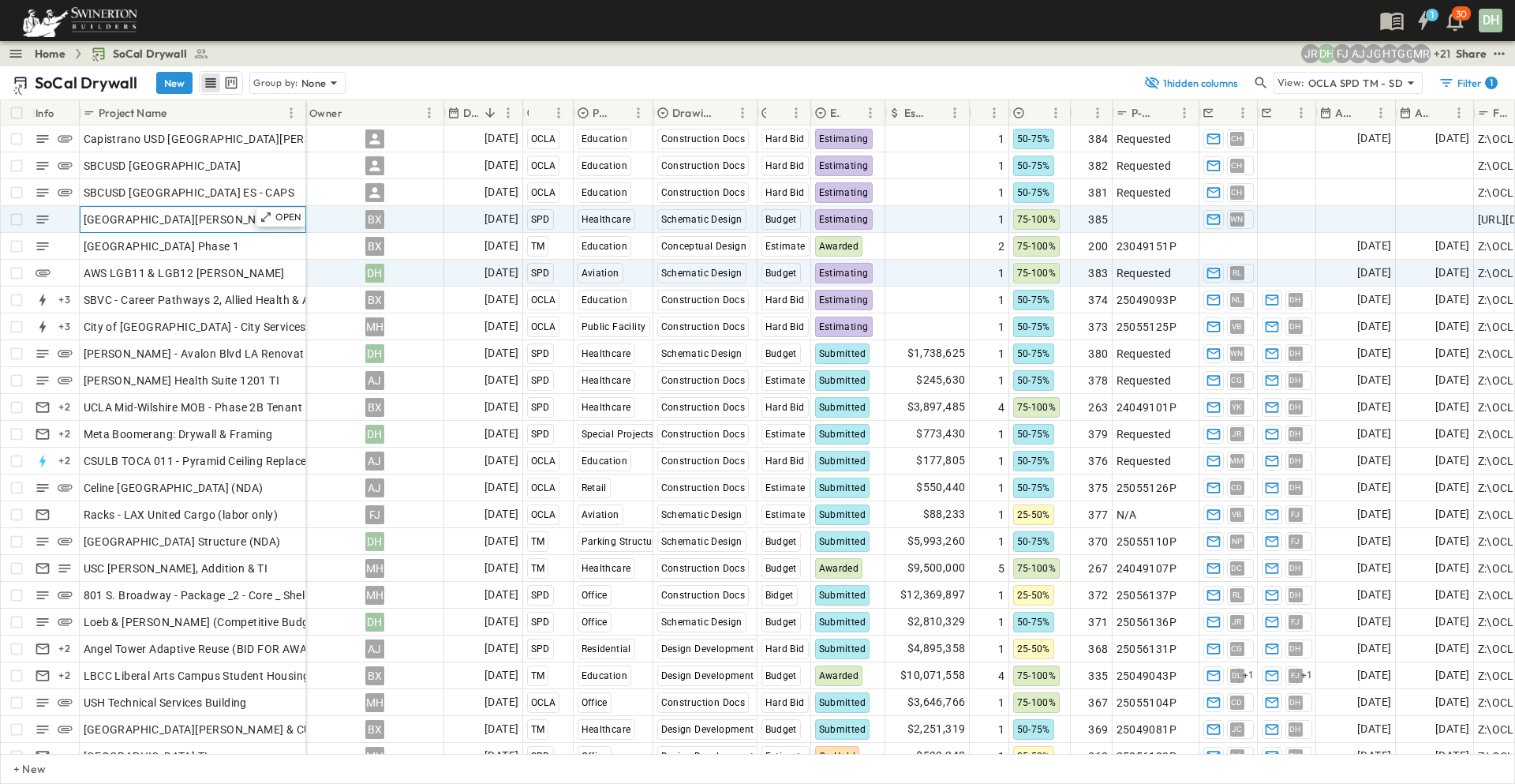
click at [237, 218] on span "[GEOGRAPHIC_DATA][PERSON_NAME]" at bounding box center [184, 219] width 201 height 16
click at [300, 215] on p "OPEN" at bounding box center [289, 217] width 27 height 12
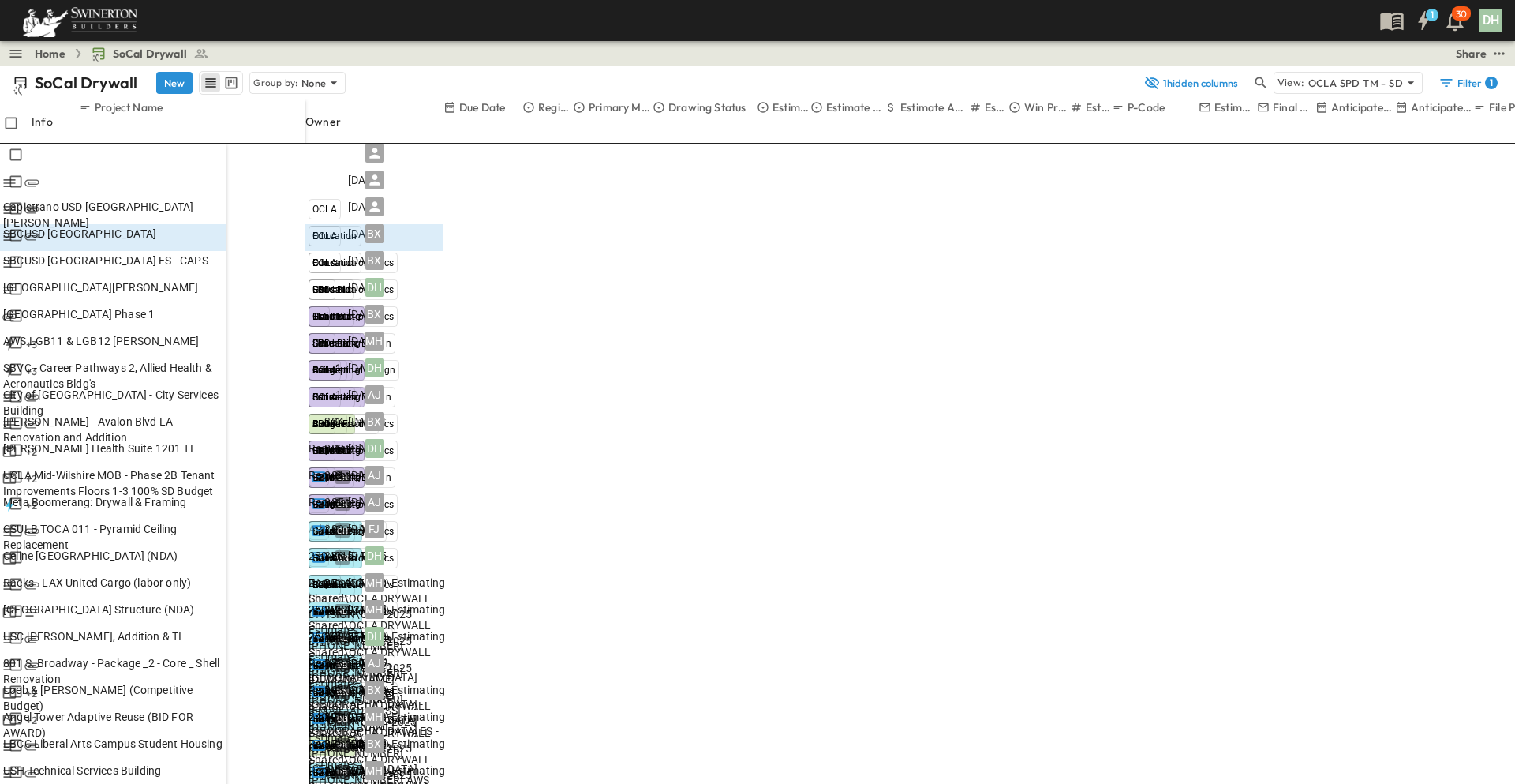
click at [1375, 217] on p "Link Existing Email" at bounding box center [1412, 217] width 136 height 16
type input "******"
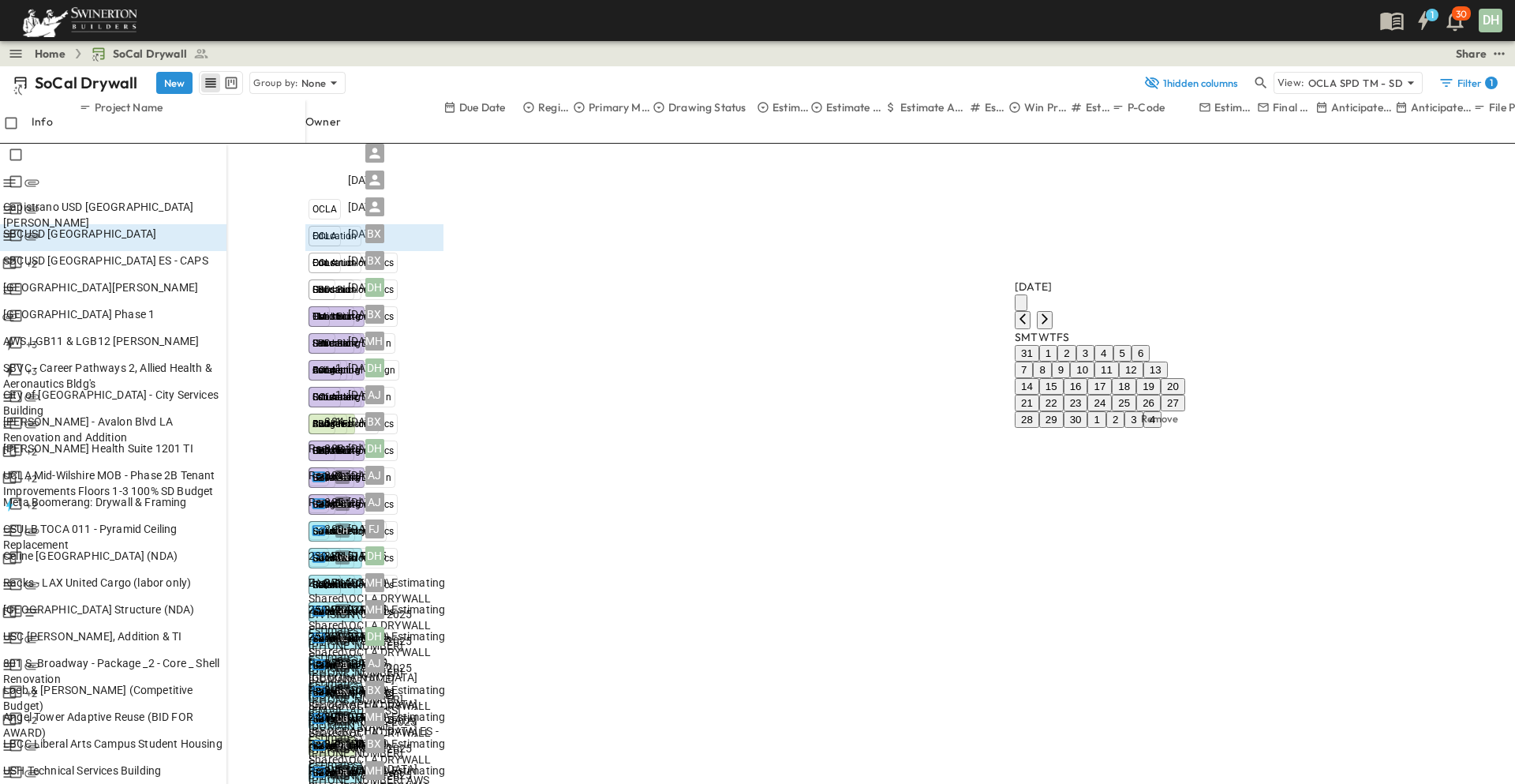
click at [1119, 378] on button "11" at bounding box center [1107, 369] width 25 height 17
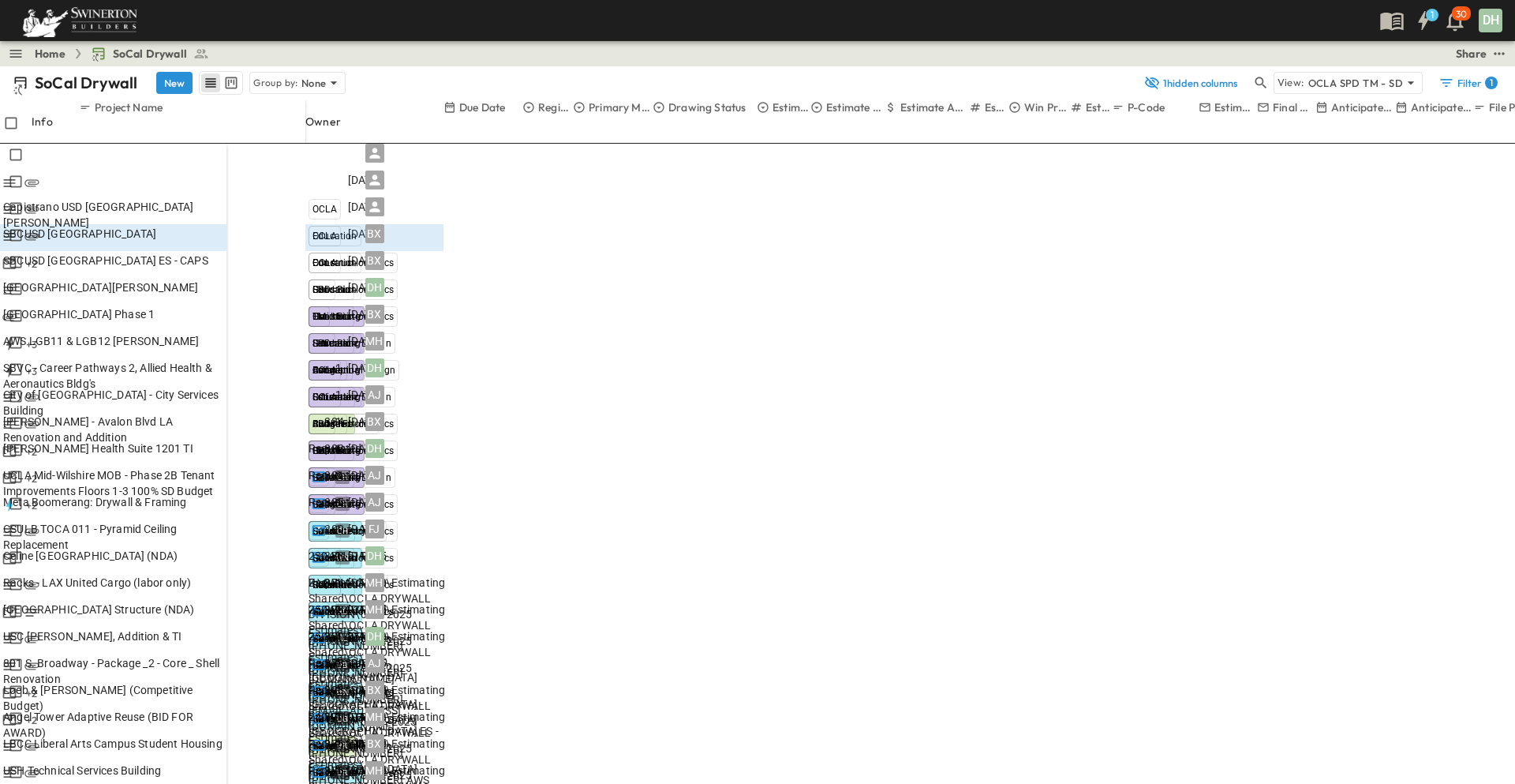
type input "*********"
